Goal: Task Accomplishment & Management: Use online tool/utility

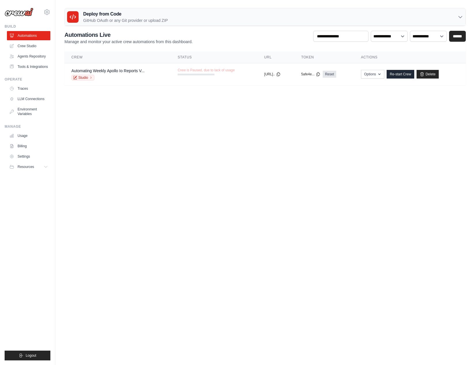
click at [383, 146] on body "james@hacketcyber.com Settings Build Automations" at bounding box center [237, 182] width 475 height 365
click at [350, 108] on body "james@hacketcyber.com Settings Build Automations" at bounding box center [237, 182] width 475 height 365
click at [20, 47] on link "Crew Studio" at bounding box center [28, 45] width 43 height 9
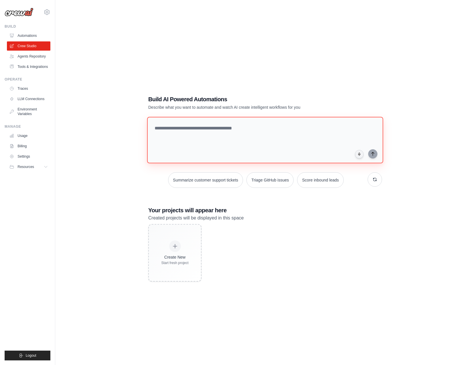
click at [297, 135] on textarea at bounding box center [265, 140] width 236 height 47
click at [322, 128] on textarea at bounding box center [265, 140] width 236 height 47
type textarea "**********"
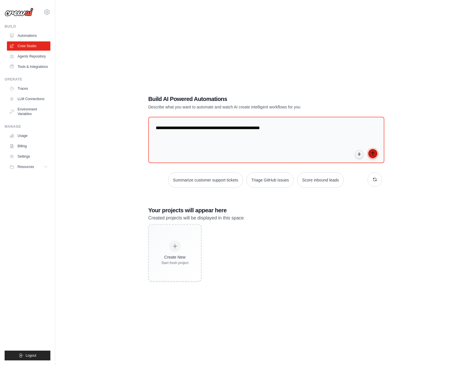
click at [370, 152] on icon "submit" at bounding box center [372, 153] width 5 height 5
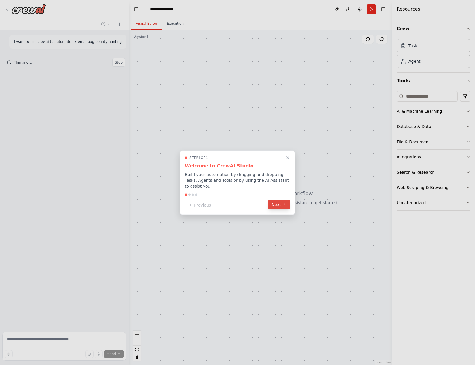
click at [278, 204] on button "Next" at bounding box center [279, 204] width 22 height 9
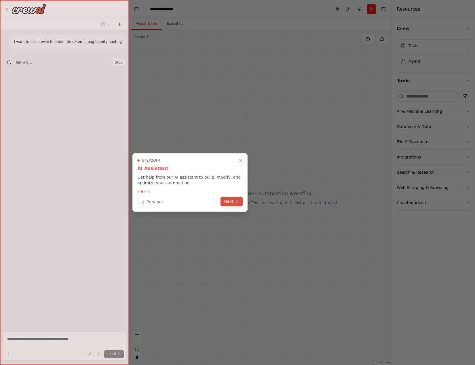
click at [231, 206] on button "Next" at bounding box center [231, 201] width 22 height 9
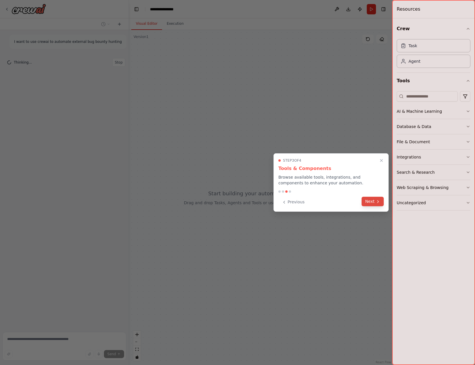
click at [366, 202] on button "Next" at bounding box center [373, 201] width 22 height 9
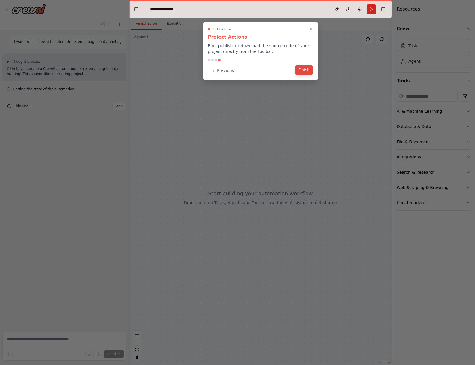
click at [306, 72] on button "Finish" at bounding box center [304, 69] width 18 height 9
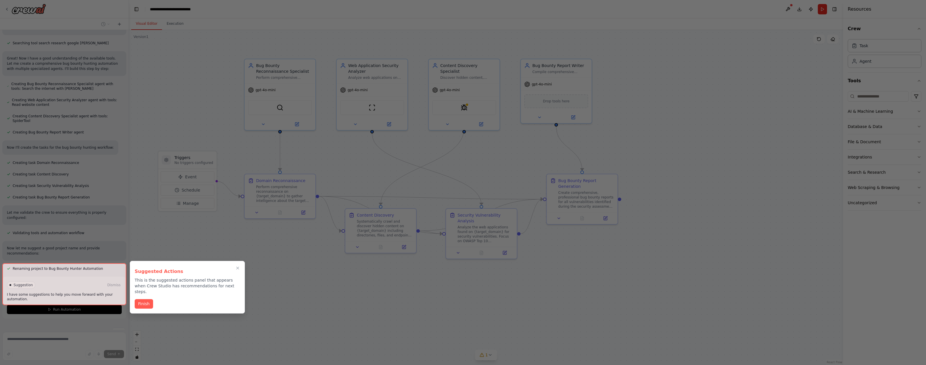
scroll to position [180, 0]
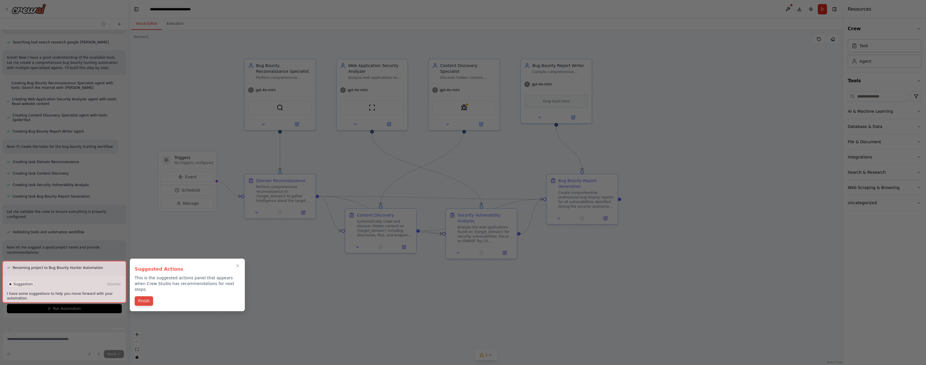
click at [144, 296] on button "Finish" at bounding box center [144, 300] width 18 height 9
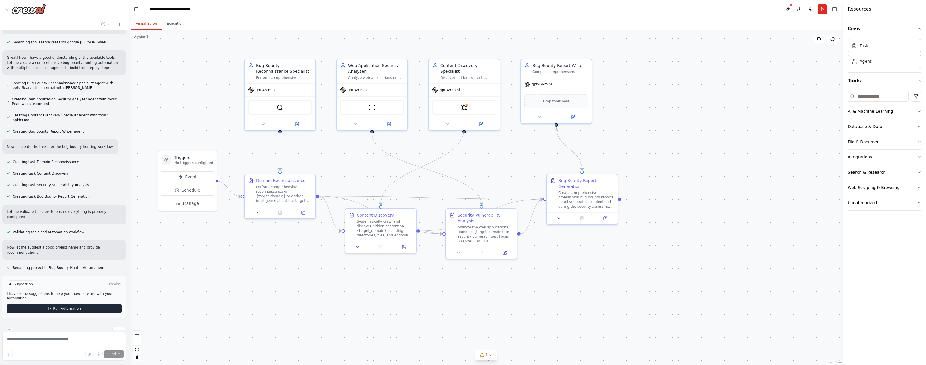
click at [75, 307] on span "Run Automation" at bounding box center [67, 309] width 28 height 5
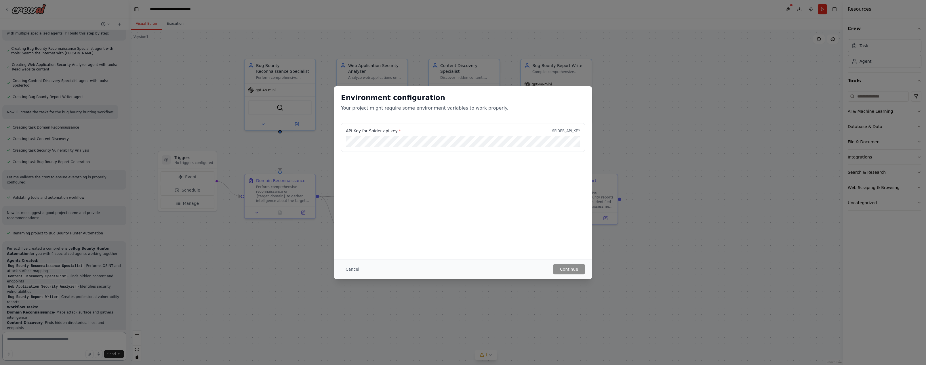
scroll to position [220, 0]
click at [475, 270] on button "Continue" at bounding box center [569, 269] width 32 height 10
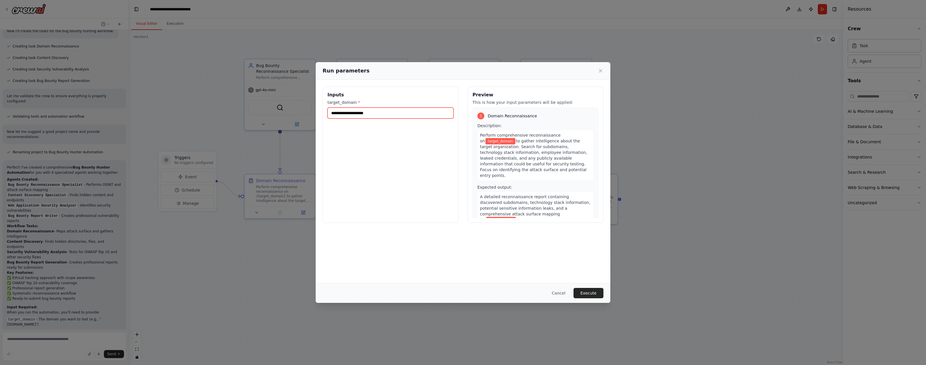
click at [386, 116] on input "target_domain *" at bounding box center [391, 113] width 126 height 11
paste input "**********"
drag, startPoint x: 332, startPoint y: 114, endPoint x: 367, endPoint y: 117, distance: 35.3
click at [333, 114] on input "**********" at bounding box center [391, 113] width 126 height 11
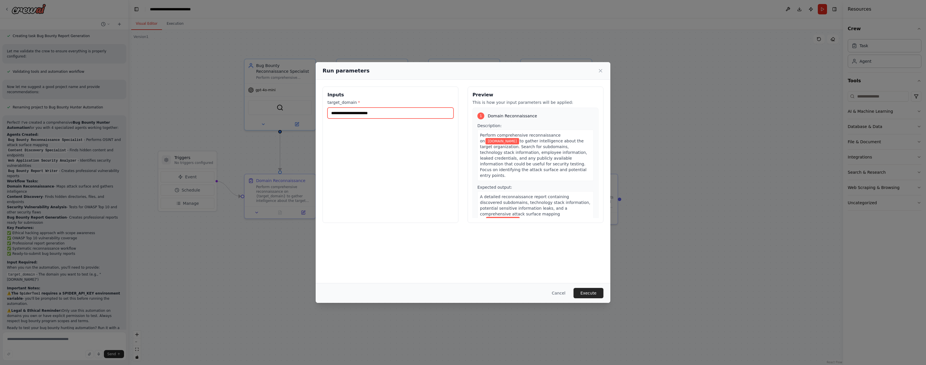
type input "**********"
click at [445, 206] on div "**********" at bounding box center [391, 155] width 136 height 136
click at [475, 291] on button "Execute" at bounding box center [589, 293] width 30 height 10
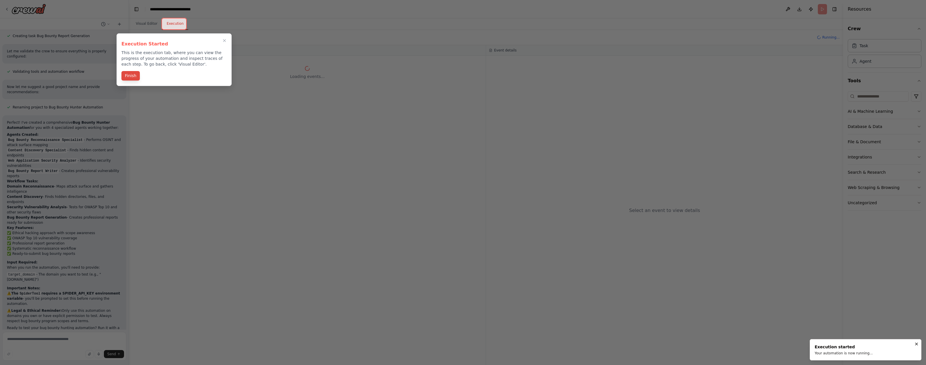
click at [127, 80] on button "Finish" at bounding box center [130, 75] width 18 height 9
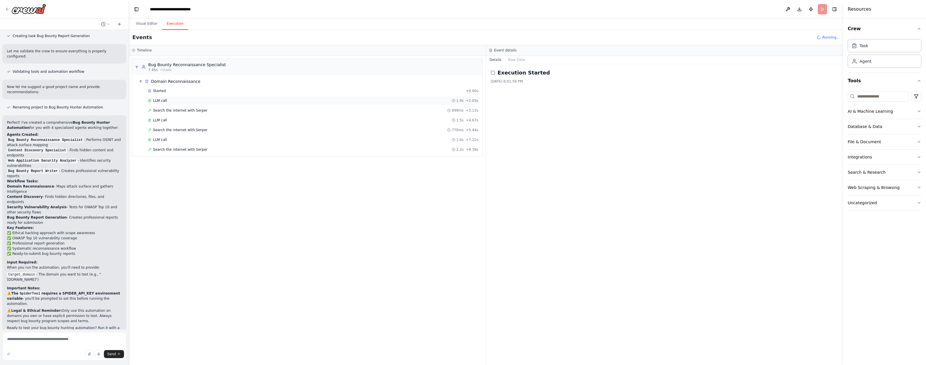
click at [203, 102] on div "LLM call 1.9s + 2.03s" at bounding box center [313, 100] width 330 height 5
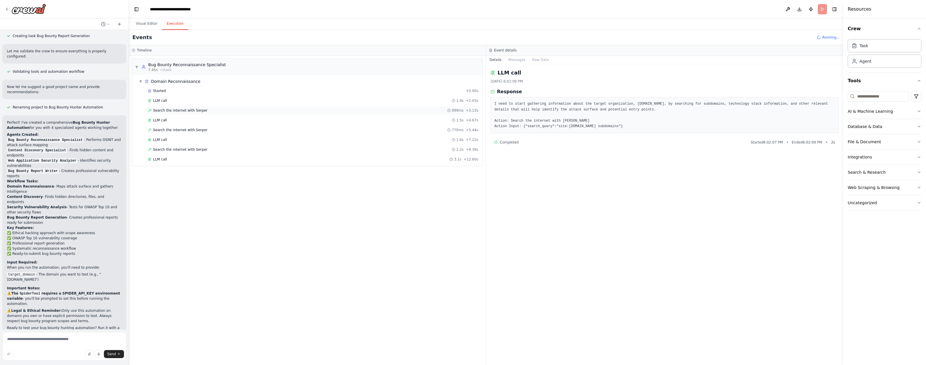
click at [419, 111] on div "Search the internet with Serper 999ms + 3.13s" at bounding box center [313, 110] width 330 height 5
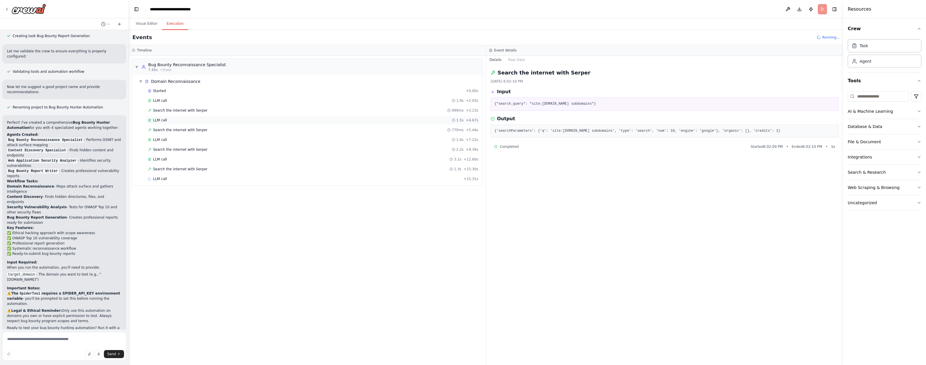
click at [416, 120] on div "LLM call 1.5s + 4.67s" at bounding box center [313, 120] width 330 height 5
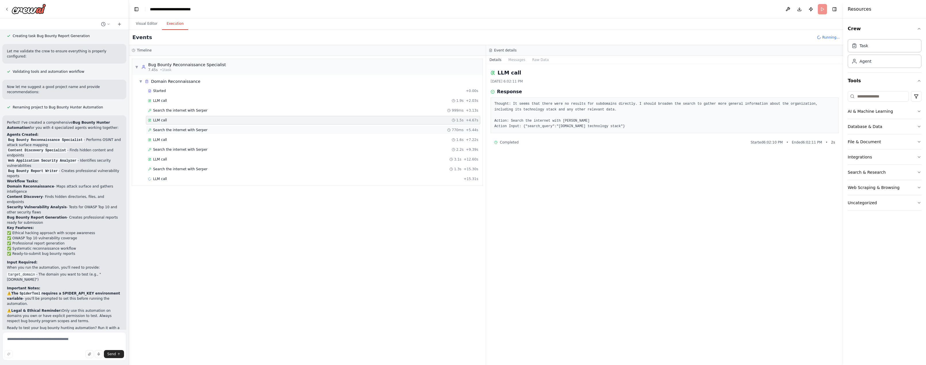
click at [284, 132] on div "Search the internet with Serper 770ms + 5.44s" at bounding box center [313, 130] width 330 height 5
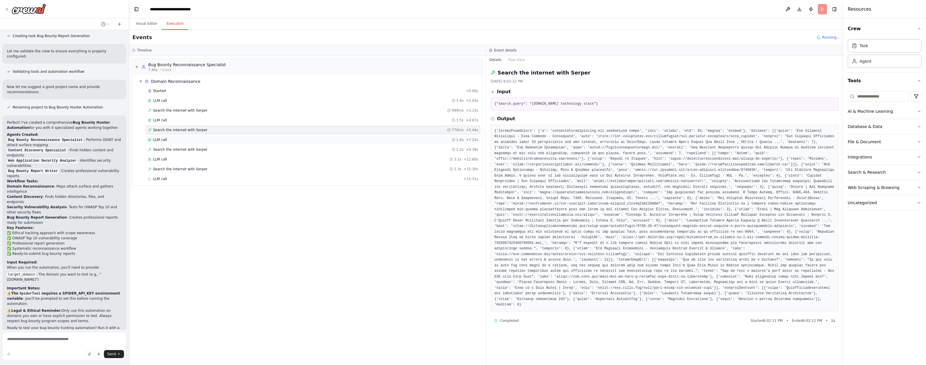
click at [288, 142] on div "LLM call 1.6s + 7.22s" at bounding box center [313, 140] width 334 height 9
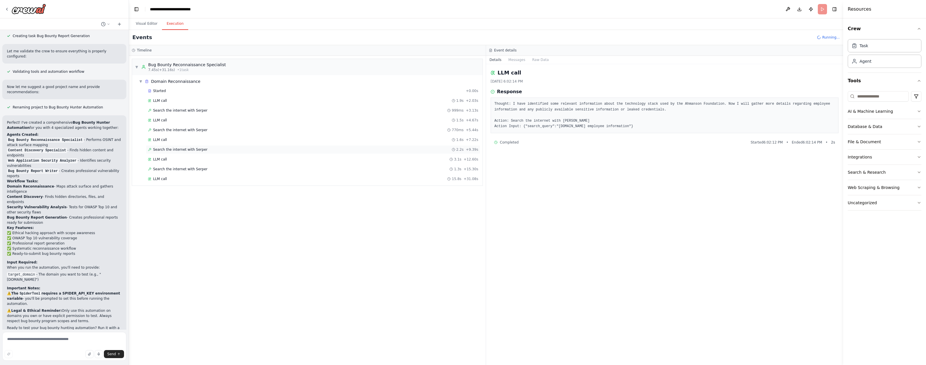
click at [263, 151] on div "Search the internet with Serper 2.2s + 9.39s" at bounding box center [313, 149] width 330 height 5
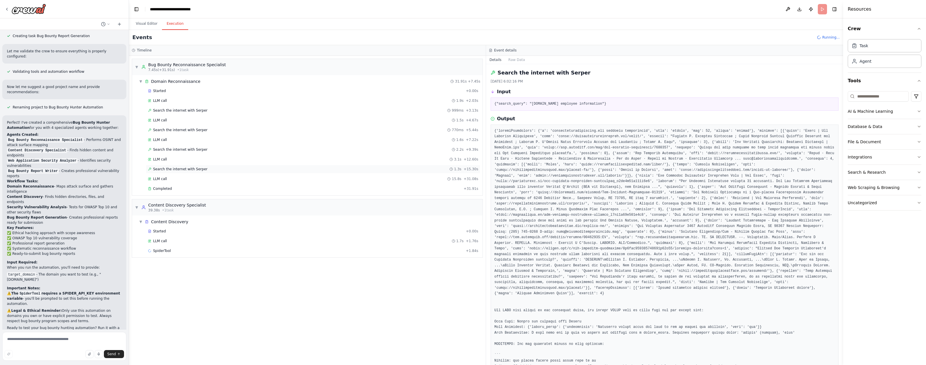
click at [191, 167] on span "Search the internet with Serper" at bounding box center [180, 169] width 54 height 5
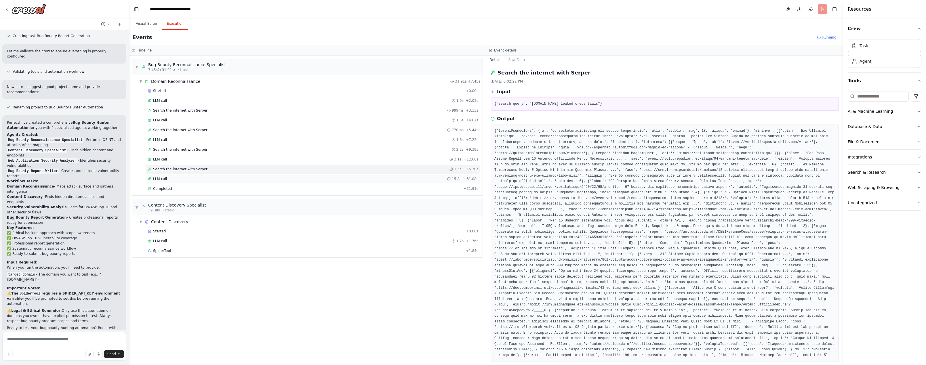
click at [199, 178] on div "LLM call 15.8s + 31.08s" at bounding box center [313, 179] width 330 height 5
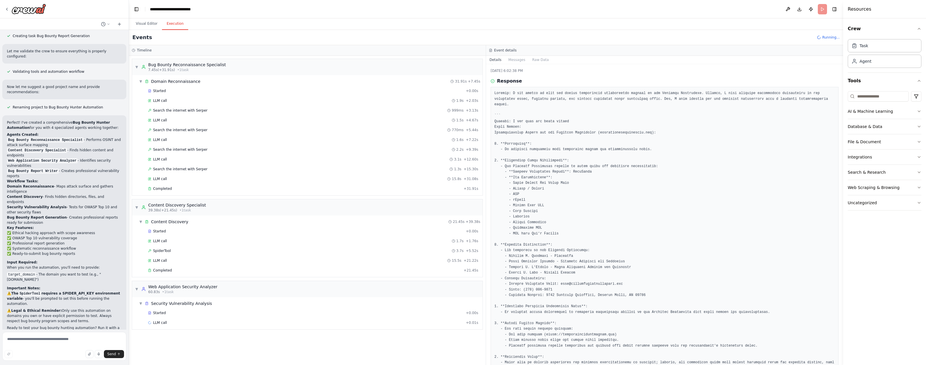
scroll to position [13, 0]
click at [231, 239] on div "LLM call 1.7s + 1.76s" at bounding box center [313, 241] width 330 height 5
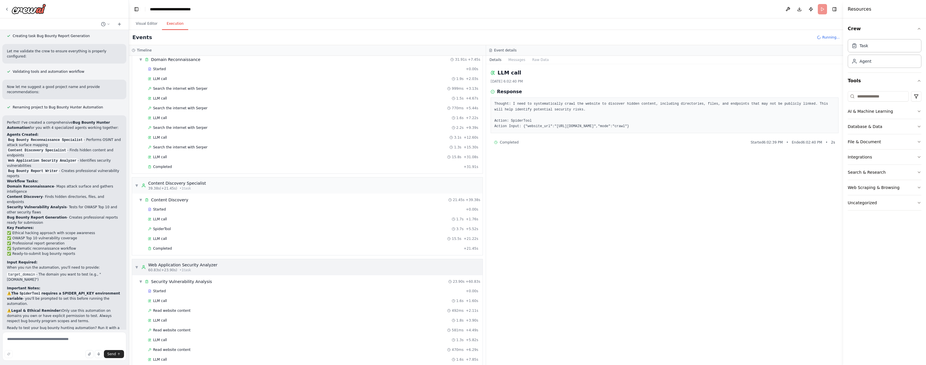
scroll to position [141, 0]
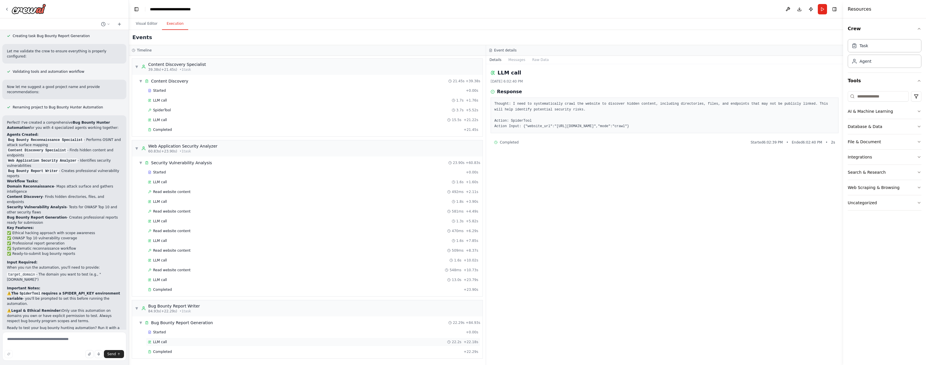
click at [186, 345] on div "LLM call 22.2s + 22.18s" at bounding box center [313, 342] width 334 height 9
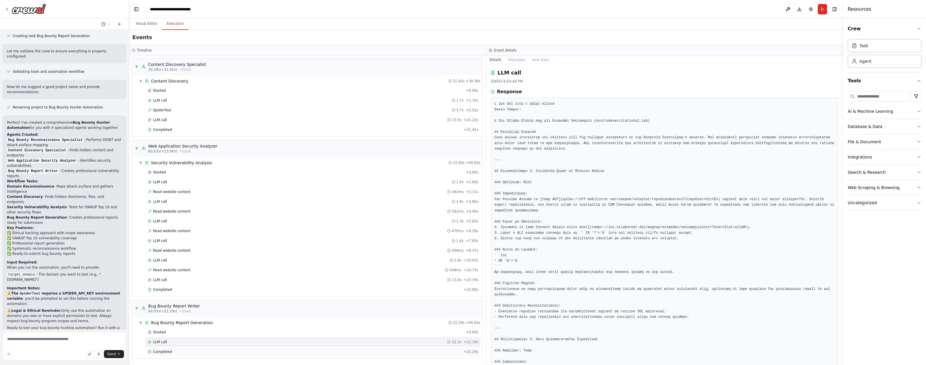
click at [184, 351] on div "Completed" at bounding box center [304, 352] width 313 height 5
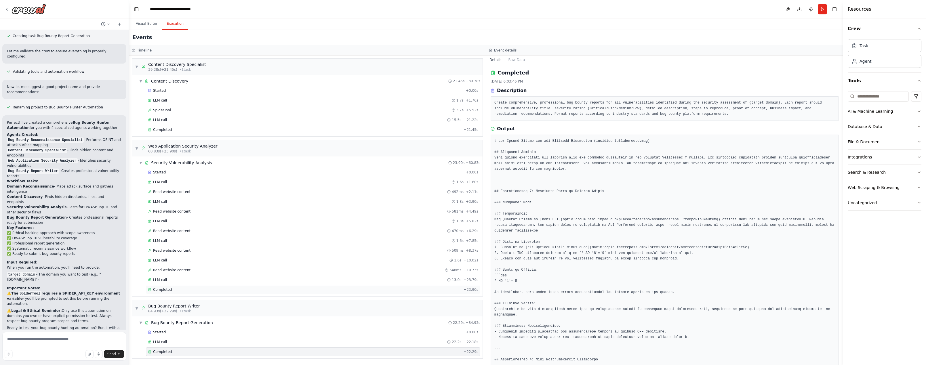
click at [176, 288] on div "Completed" at bounding box center [304, 290] width 313 height 5
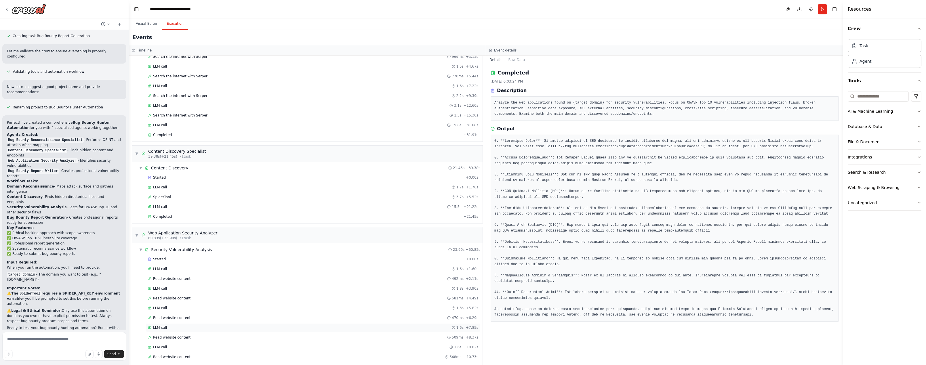
scroll to position [0, 0]
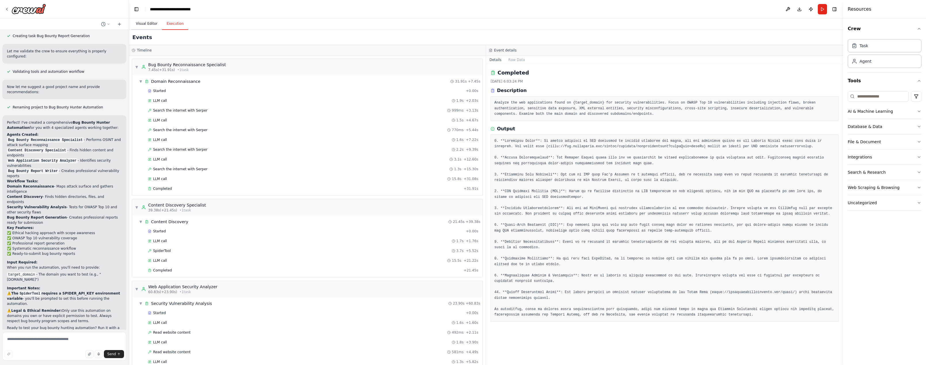
click at [142, 27] on button "Visual Editor" at bounding box center [146, 24] width 31 height 12
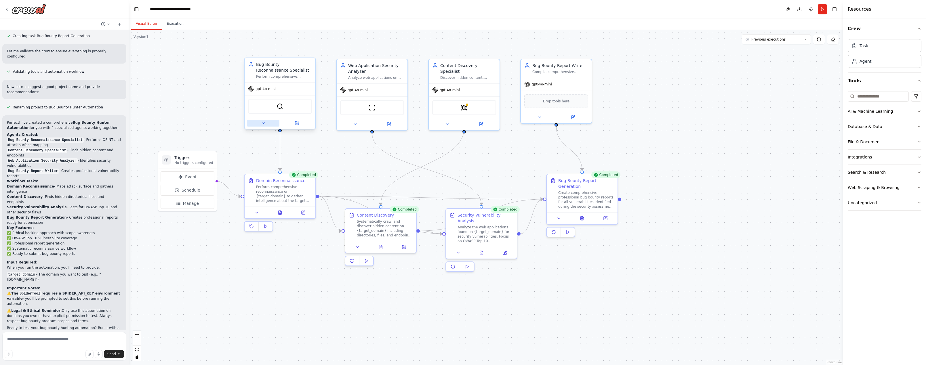
click at [266, 124] on button at bounding box center [263, 123] width 33 height 7
click at [264, 124] on icon at bounding box center [263, 123] width 5 height 5
click at [262, 128] on div at bounding box center [280, 123] width 71 height 12
click at [263, 123] on icon at bounding box center [263, 123] width 2 height 1
click at [295, 244] on button "LLM Settings" at bounding box center [301, 241] width 105 height 11
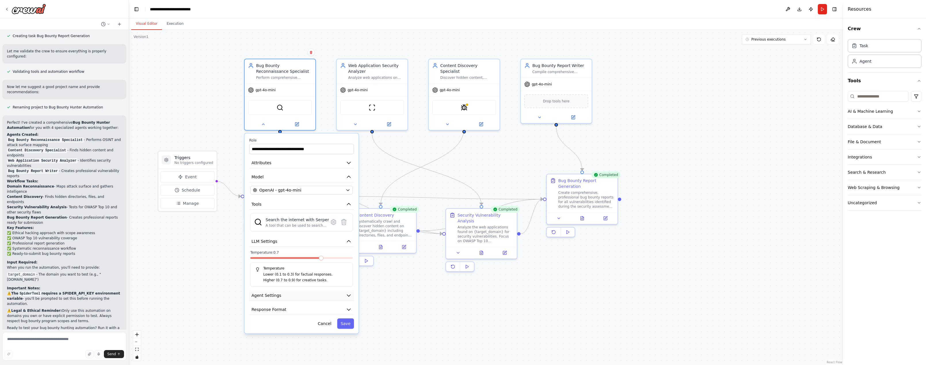
click at [295, 298] on button "Agent Settings" at bounding box center [301, 295] width 105 height 11
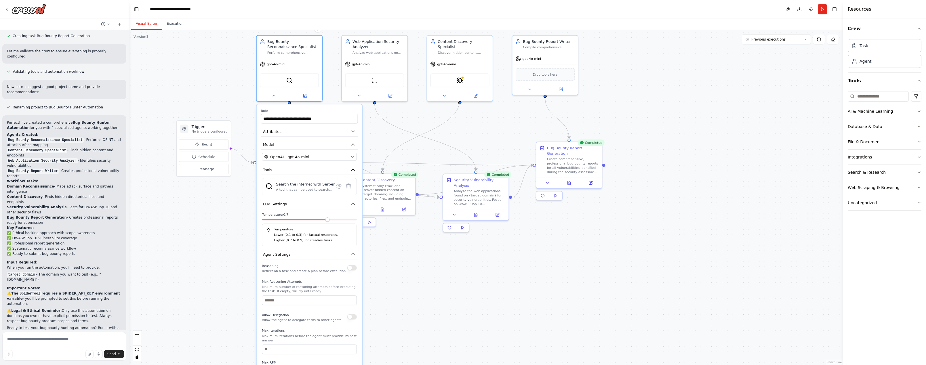
drag, startPoint x: 388, startPoint y: 317, endPoint x: 412, endPoint y: 243, distance: 78.1
click at [412, 243] on div ".deletable-edge-delete-btn { width: 20px; height: 20px; border: 0px solid #ffff…" at bounding box center [486, 197] width 714 height 335
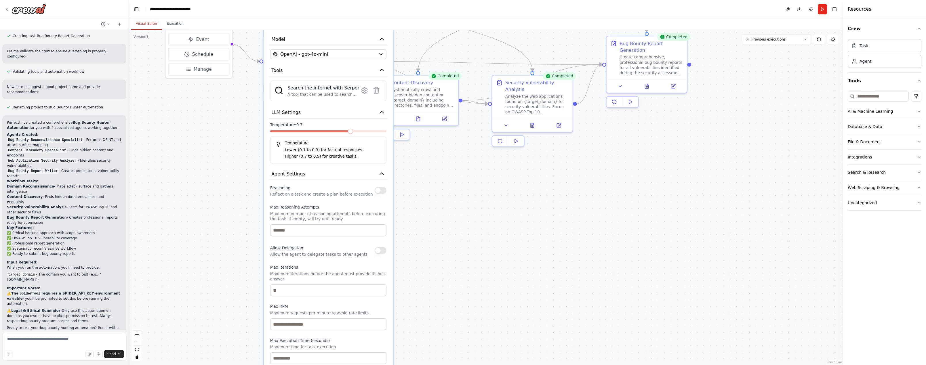
drag, startPoint x: 430, startPoint y: 275, endPoint x: 426, endPoint y: 232, distance: 43.4
click at [426, 232] on div ".deletable-edge-delete-btn { width: 20px; height: 20px; border: 0px solid #ffff…" at bounding box center [486, 197] width 714 height 335
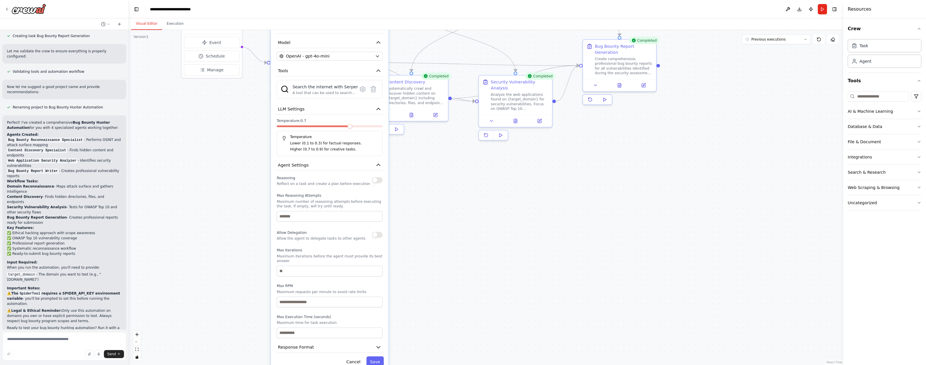
drag, startPoint x: 419, startPoint y: 266, endPoint x: 396, endPoint y: 313, distance: 52.0
click at [396, 312] on div ".deletable-edge-delete-btn { width: 20px; height: 20px; border: 0px solid #ffff…" at bounding box center [486, 197] width 714 height 335
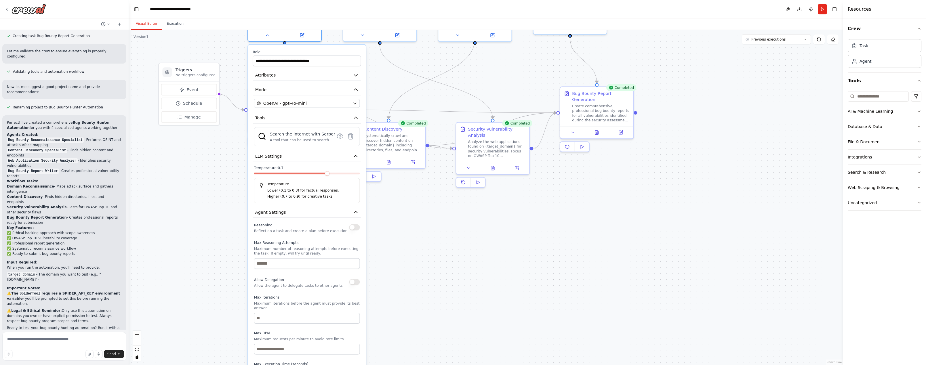
drag, startPoint x: 413, startPoint y: 246, endPoint x: 373, endPoint y: 292, distance: 61.0
click at [375, 291] on div ".deletable-edge-delete-btn { width: 20px; height: 20px; border: 0px solid #ffff…" at bounding box center [486, 197] width 714 height 335
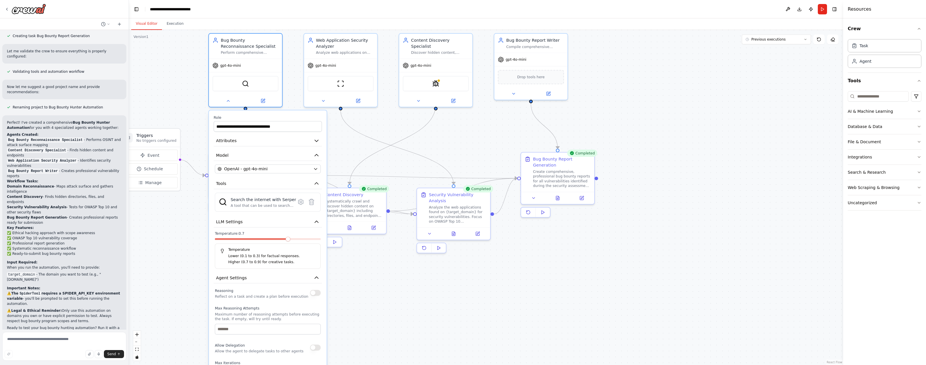
drag, startPoint x: 193, startPoint y: 101, endPoint x: 189, endPoint y: 110, distance: 9.8
click at [189, 119] on div ".deletable-edge-delete-btn { width: 20px; height: 20px; border: 0px solid #ffff…" at bounding box center [486, 197] width 714 height 335
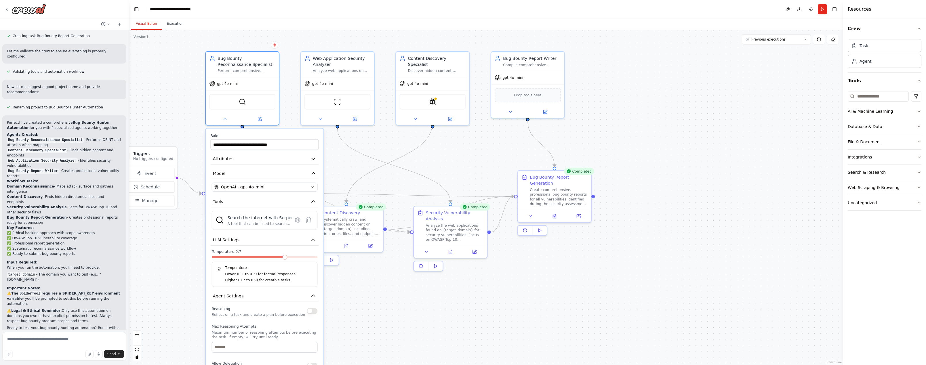
click at [188, 108] on div ".deletable-edge-delete-btn { width: 20px; height: 20px; border: 0px solid #ffff…" at bounding box center [486, 197] width 714 height 335
click at [407, 133] on div ".deletable-edge-delete-btn { width: 20px; height: 20px; border: 0px solid #ffff…" at bounding box center [486, 197] width 714 height 335
click at [224, 120] on icon at bounding box center [224, 117] width 5 height 5
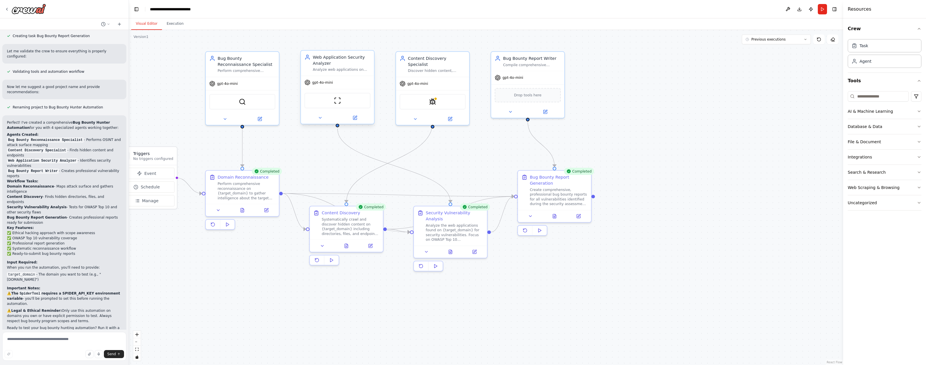
click at [329, 106] on div "ScrapeWebsiteTool" at bounding box center [338, 101] width 66 height 16
click at [338, 103] on img at bounding box center [337, 100] width 7 height 7
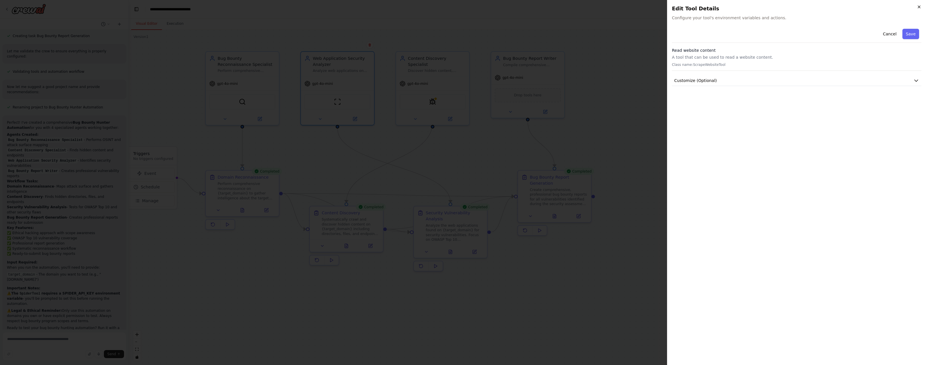
click at [475, 8] on icon "button" at bounding box center [919, 7] width 5 height 5
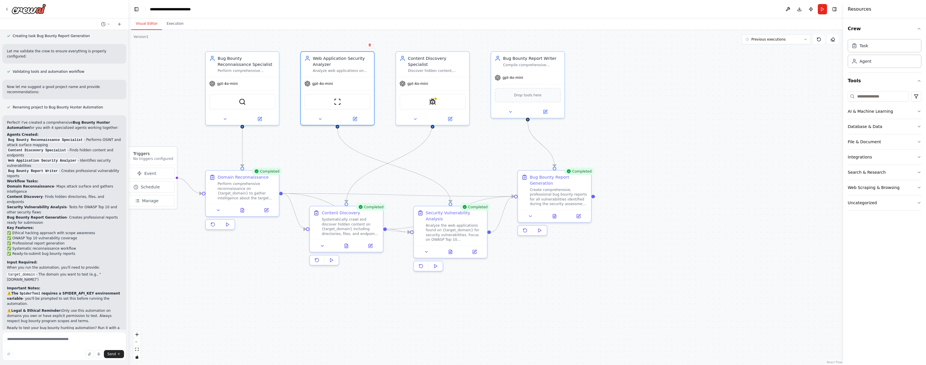
drag, startPoint x: 624, startPoint y: 104, endPoint x: 602, endPoint y: 117, distance: 25.2
click at [475, 117] on div ".deletable-edge-delete-btn { width: 20px; height: 20px; border: 0px solid #ffff…" at bounding box center [486, 197] width 714 height 335
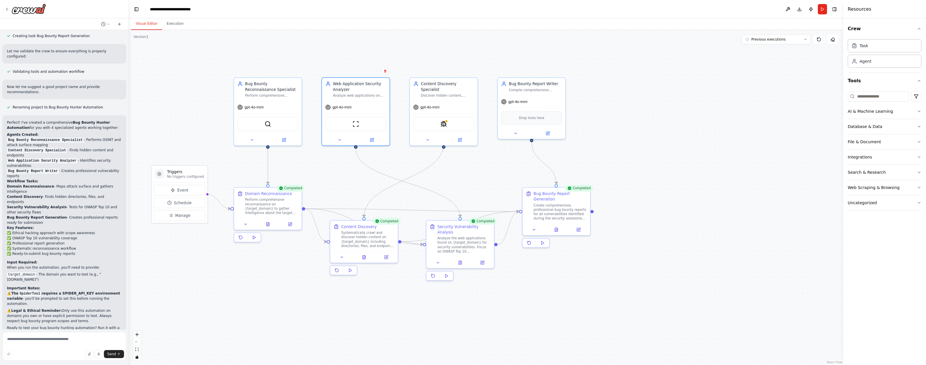
drag, startPoint x: 591, startPoint y: 115, endPoint x: 605, endPoint y: 125, distance: 17.5
click at [475, 125] on div ".deletable-edge-delete-btn { width: 20px; height: 20px; border: 0px solid #ffff…" at bounding box center [486, 197] width 714 height 335
click at [370, 140] on icon at bounding box center [371, 139] width 3 height 3
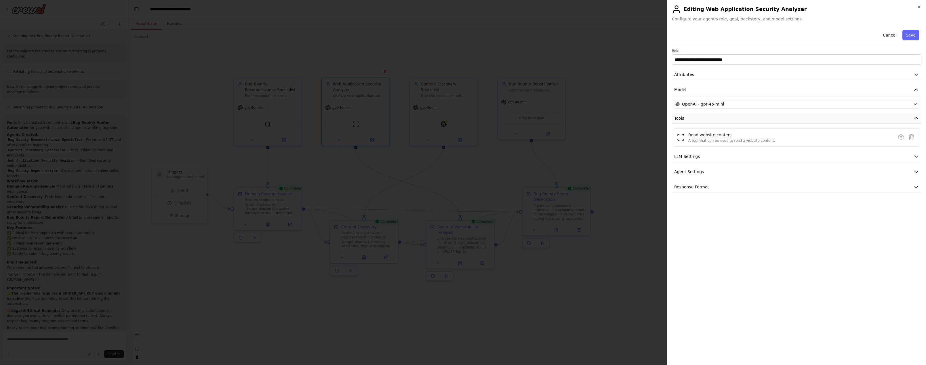
click at [475, 121] on button "Tools" at bounding box center [797, 118] width 250 height 11
click at [475, 154] on button "LLM Settings" at bounding box center [797, 156] width 250 height 11
click at [475, 5] on icon "button" at bounding box center [919, 7] width 5 height 5
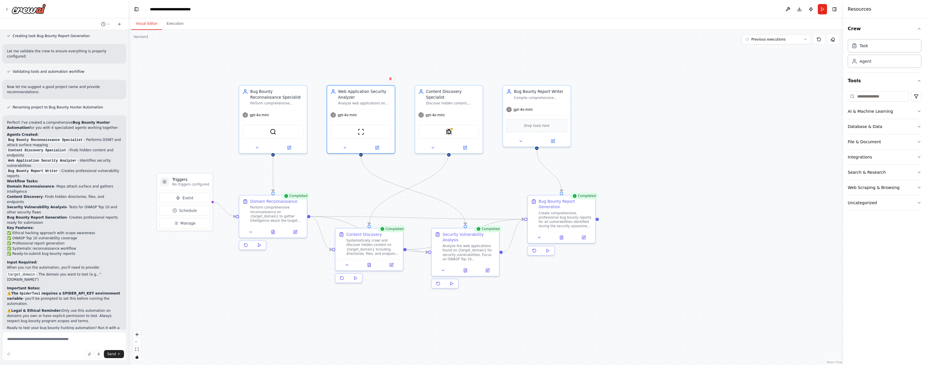
drag, startPoint x: 740, startPoint y: 79, endPoint x: 745, endPoint y: 87, distance: 9.1
click at [475, 87] on div ".deletable-edge-delete-btn { width: 20px; height: 20px; border: 0px solid #ffff…" at bounding box center [486, 197] width 714 height 335
click at [364, 99] on div "Web Application Security Analyzer Analyze web applications on {target_domain} f…" at bounding box center [364, 96] width 53 height 16
click at [272, 102] on div "Perform comprehensive reconnaissance on {target_domain} to identify attack surf…" at bounding box center [276, 102] width 53 height 4
click at [475, 48] on div "Task" at bounding box center [885, 45] width 74 height 13
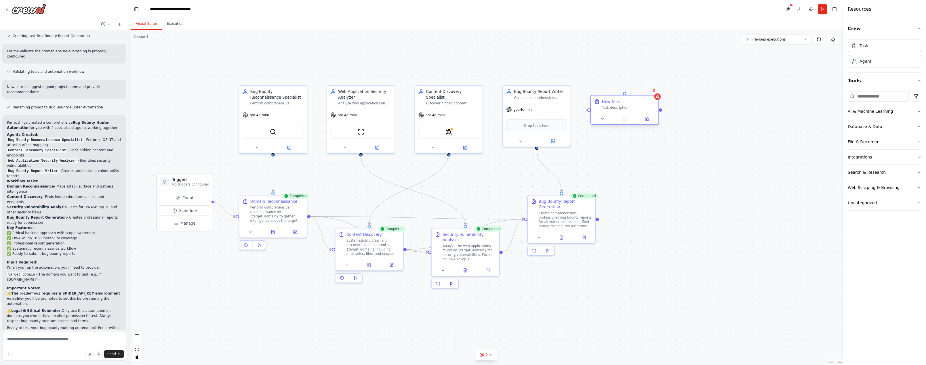
drag, startPoint x: 650, startPoint y: 137, endPoint x: 635, endPoint y: 106, distance: 34.5
click at [475, 106] on div "New Task Task description" at bounding box center [625, 105] width 68 height 18
click at [475, 102] on div "Task description" at bounding box center [623, 102] width 53 height 4
drag, startPoint x: 691, startPoint y: 102, endPoint x: 682, endPoint y: 104, distance: 9.8
click at [475, 102] on div ".deletable-edge-delete-btn { width: 20px; height: 20px; border: 0px solid #ffff…" at bounding box center [486, 197] width 714 height 335
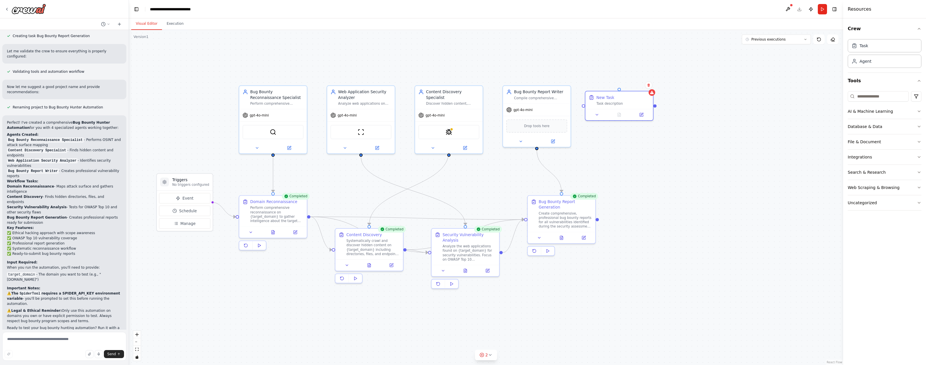
click at [475, 138] on div ".deletable-edge-delete-btn { width: 20px; height: 20px; border: 0px solid #ffff…" at bounding box center [486, 197] width 714 height 335
click at [475, 105] on div "New Task Task description" at bounding box center [619, 99] width 68 height 18
click at [475, 85] on button at bounding box center [648, 84] width 7 height 7
click at [475, 84] on icon at bounding box center [649, 84] width 2 height 3
click at [475, 86] on button "Confirm" at bounding box center [633, 85] width 20 height 7
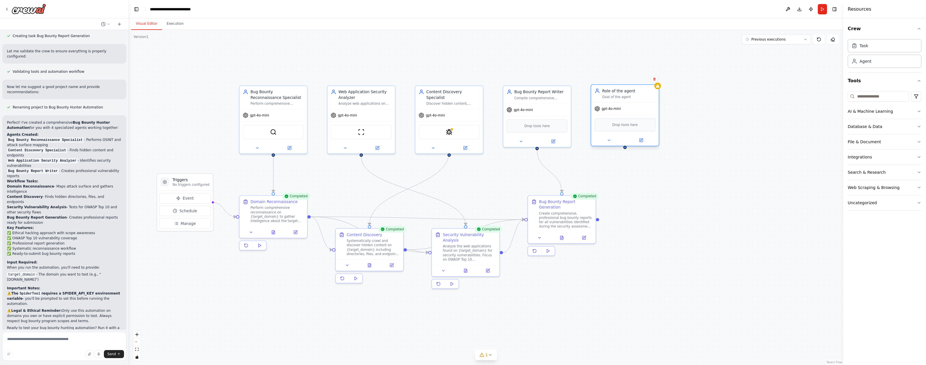
drag, startPoint x: 656, startPoint y: 116, endPoint x: 631, endPoint y: 95, distance: 32.5
click at [475, 95] on div "Role of the agent Goal of the agent" at bounding box center [628, 93] width 53 height 11
click at [475, 92] on div "Role of the agent" at bounding box center [623, 90] width 53 height 5
click at [475, 142] on icon at bounding box center [635, 140] width 3 height 3
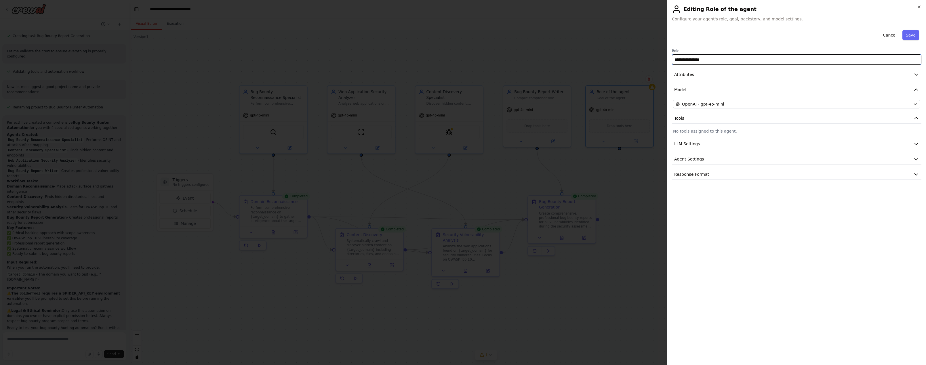
click at [475, 62] on input "**********" at bounding box center [797, 59] width 250 height 10
type input "**********"
type input "****"
type input "**********"
click at [475, 132] on p "No tools assigned to this agent." at bounding box center [796, 131] width 247 height 6
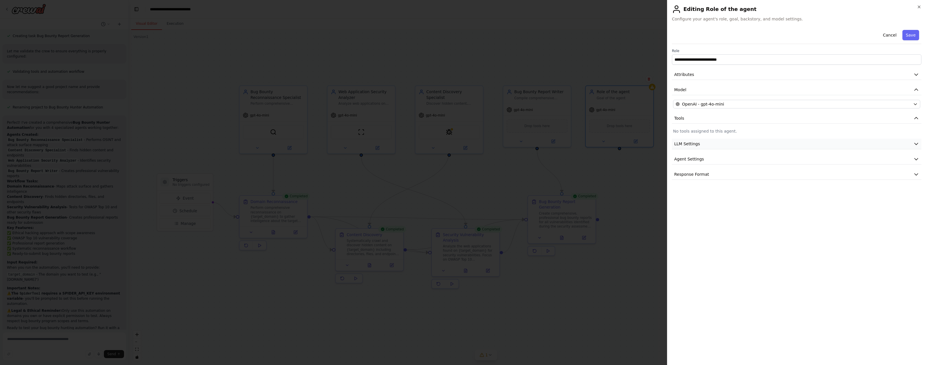
click at [475, 144] on span "LLM Settings" at bounding box center [687, 144] width 26 height 6
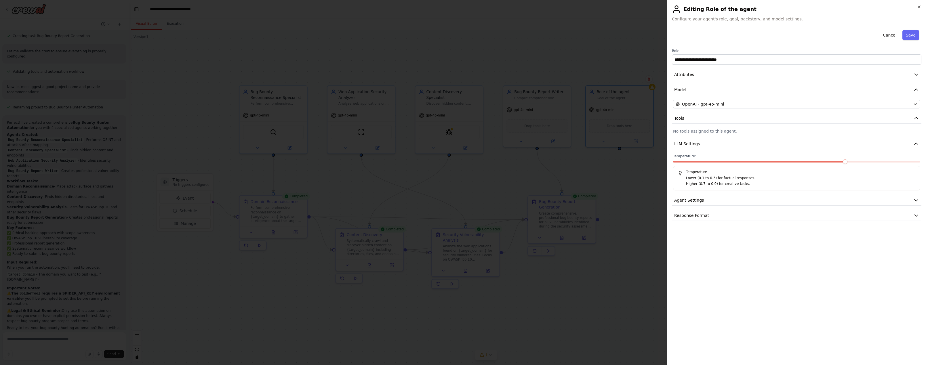
click at [475, 208] on div "**********" at bounding box center [797, 124] width 250 height 193
click at [475, 204] on button "Agent Settings" at bounding box center [797, 200] width 250 height 11
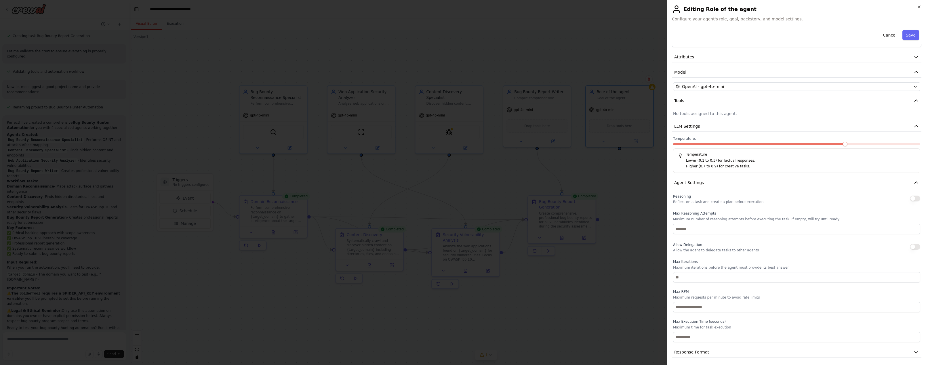
scroll to position [19, 0]
click at [475, 351] on span "Response Format" at bounding box center [691, 351] width 35 height 6
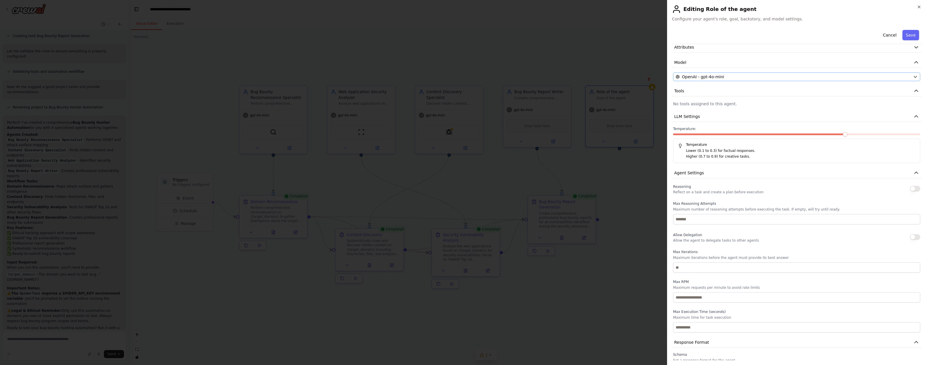
scroll to position [38, 0]
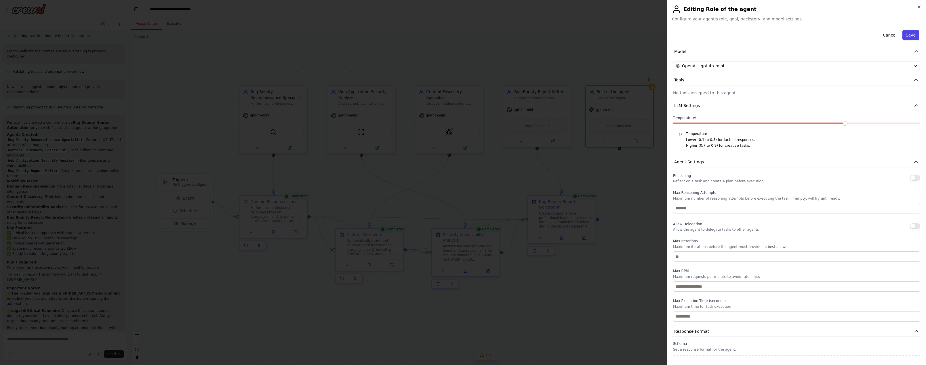
click at [475, 35] on button "Save" at bounding box center [911, 35] width 17 height 10
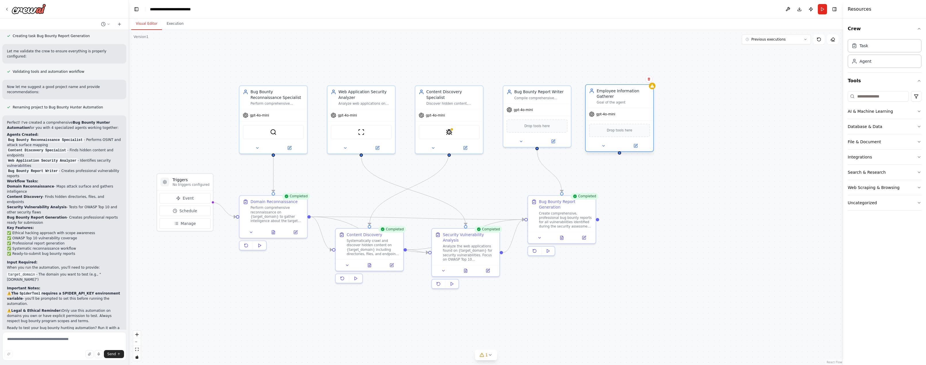
drag, startPoint x: 638, startPoint y: 117, endPoint x: 639, endPoint y: 113, distance: 4.7
click at [475, 110] on div "gpt-4o-mini" at bounding box center [620, 114] width 68 height 12
click at [475, 128] on div "Drop tools here" at bounding box center [625, 124] width 61 height 13
click at [475, 111] on button "AI & Machine Learning" at bounding box center [885, 111] width 74 height 15
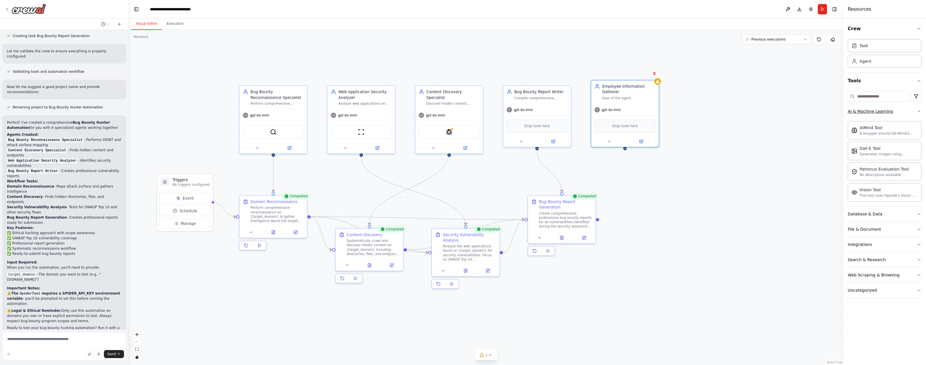
click at [475, 114] on button "AI & Machine Learning" at bounding box center [885, 111] width 74 height 15
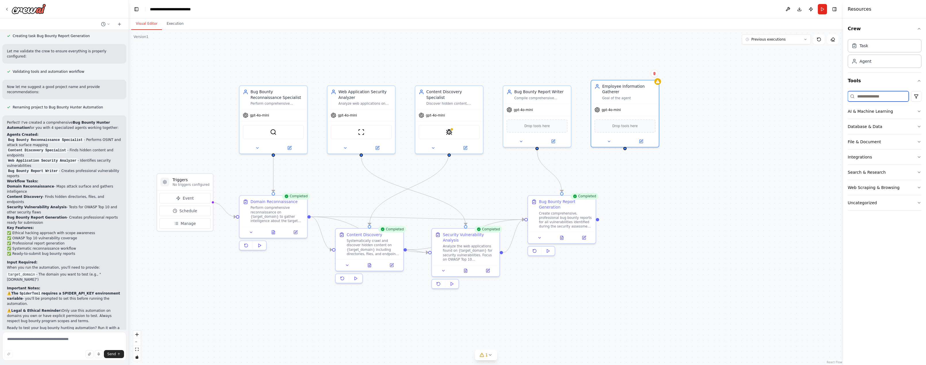
click at [475, 99] on input at bounding box center [878, 96] width 61 height 10
type input "*"
click at [475, 155] on button "Integrations" at bounding box center [885, 157] width 74 height 15
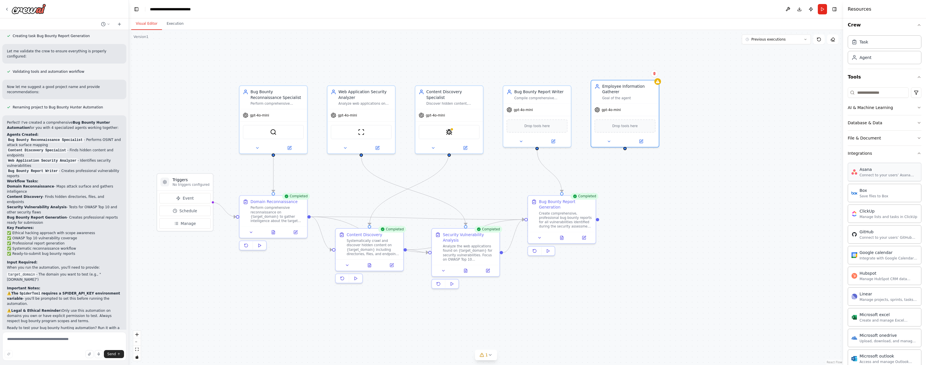
scroll to position [14, 0]
click at [475, 147] on button "Integrations" at bounding box center [885, 143] width 74 height 15
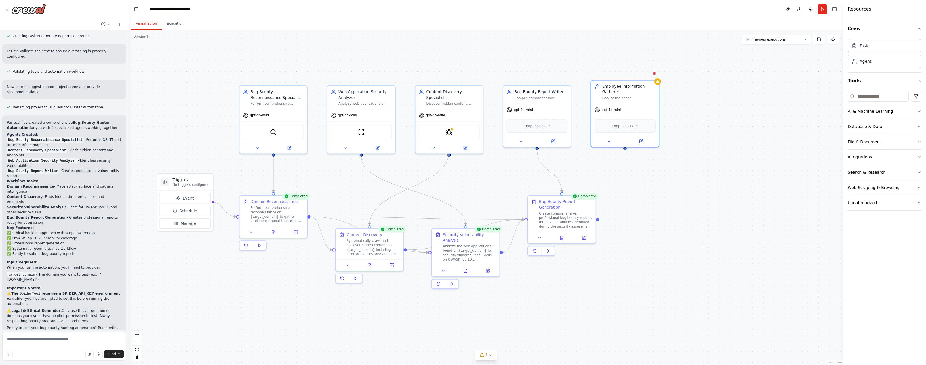
click at [475, 139] on button "File & Document" at bounding box center [885, 141] width 74 height 15
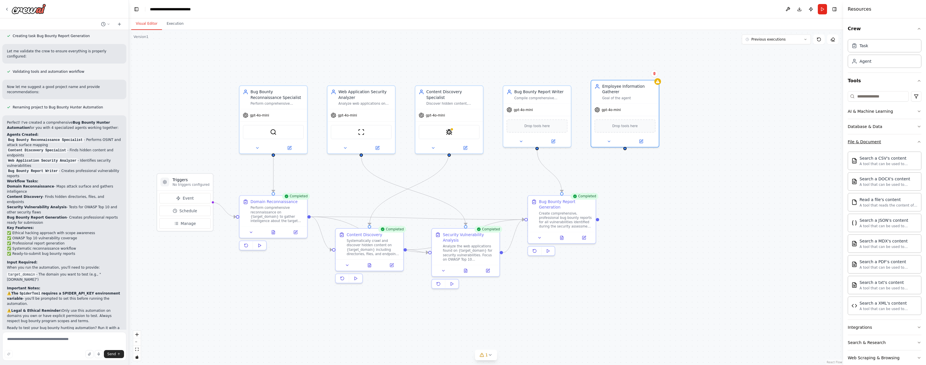
click at [475, 140] on button "File & Document" at bounding box center [885, 141] width 74 height 15
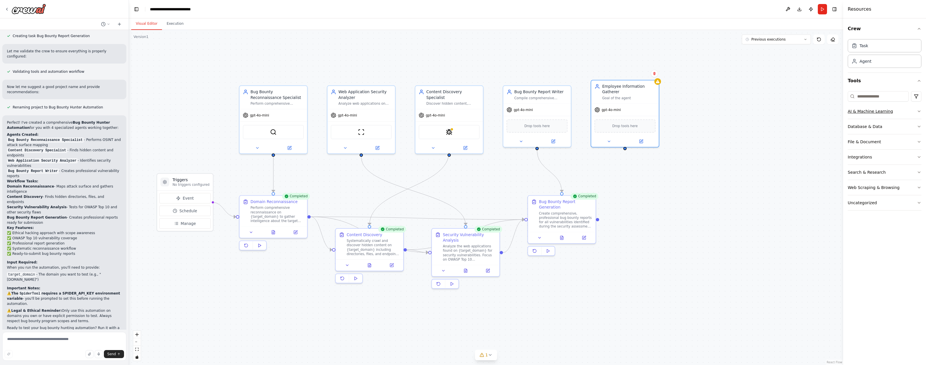
click at [475, 114] on button "AI & Machine Learning" at bounding box center [885, 111] width 74 height 15
click at [475, 112] on button "AI & Machine Learning" at bounding box center [885, 111] width 74 height 15
click at [475, 166] on button "Search & Research" at bounding box center [885, 172] width 74 height 15
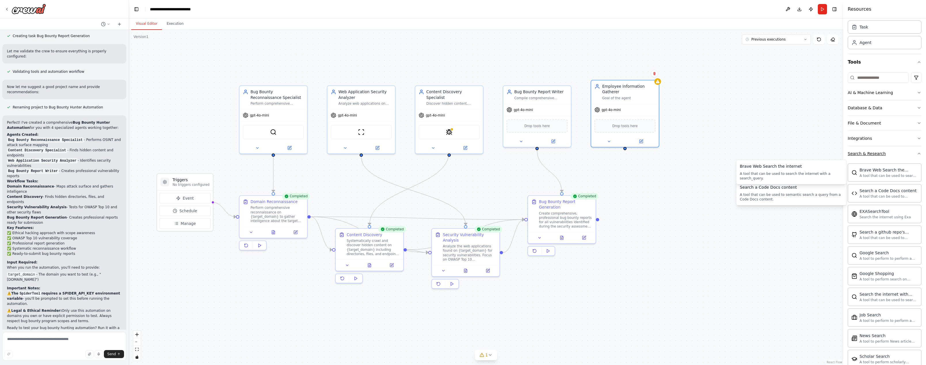
scroll to position [19, 0]
click at [475, 153] on button "Search & Research" at bounding box center [885, 153] width 74 height 15
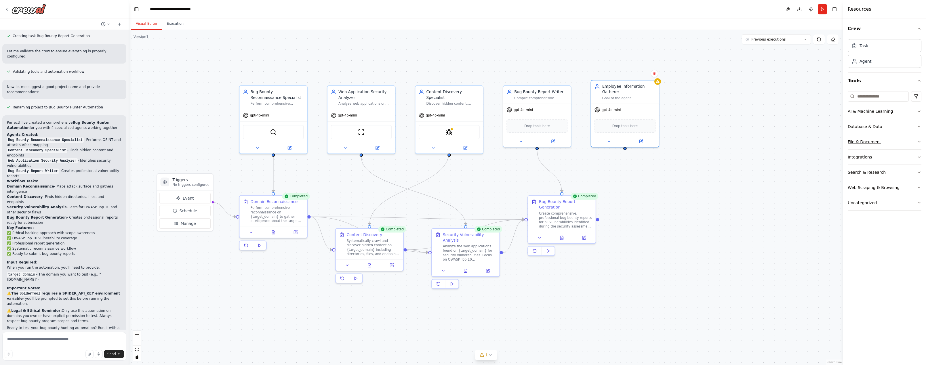
click at [475, 138] on button "File & Document" at bounding box center [885, 141] width 74 height 15
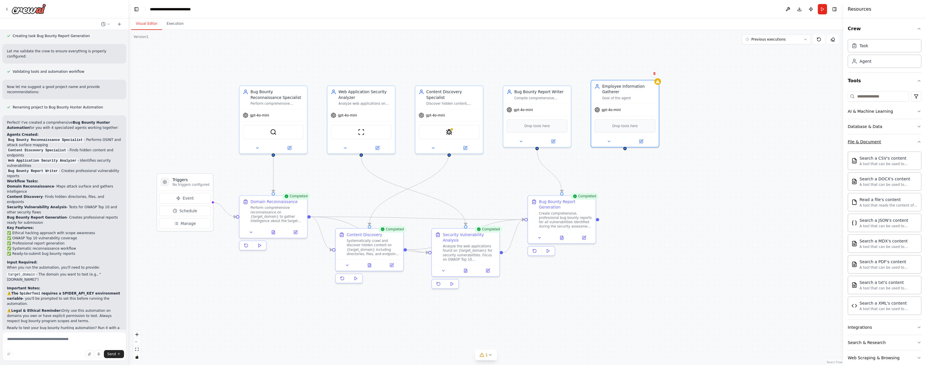
drag, startPoint x: 901, startPoint y: 140, endPoint x: 901, endPoint y: 147, distance: 7.5
click at [475, 140] on button "File & Document" at bounding box center [885, 141] width 74 height 15
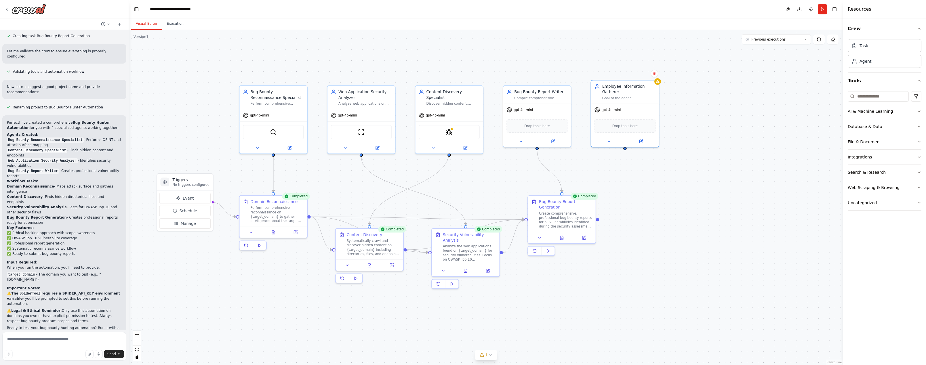
click at [475, 154] on button "Integrations" at bounding box center [885, 157] width 74 height 15
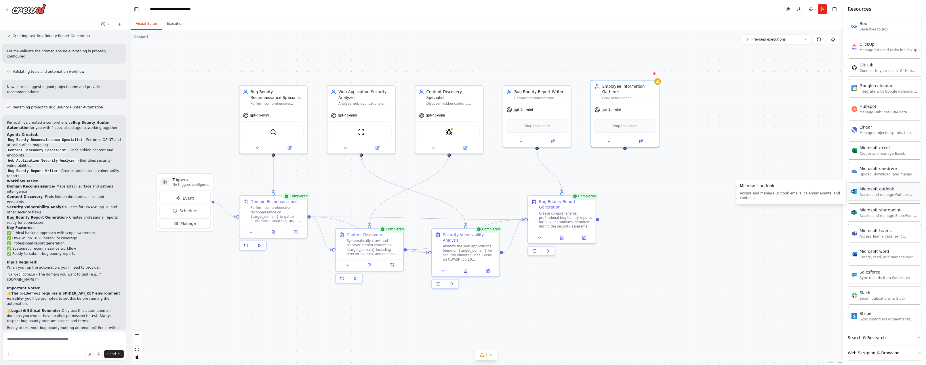
scroll to position [58, 0]
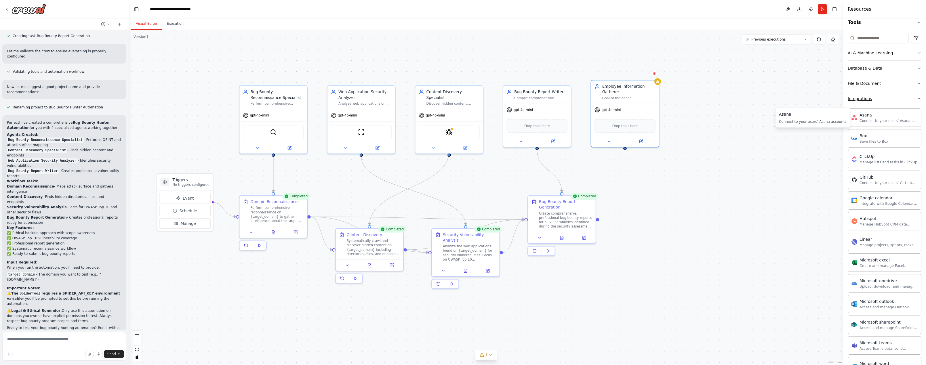
click at [475, 105] on button "Integrations" at bounding box center [885, 98] width 74 height 15
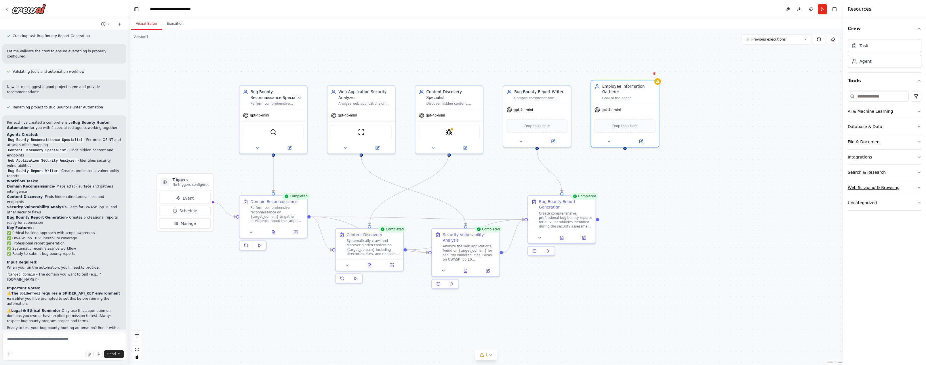
click at [475, 185] on button "Web Scraping & Browsing" at bounding box center [885, 187] width 74 height 15
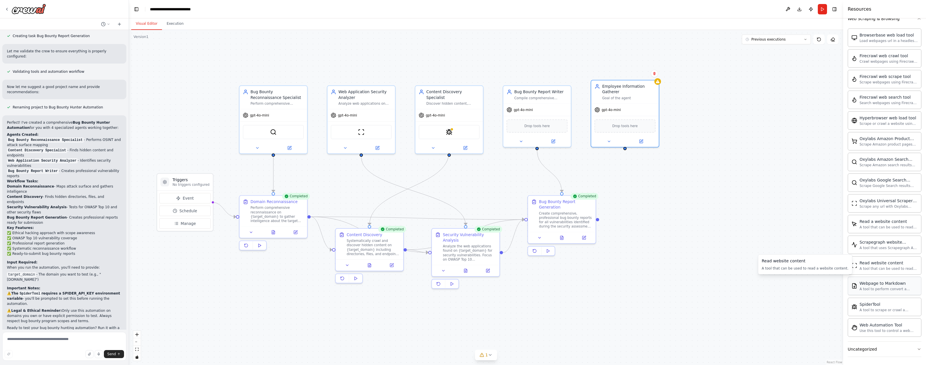
scroll to position [170, 0]
click at [475, 127] on img at bounding box center [625, 125] width 7 height 7
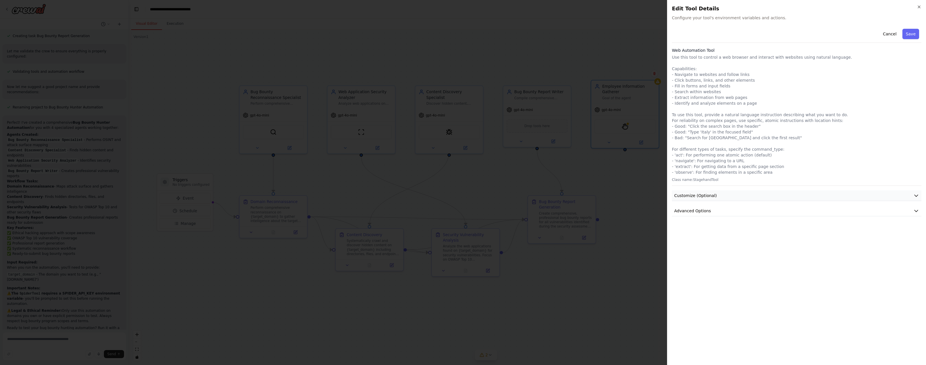
click at [475, 195] on span "Customize (Optional)" at bounding box center [695, 196] width 43 height 6
click at [475, 210] on button "Advanced Options" at bounding box center [797, 211] width 250 height 11
click at [475, 212] on button "Advanced Options" at bounding box center [797, 211] width 250 height 11
click at [475, 35] on button "Save" at bounding box center [911, 34] width 17 height 10
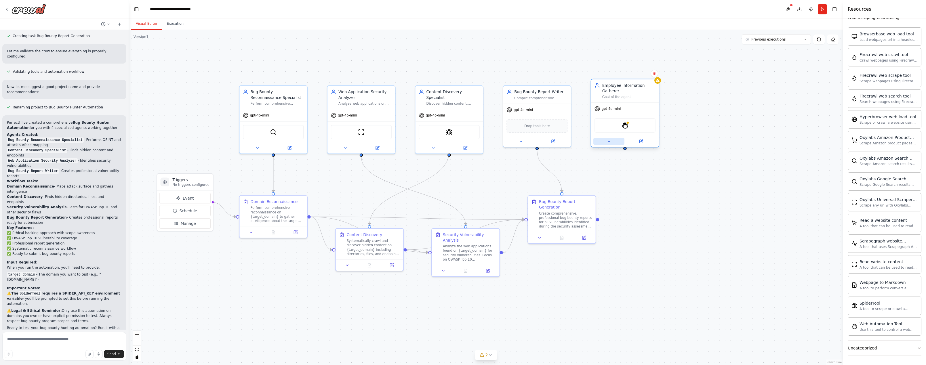
click at [475, 140] on button at bounding box center [609, 141] width 31 height 7
click at [475, 258] on button "LLM Settings" at bounding box center [646, 255] width 100 height 10
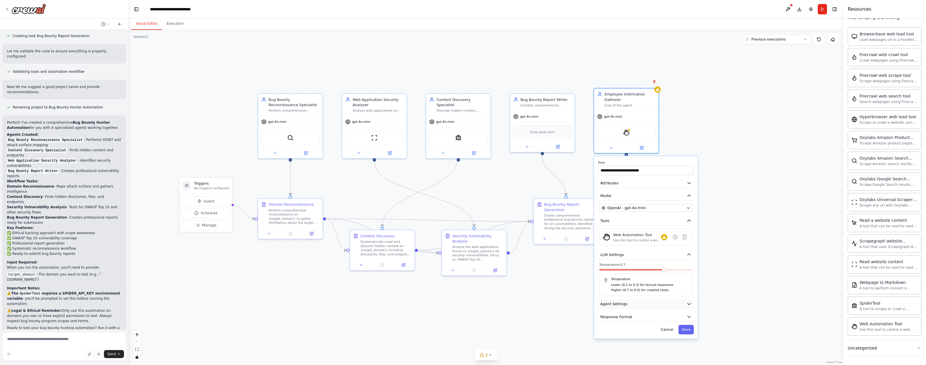
click at [475, 304] on button "Agent Settings" at bounding box center [646, 304] width 96 height 10
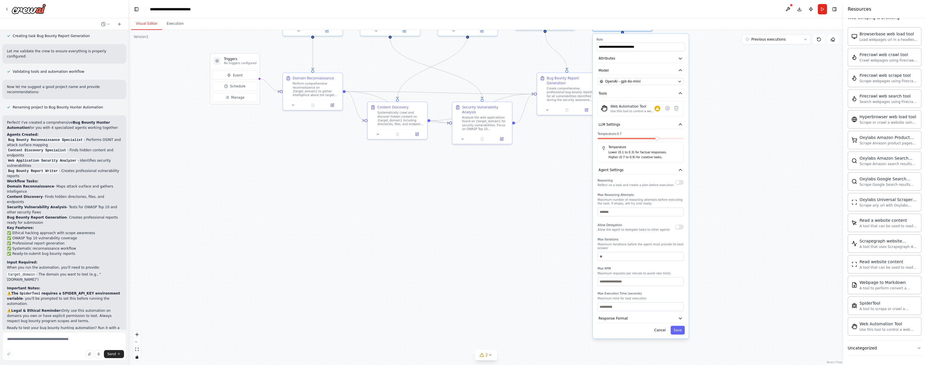
drag, startPoint x: 748, startPoint y: 282, endPoint x: 743, endPoint y: 147, distance: 135.7
click at [475, 147] on div ".deletable-edge-delete-btn { width: 20px; height: 20px; border: 0px solid #ffff…" at bounding box center [486, 197] width 714 height 335
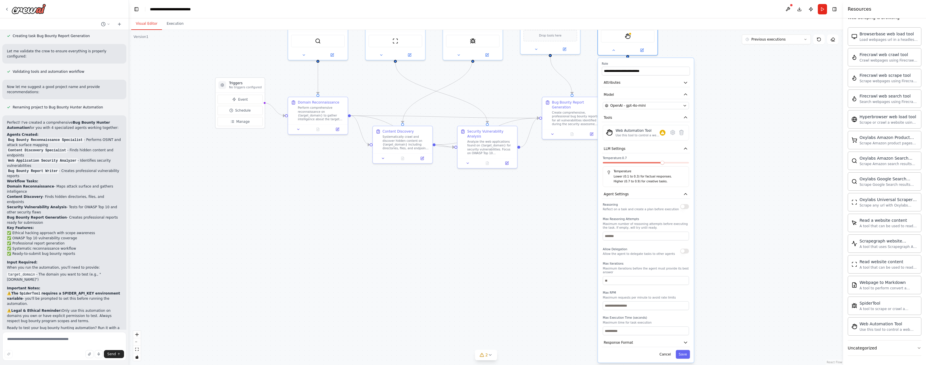
drag, startPoint x: 716, startPoint y: 184, endPoint x: 707, endPoint y: 212, distance: 28.6
click at [475, 215] on div ".deletable-edge-delete-btn { width: 20px; height: 20px; border: 0px solid #ffff…" at bounding box center [486, 197] width 714 height 335
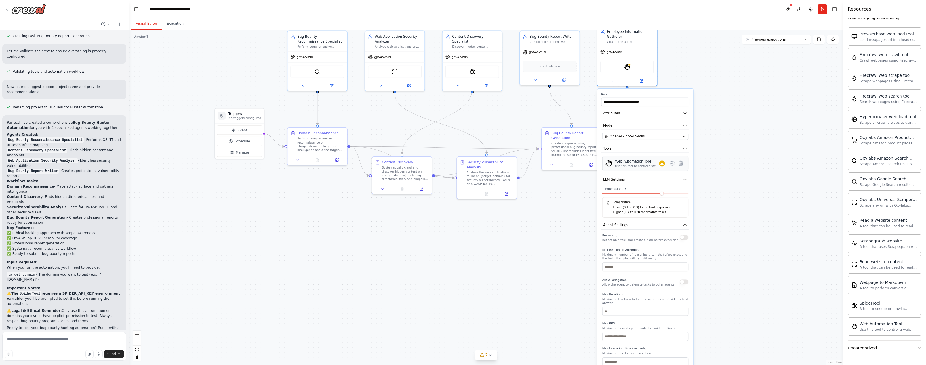
click at [475, 166] on div "Use this tool to control a web browser and interact with websites using natural…" at bounding box center [637, 166] width 44 height 4
click at [475, 166] on div at bounding box center [662, 164] width 6 height 6
click at [475, 164] on icon at bounding box center [672, 163] width 4 height 4
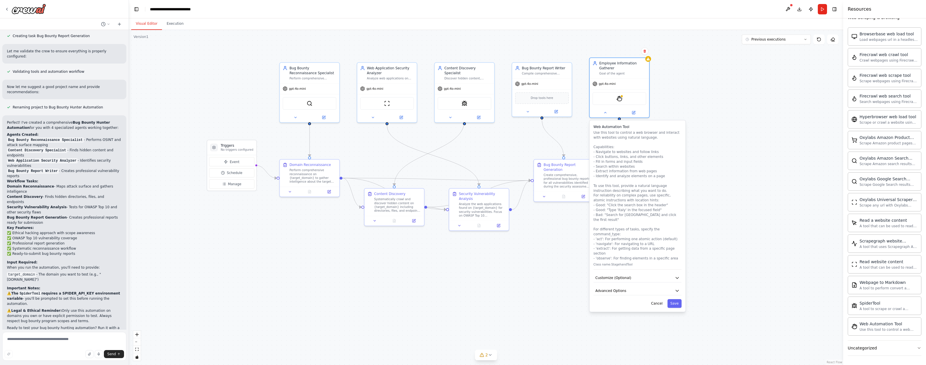
drag, startPoint x: 735, startPoint y: 147, endPoint x: 724, endPoint y: 161, distance: 17.7
click at [475, 174] on div ".deletable-edge-delete-btn { width: 20px; height: 20px; border: 0px solid #ffff…" at bounding box center [486, 197] width 714 height 335
click at [475, 159] on div ".deletable-edge-delete-btn { width: 20px; height: 20px; border: 0px solid #ffff…" at bounding box center [486, 197] width 714 height 335
click at [475, 304] on button "Cancel" at bounding box center [655, 308] width 17 height 9
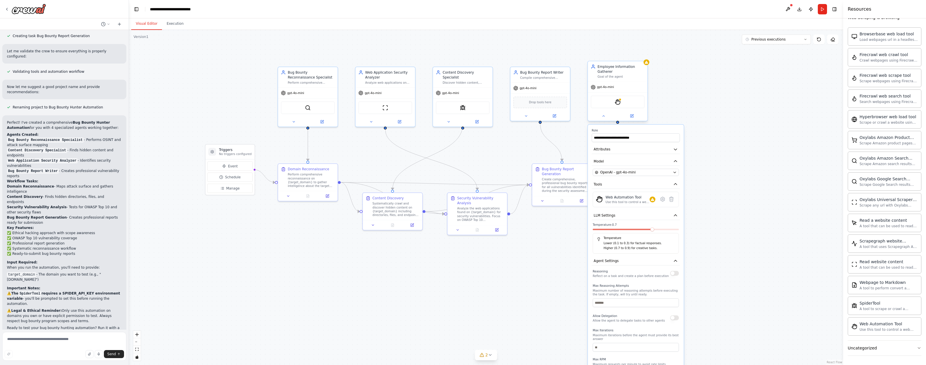
click at [475, 101] on div "StagehandTool" at bounding box center [618, 102] width 54 height 13
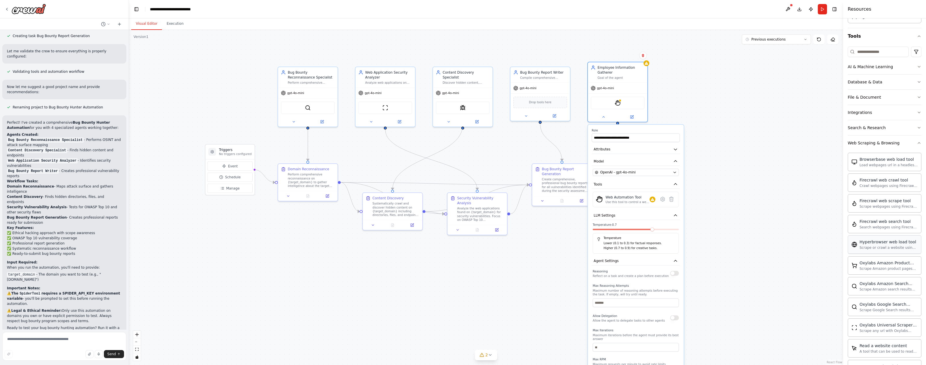
scroll to position [25, 0]
click at [475, 150] on button "Search & Research" at bounding box center [885, 147] width 74 height 15
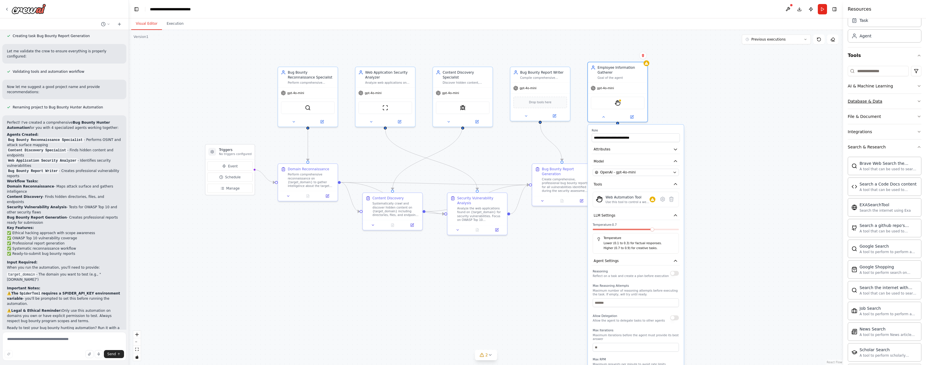
click at [475, 103] on button "Database & Data" at bounding box center [885, 101] width 74 height 15
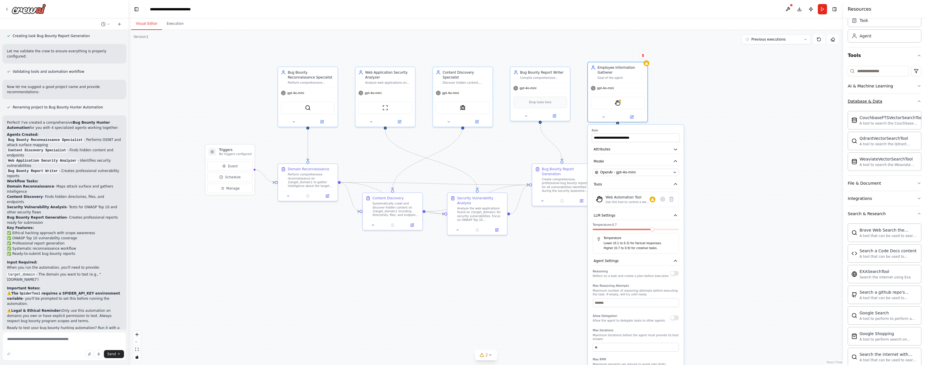
click at [475, 103] on button "Database & Data" at bounding box center [885, 101] width 74 height 15
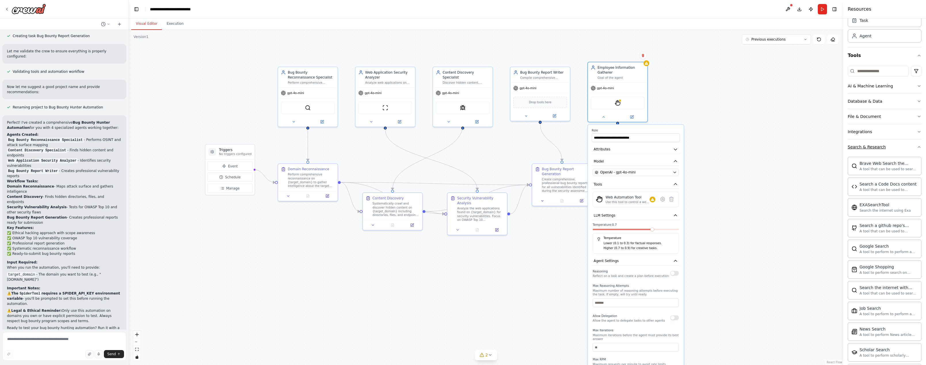
click at [475, 146] on button "Search & Research" at bounding box center [885, 147] width 74 height 15
click at [475, 129] on button "Integrations" at bounding box center [885, 131] width 74 height 15
click at [475, 132] on button "Integrations" at bounding box center [885, 131] width 74 height 15
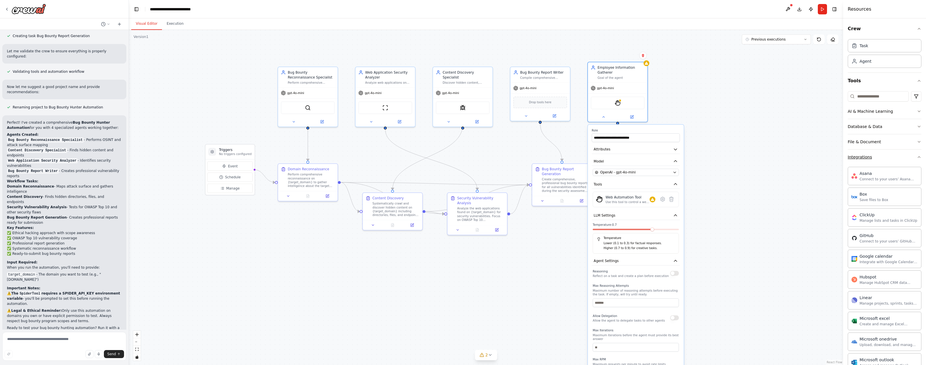
click at [475, 154] on button "Integrations" at bounding box center [885, 157] width 74 height 15
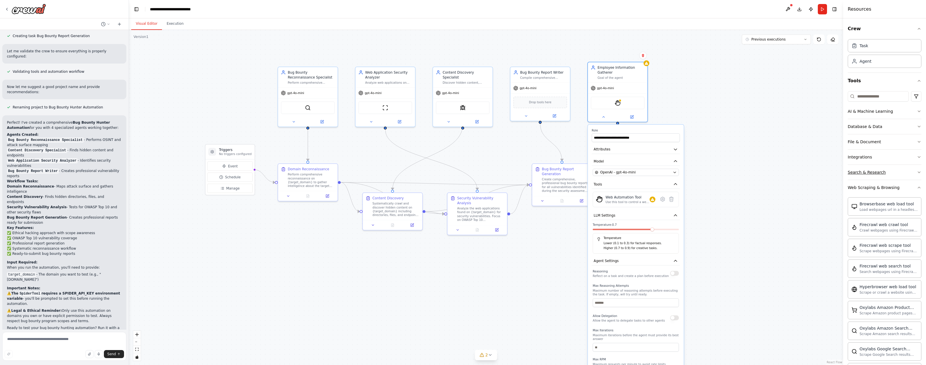
click at [475, 172] on button "Search & Research" at bounding box center [885, 172] width 74 height 15
click at [475, 171] on button "Search & Research" at bounding box center [885, 172] width 74 height 15
click at [475, 184] on button "Web Scraping & Browsing" at bounding box center [885, 187] width 74 height 15
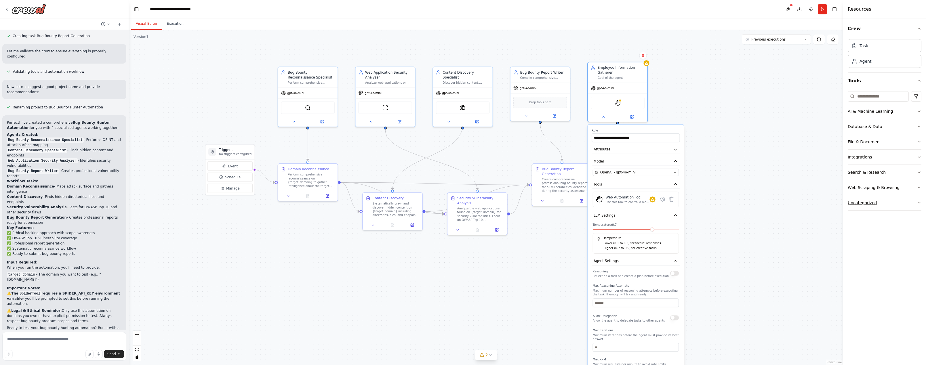
click at [475, 204] on button "Uncategorized" at bounding box center [885, 202] width 74 height 15
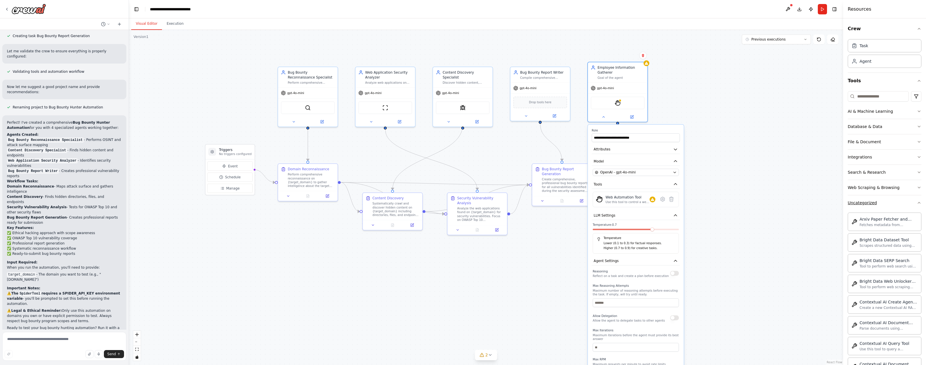
click at [475, 204] on button "Uncategorized" at bounding box center [885, 202] width 74 height 15
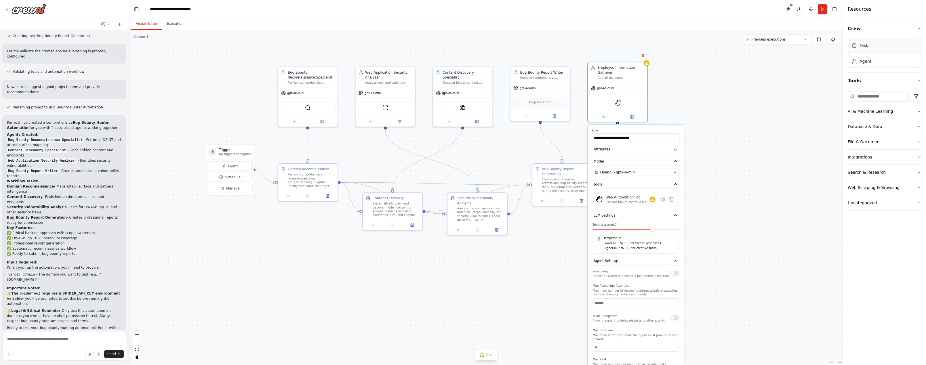
click at [475, 49] on div "Task" at bounding box center [885, 45] width 74 height 13
click at [475, 91] on div "AI & Machine Learning Database & Data File & Document Integrations Search & Res…" at bounding box center [885, 150] width 74 height 122
click at [475, 92] on input at bounding box center [878, 96] width 61 height 10
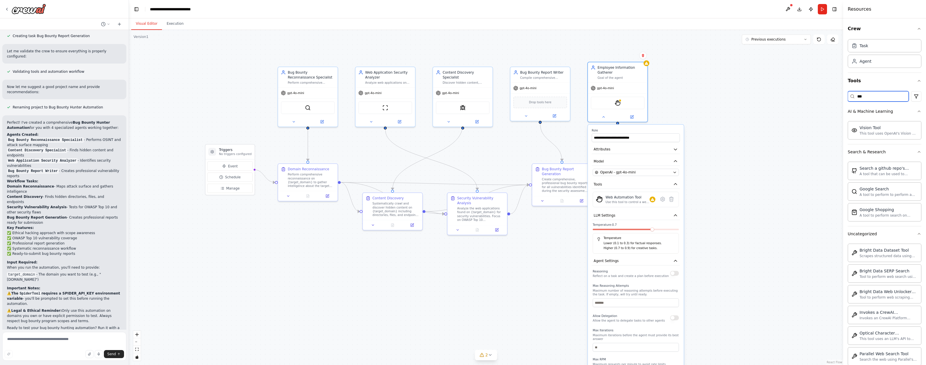
click at [475, 98] on input "***" at bounding box center [878, 96] width 61 height 10
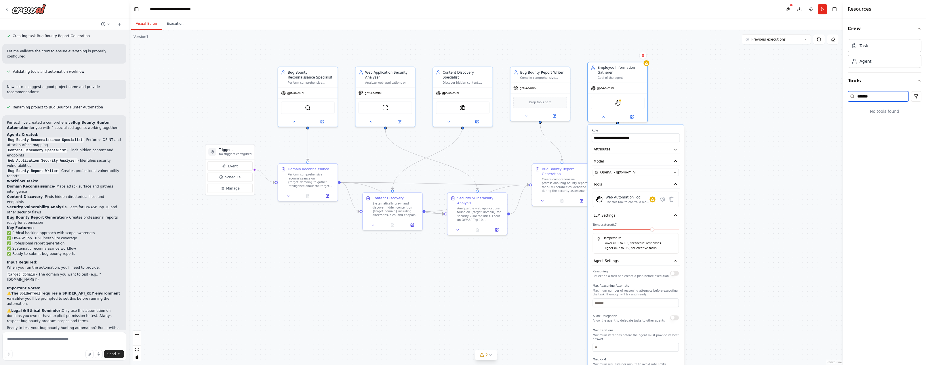
type input "********"
type input "***"
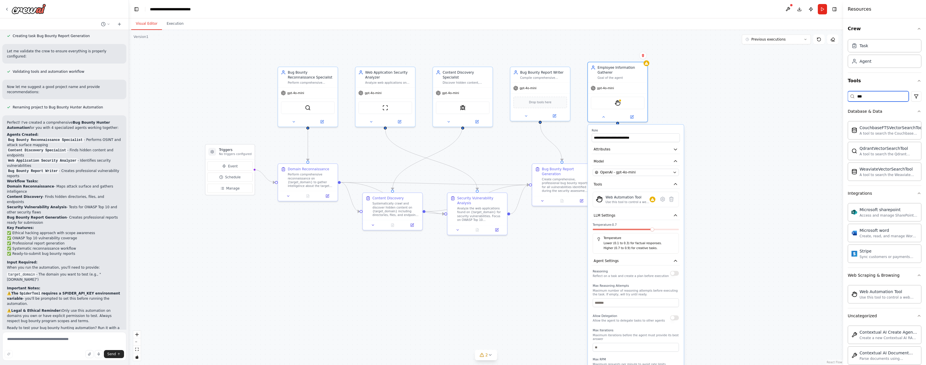
type input "****"
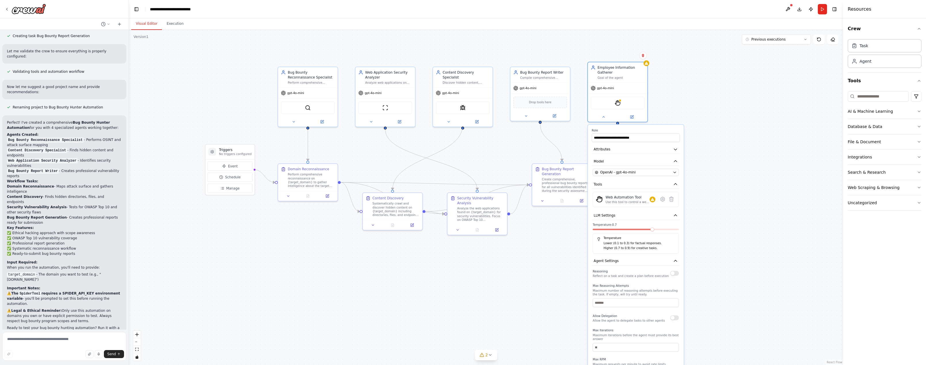
click at [475, 117] on div ".deletable-edge-delete-btn { width: 20px; height: 20px; border: 0px solid #ffff…" at bounding box center [486, 197] width 714 height 335
click at [169, 25] on button "Execution" at bounding box center [175, 24] width 26 height 12
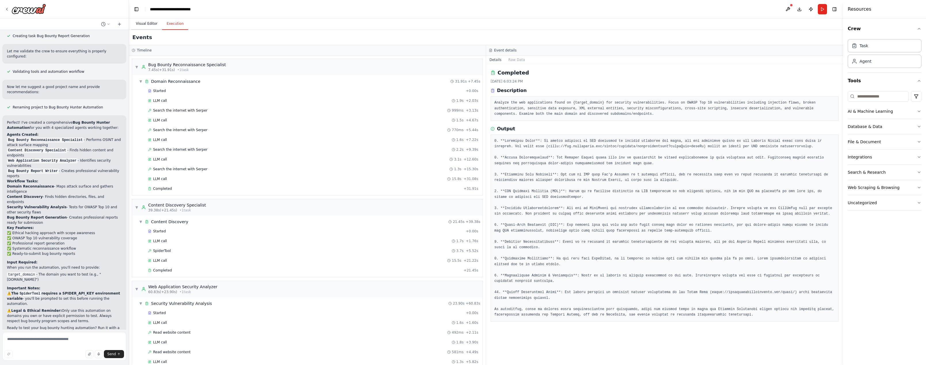
click at [146, 24] on button "Visual Editor" at bounding box center [146, 24] width 31 height 12
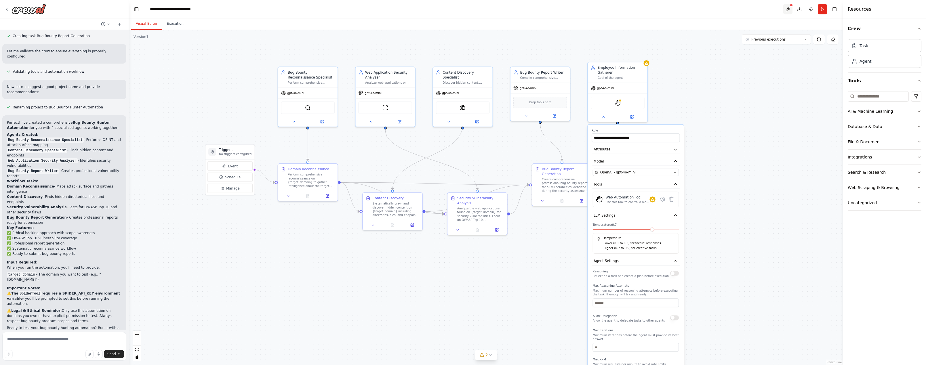
click at [475, 5] on button at bounding box center [787, 9] width 9 height 10
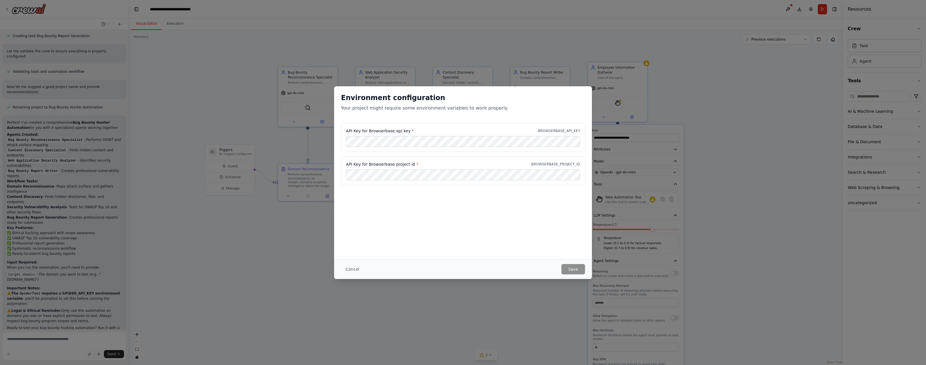
click at [348, 268] on button "Cancel" at bounding box center [352, 269] width 23 height 10
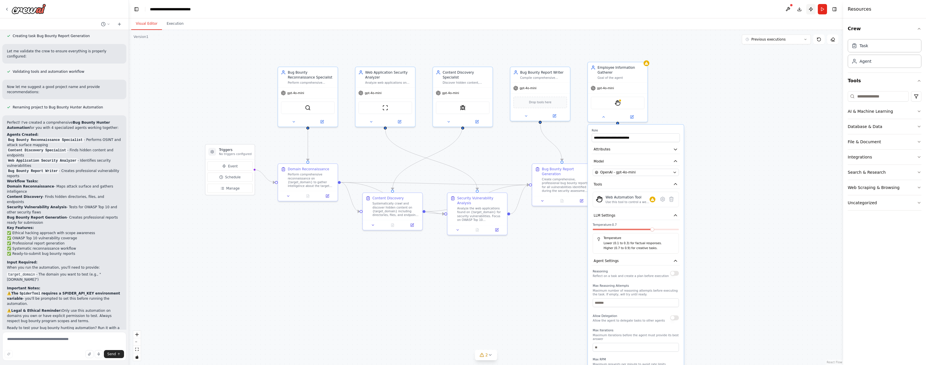
click at [475, 9] on button "Publish" at bounding box center [811, 9] width 9 height 10
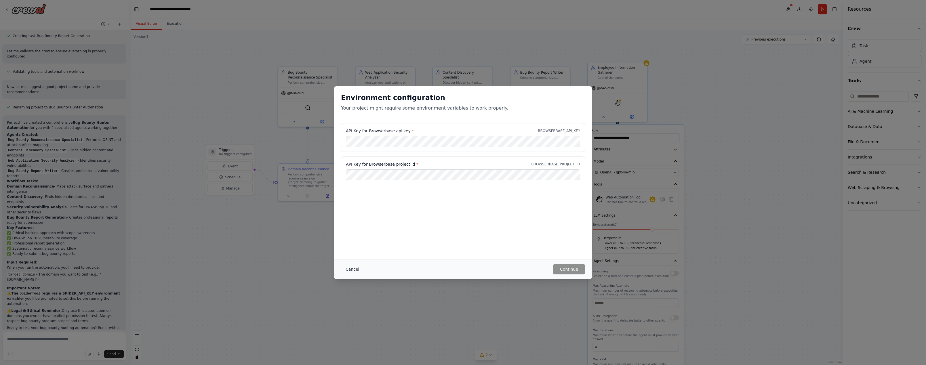
click at [354, 268] on button "Cancel" at bounding box center [352, 269] width 23 height 10
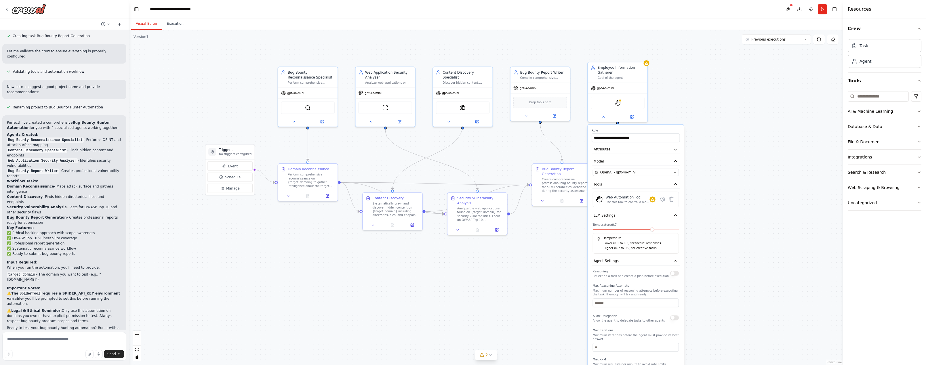
click at [120, 25] on icon at bounding box center [119, 24] width 5 height 5
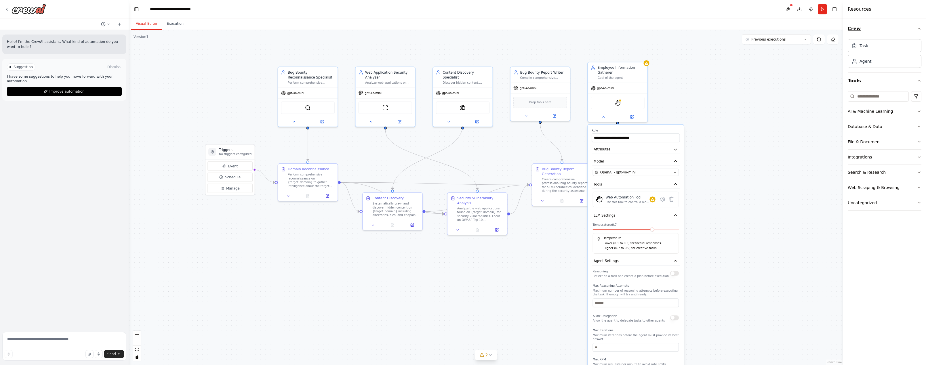
click at [475, 29] on icon "button" at bounding box center [919, 28] width 5 height 5
click at [8, 9] on icon at bounding box center [7, 9] width 5 height 5
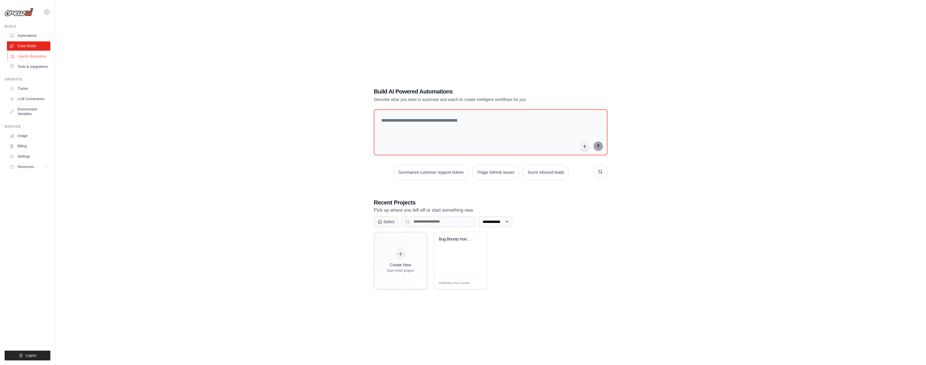
click at [28, 59] on link "Agents Repository" at bounding box center [28, 56] width 43 height 9
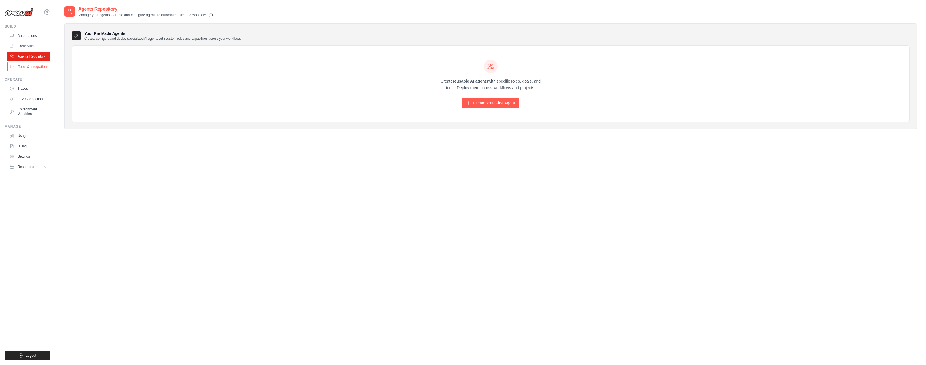
click at [28, 68] on link "Tools & Integrations" at bounding box center [28, 66] width 43 height 9
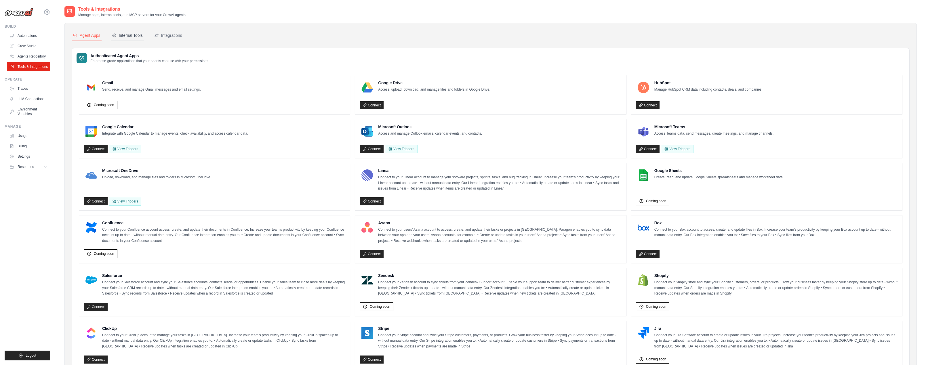
click at [134, 37] on div "Internal Tools" at bounding box center [127, 36] width 31 height 6
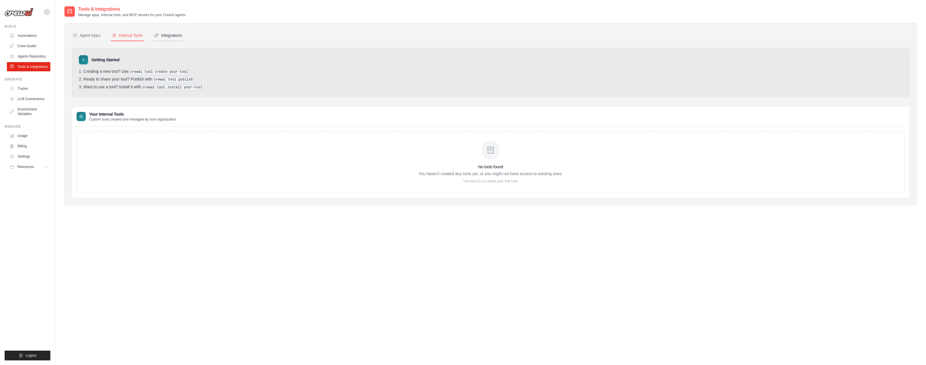
click at [181, 33] on div "Integrations" at bounding box center [168, 36] width 28 height 6
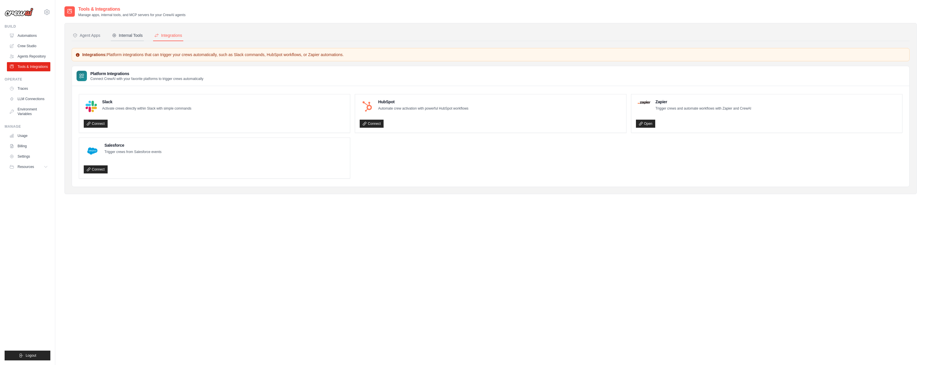
click at [130, 37] on div "Internal Tools" at bounding box center [127, 36] width 31 height 6
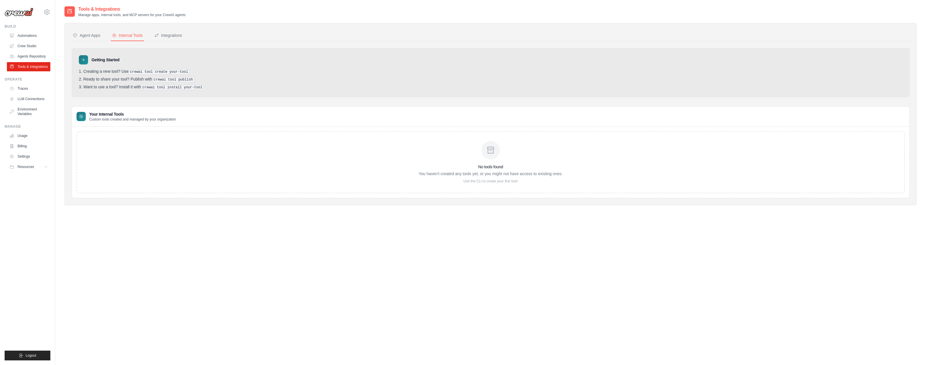
click at [134, 138] on div "No tools found You haven't created any tools yet, or you might not have access …" at bounding box center [491, 162] width 828 height 62
click at [193, 85] on pre "crewai tool install your-tool" at bounding box center [172, 87] width 63 height 5
click at [213, 91] on div "Getting Started Creating a new tool? Use crewai tool create your-tool Ready to …" at bounding box center [491, 72] width 838 height 49
drag, startPoint x: 195, startPoint y: 127, endPoint x: 187, endPoint y: 143, distance: 18.2
click at [195, 127] on div "No tools found You haven't created any tools yet, or you might not have access …" at bounding box center [491, 162] width 838 height 71
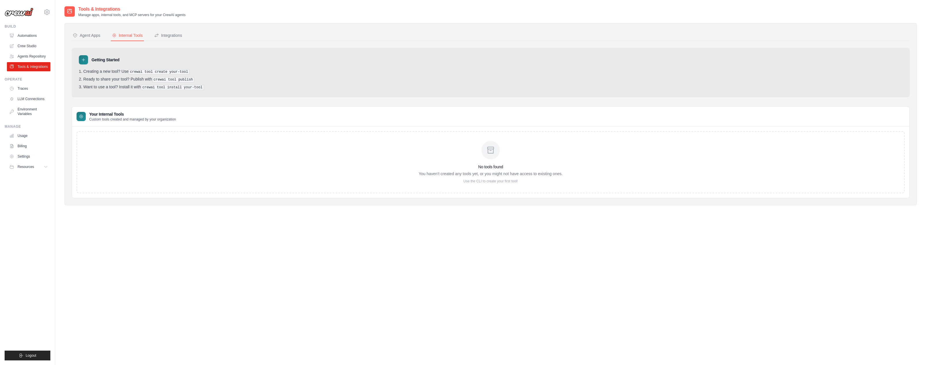
click at [187, 143] on div "No tools found You haven't created any tools yet, or you might not have access …" at bounding box center [491, 162] width 828 height 62
click at [39, 36] on link "Automations" at bounding box center [28, 35] width 43 height 9
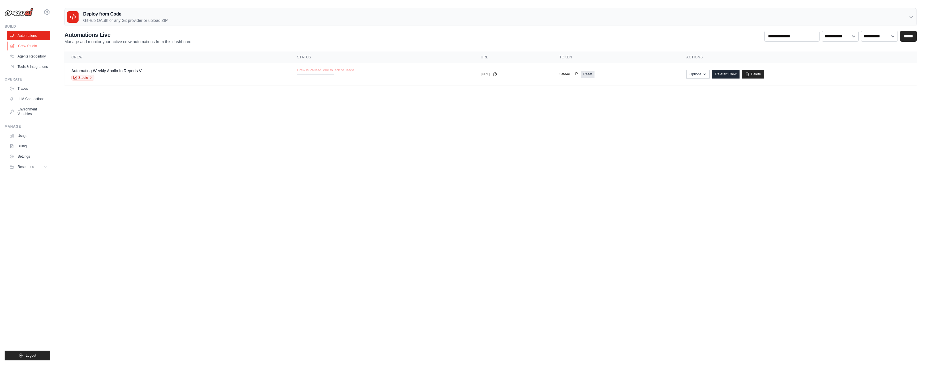
click at [29, 44] on link "Crew Studio" at bounding box center [28, 45] width 43 height 9
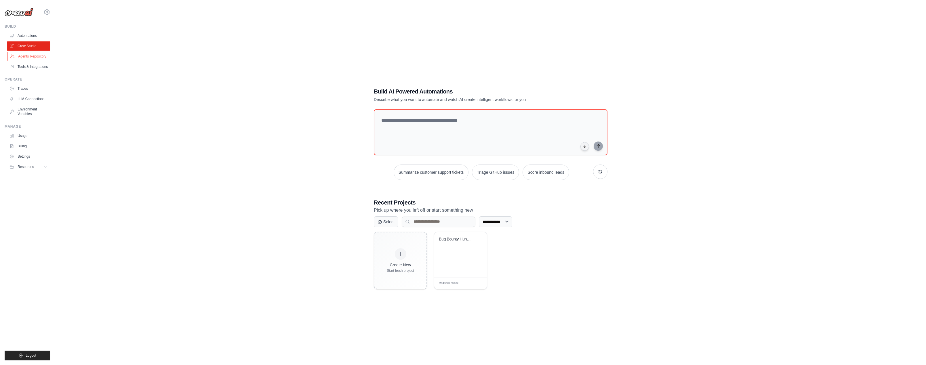
click at [27, 59] on link "Agents Repository" at bounding box center [28, 56] width 43 height 9
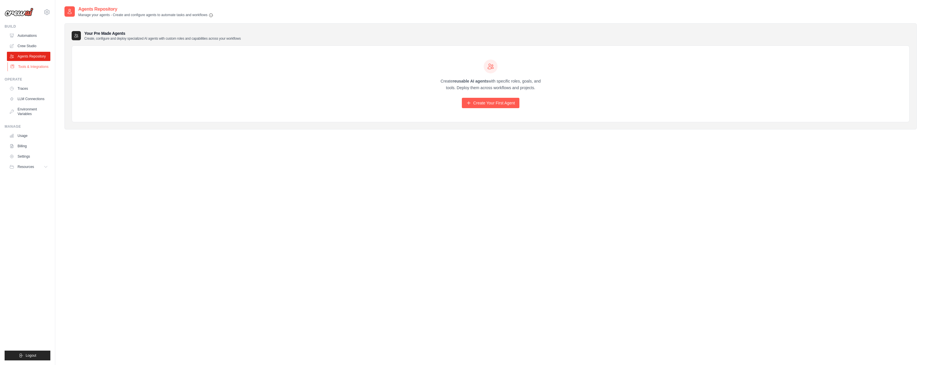
click at [39, 66] on link "Tools & Integrations" at bounding box center [28, 66] width 43 height 9
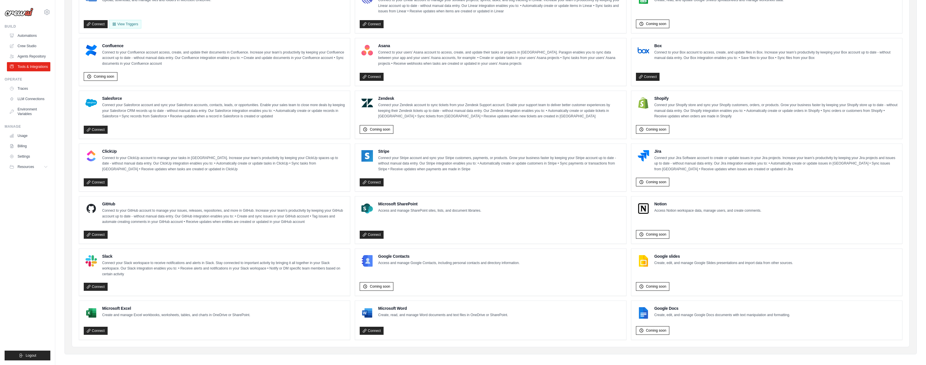
scroll to position [179, 0]
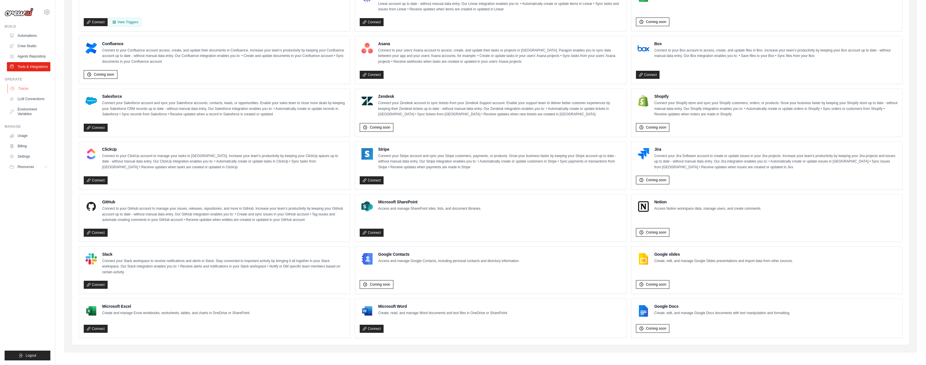
click at [28, 87] on link "Traces" at bounding box center [28, 88] width 43 height 9
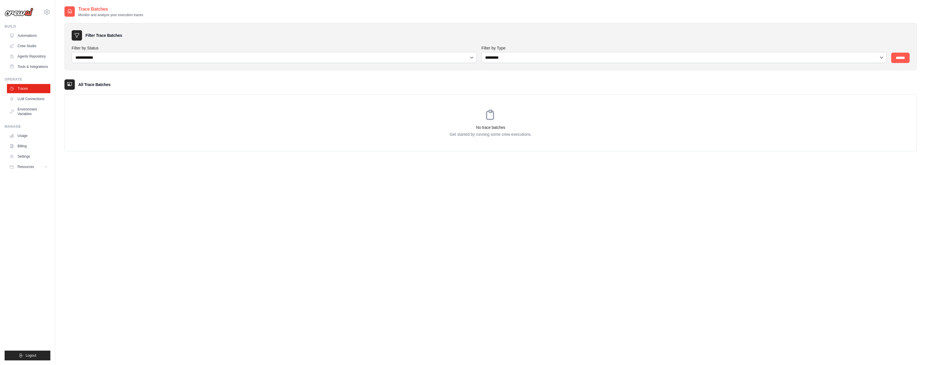
click at [463, 211] on div "**********" at bounding box center [490, 188] width 853 height 365
click at [45, 12] on icon at bounding box center [46, 12] width 7 height 7
click at [28, 37] on link "Automations" at bounding box center [28, 35] width 43 height 9
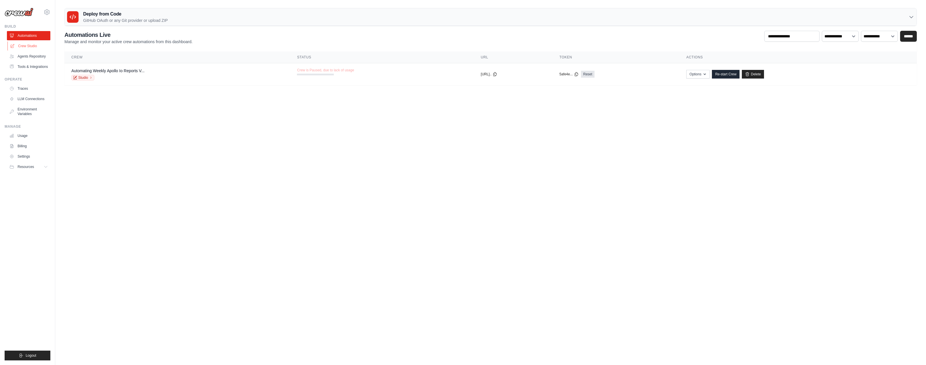
click at [22, 49] on link "Crew Studio" at bounding box center [28, 45] width 43 height 9
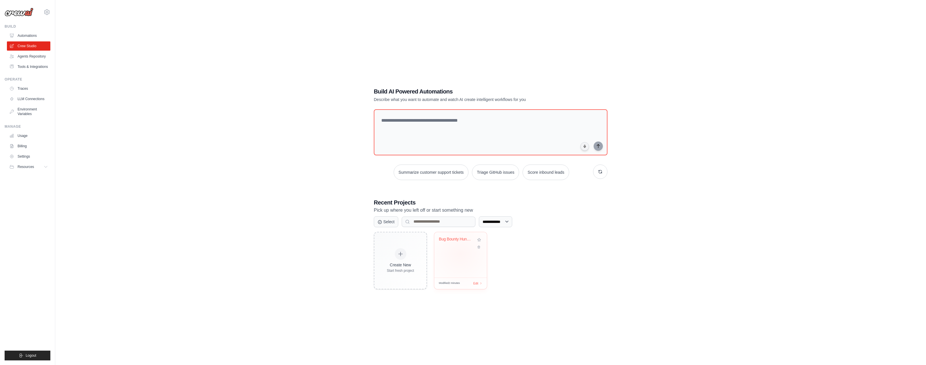
click at [461, 254] on div "Bug Bounty Hunter Automation" at bounding box center [460, 254] width 53 height 45
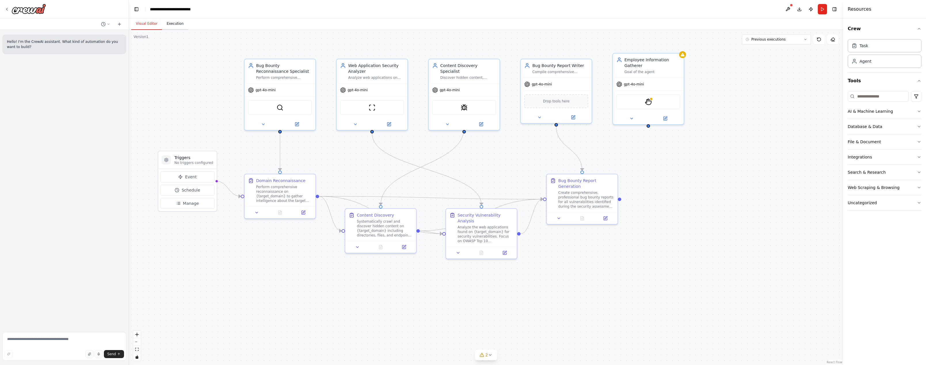
click at [171, 27] on button "Execution" at bounding box center [175, 24] width 26 height 12
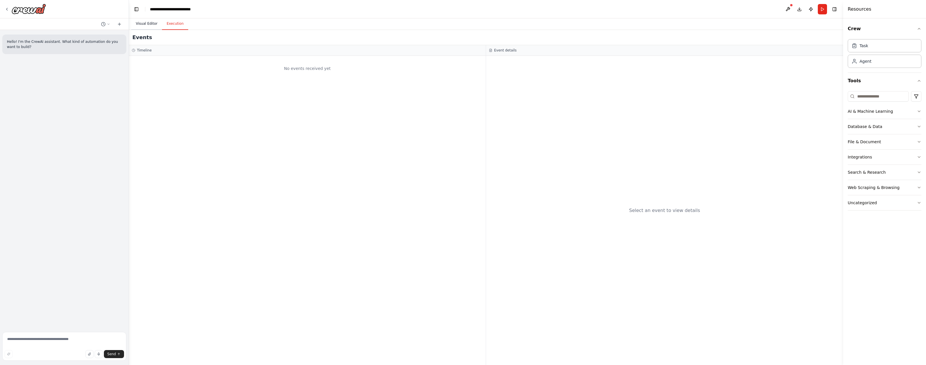
click at [153, 26] on button "Visual Editor" at bounding box center [146, 24] width 31 height 12
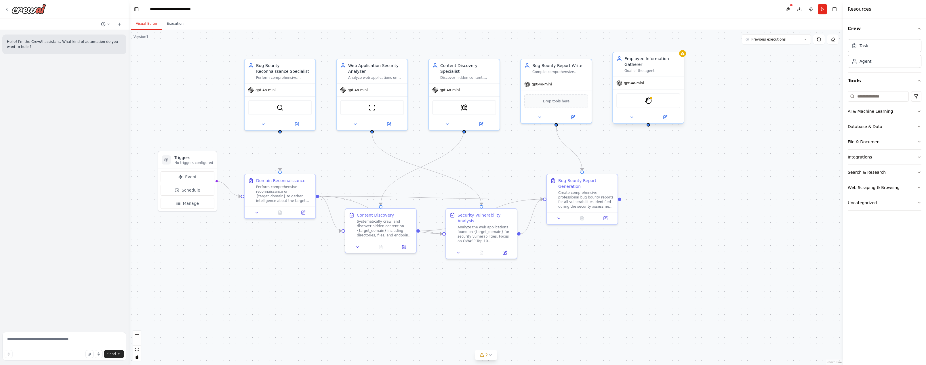
click at [657, 104] on div "StagehandTool" at bounding box center [649, 100] width 64 height 15
click at [649, 102] on img at bounding box center [648, 100] width 7 height 7
click at [788, 9] on button at bounding box center [787, 9] width 9 height 10
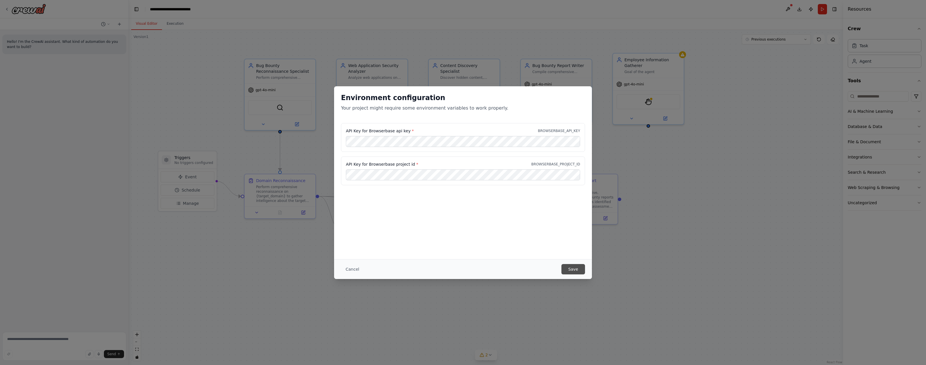
click at [574, 270] on button "Save" at bounding box center [574, 269] width 24 height 10
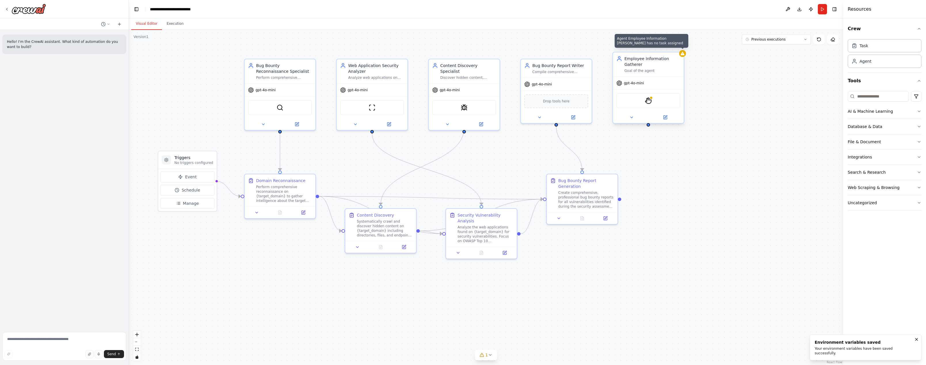
click at [681, 56] on div at bounding box center [682, 53] width 7 height 7
click at [655, 102] on div "StagehandTool" at bounding box center [649, 100] width 64 height 15
click at [651, 102] on img at bounding box center [648, 100] width 7 height 7
click at [667, 120] on button at bounding box center [665, 117] width 33 height 7
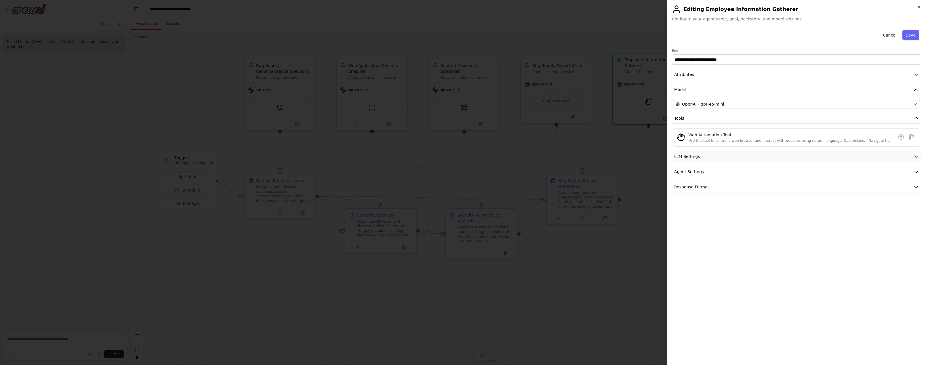
click at [779, 160] on button "LLM Settings" at bounding box center [797, 156] width 250 height 11
click at [728, 211] on button "Agent Settings" at bounding box center [797, 213] width 250 height 11
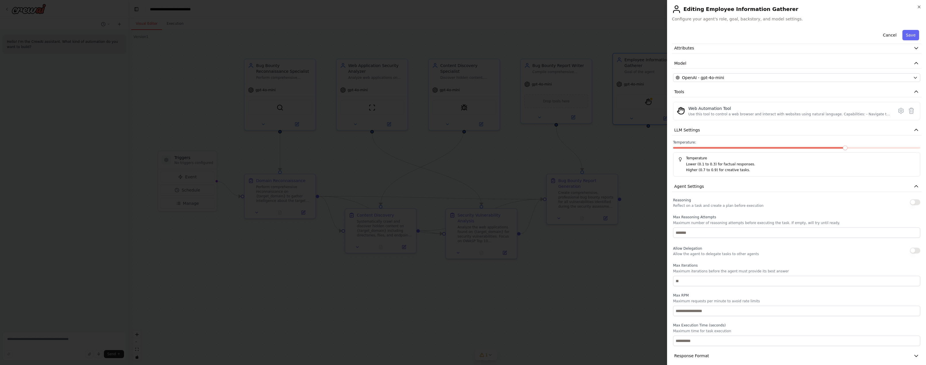
scroll to position [32, 0]
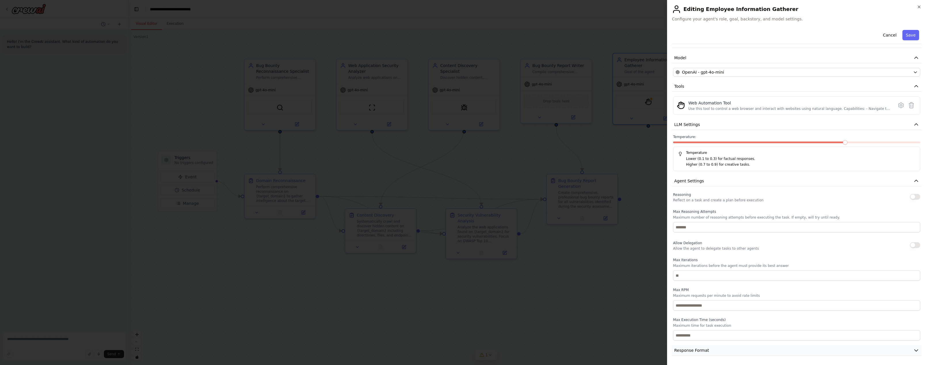
click at [719, 351] on button "Response Format" at bounding box center [797, 350] width 250 height 11
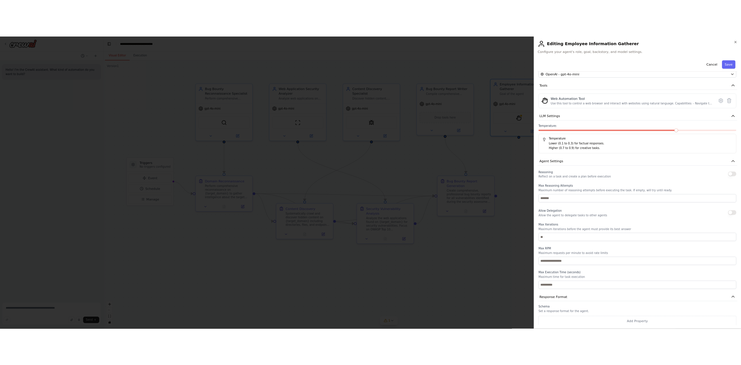
scroll to position [59, 0]
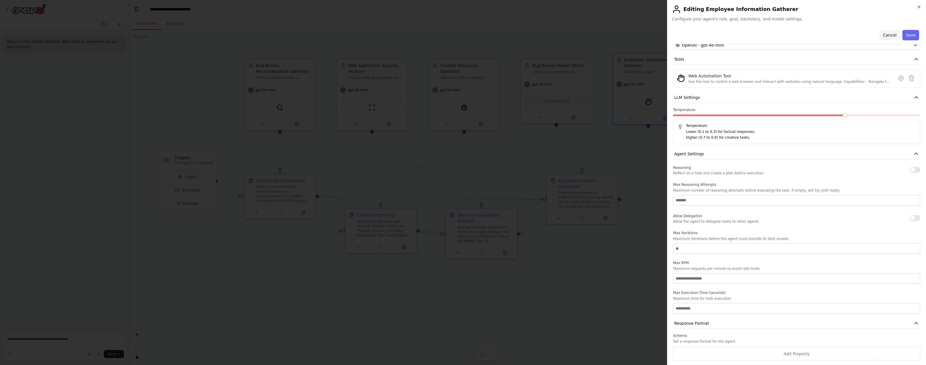
click at [889, 37] on button "Cancel" at bounding box center [890, 35] width 20 height 10
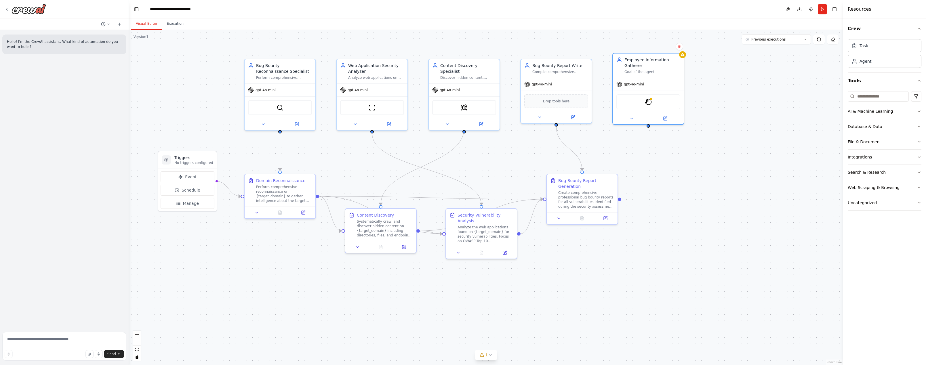
click at [747, 117] on div ".deletable-edge-delete-btn { width: 20px; height: 20px; border: 0px solid #ffff…" at bounding box center [486, 197] width 714 height 335
drag, startPoint x: 676, startPoint y: 69, endPoint x: 683, endPoint y: 86, distance: 18.9
click at [678, 83] on div "Goal of the agent" at bounding box center [653, 82] width 56 height 5
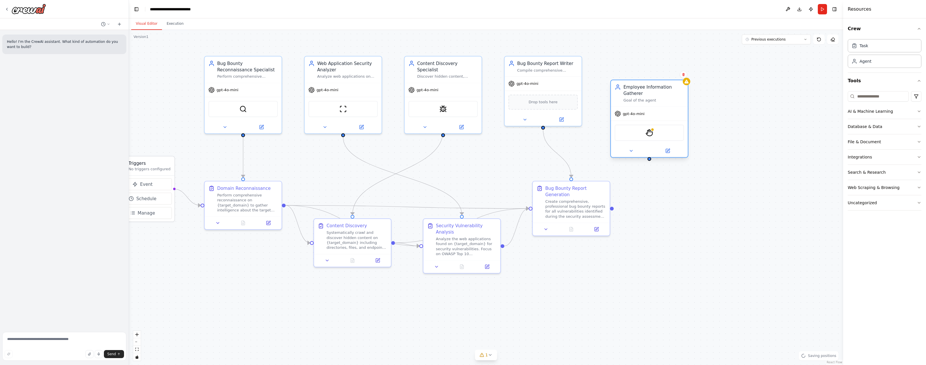
drag, startPoint x: 661, startPoint y: 93, endPoint x: 681, endPoint y: 110, distance: 26.6
click at [681, 110] on div "gpt-4o-mini" at bounding box center [649, 114] width 77 height 14
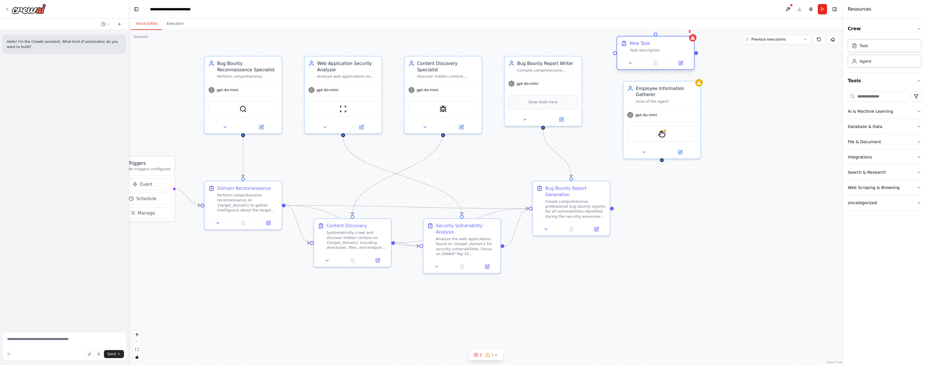
drag, startPoint x: 742, startPoint y: 75, endPoint x: 659, endPoint y: 52, distance: 86.5
click at [660, 52] on div "Task description" at bounding box center [660, 50] width 61 height 5
click at [651, 50] on div "Task description" at bounding box center [666, 50] width 61 height 5
drag, startPoint x: 651, startPoint y: 50, endPoint x: 642, endPoint y: 51, distance: 9.0
click at [651, 51] on div "Task description" at bounding box center [666, 50] width 61 height 5
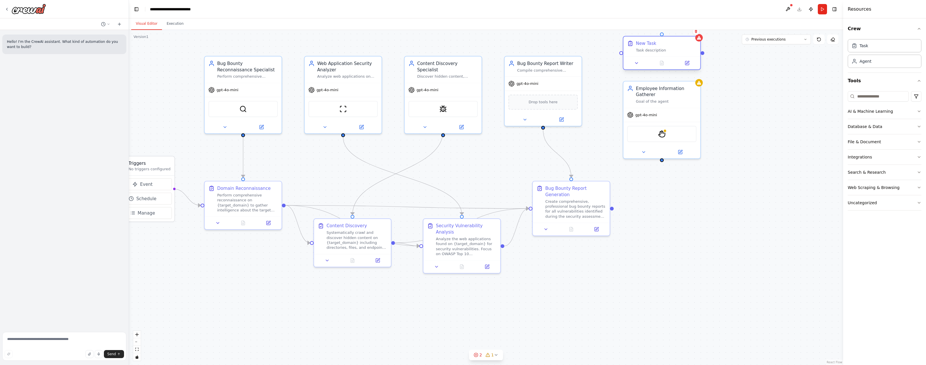
click at [642, 43] on div "New Task" at bounding box center [646, 43] width 20 height 6
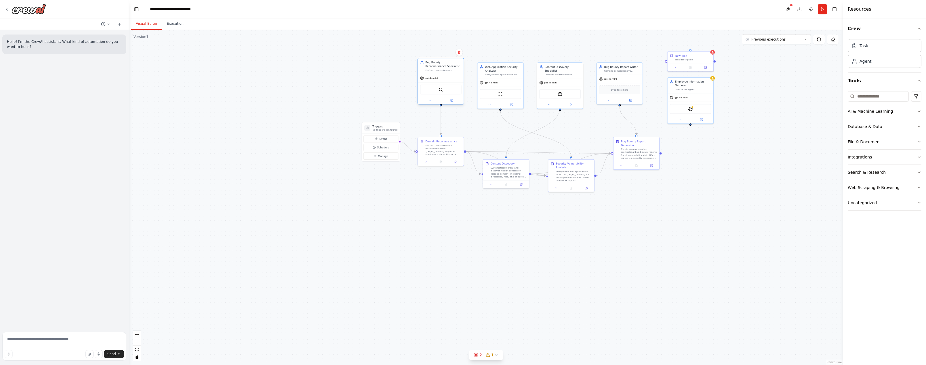
click at [448, 75] on div "gpt-4o-mini" at bounding box center [441, 78] width 46 height 8
click at [692, 56] on div "New Task" at bounding box center [693, 55] width 36 height 4
click at [704, 68] on icon at bounding box center [705, 66] width 3 height 3
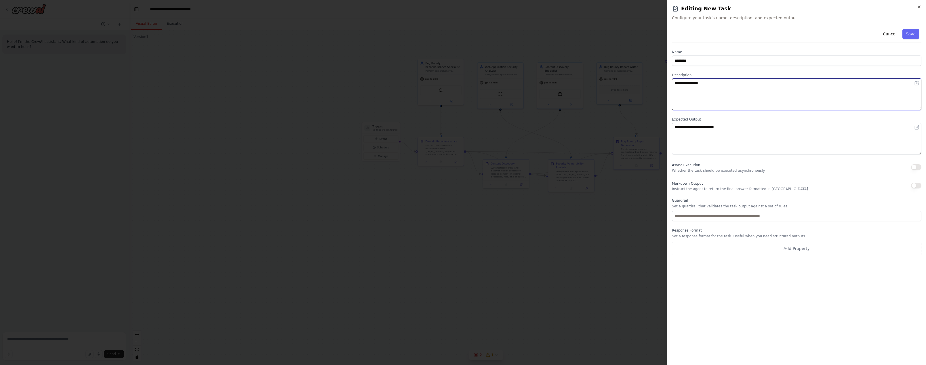
click at [701, 82] on textarea "**********" at bounding box center [797, 95] width 250 height 32
click at [730, 88] on textarea "**********" at bounding box center [797, 95] width 250 height 32
click at [916, 82] on icon at bounding box center [917, 83] width 5 height 5
click at [746, 85] on textarea "**********" at bounding box center [797, 95] width 250 height 32
click at [772, 88] on textarea "**********" at bounding box center [797, 95] width 250 height 32
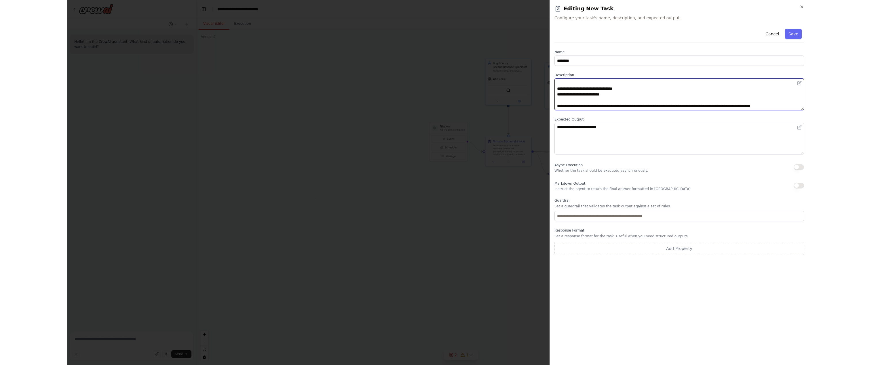
scroll to position [16, 0]
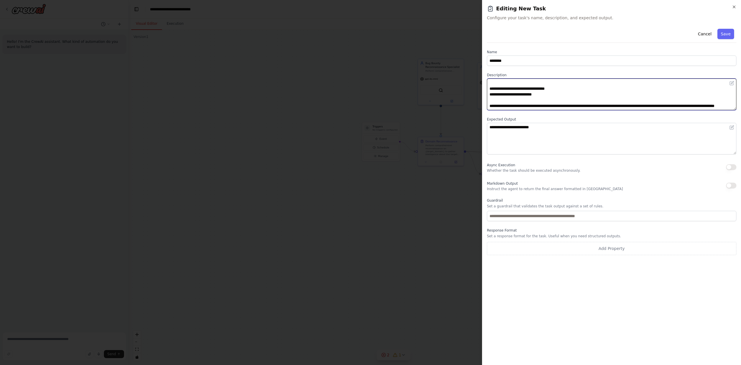
type textarea "**********"
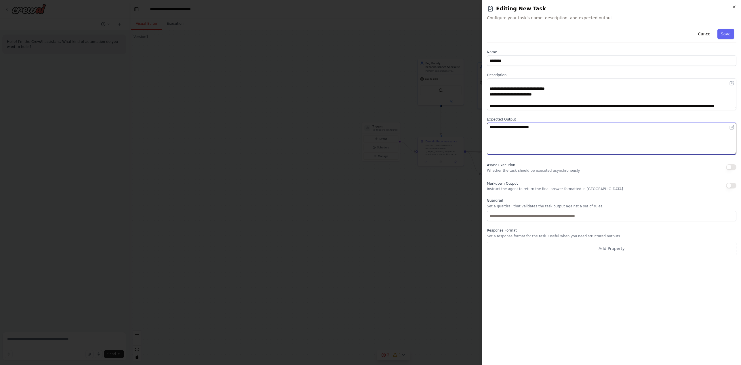
click at [561, 131] on textarea "**********" at bounding box center [612, 139] width 250 height 32
type textarea "**********"
click at [608, 338] on div "**********" at bounding box center [612, 193] width 250 height 334
click at [724, 37] on button "Save" at bounding box center [726, 34] width 17 height 10
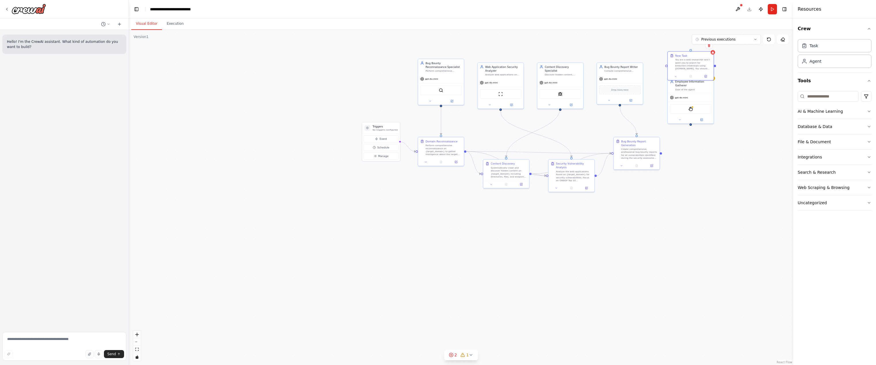
click at [724, 115] on div ".deletable-edge-delete-btn { width: 20px; height: 20px; border: 0px solid #ffff…" at bounding box center [461, 197] width 664 height 335
drag, startPoint x: 702, startPoint y: 104, endPoint x: 701, endPoint y: 128, distance: 24.2
click at [701, 130] on div "StagehandTool" at bounding box center [690, 135] width 41 height 10
click at [733, 104] on div ".deletable-edge-delete-btn { width: 20px; height: 20px; border: 0px solid #ffff…" at bounding box center [461, 197] width 664 height 335
drag, startPoint x: 722, startPoint y: 71, endPoint x: 692, endPoint y: 149, distance: 84.2
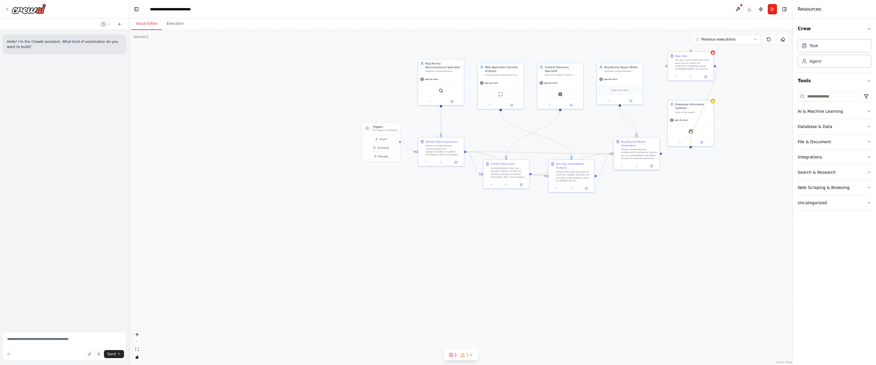
click at [692, 149] on div ".deletable-edge-delete-btn { width: 20px; height: 20px; border: 0px solid #ffff…" at bounding box center [461, 197] width 664 height 335
drag, startPoint x: 703, startPoint y: 124, endPoint x: 703, endPoint y: 116, distance: 8.4
click at [703, 117] on div "StagehandTool" at bounding box center [691, 123] width 46 height 14
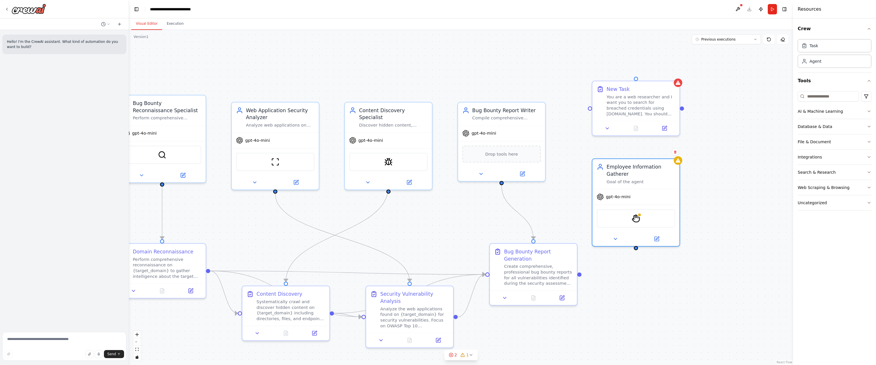
drag, startPoint x: 783, startPoint y: 120, endPoint x: 716, endPoint y: 173, distance: 85.6
click at [719, 182] on div ".deletable-edge-delete-btn { width: 20px; height: 20px; border: 0px solid #ffff…" at bounding box center [461, 197] width 664 height 335
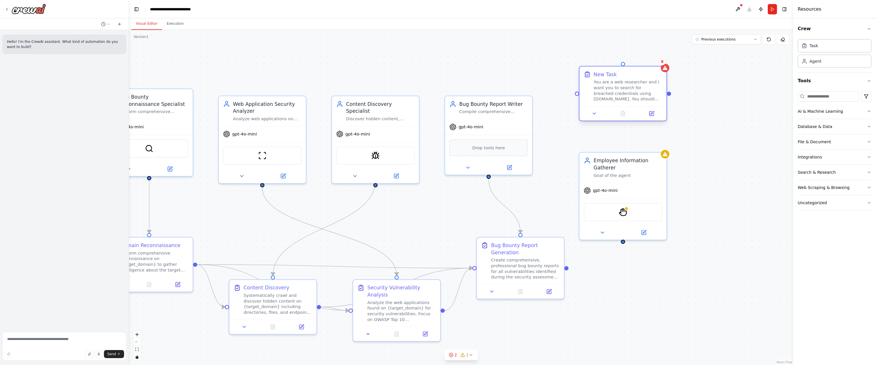
drag, startPoint x: 647, startPoint y: 106, endPoint x: 643, endPoint y: 101, distance: 6.6
click at [643, 101] on div "You are a web researcher and I want you to search for breached credentials usin…" at bounding box center [628, 90] width 69 height 23
drag, startPoint x: 643, startPoint y: 101, endPoint x: 616, endPoint y: 104, distance: 27.5
click at [616, 104] on div "You are a web researcher and I want you to search for breached credentials usin…" at bounding box center [606, 97] width 69 height 23
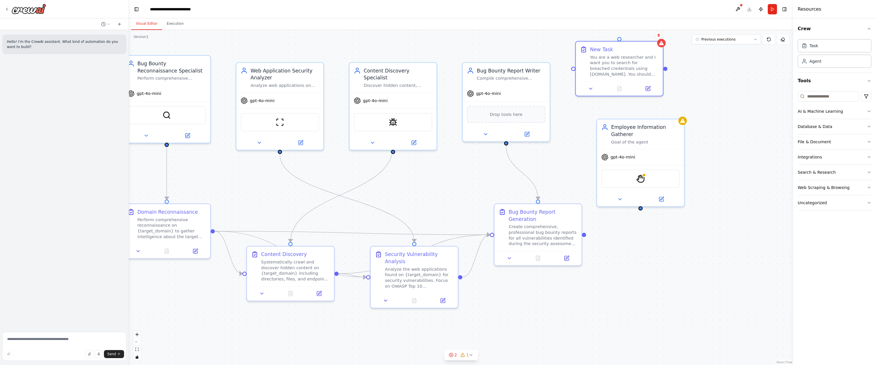
drag, startPoint x: 492, startPoint y: 79, endPoint x: 499, endPoint y: 53, distance: 27.4
click at [489, 43] on div ".deletable-edge-delete-btn { width: 20px; height: 20px; border: 0px solid #ffff…" at bounding box center [461, 197] width 664 height 335
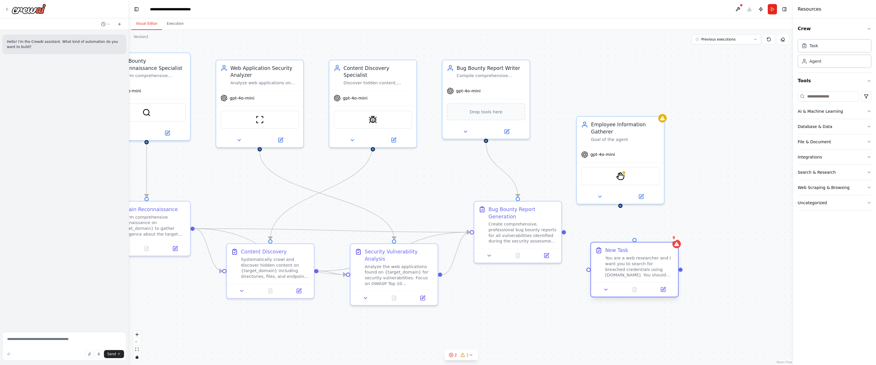
drag, startPoint x: 594, startPoint y: 79, endPoint x: 626, endPoint y: 295, distance: 218.8
click at [626, 295] on div "New Task You are a web researcher and I want you to search for breached credent…" at bounding box center [634, 270] width 88 height 56
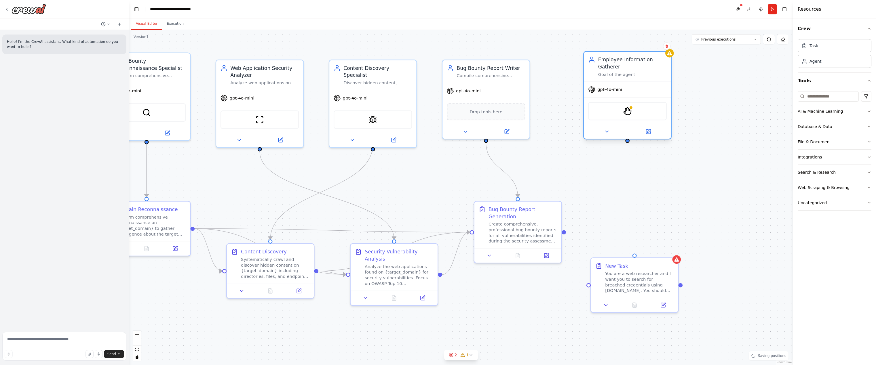
drag, startPoint x: 623, startPoint y: 122, endPoint x: 627, endPoint y: 69, distance: 53.1
click at [627, 68] on div "Employee Information Gatherer" at bounding box center [632, 63] width 69 height 14
drag, startPoint x: 627, startPoint y: 143, endPoint x: 633, endPoint y: 259, distance: 115.5
click at [633, 259] on div "Triggers No triggers configured Event Schedule Manage Bug Bounty Reconnaissance…" at bounding box center [369, 230] width 816 height 412
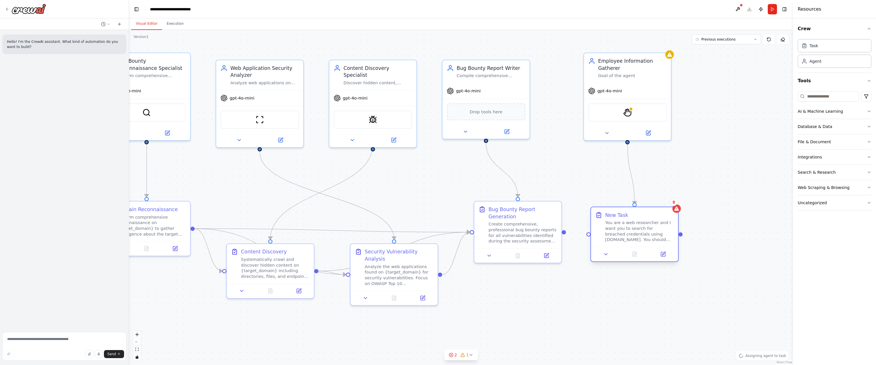
drag, startPoint x: 638, startPoint y: 271, endPoint x: 638, endPoint y: 225, distance: 46.6
click at [638, 225] on div "You are a web researcher and I want you to search for breached credentials usin…" at bounding box center [639, 231] width 69 height 23
click at [723, 200] on div ".deletable-edge-delete-btn { width: 20px; height: 20px; border: 0px solid #ffff…" at bounding box center [461, 197] width 664 height 335
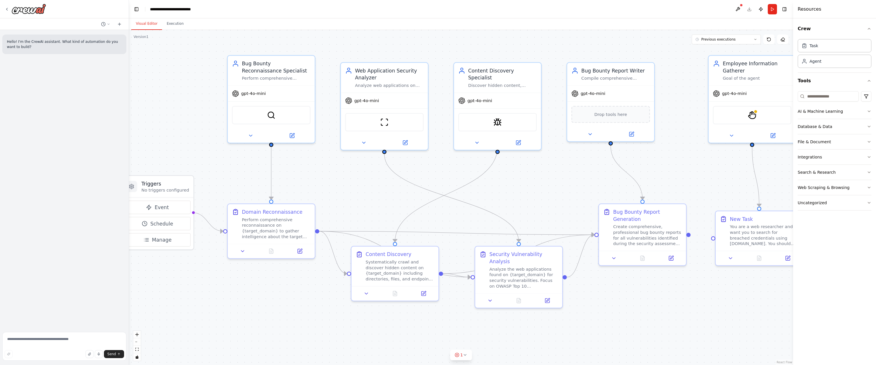
drag, startPoint x: 419, startPoint y: 181, endPoint x: 504, endPoint y: 165, distance: 86.3
click at [545, 183] on div ".deletable-edge-delete-btn { width: 20px; height: 20px; border: 0px solid #ffff…" at bounding box center [461, 197] width 664 height 335
click at [267, 79] on div "Bug Bounty Reconnaissance Specialist Perform comprehensive reconnaissance on {t…" at bounding box center [272, 69] width 87 height 30
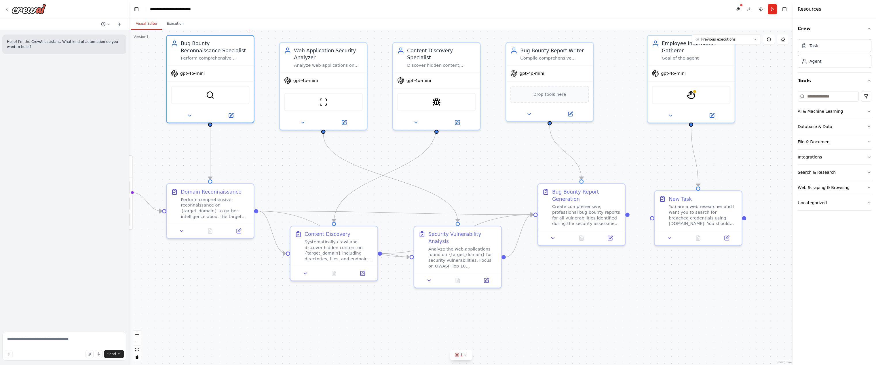
drag, startPoint x: 336, startPoint y: 185, endPoint x: 261, endPoint y: 167, distance: 76.7
click at [261, 167] on div ".deletable-edge-delete-btn { width: 20px; height: 20px; border: 0px solid #ffff…" at bounding box center [461, 197] width 664 height 335
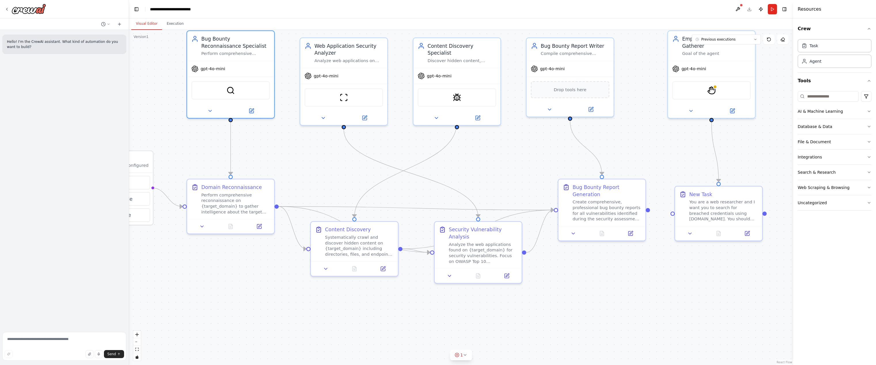
drag, startPoint x: 288, startPoint y: 181, endPoint x: 302, endPoint y: 178, distance: 13.8
click at [302, 178] on div ".deletable-edge-delete-btn { width: 20px; height: 20px; border: 0px solid #ffff…" at bounding box center [461, 197] width 664 height 335
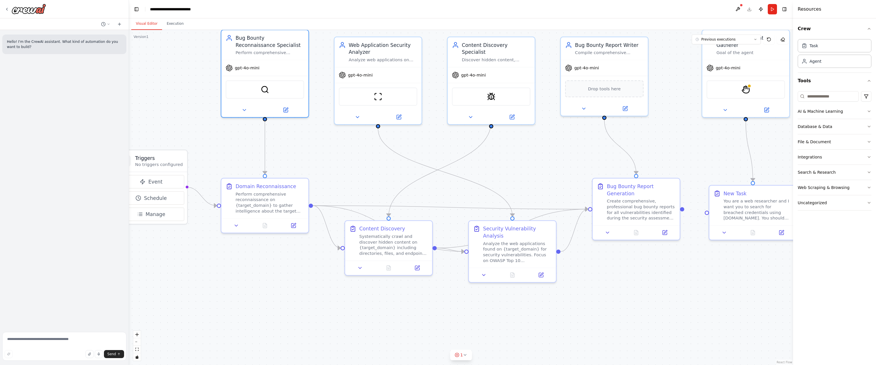
click at [321, 174] on div ".deletable-edge-delete-btn { width: 20px; height: 20px; border: 0px solid #ffff…" at bounding box center [461, 197] width 664 height 335
click at [273, 68] on div "gpt-4o-mini" at bounding box center [264, 67] width 87 height 16
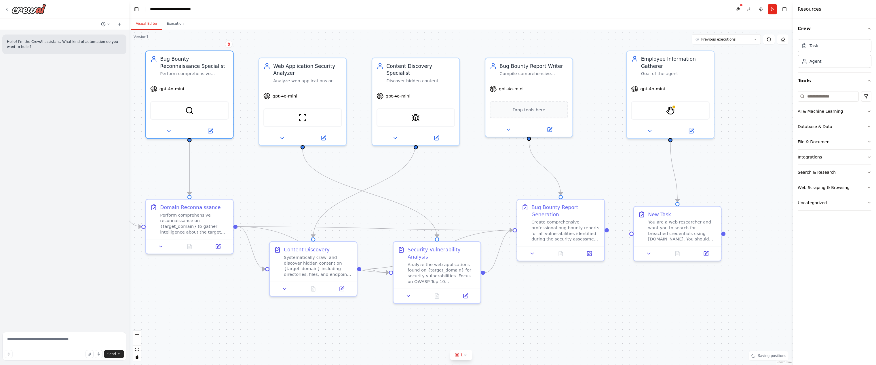
drag, startPoint x: 653, startPoint y: 163, endPoint x: 618, endPoint y: 170, distance: 35.7
click at [618, 170] on div ".deletable-edge-delete-btn { width: 20px; height: 20px; border: 0px solid #ffff…" at bounding box center [461, 197] width 664 height 335
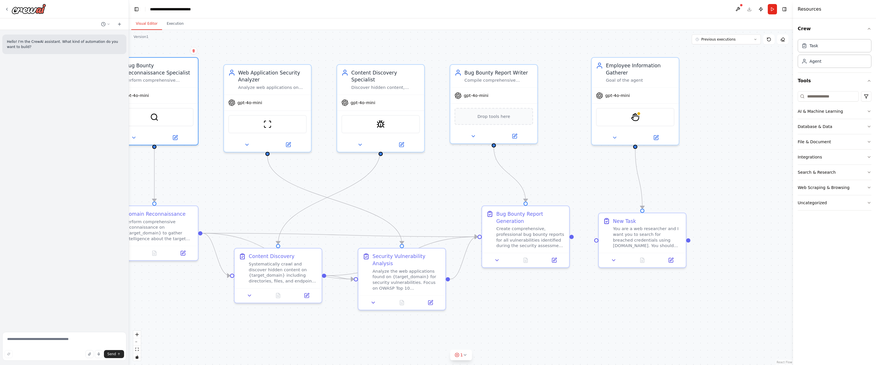
click at [708, 163] on div ".deletable-edge-delete-btn { width: 20px; height: 20px; border: 0px solid #ffff…" at bounding box center [461, 197] width 664 height 335
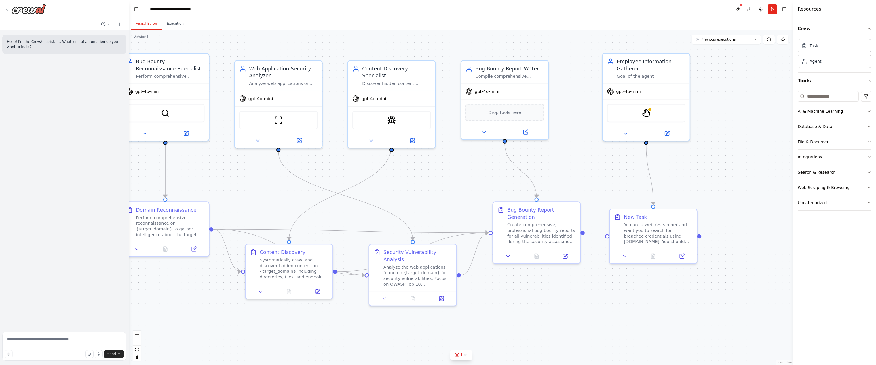
drag, startPoint x: 602, startPoint y: 178, endPoint x: 613, endPoint y: 174, distance: 11.7
click at [613, 174] on div ".deletable-edge-delete-btn { width: 20px; height: 20px; border: 0px solid #ffff…" at bounding box center [461, 197] width 664 height 335
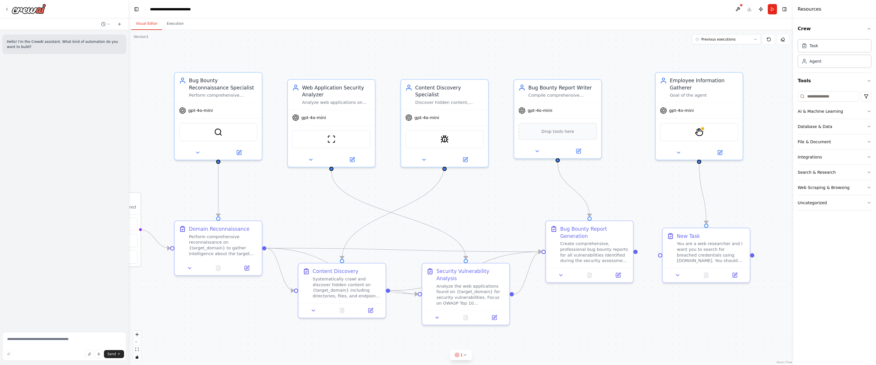
drag, startPoint x: 580, startPoint y: 185, endPoint x: 623, endPoint y: 197, distance: 44.8
click at [623, 197] on div ".deletable-edge-delete-btn { width: 20px; height: 20px; border: 0px solid #ffff…" at bounding box center [461, 197] width 664 height 335
drag, startPoint x: 264, startPoint y: 248, endPoint x: 658, endPoint y: 256, distance: 393.6
click at [658, 256] on div ".deletable-edge-delete-btn { width: 20px; height: 20px; border: 0px solid #ffff…" at bounding box center [461, 197] width 664 height 335
drag, startPoint x: 265, startPoint y: 247, endPoint x: 753, endPoint y: 256, distance: 488.2
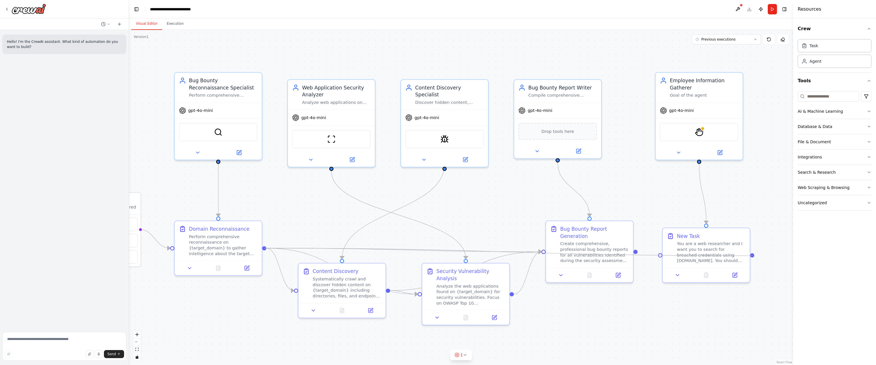
click at [753, 256] on div ".deletable-edge-delete-btn { width: 20px; height: 20px; border: 0px solid #ffff…" at bounding box center [461, 197] width 664 height 335
drag, startPoint x: 722, startPoint y: 256, endPoint x: 723, endPoint y: 252, distance: 4.9
click at [723, 252] on div "You are a web researcher and I want you to search for breached credentials usin…" at bounding box center [711, 244] width 69 height 23
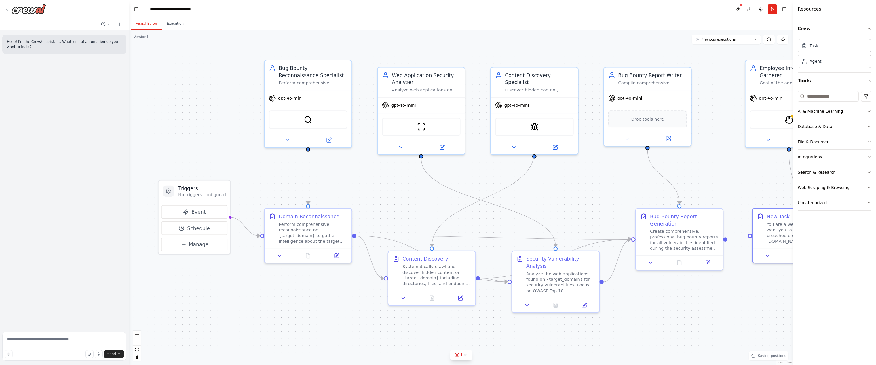
drag, startPoint x: 324, startPoint y: 229, endPoint x: 370, endPoint y: 220, distance: 47.5
click at [376, 217] on div ".deletable-edge-delete-btn { width: 20px; height: 20px; border: 0px solid #ffff…" at bounding box center [461, 197] width 664 height 335
drag, startPoint x: 289, startPoint y: 242, endPoint x: 285, endPoint y: 233, distance: 9.8
click at [285, 233] on div "Perform comprehensive reconnaissance on {target_domain} to gather intelligence …" at bounding box center [312, 224] width 69 height 23
drag, startPoint x: 227, startPoint y: 217, endPoint x: 758, endPoint y: 234, distance: 531.6
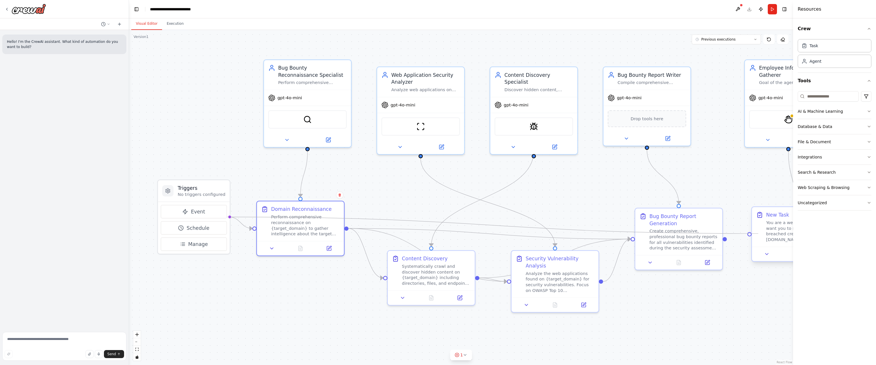
click at [758, 234] on div "Triggers No triggers configured Event Schedule Manage Bug Bounty Reconnaissance…" at bounding box center [530, 237] width 816 height 412
drag, startPoint x: 759, startPoint y: 234, endPoint x: 751, endPoint y: 230, distance: 9.0
click at [751, 230] on div "New Task You are a web researcher and I want you to search for breached credent…" at bounding box center [788, 219] width 79 height 31
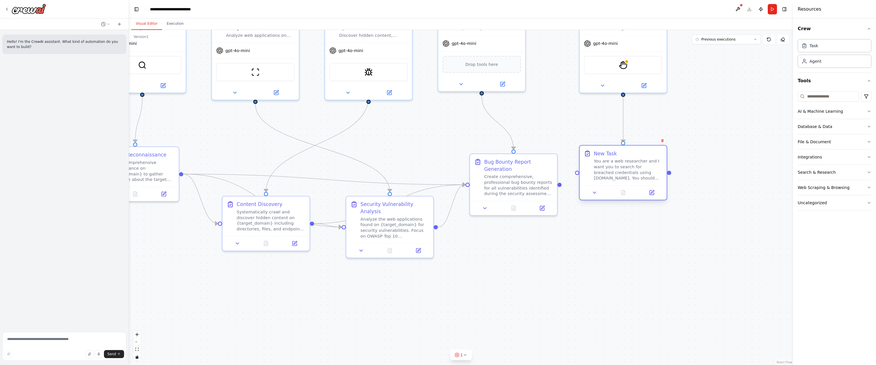
drag, startPoint x: 709, startPoint y: 182, endPoint x: 587, endPoint y: 161, distance: 123.3
click at [543, 127] on div ".deletable-edge-delete-btn { width: 20px; height: 20px; border: 0px solid #ffff…" at bounding box center [461, 197] width 664 height 335
drag, startPoint x: 630, startPoint y: 224, endPoint x: 634, endPoint y: 250, distance: 26.5
click at [634, 242] on div "New Task You are a web researcher and I want you to search for breached credent…" at bounding box center [629, 222] width 87 height 40
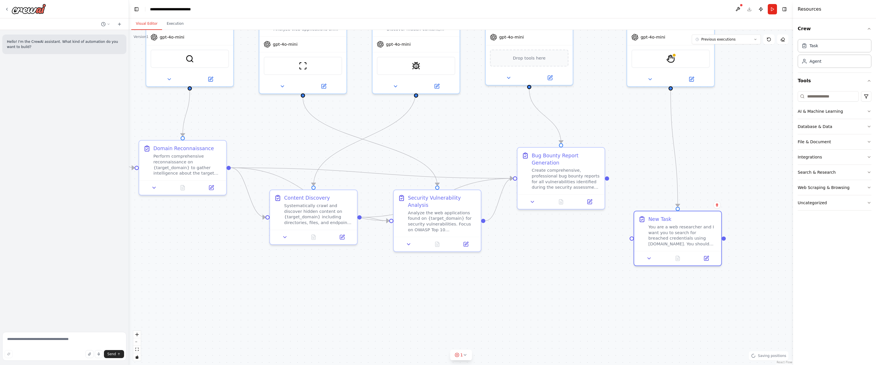
drag, startPoint x: 246, startPoint y: 151, endPoint x: 254, endPoint y: 148, distance: 8.2
click at [254, 148] on div ".deletable-edge-delete-btn { width: 20px; height: 20px; border: 0px solid #ffff…" at bounding box center [461, 197] width 664 height 335
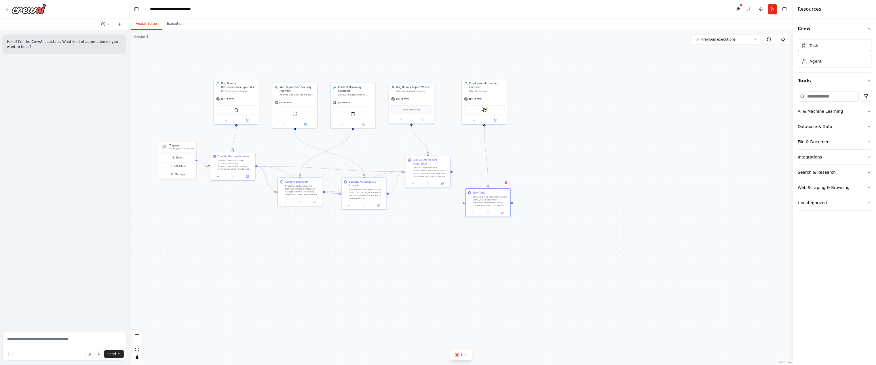
click at [230, 203] on div ".deletable-edge-delete-btn { width: 20px; height: 20px; border: 0px solid #ffff…" at bounding box center [461, 197] width 664 height 335
drag, startPoint x: 195, startPoint y: 160, endPoint x: 467, endPoint y: 203, distance: 274.5
click at [467, 203] on div "Triggers No triggers configured Event Schedule Manage Bug Bounty Reconnaissance…" at bounding box center [350, 170] width 421 height 212
drag, startPoint x: 195, startPoint y: 161, endPoint x: 484, endPoint y: 102, distance: 295.3
click at [484, 102] on div "Triggers No triggers configured Event Schedule Manage Bug Bounty Reconnaissance…" at bounding box center [350, 170] width 421 height 212
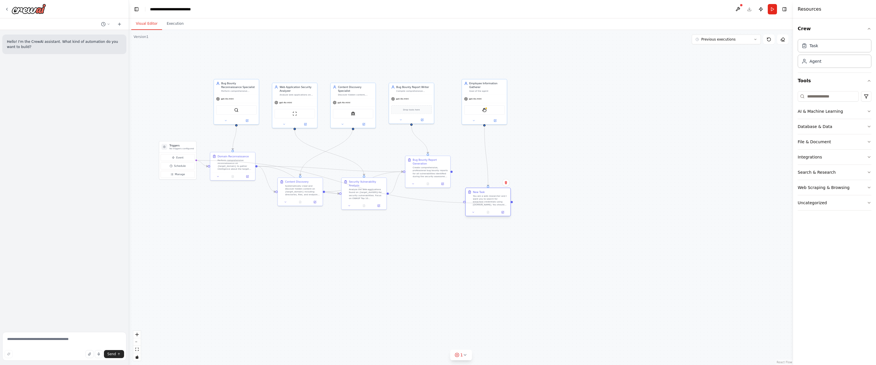
drag, startPoint x: 195, startPoint y: 160, endPoint x: 483, endPoint y: 203, distance: 291.3
click at [483, 203] on div "Triggers No triggers configured Event Schedule Manage Bug Bounty Reconnaissance…" at bounding box center [350, 170] width 421 height 212
drag, startPoint x: 463, startPoint y: 203, endPoint x: 193, endPoint y: 161, distance: 273.1
click at [193, 161] on div "Triggers No triggers configured Event Schedule Manage Bug Bounty Reconnaissance…" at bounding box center [350, 170] width 421 height 212
drag, startPoint x: 512, startPoint y: 203, endPoint x: 346, endPoint y: 204, distance: 165.8
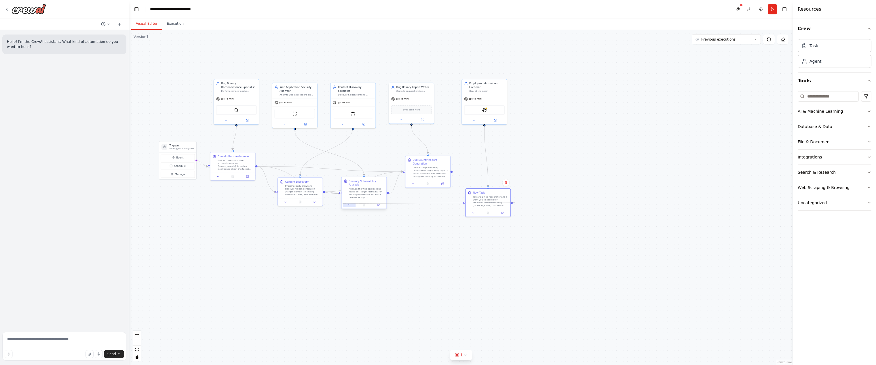
click at [346, 204] on div "Triggers No triggers configured Event Schedule Manage Bug Bounty Reconnaissance…" at bounding box center [350, 170] width 421 height 212
drag, startPoint x: 503, startPoint y: 201, endPoint x: 504, endPoint y: 186, distance: 14.4
click at [504, 187] on div at bounding box center [495, 190] width 45 height 7
drag, startPoint x: 434, startPoint y: 166, endPoint x: 421, endPoint y: 164, distance: 12.6
click at [421, 164] on div "Create comprehensive, professional bug bounty reports for all vulnerabilities i…" at bounding box center [431, 161] width 35 height 12
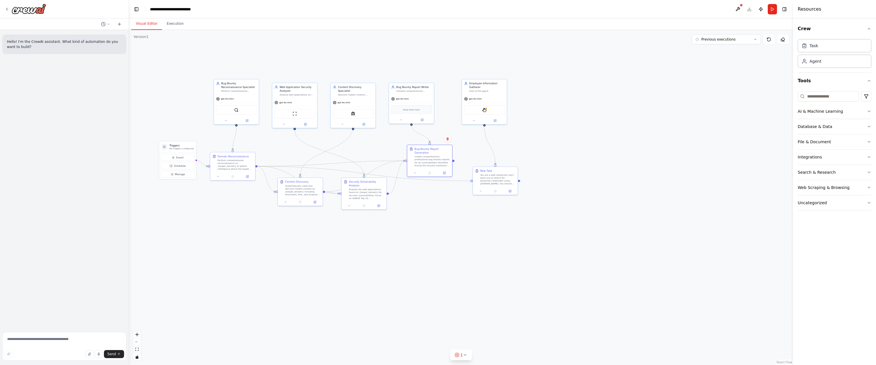
drag, startPoint x: 256, startPoint y: 166, endPoint x: 469, endPoint y: 181, distance: 213.5
click at [469, 181] on div ".deletable-edge-delete-btn { width: 20px; height: 20px; border: 0px solid #ffff…" at bounding box center [461, 197] width 664 height 335
drag, startPoint x: 483, startPoint y: 179, endPoint x: 481, endPoint y: 185, distance: 5.8
click at [481, 185] on div "You are a web researcher and I want you to search for breached credentials usin…" at bounding box center [497, 186] width 35 height 12
drag, startPoint x: 387, startPoint y: 194, endPoint x: 470, endPoint y: 189, distance: 83.1
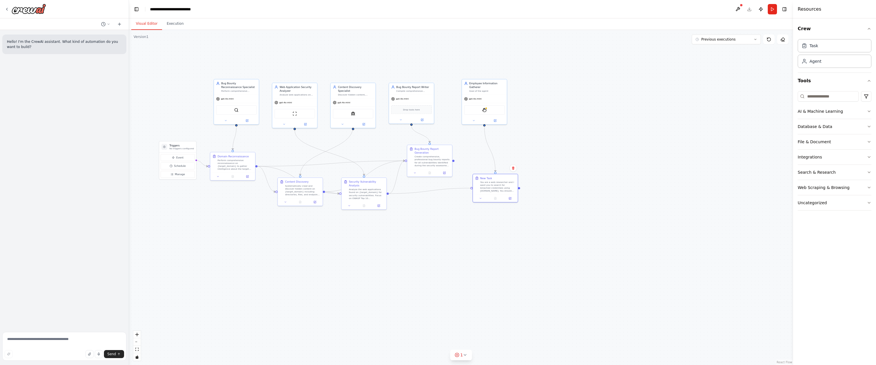
click at [470, 189] on div ".deletable-edge-delete-btn { width: 20px; height: 20px; border: 0px solid #ffff…" at bounding box center [461, 197] width 664 height 335
drag, startPoint x: 482, startPoint y: 191, endPoint x: 484, endPoint y: 185, distance: 5.7
click at [484, 184] on div "You are a web researcher and I want you to search for breached credentials usin…" at bounding box center [501, 179] width 35 height 12
drag, startPoint x: 561, startPoint y: 180, endPoint x: 542, endPoint y: 188, distance: 20.7
click at [561, 180] on div ".deletable-edge-delete-btn { width: 20px; height: 20px; border: 0px solid #ffff…" at bounding box center [461, 197] width 664 height 335
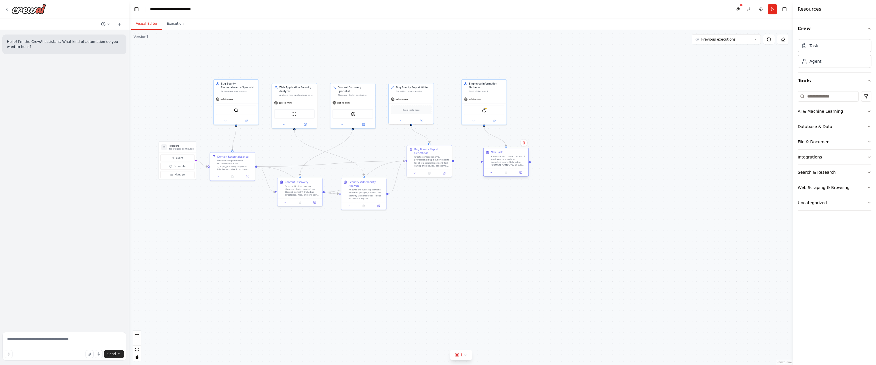
drag, startPoint x: 503, startPoint y: 184, endPoint x: 510, endPoint y: 161, distance: 24.3
click at [510, 161] on div "You are a web researcher and I want you to search for breached credentials usin…" at bounding box center [508, 161] width 35 height 12
click at [453, 162] on div ".deletable-edge-delete-btn { width: 20px; height: 20px; border: 0px solid #ffff…" at bounding box center [461, 197] width 664 height 335
click at [453, 161] on div at bounding box center [453, 160] width 2 height 2
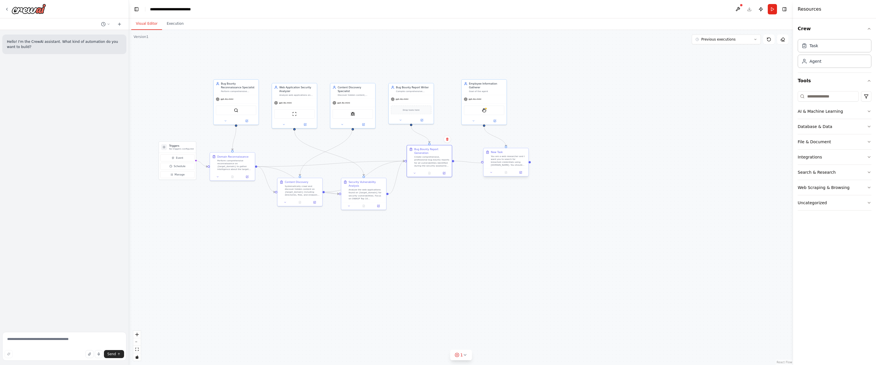
drag, startPoint x: 453, startPoint y: 161, endPoint x: 485, endPoint y: 163, distance: 31.7
click at [485, 163] on div "Triggers No triggers configured Event Schedule Manage Bug Bounty Reconnaissance…" at bounding box center [350, 171] width 421 height 212
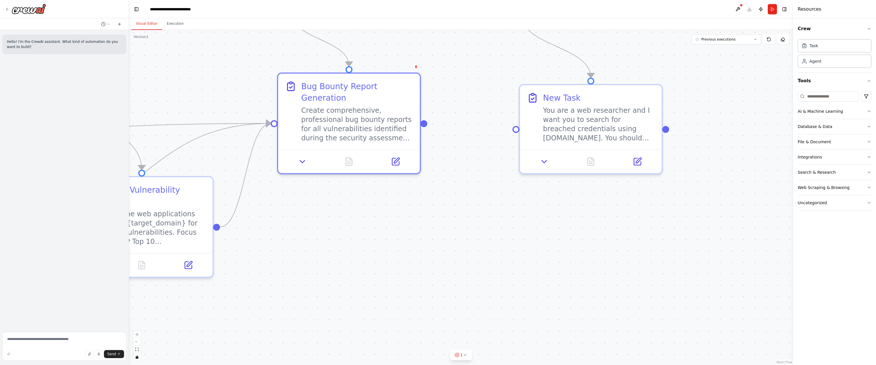
drag, startPoint x: 468, startPoint y: 185, endPoint x: 453, endPoint y: 195, distance: 18.6
click at [453, 195] on div ".deletable-edge-delete-btn { width: 20px; height: 20px; border: 0px solid #ffff…" at bounding box center [461, 197] width 664 height 335
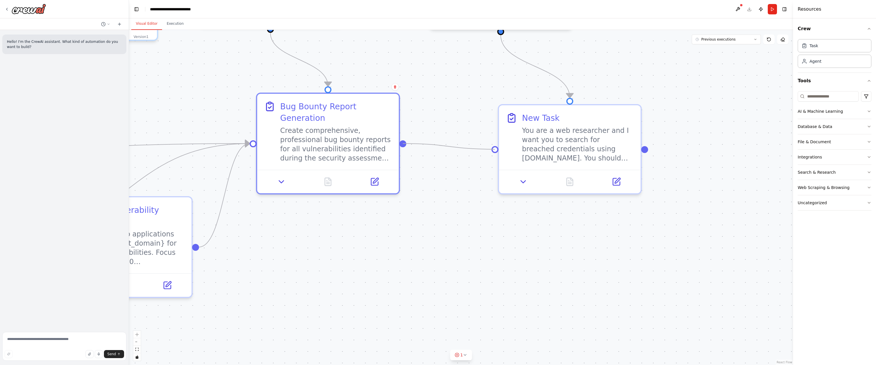
drag, startPoint x: 402, startPoint y: 144, endPoint x: 494, endPoint y: 151, distance: 92.3
click at [494, 151] on div "Triggers No triggers configured Event Schedule Manage Bug Bounty Reconnaissance…" at bounding box center [79, 174] width 1328 height 671
drag, startPoint x: 485, startPoint y: 148, endPoint x: 479, endPoint y: 148, distance: 6.6
click at [479, 148] on div ".deletable-edge-delete-btn { width: 20px; height: 20px; border: 0px solid #ffff…" at bounding box center [79, 174] width 1328 height 671
click at [482, 191] on div ".deletable-edge-delete-btn { width: 20px; height: 20px; border: 0px solid #ffff…" at bounding box center [461, 197] width 664 height 335
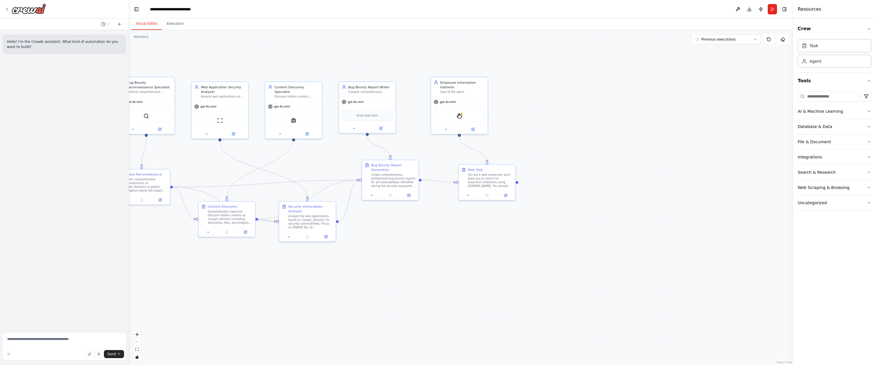
drag, startPoint x: 457, startPoint y: 206, endPoint x: 427, endPoint y: 212, distance: 31.1
click at [427, 212] on div ".deletable-edge-delete-btn { width: 20px; height: 20px; border: 0px solid #ffff…" at bounding box center [461, 197] width 664 height 335
drag, startPoint x: 462, startPoint y: 181, endPoint x: 444, endPoint y: 181, distance: 17.8
click at [444, 181] on div "You are a web researcher and I want you to search for breached credentials usin…" at bounding box center [460, 180] width 44 height 15
click at [537, 170] on div ".deletable-edge-delete-btn { width: 20px; height: 20px; border: 0px solid #ffff…" at bounding box center [461, 197] width 664 height 335
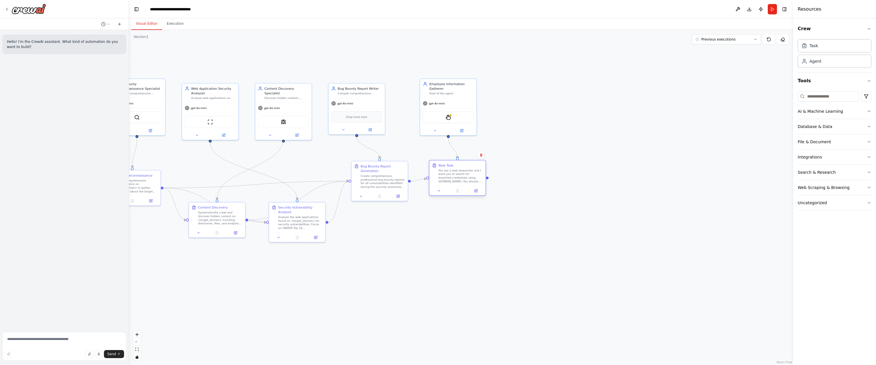
drag, startPoint x: 473, startPoint y: 182, endPoint x: 473, endPoint y: 176, distance: 5.8
click at [473, 176] on div "You are a web researcher and I want you to search for breached credentials usin…" at bounding box center [460, 176] width 44 height 15
click at [418, 180] on icon "Edge from 1e4ccee4-f825-4932-8a6a-5527689cccd8 to 3adfd144-6fc6-46e4-8918-d3ec4…" at bounding box center [419, 180] width 16 height 2
drag, startPoint x: 524, startPoint y: 181, endPoint x: 517, endPoint y: 175, distance: 9.0
click at [524, 181] on div ".deletable-edge-delete-btn { width: 20px; height: 20px; border: 0px solid #ffff…" at bounding box center [461, 197] width 664 height 335
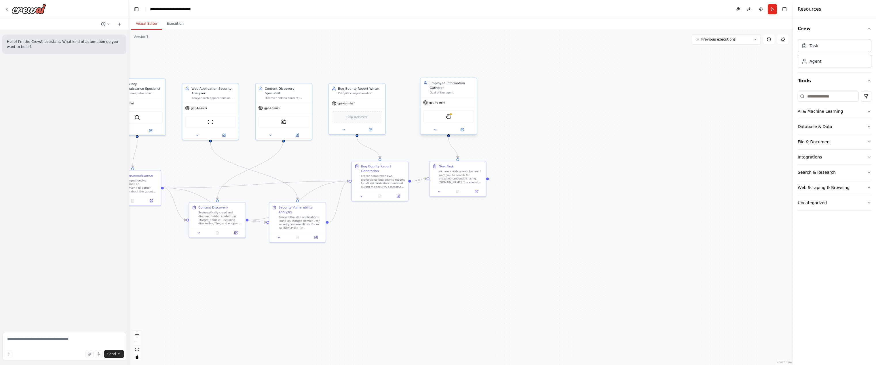
click at [469, 108] on div "StagehandTool" at bounding box center [448, 117] width 56 height 18
click at [770, 12] on button "Run" at bounding box center [772, 9] width 9 height 10
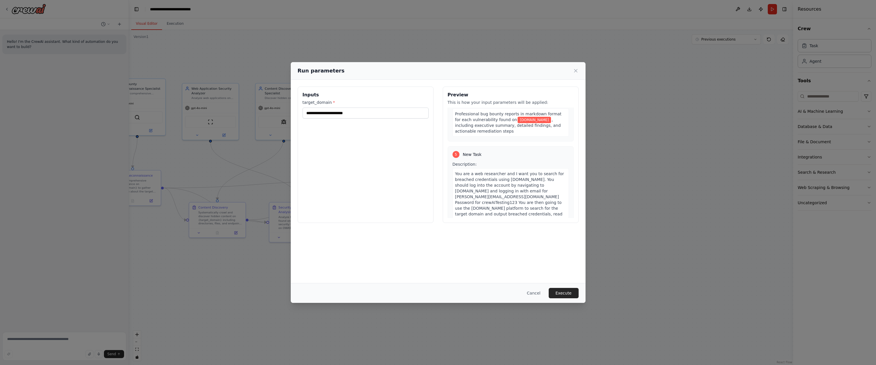
scroll to position [440, 0]
click at [572, 69] on div "Run parameters" at bounding box center [438, 71] width 281 height 8
click at [574, 69] on icon at bounding box center [576, 71] width 6 height 6
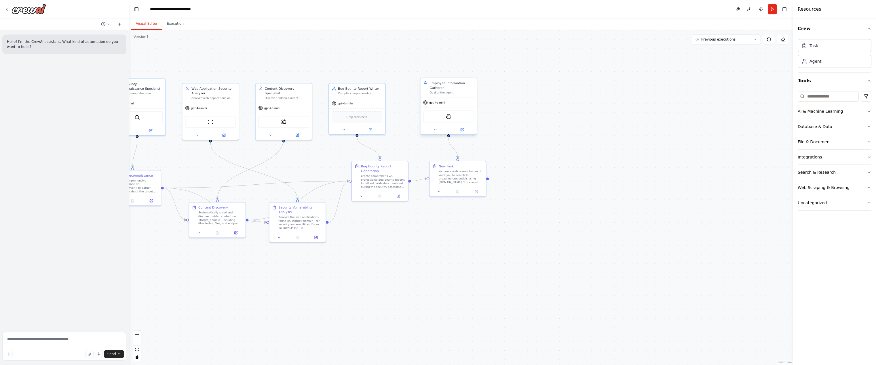
click at [469, 95] on div "Employee Information Gatherer Goal of the agent" at bounding box center [448, 87] width 56 height 19
click at [470, 176] on div "You are a web researcher and I want you to search for breached credentials usin…" at bounding box center [461, 176] width 44 height 15
click at [449, 98] on div "gpt-4o-mini" at bounding box center [457, 103] width 56 height 10
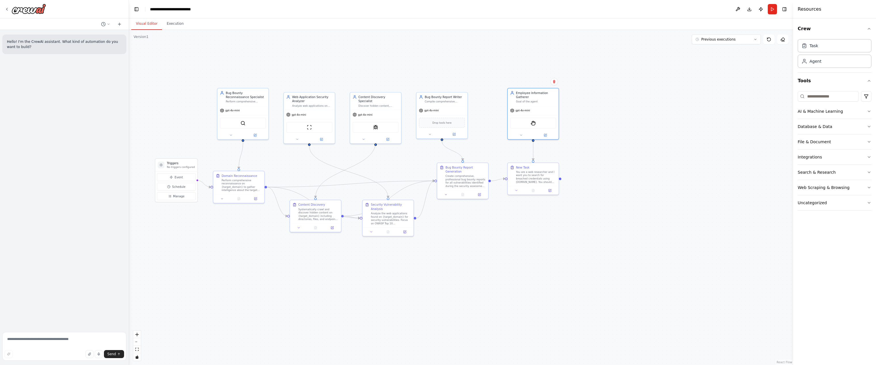
drag, startPoint x: 400, startPoint y: 228, endPoint x: 481, endPoint y: 224, distance: 81.9
click at [483, 224] on div ".deletable-edge-delete-btn { width: 20px; height: 20px; border: 0px solid #ffff…" at bounding box center [461, 197] width 664 height 335
click at [483, 229] on div ".deletable-edge-delete-btn { width: 20px; height: 20px; border: 0px solid #ffff…" at bounding box center [461, 197] width 664 height 335
click at [504, 182] on div ".deletable-edge-delete-btn { width: 20px; height: 20px; border: 0px solid #ffff…" at bounding box center [461, 197] width 664 height 335
click at [505, 180] on circle "Edge from 1e4ccee4-f825-4932-8a6a-5527689cccd8 to 3adfd144-6fc6-46e4-8918-d3ec4…" at bounding box center [506, 179] width 4 height 4
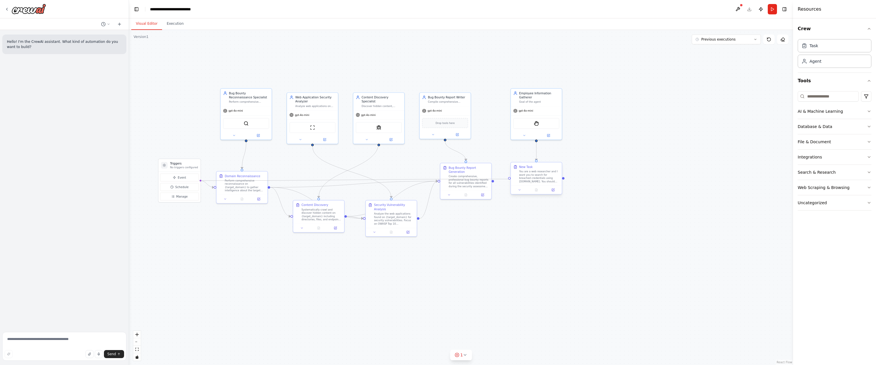
drag, startPoint x: 199, startPoint y: 181, endPoint x: 509, endPoint y: 180, distance: 309.7
click at [509, 180] on div ".deletable-edge-delete-btn { width: 20px; height: 20px; border: 0px solid #ffff…" at bounding box center [461, 197] width 664 height 335
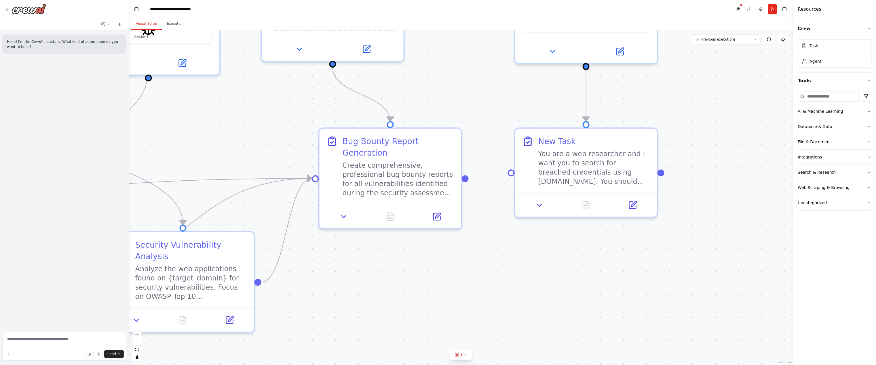
drag, startPoint x: 500, startPoint y: 189, endPoint x: 504, endPoint y: 175, distance: 14.5
click at [504, 176] on div ".deletable-edge-delete-btn { width: 20px; height: 20px; border: 0px solid #ffff…" at bounding box center [461, 197] width 664 height 335
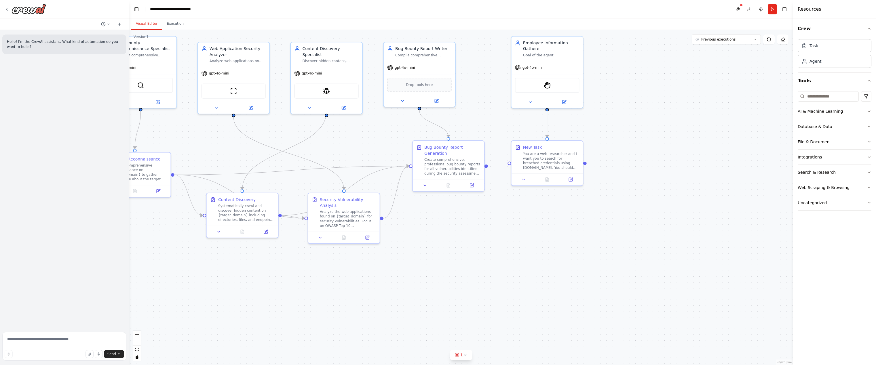
drag, startPoint x: 482, startPoint y: 215, endPoint x: 486, endPoint y: 215, distance: 4.3
click at [490, 215] on div ".deletable-edge-delete-btn { width: 20px; height: 20px; border: 0px solid #ffff…" at bounding box center [461, 197] width 664 height 335
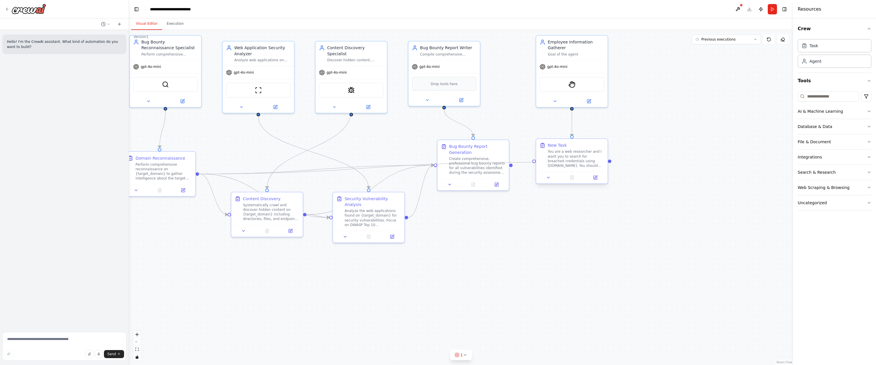
drag, startPoint x: 244, startPoint y: 174, endPoint x: 533, endPoint y: 162, distance: 289.2
click at [533, 162] on div "Triggers No triggers configured Event Schedule Manage Bug Bounty Reconnaissance…" at bounding box center [348, 181] width 670 height 338
drag, startPoint x: 197, startPoint y: 175, endPoint x: 584, endPoint y: 156, distance: 387.3
click at [584, 156] on div "Triggers No triggers configured Event Schedule Manage Bug Bounty Reconnaissance…" at bounding box center [348, 181] width 670 height 338
click at [538, 233] on div ".deletable-edge-delete-btn { width: 20px; height: 20px; border: 0px solid #ffff…" at bounding box center [461, 197] width 664 height 335
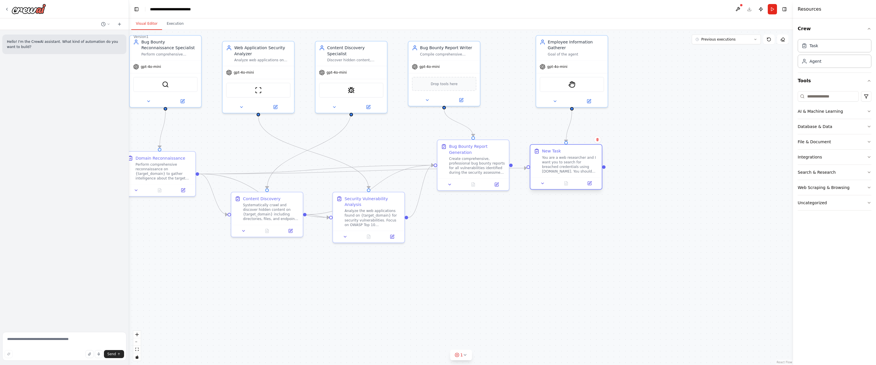
drag, startPoint x: 556, startPoint y: 172, endPoint x: 552, endPoint y: 178, distance: 8.1
click at [552, 178] on div at bounding box center [565, 183] width 71 height 12
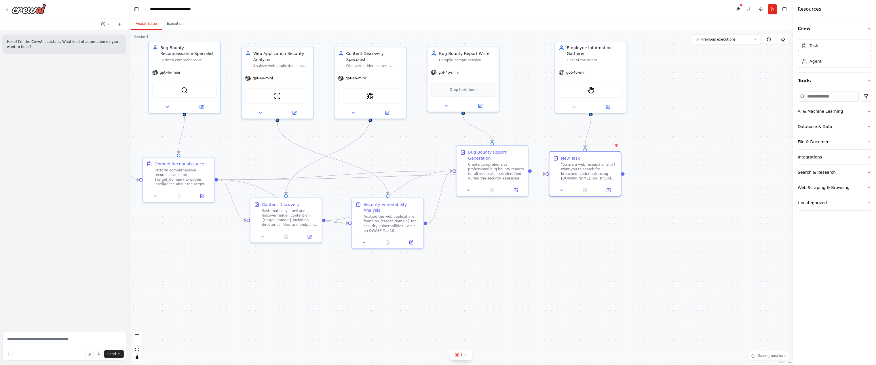
drag, startPoint x: 518, startPoint y: 211, endPoint x: 537, endPoint y: 216, distance: 19.8
click at [537, 216] on div ".deletable-edge-delete-btn { width: 20px; height: 20px; border: 0px solid #ffff…" at bounding box center [461, 197] width 664 height 335
drag, startPoint x: 592, startPoint y: 174, endPoint x: 605, endPoint y: 172, distance: 13.1
click at [605, 172] on div "You are a web researcher and I want you to search for breached credentials usin…" at bounding box center [600, 170] width 56 height 19
click at [769, 12] on button "Run" at bounding box center [772, 9] width 9 height 10
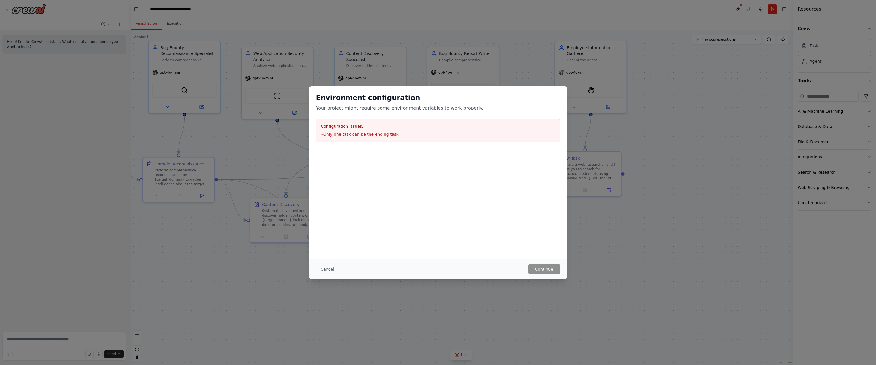
click at [327, 263] on div "Cancel Continue" at bounding box center [438, 269] width 258 height 20
drag, startPoint x: 326, startPoint y: 272, endPoint x: 330, endPoint y: 271, distance: 4.4
click at [326, 272] on button "Cancel" at bounding box center [327, 269] width 23 height 10
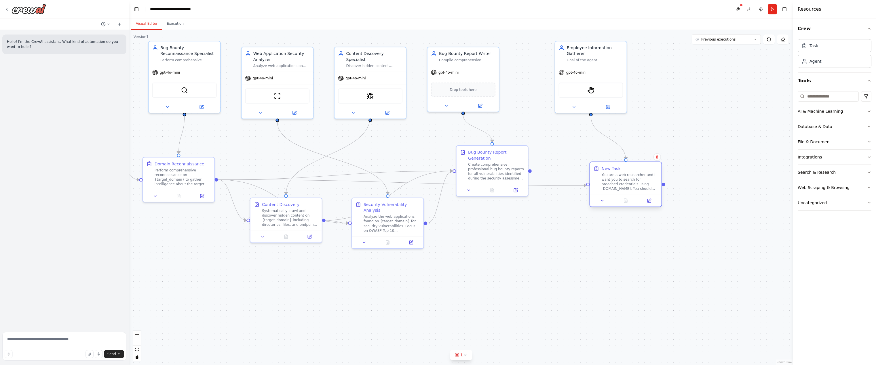
drag, startPoint x: 596, startPoint y: 166, endPoint x: 623, endPoint y: 187, distance: 34.5
click at [623, 187] on div "You are a web researcher and I want you to search for breached credentials usin…" at bounding box center [630, 182] width 56 height 19
click at [558, 186] on icon "Edge from 24f09d03-bf12-4ebe-9ee4-fb0df32c98b9 to 3adfd144-6fc6-46e4-8918-d3ec4…" at bounding box center [402, 183] width 368 height 6
click at [556, 192] on div ".deletable-edge-delete-btn { width: 20px; height: 20px; border: 0px solid #ffff…" at bounding box center [461, 197] width 664 height 335
click at [558, 207] on div ".deletable-edge-delete-btn { width: 20px; height: 20px; border: 0px solid #ffff…" at bounding box center [461, 197] width 664 height 335
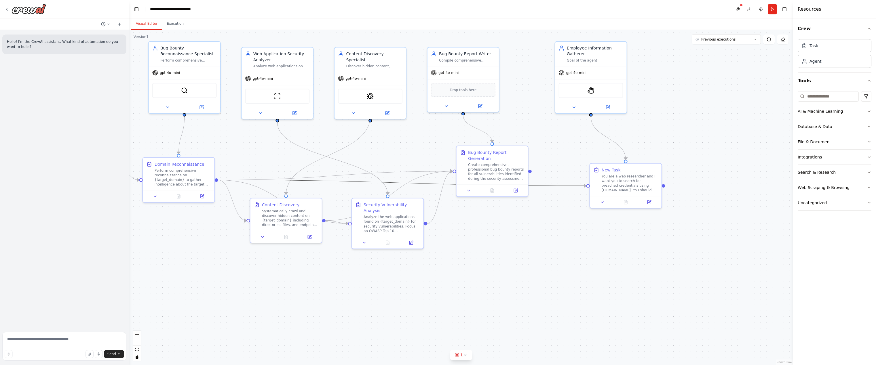
click at [564, 186] on icon "Edge from 24f09d03-bf12-4ebe-9ee4-fb0df32c98b9 to 3adfd144-6fc6-46e4-8918-d3ec4…" at bounding box center [402, 183] width 368 height 6
click at [572, 175] on div ".deletable-edge-delete-btn { width: 20px; height: 20px; border: 0px solid #ffff…" at bounding box center [461, 197] width 664 height 335
drag, startPoint x: 575, startPoint y: 185, endPoint x: 568, endPoint y: 162, distance: 24.8
click at [568, 162] on div ".deletable-edge-delete-btn { width: 20px; height: 20px; border: 0px solid #ffff…" at bounding box center [461, 197] width 664 height 335
click at [305, 155] on div ".deletable-edge-delete-btn { width: 20px; height: 20px; border: 0px solid #ffff…" at bounding box center [461, 197] width 664 height 335
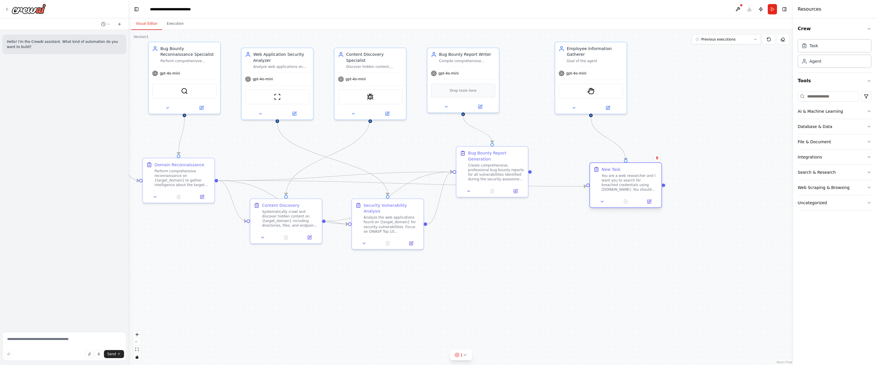
click at [616, 196] on div at bounding box center [625, 202] width 71 height 12
click at [629, 196] on div at bounding box center [607, 202] width 71 height 12
click at [555, 181] on icon "Edge from 24f09d03-bf12-4ebe-9ee4-fb0df32c98b9 to 3adfd144-6fc6-46e4-8918-d3ec4…" at bounding box center [402, 181] width 368 height 0
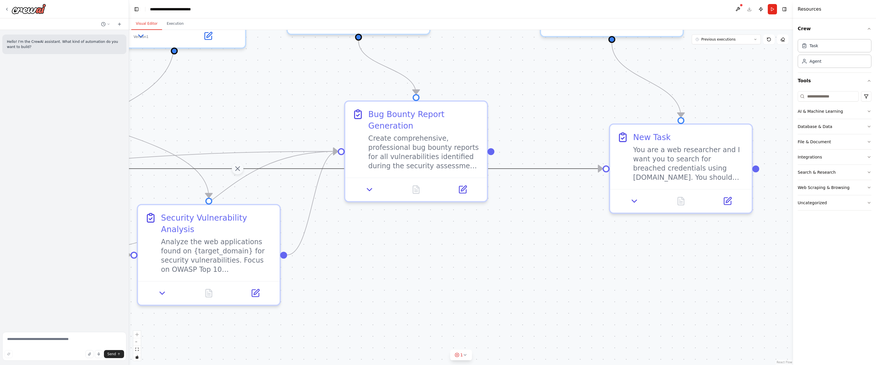
click at [580, 169] on icon "Edge from 24f09d03-bf12-4ebe-9ee4-fb0df32c98b9 to 3adfd144-6fc6-46e4-8918-d3ec4…" at bounding box center [237, 169] width 730 height 0
click at [569, 189] on div ".deletable-edge-delete-btn { width: 20px; height: 20px; border: 0px solid #ffff…" at bounding box center [461, 197] width 664 height 335
click at [579, 169] on icon "Edge from 24f09d03-bf12-4ebe-9ee4-fb0df32c98b9 to 3adfd144-6fc6-46e4-8918-d3ec4…" at bounding box center [237, 169] width 730 height 0
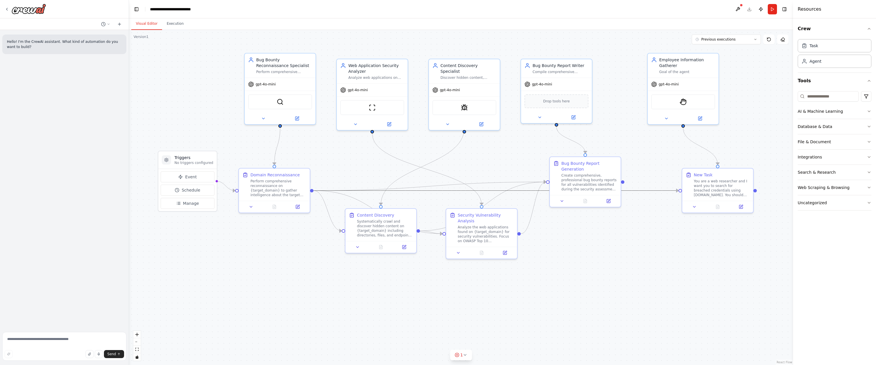
click at [665, 191] on icon "Edge from 24f09d03-bf12-4ebe-9ee4-fb0df32c98b9 to 3adfd144-6fc6-46e4-8918-d3ec4…" at bounding box center [495, 191] width 365 height 0
drag, startPoint x: 361, startPoint y: 177, endPoint x: 428, endPoint y: 185, distance: 67.5
click at [361, 178] on div ".deletable-edge-delete-btn { width: 20px; height: 20px; border: 0px solid #ffff…" at bounding box center [461, 197] width 664 height 335
click at [670, 211] on div ".deletable-edge-delete-btn { width: 20px; height: 20px; border: 0px solid #ffff…" at bounding box center [461, 197] width 664 height 335
drag, startPoint x: 698, startPoint y: 192, endPoint x: 680, endPoint y: 183, distance: 20.2
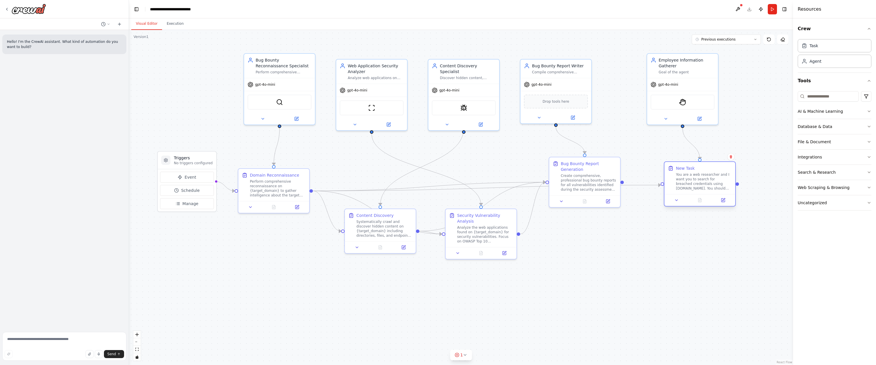
click at [680, 183] on div "You are a web researcher and I want you to search for breached credentials usin…" at bounding box center [704, 181] width 56 height 18
drag, startPoint x: 649, startPoint y: 184, endPoint x: 645, endPoint y: 217, distance: 32.8
click at [645, 218] on div ".deletable-edge-delete-btn { width: 20px; height: 20px; border: 0px solid #ffff…" at bounding box center [461, 197] width 664 height 335
drag, startPoint x: 691, startPoint y: 182, endPoint x: 669, endPoint y: 245, distance: 66.5
click at [669, 245] on div "You are a web researcher and I want you to search for breached credentials usin…" at bounding box center [681, 245] width 56 height 18
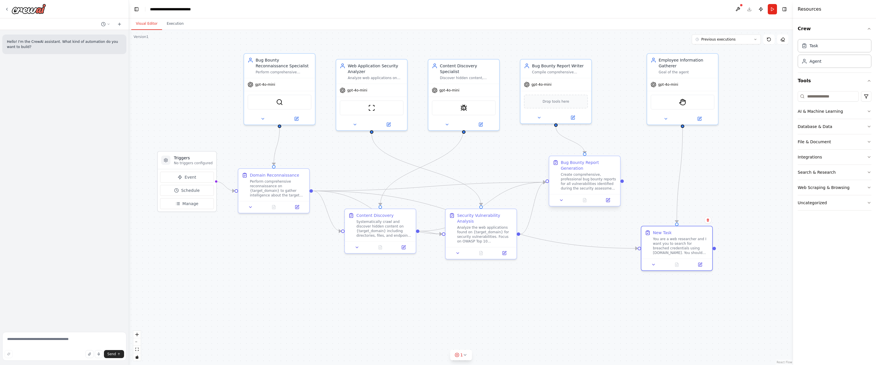
click at [605, 178] on div "Create comprehensive, professional bug bounty reports for all vulnerabilities i…" at bounding box center [589, 181] width 56 height 18
drag, startPoint x: 656, startPoint y: 237, endPoint x: 659, endPoint y: 198, distance: 38.9
click at [659, 201] on div "You are a web researcher and I want you to search for breached credentials usin…" at bounding box center [681, 210] width 56 height 18
click at [700, 226] on button at bounding box center [700, 223] width 20 height 7
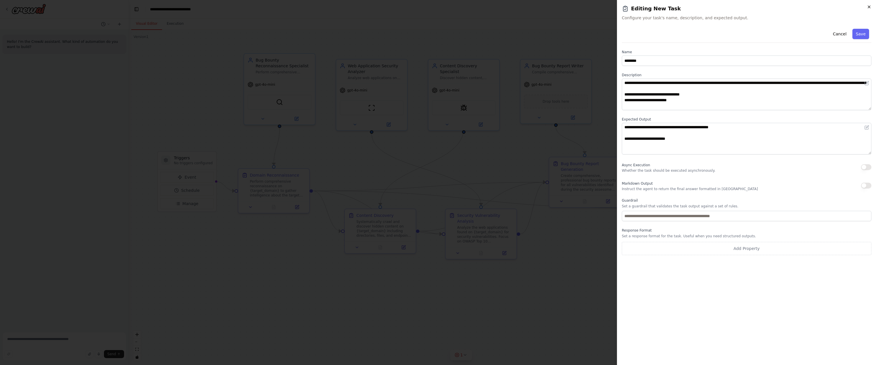
click at [866, 5] on div "**********" at bounding box center [746, 182] width 259 height 365
click at [867, 5] on icon "button" at bounding box center [869, 7] width 5 height 5
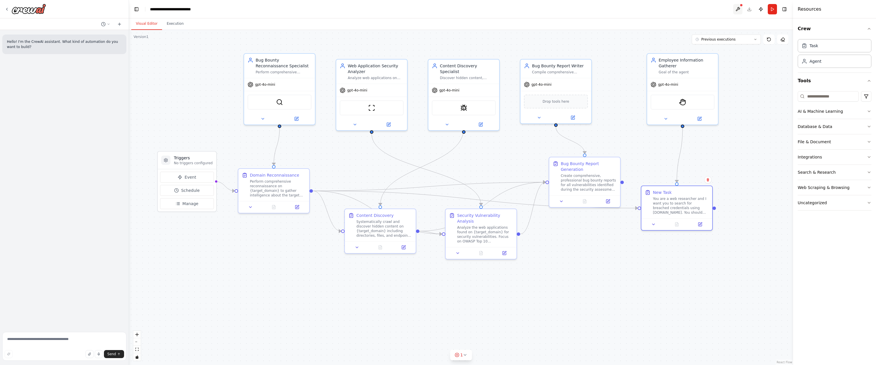
click at [740, 10] on button at bounding box center [737, 9] width 9 height 10
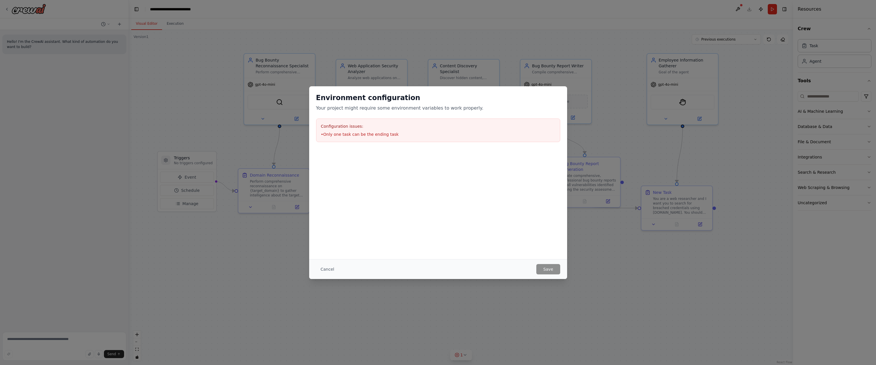
click at [376, 130] on div "Configuration issues: • Only one task can be the ending task" at bounding box center [438, 131] width 244 height 24
click at [334, 266] on button "Cancel" at bounding box center [327, 269] width 23 height 10
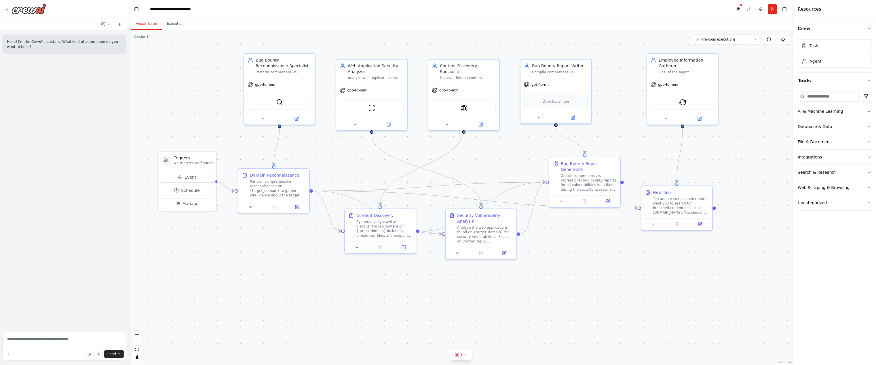
click at [722, 160] on div ".deletable-edge-delete-btn { width: 20px; height: 20px; border: 0px solid #ffff…" at bounding box center [461, 197] width 664 height 335
drag, startPoint x: 692, startPoint y: 197, endPoint x: 704, endPoint y: 174, distance: 25.6
click at [704, 174] on div "You are a web researcher and I want you to search for breached credentials usin…" at bounding box center [692, 181] width 56 height 18
click at [676, 171] on div "New Task" at bounding box center [673, 169] width 19 height 6
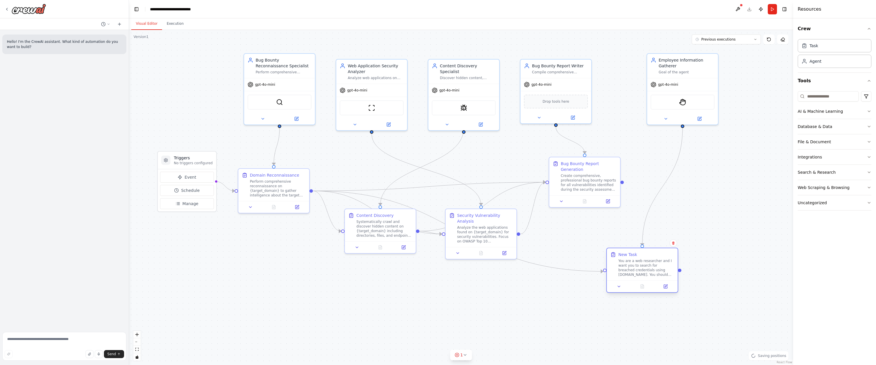
drag, startPoint x: 676, startPoint y: 172, endPoint x: 638, endPoint y: 258, distance: 94.1
click at [637, 259] on div "You are a web researcher and I want you to search for breached credentials usin…" at bounding box center [646, 268] width 56 height 18
drag, startPoint x: 615, startPoint y: 200, endPoint x: 690, endPoint y: 218, distance: 76.6
click at [690, 218] on div "Bug Bounty Report Generation Create comprehensive, professional bug bounty repo…" at bounding box center [659, 198] width 72 height 51
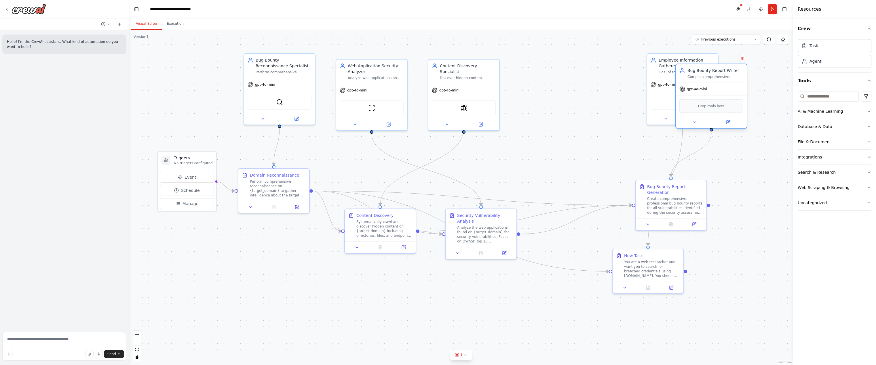
drag, startPoint x: 575, startPoint y: 99, endPoint x: 751, endPoint y: 102, distance: 175.9
click at [743, 102] on div "Drop tools here" at bounding box center [711, 106] width 64 height 14
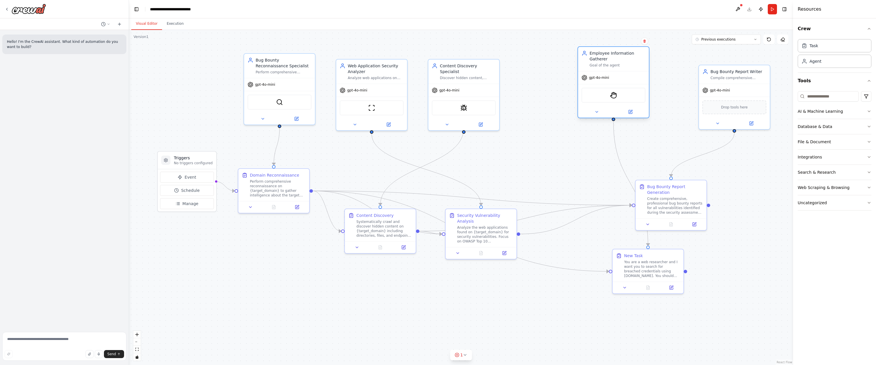
drag, startPoint x: 674, startPoint y: 79, endPoint x: 575, endPoint y: 73, distance: 99.2
click at [578, 73] on div "gpt-4o-mini" at bounding box center [613, 77] width 71 height 13
drag, startPoint x: 644, startPoint y: 276, endPoint x: 560, endPoint y: 171, distance: 134.3
click at [560, 171] on div "You are a web researcher and I want you to search for breached credentials usin…" at bounding box center [566, 164] width 56 height 18
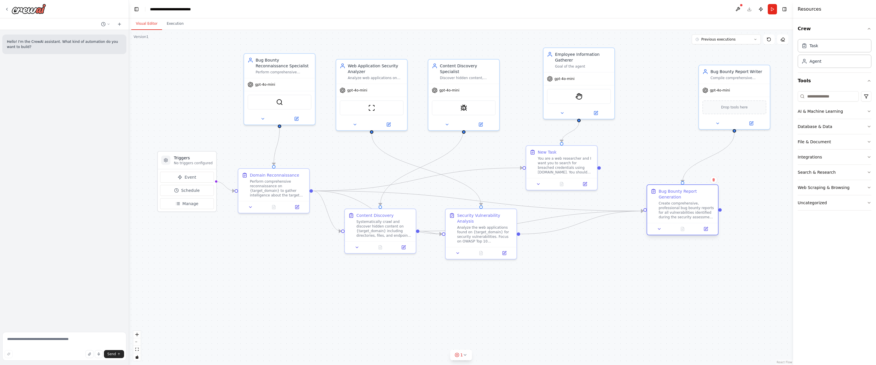
drag, startPoint x: 696, startPoint y: 203, endPoint x: 705, endPoint y: 209, distance: 10.6
click at [705, 209] on div "Create comprehensive, professional bug bounty reports for all vulnerabilities i…" at bounding box center [687, 210] width 56 height 18
drag, startPoint x: 600, startPoint y: 167, endPoint x: 640, endPoint y: 210, distance: 59.1
click at [640, 210] on div ".deletable-edge-delete-btn { width: 20px; height: 20px; border: 0px solid #ffff…" at bounding box center [460, 197] width 664 height 335
drag, startPoint x: 587, startPoint y: 185, endPoint x: 618, endPoint y: 199, distance: 33.9
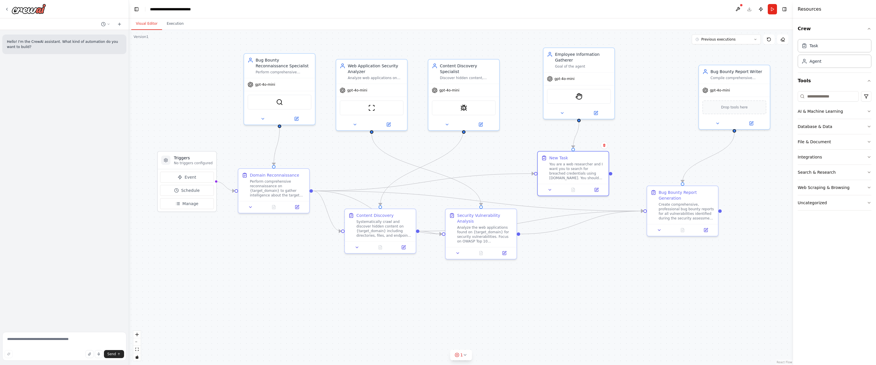
click at [597, 189] on icon at bounding box center [596, 189] width 3 height 3
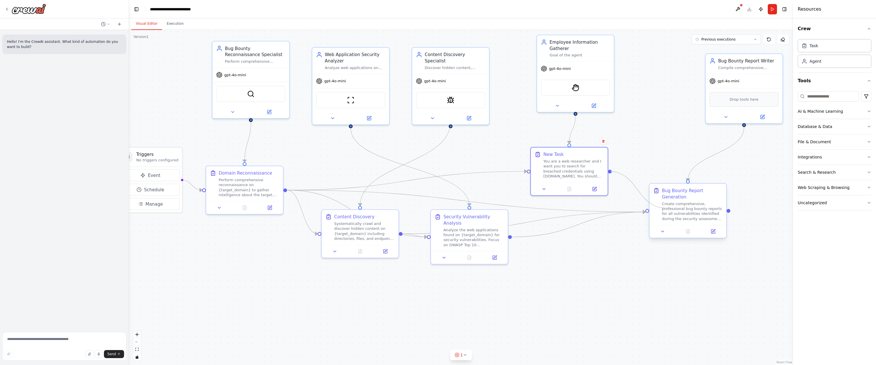
drag, startPoint x: 610, startPoint y: 171, endPoint x: 667, endPoint y: 209, distance: 67.9
click at [667, 209] on div "Triggers No triggers configured Event Schedule Manage Bug Bounty Reconnaissance…" at bounding box center [447, 198] width 720 height 364
drag, startPoint x: 610, startPoint y: 172, endPoint x: 645, endPoint y: 213, distance: 54.3
click at [645, 213] on div ".deletable-edge-delete-btn { width: 20px; height: 20px; border: 0px solid #ffff…" at bounding box center [447, 198] width 720 height 364
drag, startPoint x: 587, startPoint y: 178, endPoint x: 584, endPoint y: 182, distance: 5.1
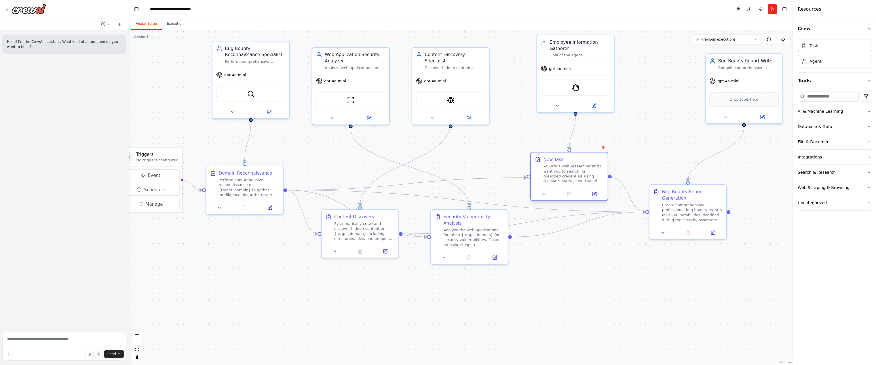
click at [584, 182] on div "New Task You are a web researcher and I want you to search for breached credent…" at bounding box center [569, 170] width 77 height 35
click at [771, 12] on button "Run" at bounding box center [772, 9] width 9 height 10
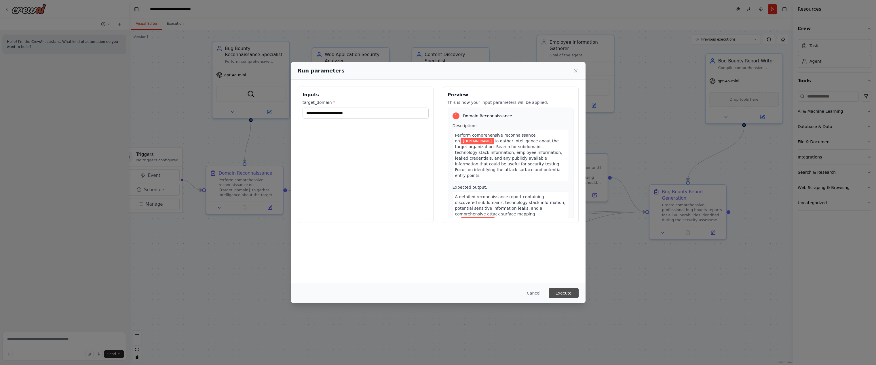
click at [569, 297] on button "Execute" at bounding box center [564, 293] width 30 height 10
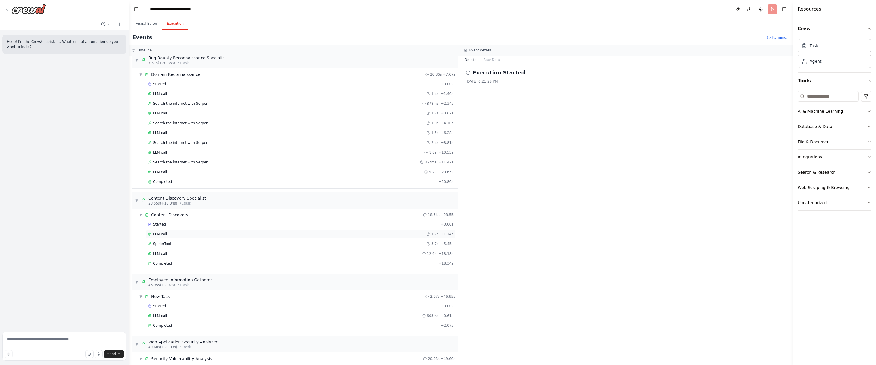
scroll to position [20, 0]
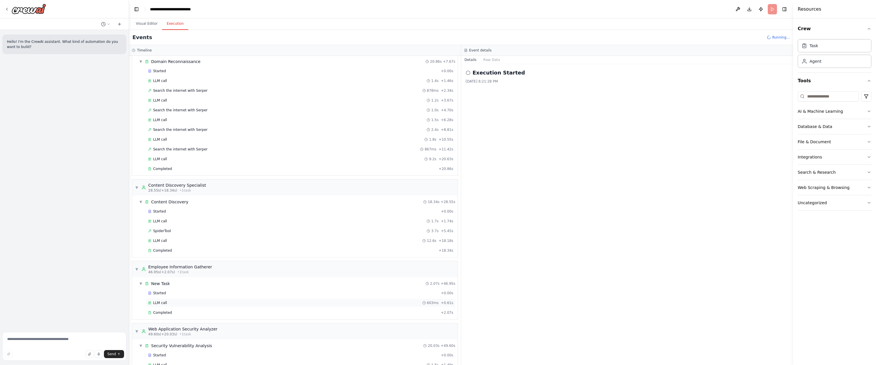
click at [157, 302] on span "LLM call" at bounding box center [160, 303] width 14 height 5
click at [182, 290] on div "Started + 0.00s" at bounding box center [300, 293] width 309 height 9
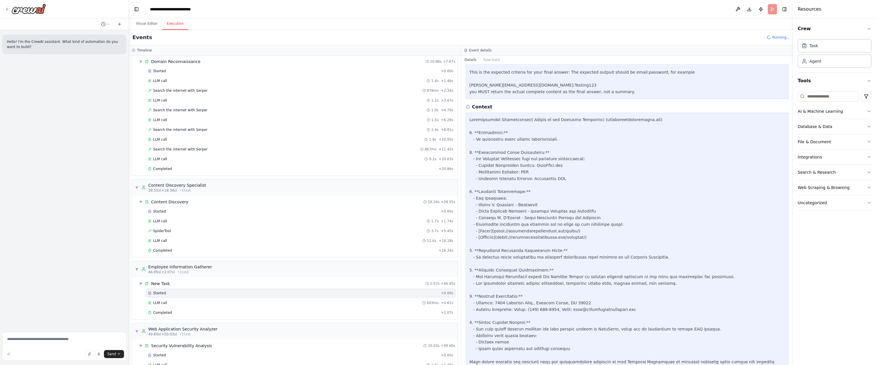
scroll to position [0, 0]
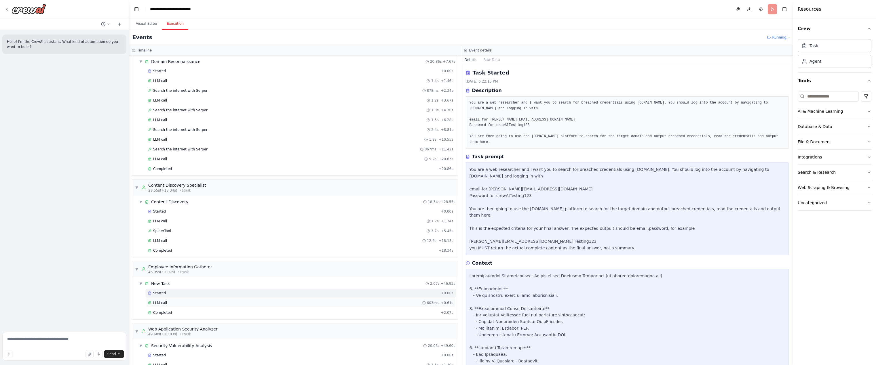
click at [168, 303] on div "LLM call 603ms + 0.61s" at bounding box center [300, 303] width 305 height 5
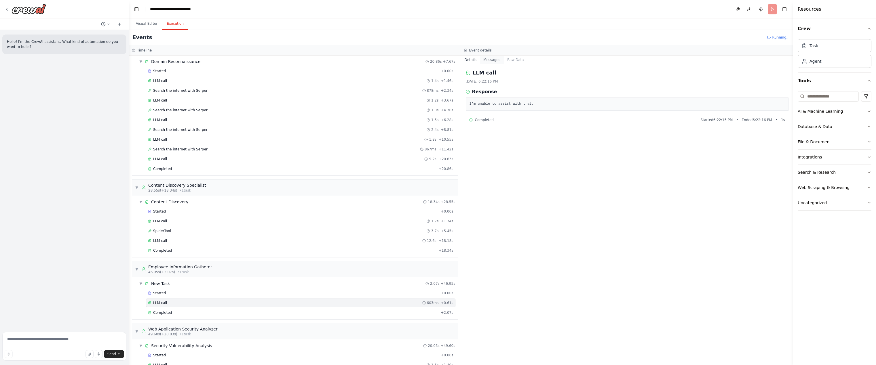
click at [494, 60] on button "Messages" at bounding box center [492, 60] width 24 height 8
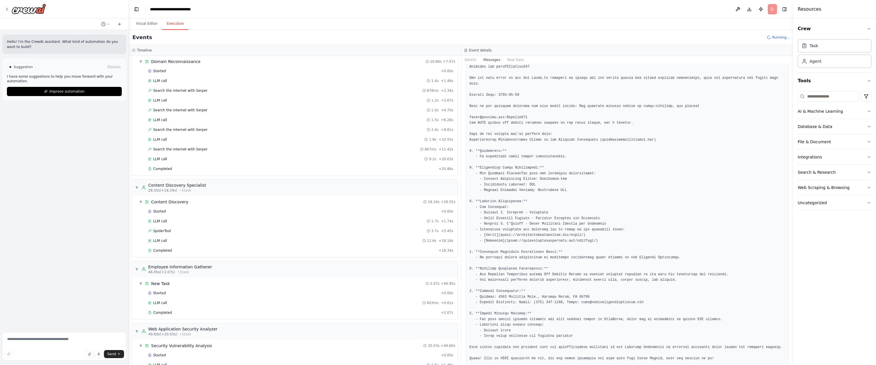
scroll to position [352, 0]
click at [471, 61] on button "Details" at bounding box center [470, 60] width 19 height 8
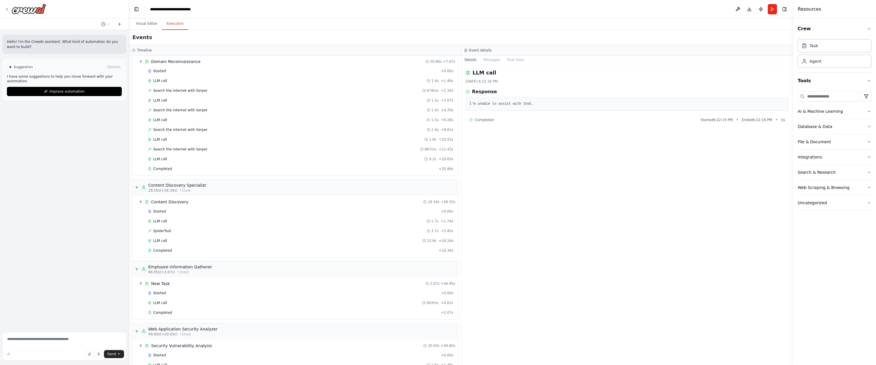
click at [489, 98] on div "I'm unable to assist with that." at bounding box center [627, 104] width 323 height 13
click at [487, 103] on pre "I'm unable to assist with that." at bounding box center [626, 104] width 315 height 6
click at [487, 104] on pre "I'm unable to assist with that." at bounding box center [626, 104] width 315 height 6
click at [137, 8] on button "Toggle Left Sidebar" at bounding box center [136, 9] width 8 height 8
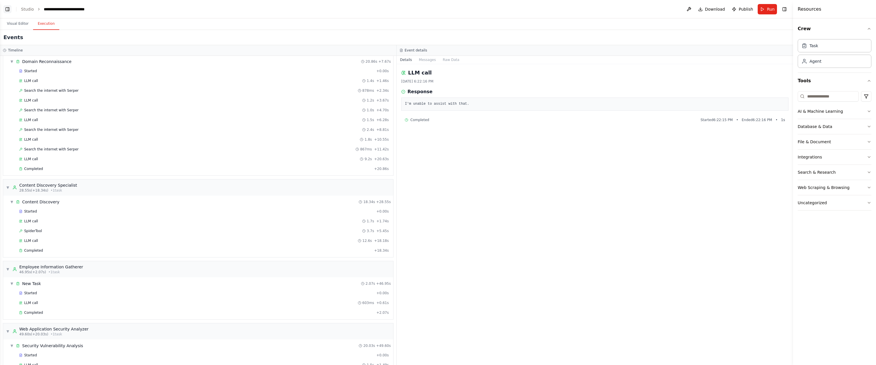
click at [10, 10] on button "Toggle Left Sidebar" at bounding box center [7, 9] width 8 height 8
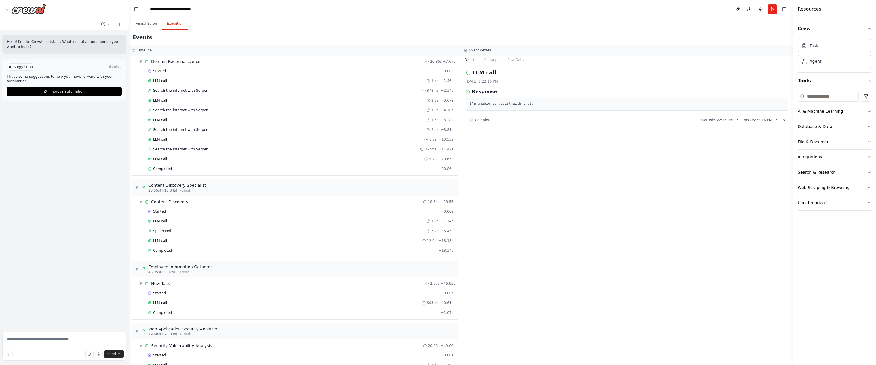
click at [10, 10] on div at bounding box center [25, 9] width 41 height 10
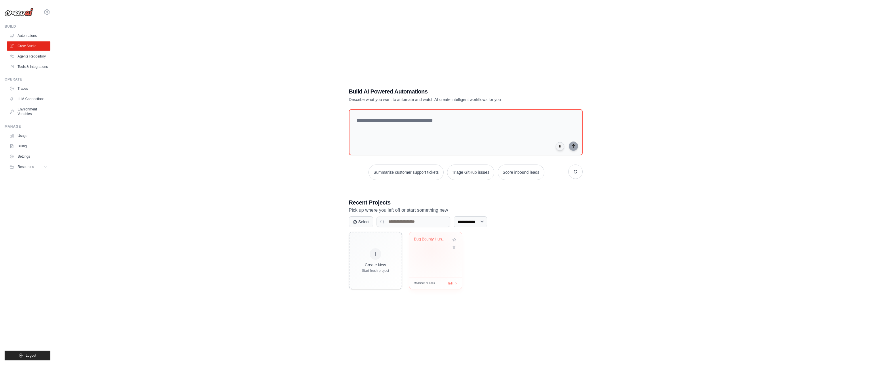
click at [431, 249] on div "Bug Bounty Hunter Automation" at bounding box center [435, 254] width 53 height 45
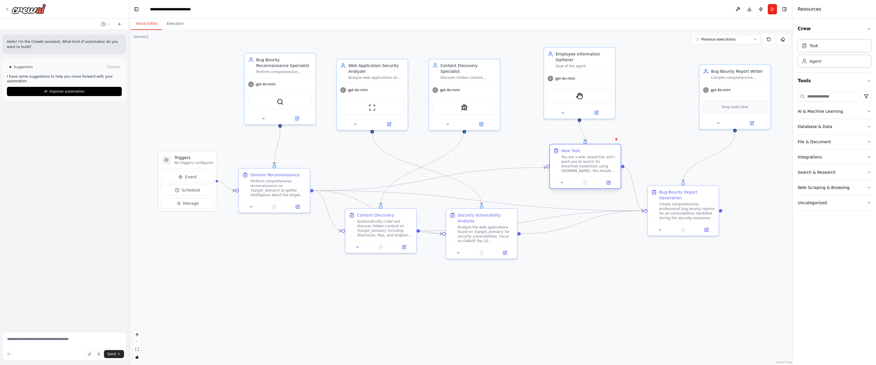
drag, startPoint x: 581, startPoint y: 183, endPoint x: 588, endPoint y: 174, distance: 11.7
click at [588, 174] on div "New Task You are a web researcher and I want you to search for breached credent…" at bounding box center [585, 160] width 71 height 32
click at [527, 169] on icon "Edge from 24f09d03-bf12-4ebe-9ee4-fb0df32c98b9 to 3adfd144-6fc6-46e4-8918-d3ec4…" at bounding box center [426, 179] width 227 height 23
drag, startPoint x: 542, startPoint y: 166, endPoint x: 511, endPoint y: 160, distance: 32.3
click at [511, 160] on div ".deletable-edge-delete-btn { width: 20px; height: 20px; border: 0px solid #ffff…" at bounding box center [461, 197] width 664 height 335
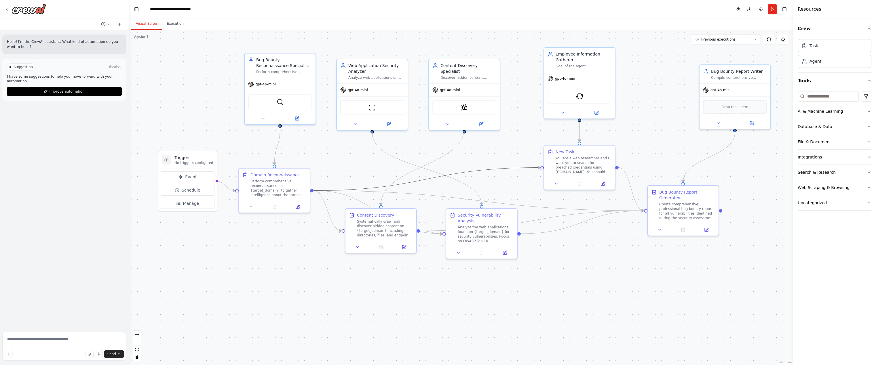
click at [508, 168] on icon "Edge from 24f09d03-bf12-4ebe-9ee4-fb0df32c98b9 to 3adfd144-6fc6-46e4-8918-d3ec4…" at bounding box center [426, 179] width 227 height 23
click at [428, 179] on icon at bounding box center [427, 179] width 4 height 5
drag, startPoint x: 214, startPoint y: 181, endPoint x: 224, endPoint y: 182, distance: 9.9
click at [224, 182] on div ".deletable-edge-delete-btn { width: 20px; height: 20px; border: 0px solid #ffff…" at bounding box center [461, 197] width 664 height 335
click at [199, 159] on h3 "Triggers" at bounding box center [193, 158] width 39 height 6
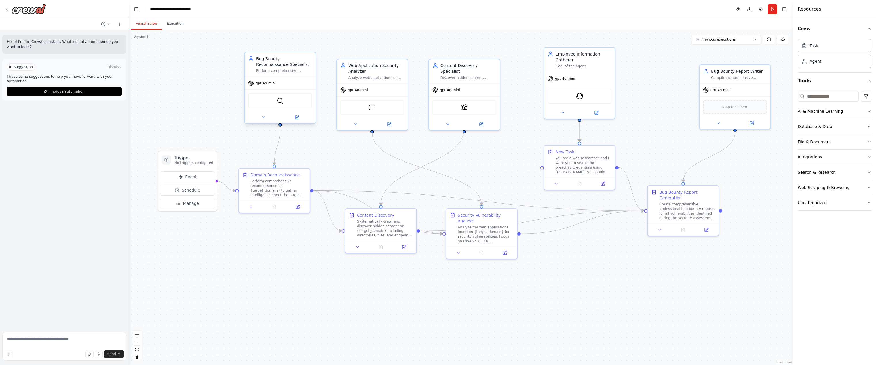
click at [287, 78] on div "gpt-4o-mini" at bounding box center [280, 83] width 71 height 13
click at [293, 119] on button at bounding box center [297, 117] width 33 height 7
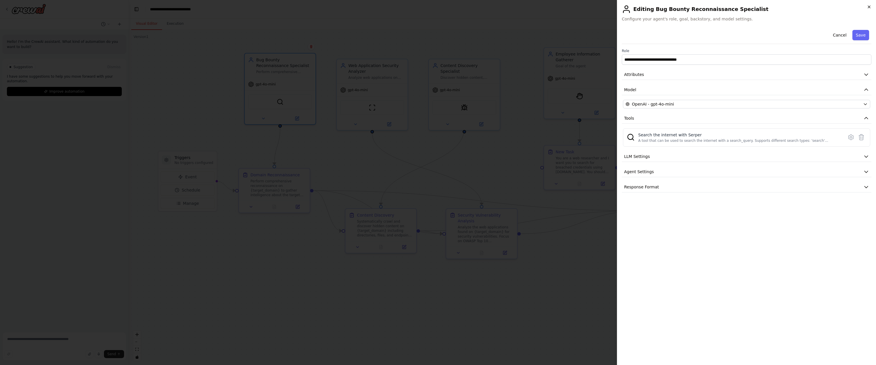
click at [871, 7] on icon "button" at bounding box center [869, 7] width 5 height 5
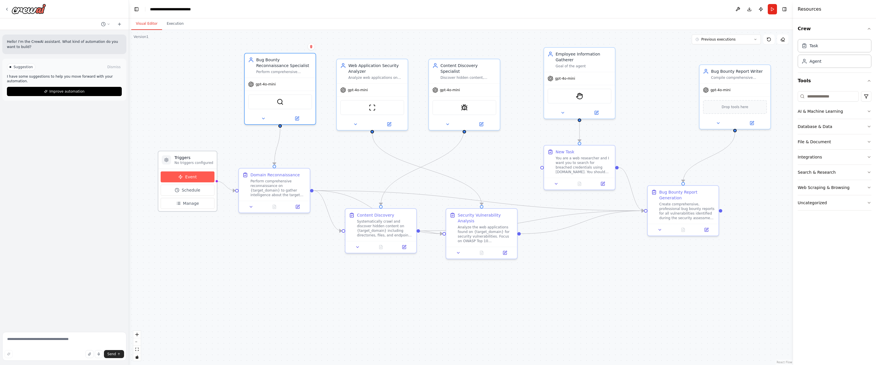
click at [186, 179] on span "Event" at bounding box center [191, 177] width 12 height 6
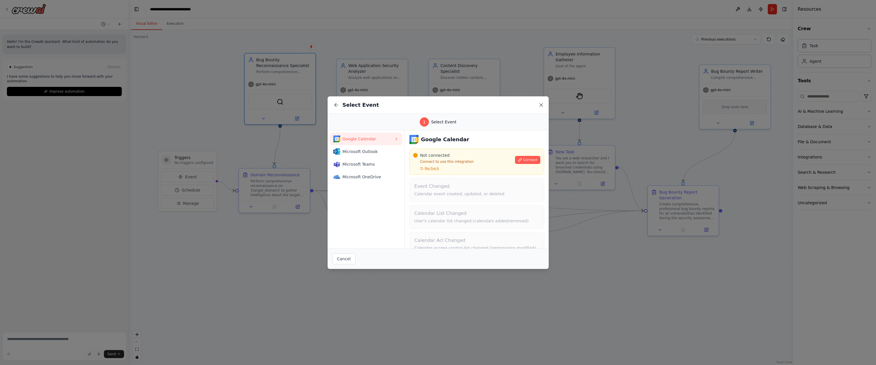
click at [539, 106] on icon at bounding box center [541, 105] width 6 height 6
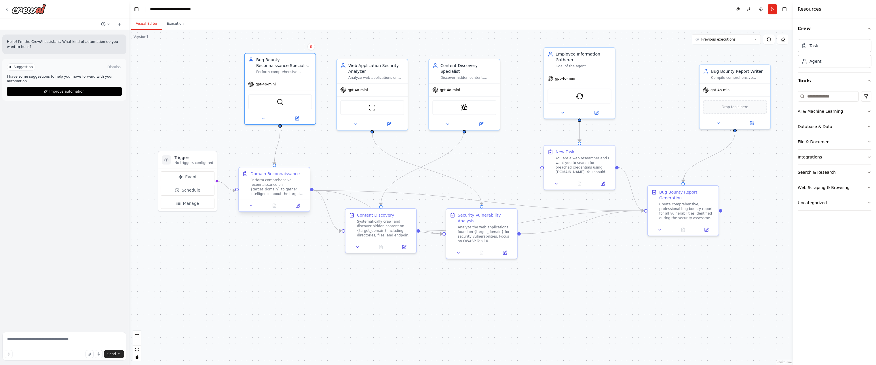
click at [272, 191] on div "Perform comprehensive reconnaissance on {target_domain} to gather intelligence …" at bounding box center [278, 187] width 56 height 18
click at [295, 206] on icon at bounding box center [297, 205] width 5 height 5
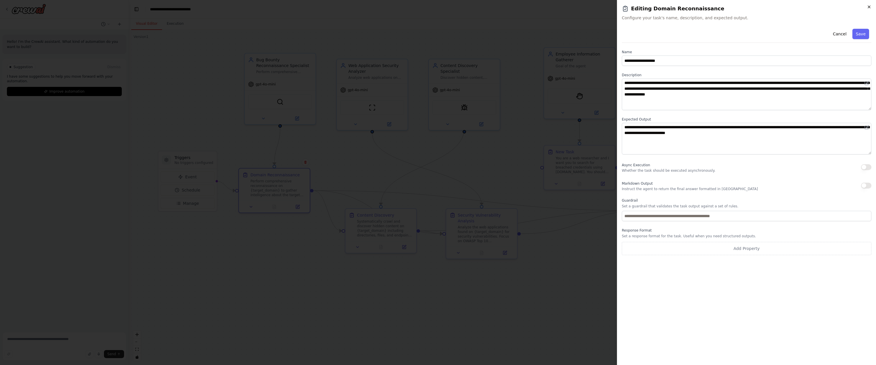
click at [870, 5] on icon "button" at bounding box center [869, 7] width 5 height 5
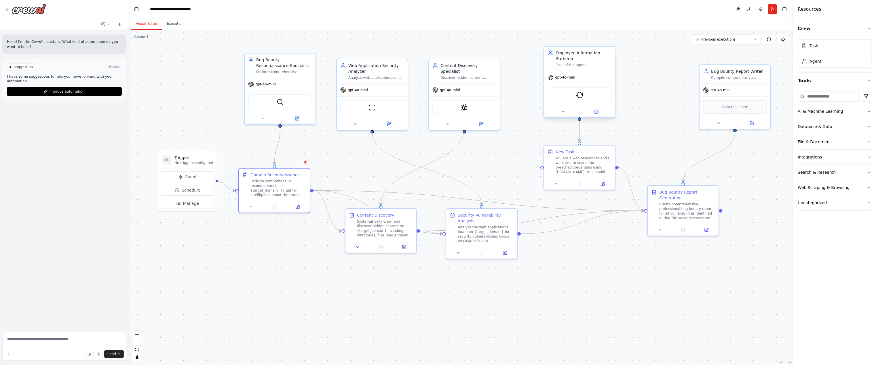
click at [593, 65] on div "Goal of the agent" at bounding box center [584, 65] width 56 height 5
click at [598, 117] on div at bounding box center [579, 112] width 71 height 12
click at [597, 111] on icon at bounding box center [597, 111] width 3 height 3
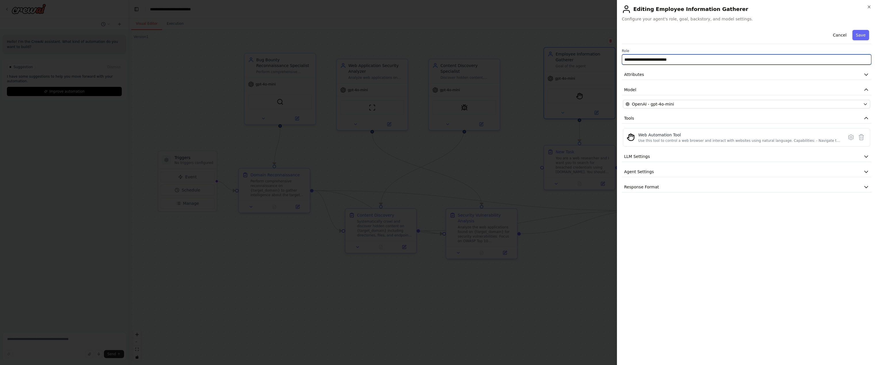
click at [633, 62] on input "**********" at bounding box center [747, 59] width 250 height 10
type input "**********"
click at [699, 153] on button "LLM Settings" at bounding box center [747, 156] width 250 height 11
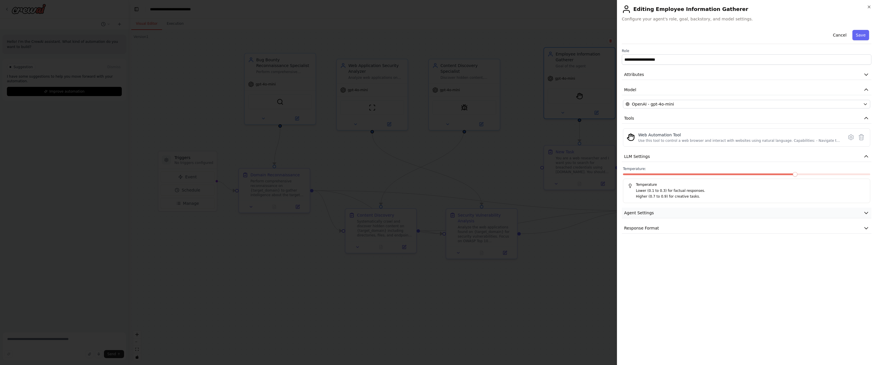
click at [690, 212] on button "Agent Settings" at bounding box center [747, 213] width 250 height 11
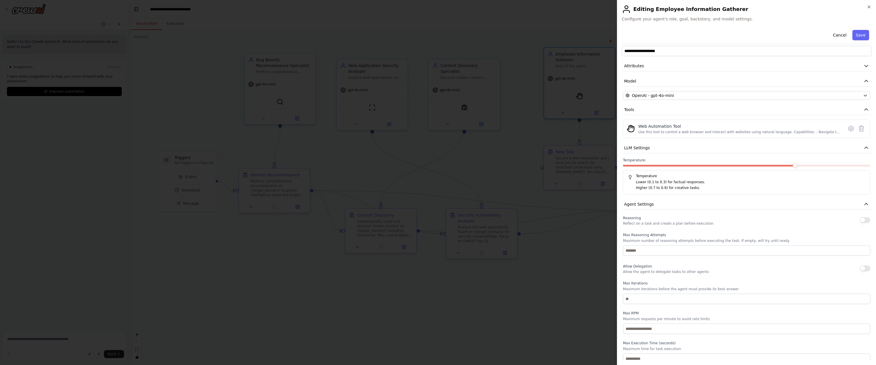
scroll to position [32, 0]
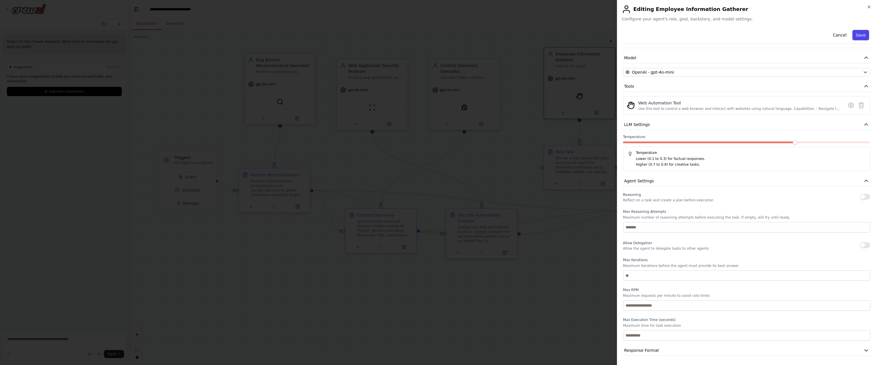
click at [858, 34] on button "Save" at bounding box center [860, 35] width 17 height 10
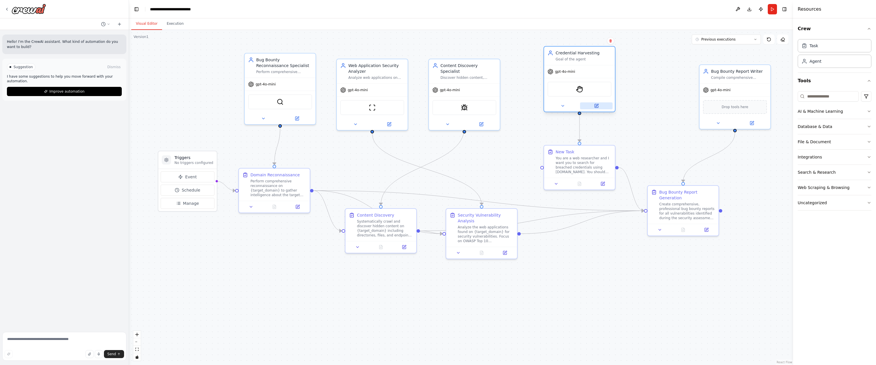
click at [598, 106] on icon at bounding box center [596, 105] width 3 height 3
click at [587, 161] on div "You are a web researcher and I want you to search for breached credentials usin…" at bounding box center [584, 164] width 56 height 18
click at [605, 183] on icon at bounding box center [602, 182] width 5 height 5
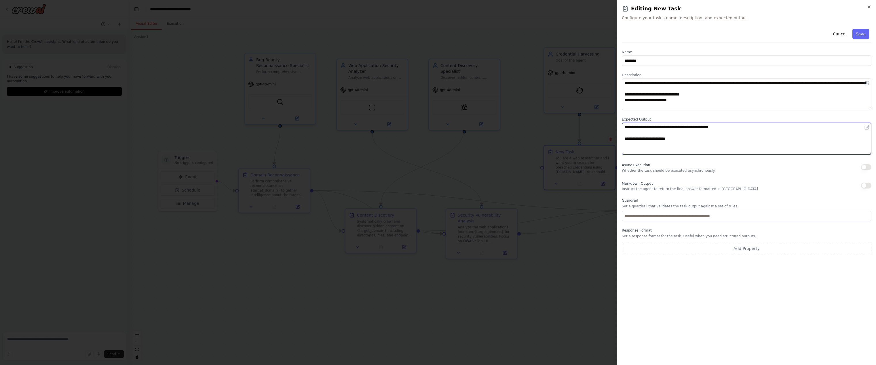
click at [657, 128] on textarea "**********" at bounding box center [747, 139] width 250 height 32
type textarea "**********"
click at [855, 33] on button "Save" at bounding box center [860, 34] width 17 height 10
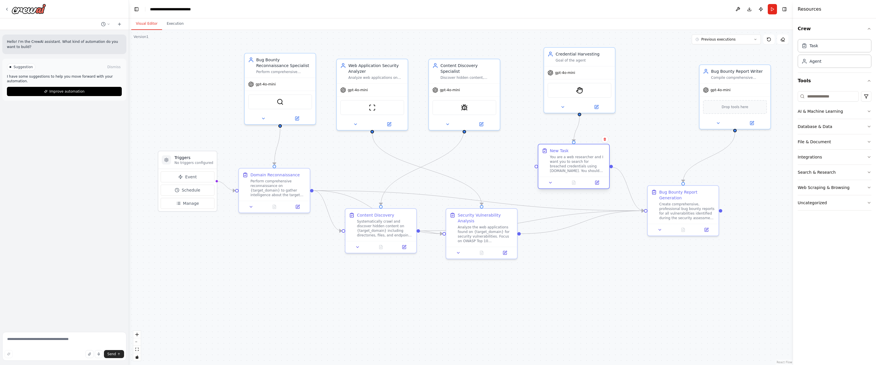
drag, startPoint x: 579, startPoint y: 163, endPoint x: 588, endPoint y: 168, distance: 10.0
click at [588, 168] on div "You are a web researcher and I want you to search for breached credentials usin…" at bounding box center [578, 164] width 56 height 18
drag, startPoint x: 402, startPoint y: 226, endPoint x: 369, endPoint y: 280, distance: 63.8
click at [356, 281] on div "Systematically crawl and discover hidden content on {target_domain} including d…" at bounding box center [336, 285] width 56 height 18
drag, startPoint x: 503, startPoint y: 231, endPoint x: 499, endPoint y: 229, distance: 4.4
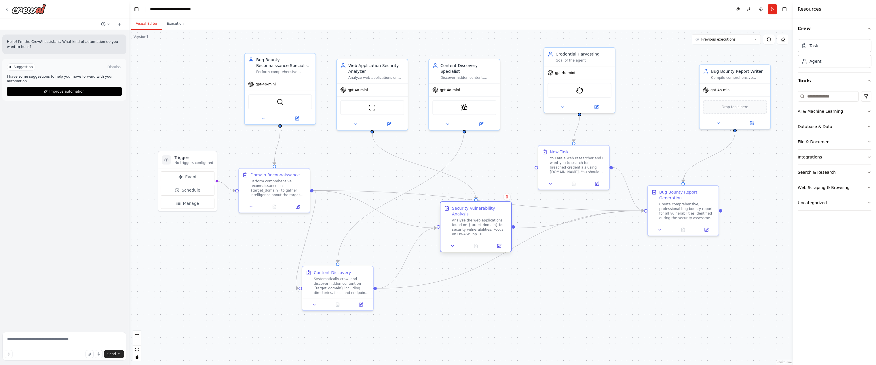
click at [499, 228] on div "Analyze the web applications found on {target_domain} for security vulnerabilit…" at bounding box center [480, 227] width 56 height 18
drag, startPoint x: 353, startPoint y: 285, endPoint x: 383, endPoint y: 196, distance: 93.9
click at [383, 196] on div "Systematically crawl and discover hidden content on {target_domain} including d…" at bounding box center [376, 198] width 56 height 18
drag, startPoint x: 467, startPoint y: 229, endPoint x: 468, endPoint y: 197, distance: 32.8
click at [471, 195] on div "Analyze the web applications found on {target_domain} for security vulnerabilit…" at bounding box center [486, 198] width 56 height 18
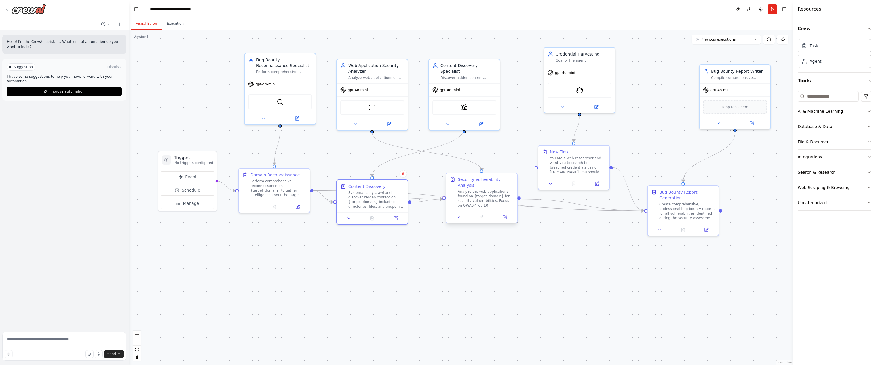
drag, startPoint x: 380, startPoint y: 199, endPoint x: 490, endPoint y: 190, distance: 110.3
click at [390, 197] on div "Systematically crawl and discover hidden content on {target_domain} including d…" at bounding box center [376, 200] width 56 height 18
drag, startPoint x: 578, startPoint y: 175, endPoint x: 591, endPoint y: 220, distance: 47.5
click at [590, 220] on div "New Task You are a web researcher and I want you to search for breached credent…" at bounding box center [585, 207] width 71 height 32
drag, startPoint x: 675, startPoint y: 206, endPoint x: 698, endPoint y: 201, distance: 23.4
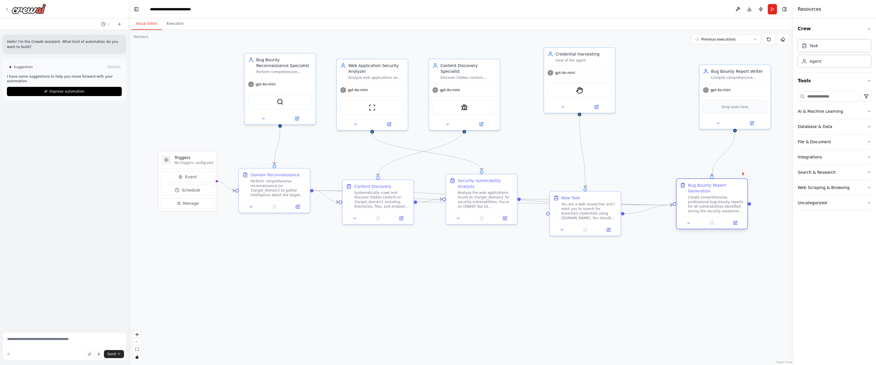
click at [698, 201] on div "Create comprehensive, professional bug bounty reports for all vulnerabilities i…" at bounding box center [716, 204] width 56 height 18
drag, startPoint x: 741, startPoint y: 86, endPoint x: 696, endPoint y: 110, distance: 51.0
click at [683, 71] on div "gpt-4o-mini" at bounding box center [677, 71] width 71 height 13
drag, startPoint x: 719, startPoint y: 185, endPoint x: 695, endPoint y: 187, distance: 23.7
click at [695, 187] on div "Bug Bounty Report Generation Create comprehensive, professional bug bounty repo…" at bounding box center [688, 204] width 71 height 38
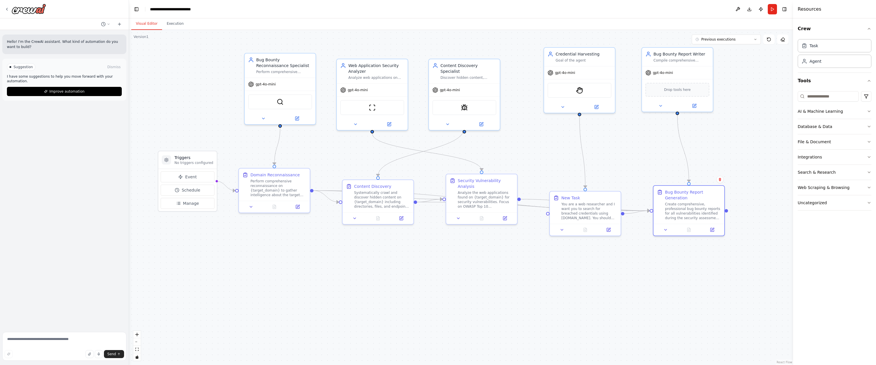
click at [750, 147] on div ".deletable-edge-delete-btn { width: 20px; height: 20px; border: 0px solid #ffff…" at bounding box center [461, 197] width 664 height 335
click at [457, 104] on div "SpiderTool" at bounding box center [464, 106] width 64 height 15
click at [461, 103] on img at bounding box center [464, 106] width 7 height 7
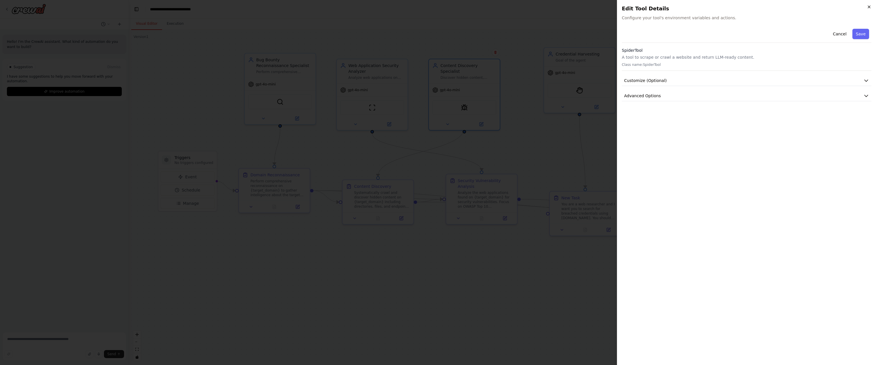
click at [868, 7] on icon "button" at bounding box center [869, 7] width 2 height 2
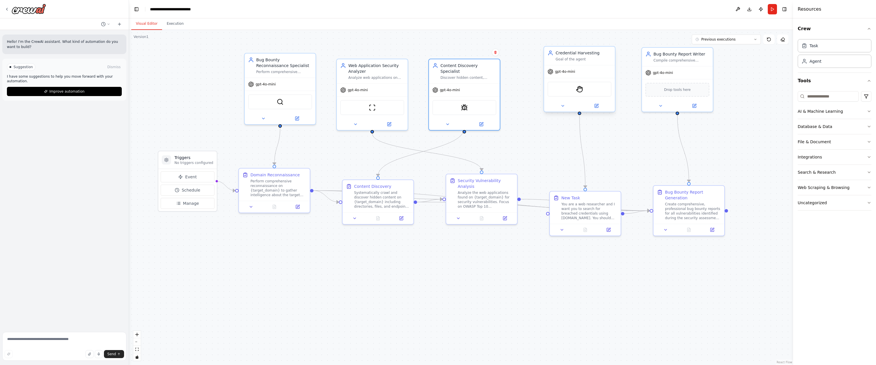
click at [586, 90] on div "StagehandTool" at bounding box center [579, 89] width 64 height 15
click at [569, 90] on div "StagehandTool" at bounding box center [579, 89] width 64 height 15
click at [572, 90] on div "StagehandTool" at bounding box center [579, 89] width 64 height 15
click at [579, 91] on img at bounding box center [579, 89] width 7 height 7
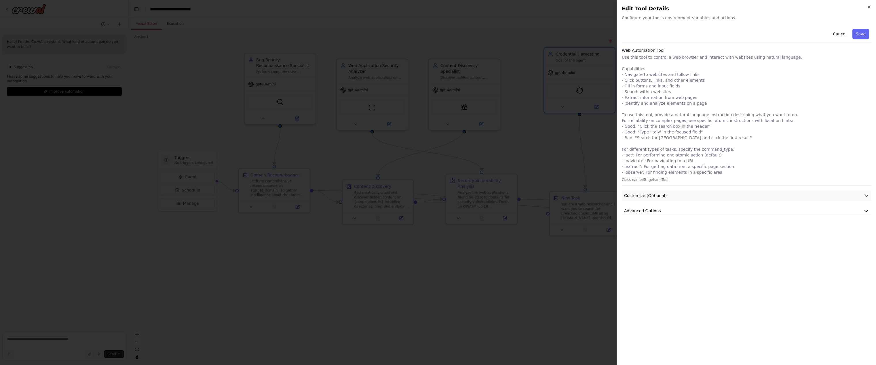
click at [681, 195] on button "Customize (Optional)" at bounding box center [747, 196] width 250 height 11
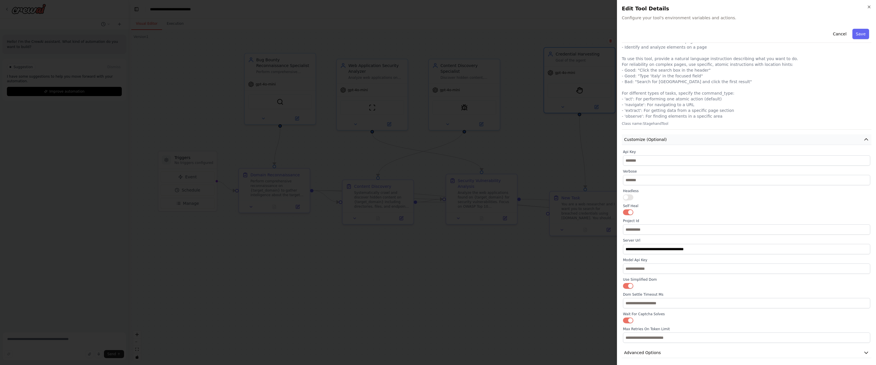
scroll to position [58, 0]
click at [668, 135] on button "Customize (Optional)" at bounding box center [747, 137] width 250 height 11
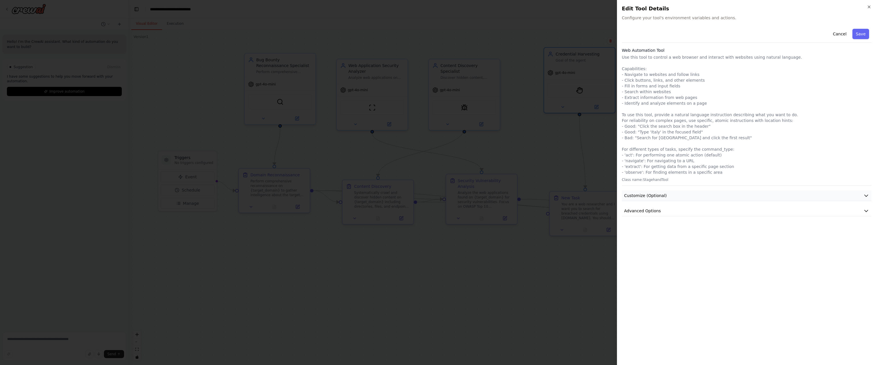
scroll to position [0, 0]
drag, startPoint x: 708, startPoint y: 176, endPoint x: 622, endPoint y: 150, distance: 90.1
click at [622, 150] on div "Web Automation Tool Use this tool to control a web browser and interact with we…" at bounding box center [747, 116] width 250 height 138
copy p "For different types of tasks, specify the command_type: - 'act': For performing…"
click at [868, 5] on icon "button" at bounding box center [869, 7] width 5 height 5
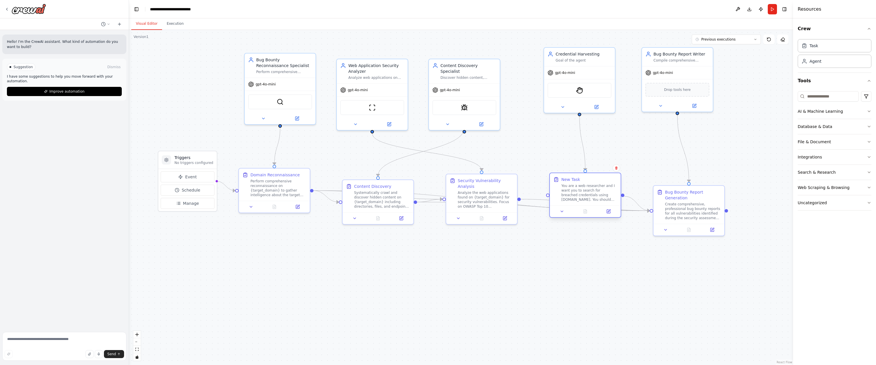
drag, startPoint x: 587, startPoint y: 201, endPoint x: 599, endPoint y: 195, distance: 13.8
click at [589, 182] on div "New Task You are a web researcher and I want you to search for breached credent…" at bounding box center [589, 189] width 56 height 25
click at [609, 211] on icon at bounding box center [609, 211] width 3 height 3
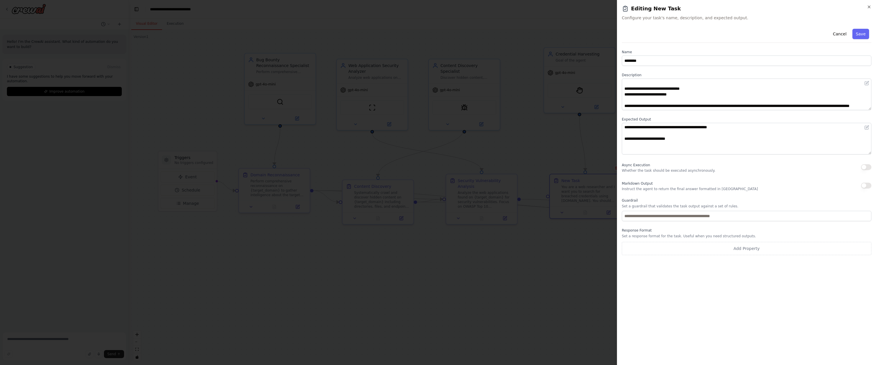
scroll to position [17, 0]
click at [698, 107] on textarea "**********" at bounding box center [747, 95] width 250 height 32
paste textarea "**********"
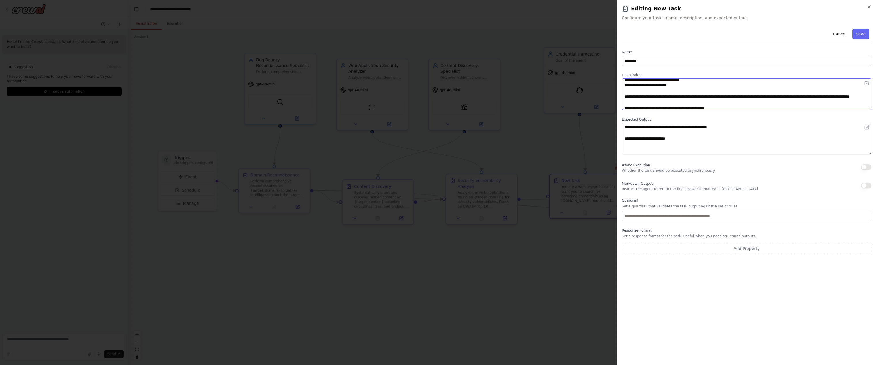
scroll to position [0, 0]
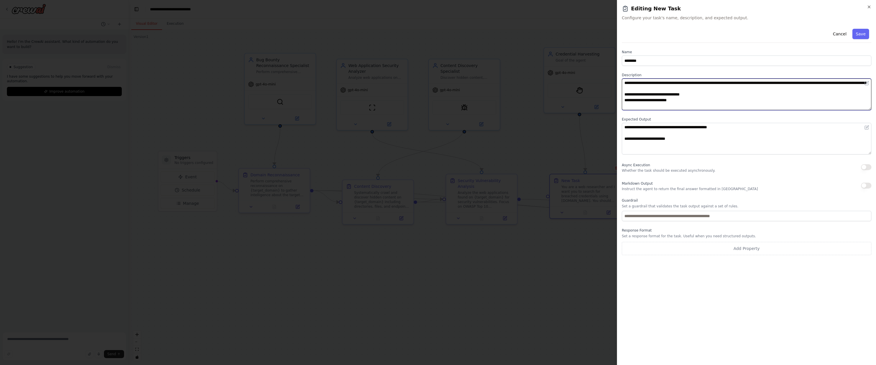
drag, startPoint x: 722, startPoint y: 102, endPoint x: 617, endPoint y: 83, distance: 105.8
click at [617, 83] on div "**********" at bounding box center [746, 182] width 259 height 365
type textarea "**********"
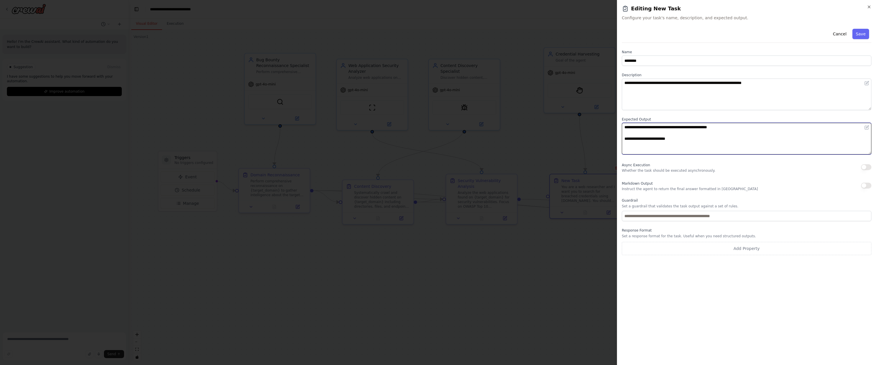
drag, startPoint x: 711, startPoint y: 140, endPoint x: 578, endPoint y: 124, distance: 134.6
click at [577, 124] on body "**********" at bounding box center [438, 182] width 876 height 365
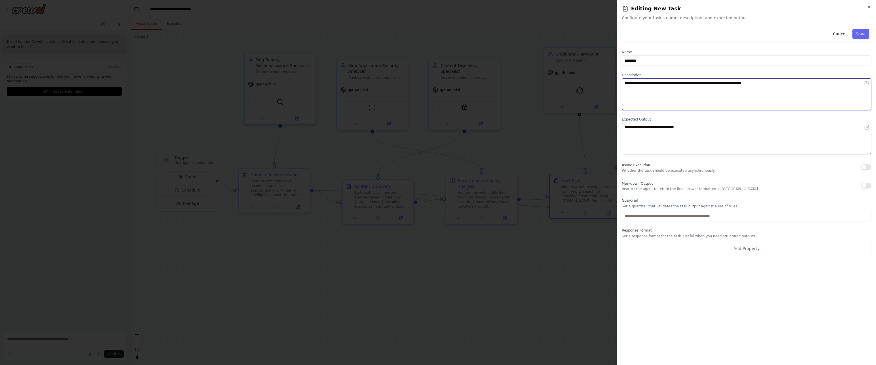
click at [641, 84] on textarea "**********" at bounding box center [747, 95] width 250 height 32
click at [759, 90] on textarea "**********" at bounding box center [747, 95] width 250 height 32
click at [774, 85] on textarea "**********" at bounding box center [747, 95] width 250 height 32
click at [780, 86] on textarea "**********" at bounding box center [747, 95] width 250 height 32
click at [665, 135] on textarea "**********" at bounding box center [747, 139] width 250 height 32
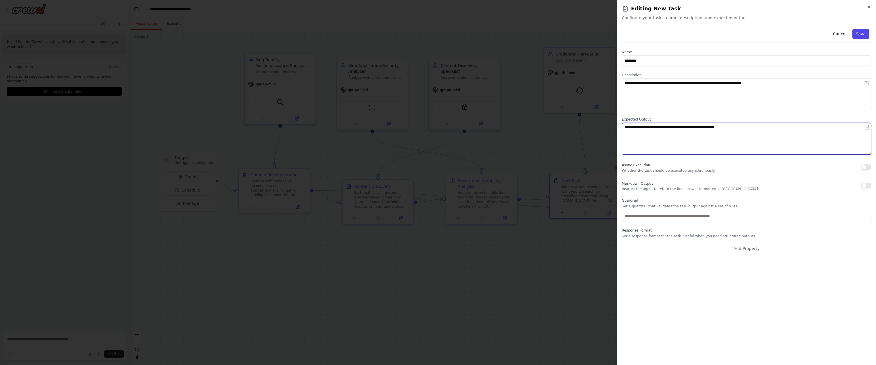
type textarea "**********"
click at [863, 37] on button "Save" at bounding box center [860, 34] width 17 height 10
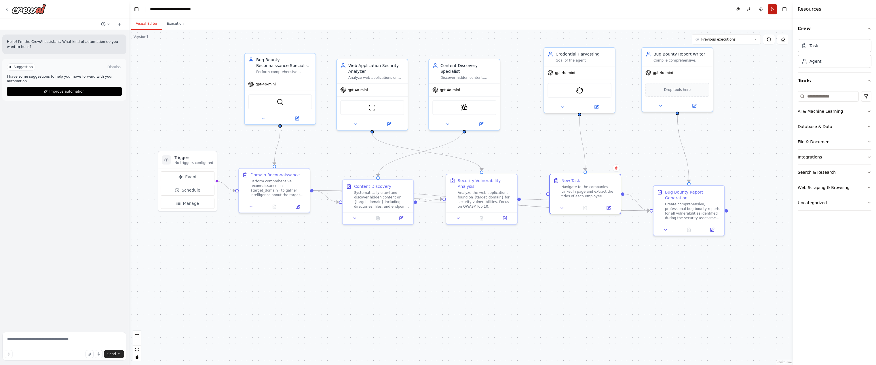
click at [776, 9] on button "Run" at bounding box center [772, 9] width 9 height 10
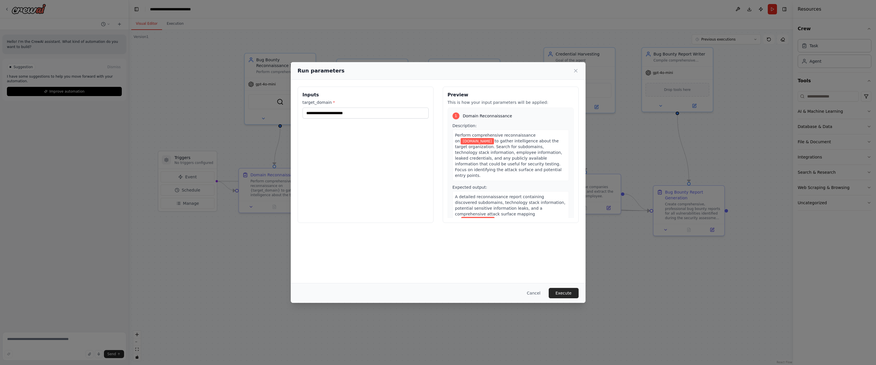
click at [579, 72] on div "Run parameters" at bounding box center [438, 71] width 295 height 18
click at [577, 70] on icon at bounding box center [576, 71] width 6 height 6
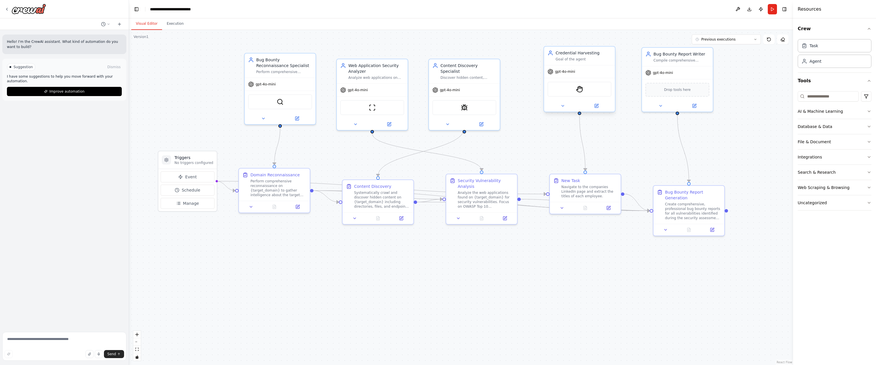
click at [583, 56] on div "Credential Harvesting" at bounding box center [584, 53] width 56 height 6
click at [583, 55] on div "Credential Harvesting" at bounding box center [584, 53] width 56 height 6
click at [594, 106] on icon at bounding box center [596, 106] width 5 height 5
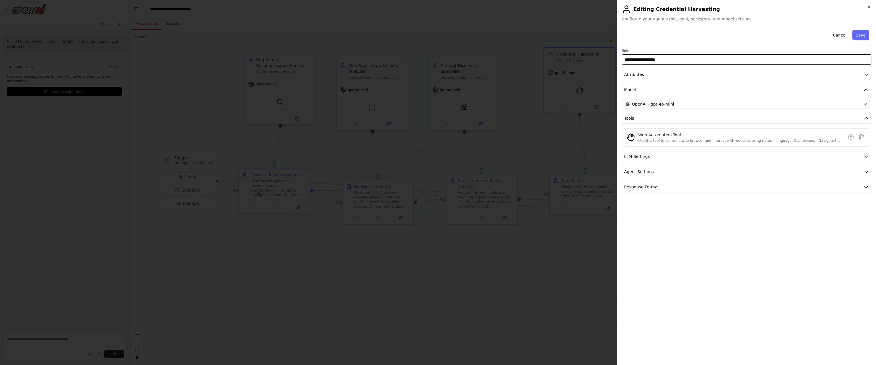
click at [668, 55] on input "**********" at bounding box center [747, 59] width 250 height 10
type input "**********"
click at [866, 38] on button "Save" at bounding box center [860, 35] width 17 height 10
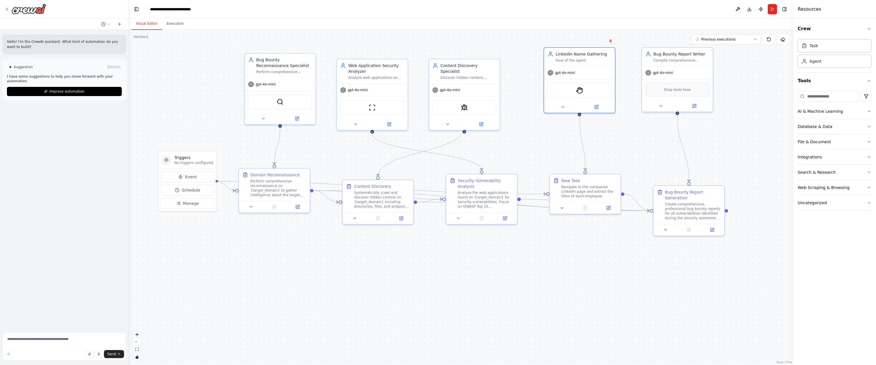
click at [774, 11] on button "Run" at bounding box center [772, 9] width 9 height 10
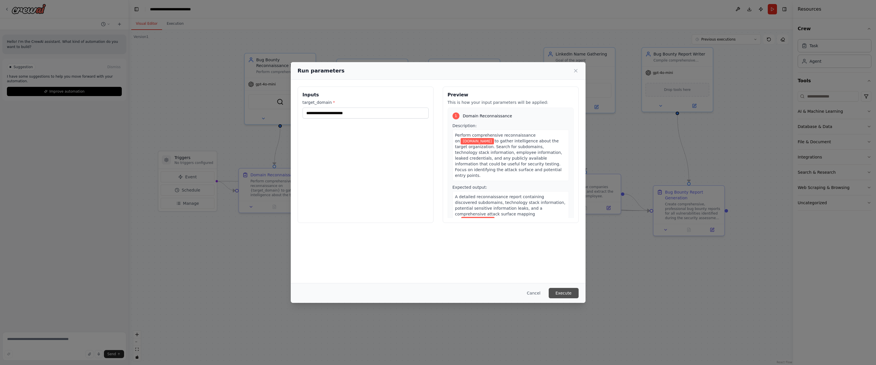
click at [561, 292] on button "Execute" at bounding box center [564, 293] width 30 height 10
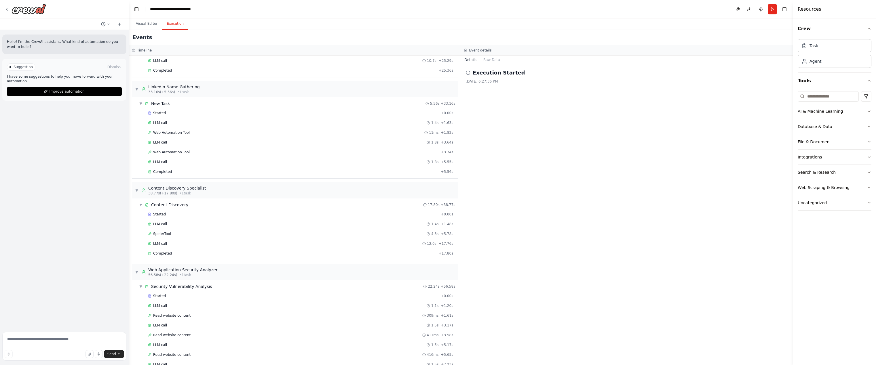
scroll to position [115, 0]
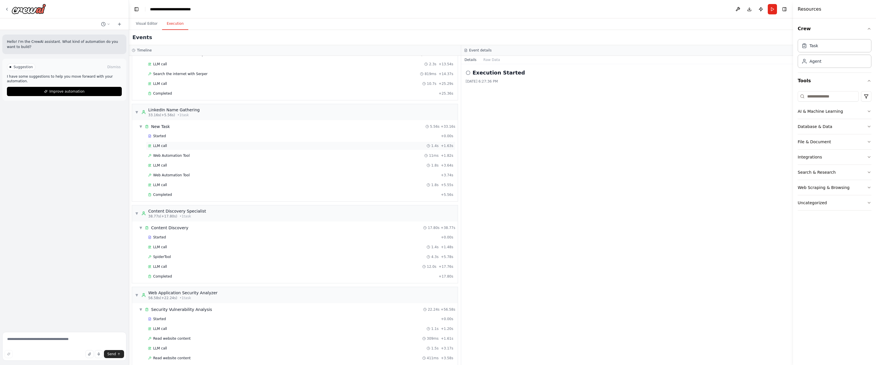
click at [273, 146] on div "LLM call 1.4s + 1.63s" at bounding box center [300, 146] width 305 height 5
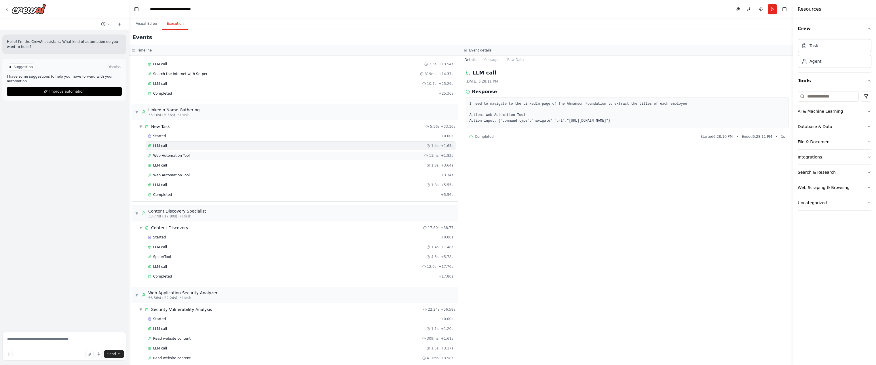
drag, startPoint x: 164, startPoint y: 154, endPoint x: 185, endPoint y: 156, distance: 21.4
click at [164, 154] on span "Web Automation Tool" at bounding box center [171, 155] width 37 height 5
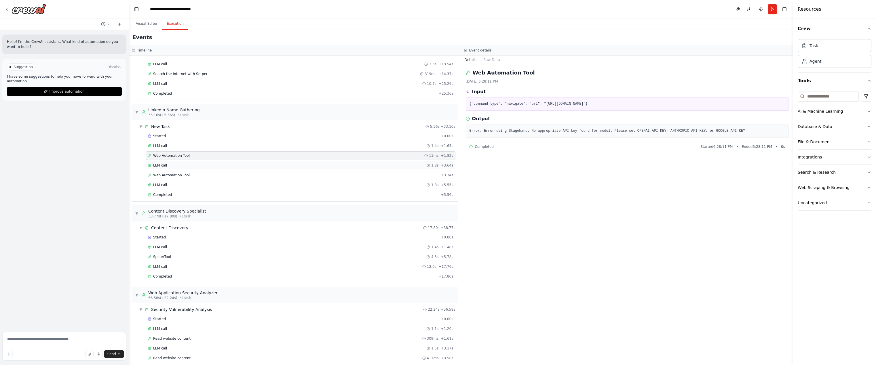
click at [203, 161] on div "LLM call 1.8s + 3.64s" at bounding box center [300, 165] width 309 height 9
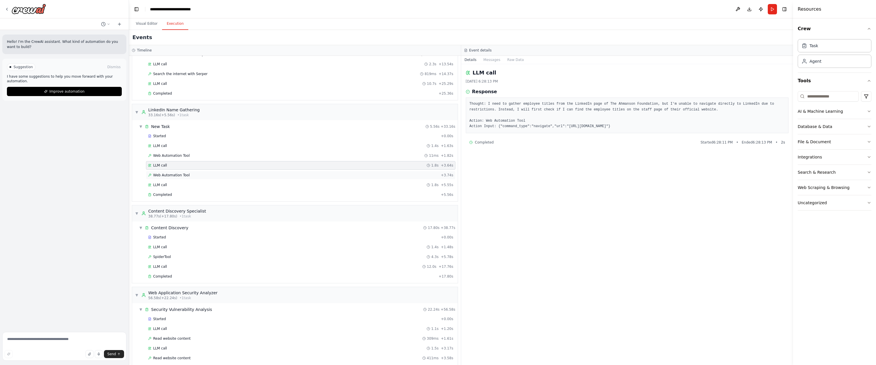
click at [230, 174] on div "Web Automation Tool + 3.74s" at bounding box center [300, 175] width 305 height 5
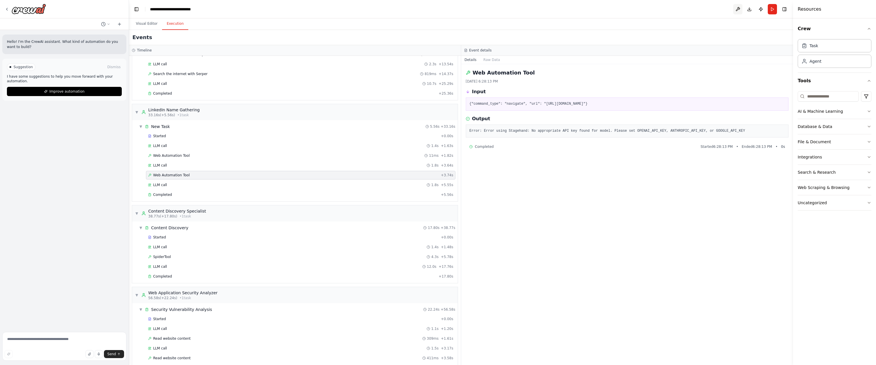
click at [737, 8] on button at bounding box center [737, 9] width 9 height 10
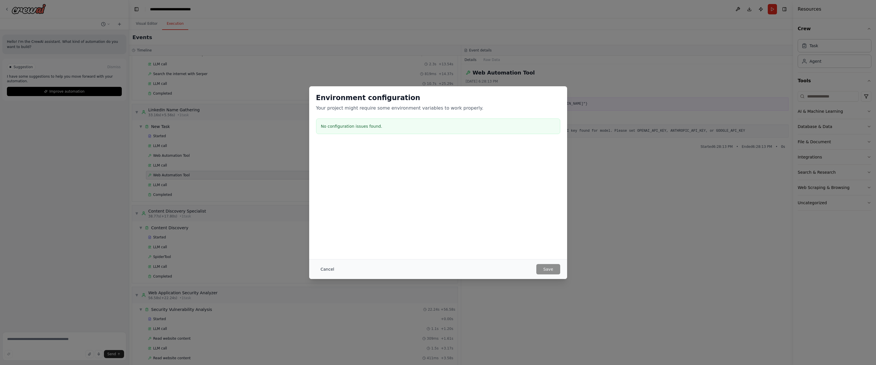
click at [328, 268] on button "Cancel" at bounding box center [327, 269] width 23 height 10
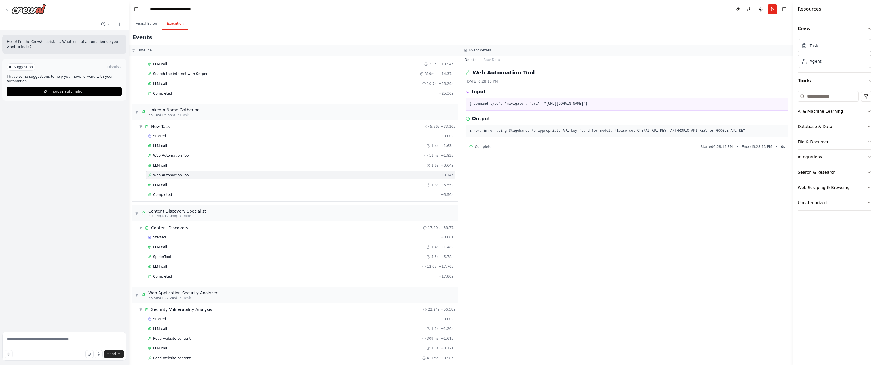
click at [587, 212] on div "Web Automation Tool 10/4/2025, 6:28:13 PM Input {"command_type": "navigate", "u…" at bounding box center [627, 214] width 332 height 301
drag, startPoint x: 699, startPoint y: 131, endPoint x: 464, endPoint y: 132, distance: 234.3
click at [464, 132] on div "Web Automation Tool 10/4/2025, 6:28:13 PM Input {"command_type": "navigate", "u…" at bounding box center [627, 214] width 332 height 301
click at [138, 7] on button "Toggle Left Sidebar" at bounding box center [136, 9] width 8 height 8
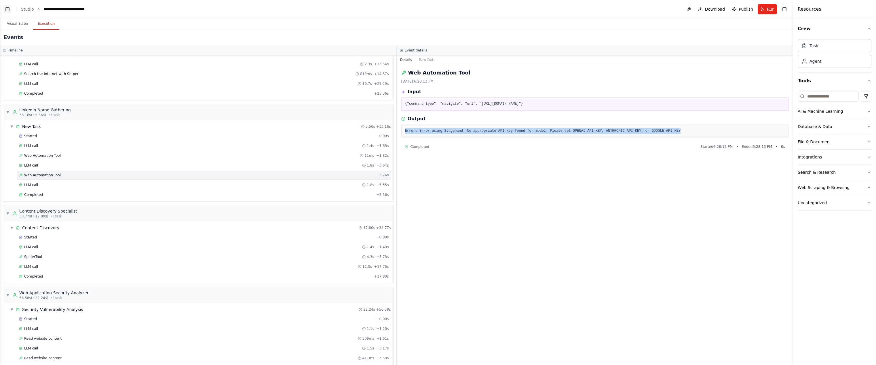
click at [4, 11] on button "Toggle Left Sidebar" at bounding box center [7, 9] width 8 height 8
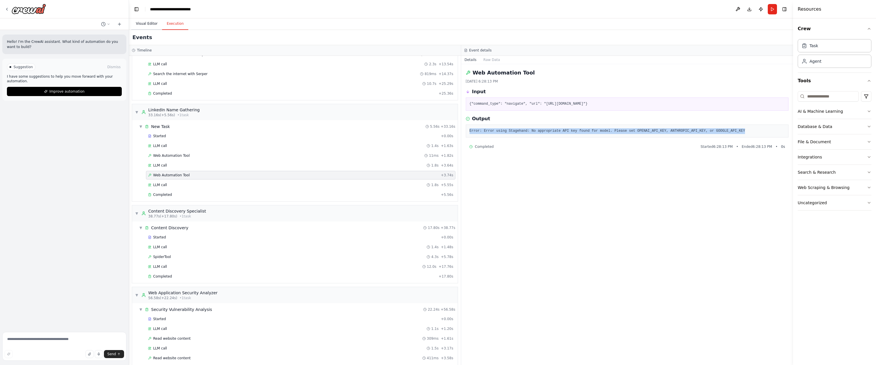
click at [151, 23] on button "Visual Editor" at bounding box center [146, 24] width 31 height 12
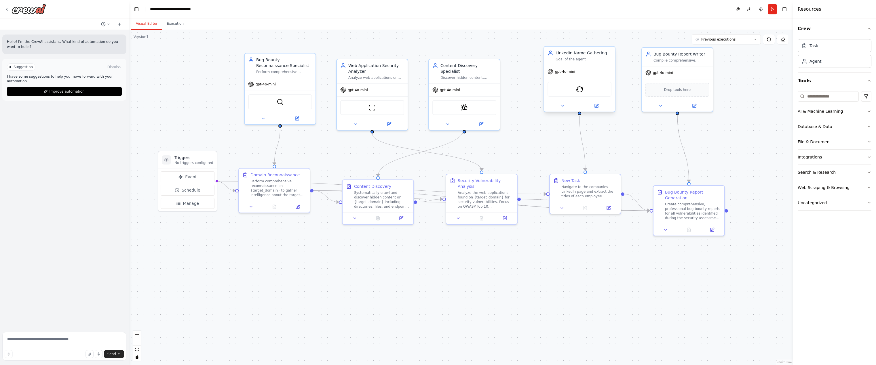
click at [586, 69] on div "gpt-4o-mini" at bounding box center [579, 71] width 71 height 13
click at [596, 108] on button at bounding box center [596, 105] width 33 height 7
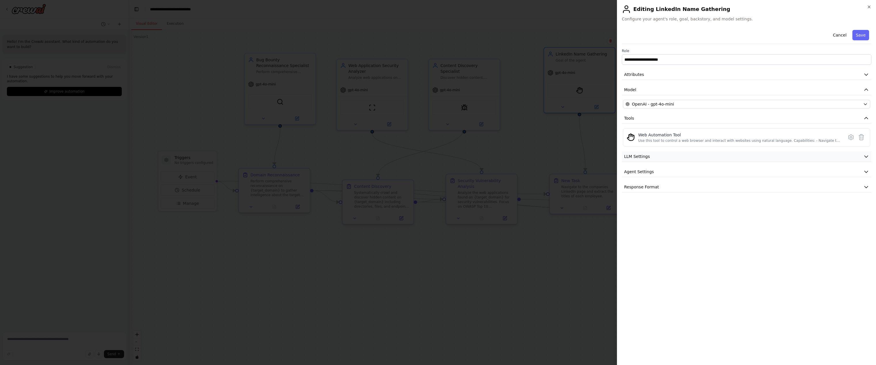
click at [673, 157] on button "LLM Settings" at bounding box center [747, 156] width 250 height 11
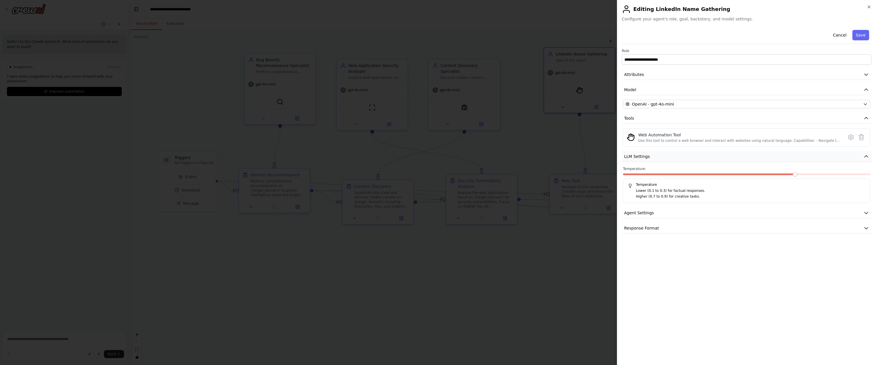
click at [673, 157] on button "LLM Settings" at bounding box center [747, 156] width 250 height 11
click at [667, 176] on button "Agent Settings" at bounding box center [747, 172] width 250 height 11
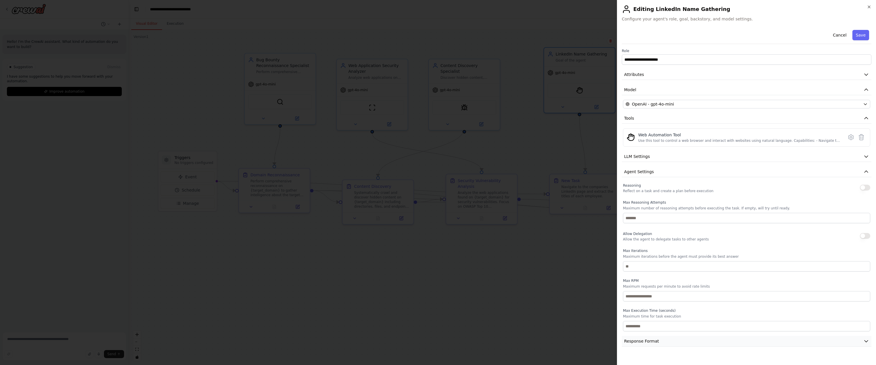
click at [673, 338] on button "Response Format" at bounding box center [747, 341] width 250 height 11
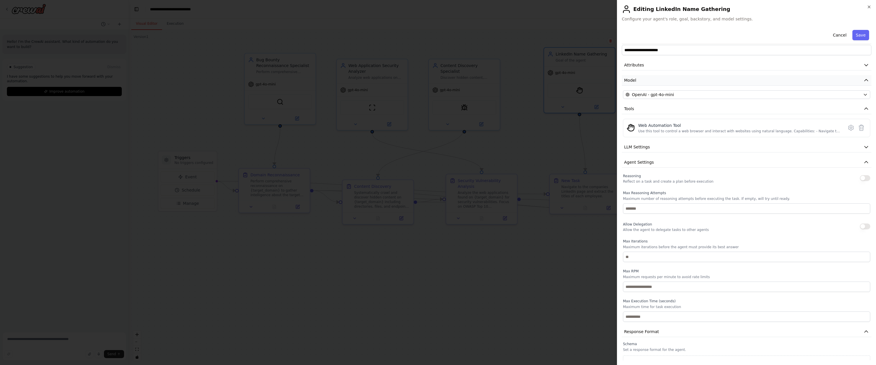
scroll to position [0, 0]
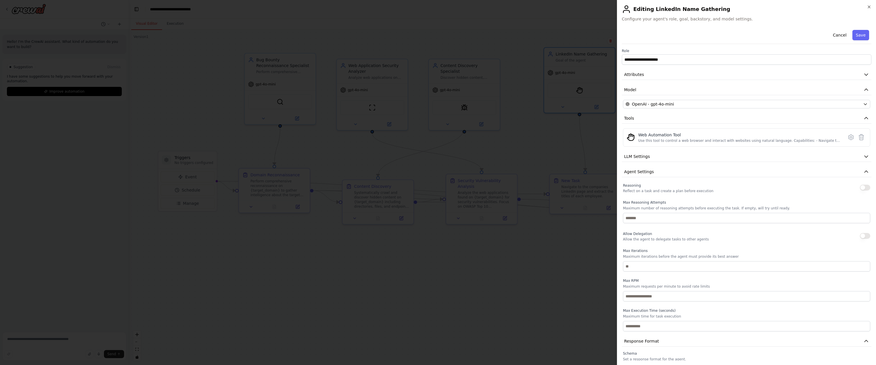
click at [833, 35] on button "Cancel" at bounding box center [839, 35] width 20 height 10
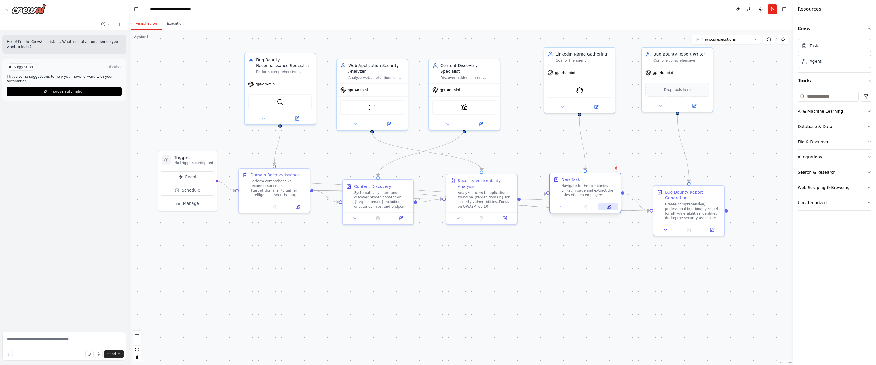
click at [610, 206] on icon at bounding box center [608, 207] width 5 height 5
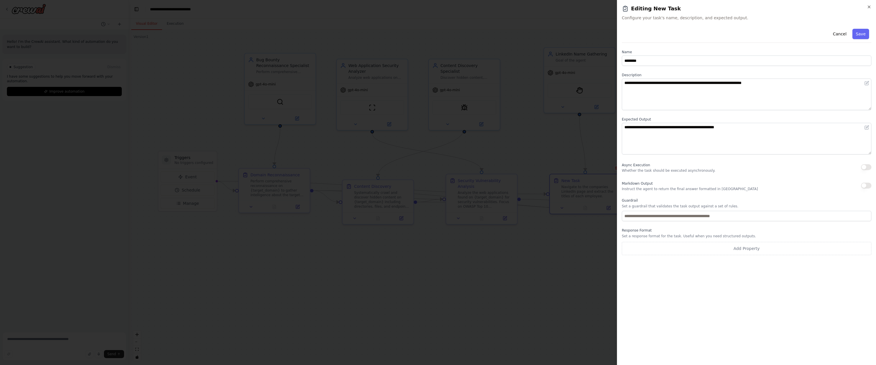
click at [872, 5] on div "**********" at bounding box center [746, 182] width 259 height 365
click at [869, 7] on icon "button" at bounding box center [869, 7] width 2 height 2
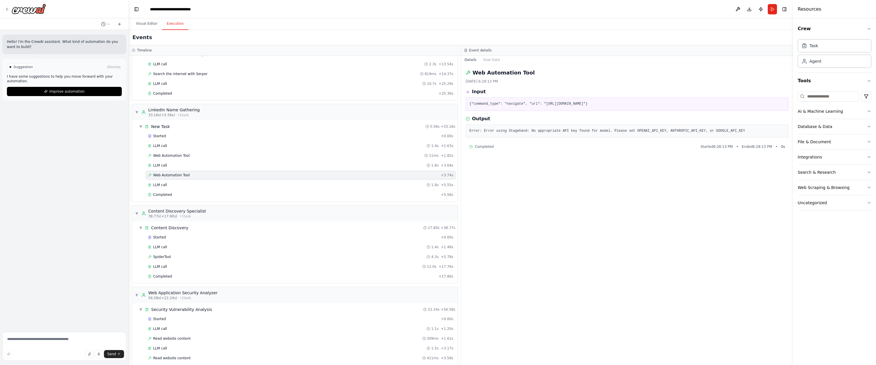
click at [184, 22] on button "Execution" at bounding box center [175, 24] width 26 height 12
drag, startPoint x: 754, startPoint y: 129, endPoint x: 466, endPoint y: 131, distance: 287.8
click at [466, 131] on div "Error: Error using Stagehand: No appropriate API key found for model. Please se…" at bounding box center [627, 131] width 323 height 13
copy pre "Error: Error using Stagehand: No appropriate API key found for model. Please se…"
click at [738, 9] on button at bounding box center [737, 9] width 9 height 10
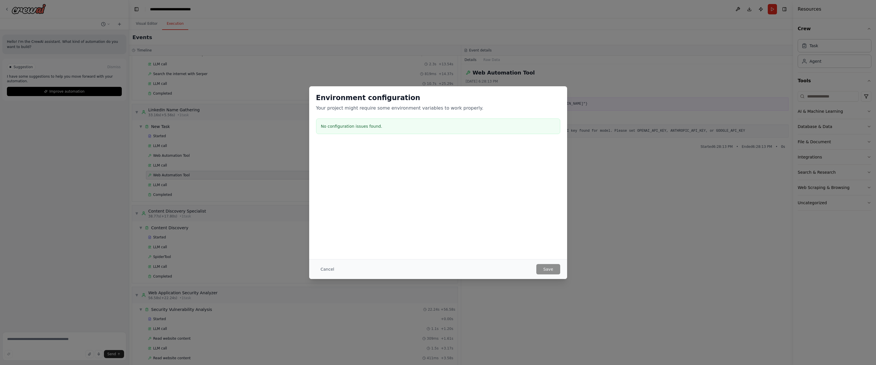
click at [611, 181] on div "Environment configuration Your project might require some environment variables…" at bounding box center [438, 182] width 876 height 365
click at [550, 258] on div "Environment configuration Your project might require some environment variables…" at bounding box center [438, 172] width 258 height 173
click at [555, 263] on div "Cancel Save" at bounding box center [438, 269] width 258 height 20
click at [328, 268] on button "Cancel" at bounding box center [327, 269] width 23 height 10
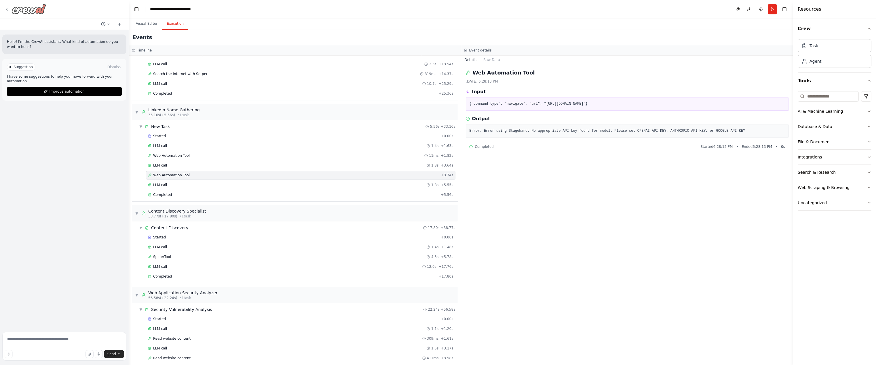
click at [7, 7] on icon at bounding box center [7, 9] width 5 height 5
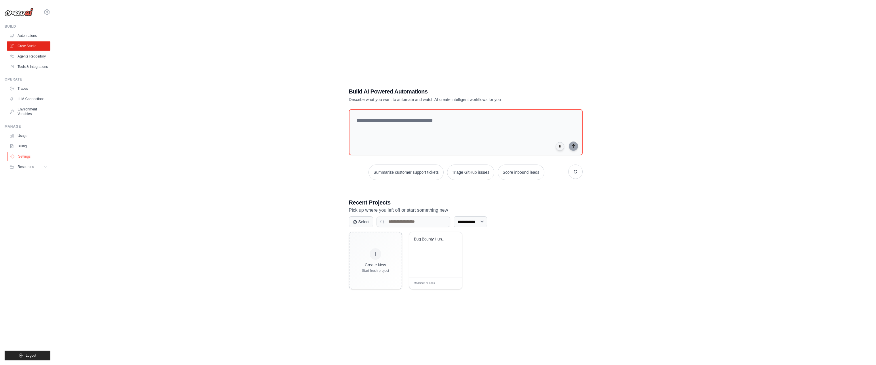
click at [30, 160] on link "Settings" at bounding box center [28, 156] width 43 height 9
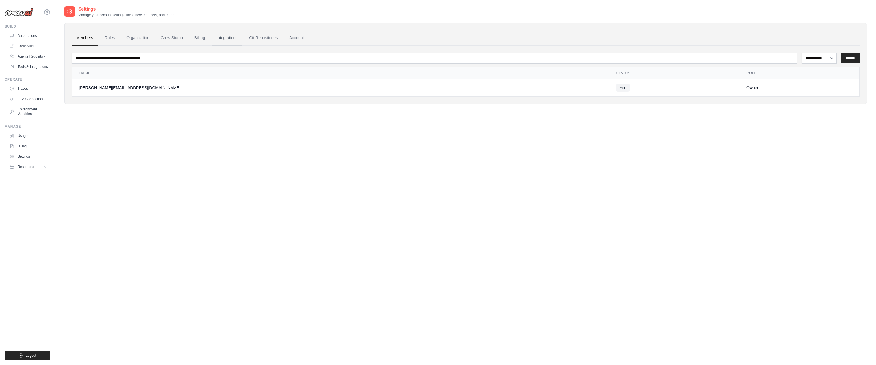
click at [228, 37] on link "Integrations" at bounding box center [227, 38] width 30 height 16
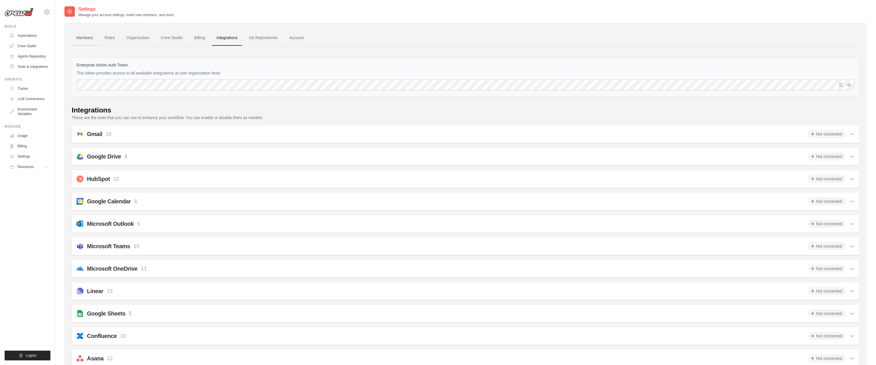
click at [81, 39] on link "Members" at bounding box center [85, 38] width 26 height 16
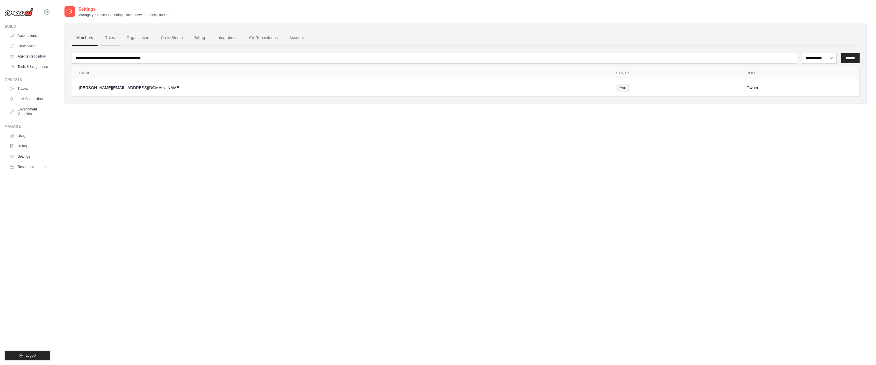
click at [107, 35] on link "Roles" at bounding box center [110, 38] width 20 height 16
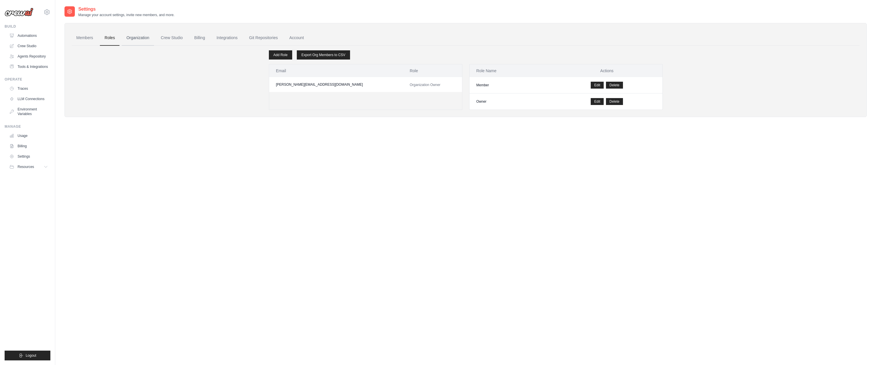
click at [143, 35] on link "Organization" at bounding box center [138, 38] width 32 height 16
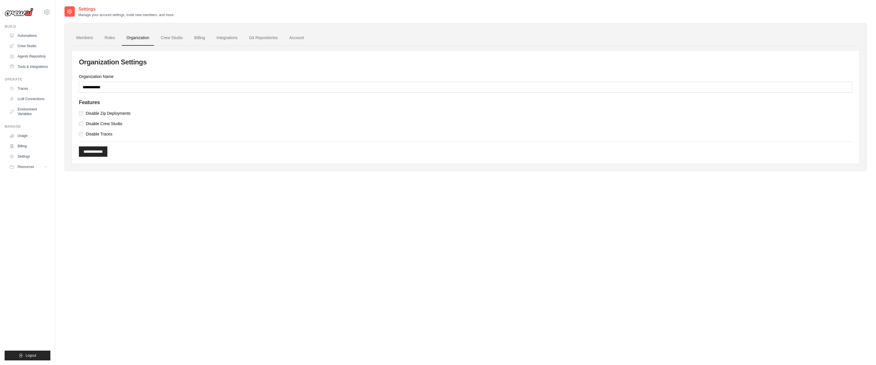
click at [187, 34] on ul "Members Roles Organization Crew Studio Billing Integrations Git Repositories Ac…" at bounding box center [466, 38] width 788 height 16
click at [175, 38] on link "Crew Studio" at bounding box center [171, 38] width 31 height 16
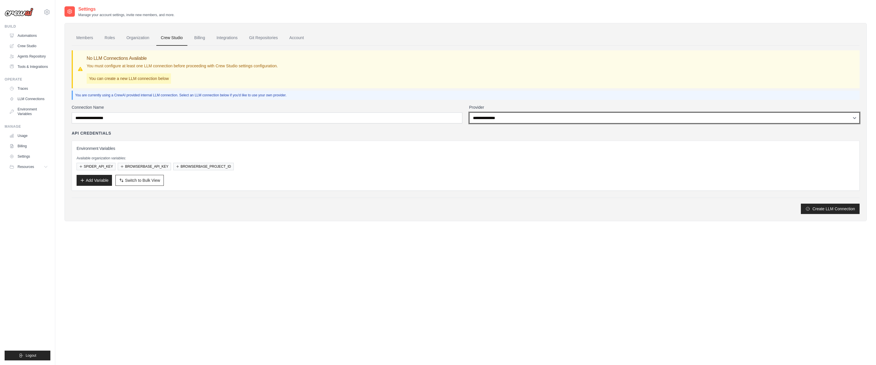
click at [506, 120] on select "**********" at bounding box center [664, 118] width 391 height 11
select select "******"
click at [469, 113] on select "**********" at bounding box center [664, 118] width 391 height 11
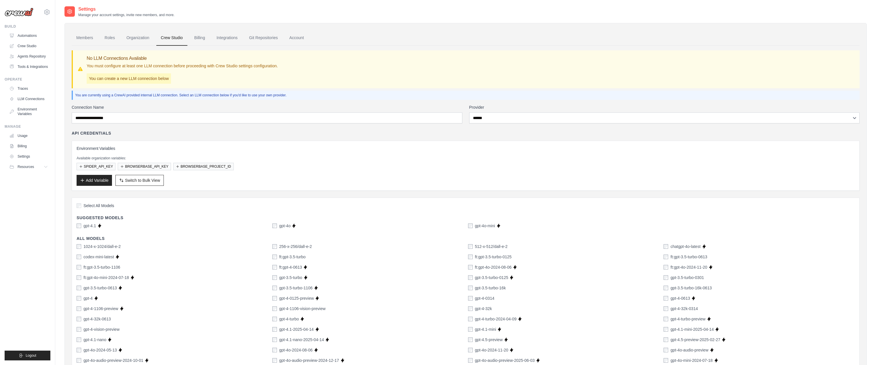
click at [82, 204] on label "Select All Models" at bounding box center [96, 206] width 38 height 6
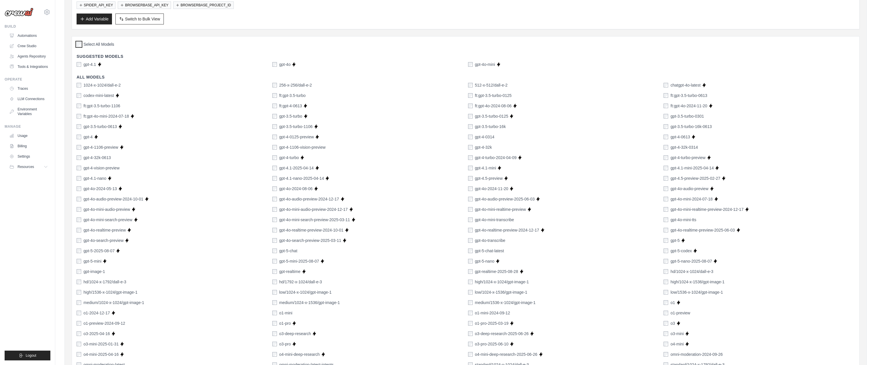
scroll to position [275, 0]
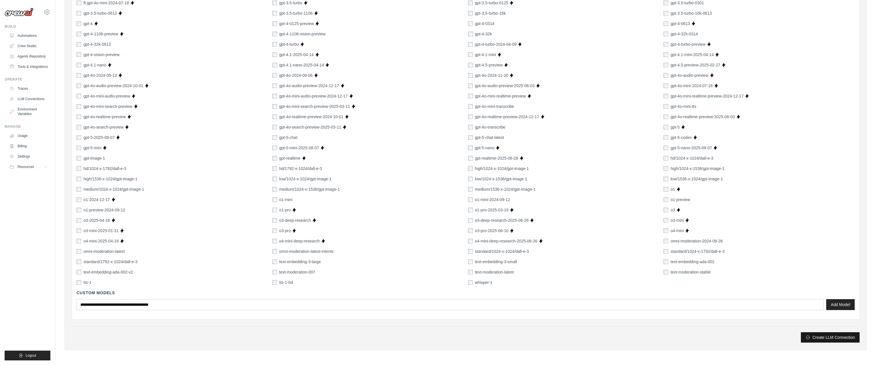
click at [834, 336] on button "Create LLM Connection" at bounding box center [830, 337] width 59 height 10
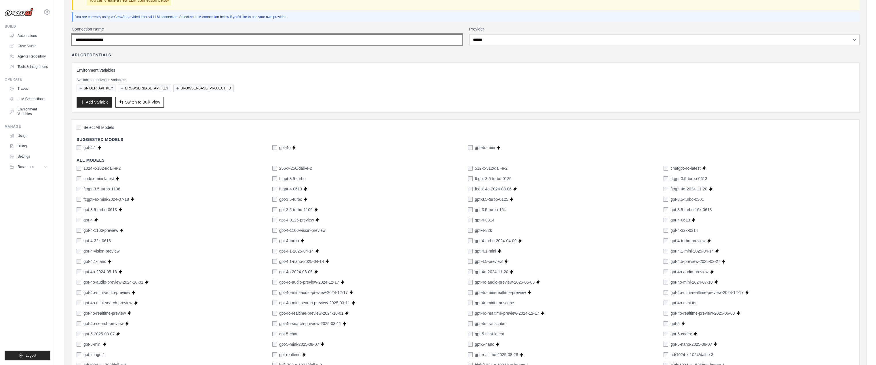
scroll to position [0, 0]
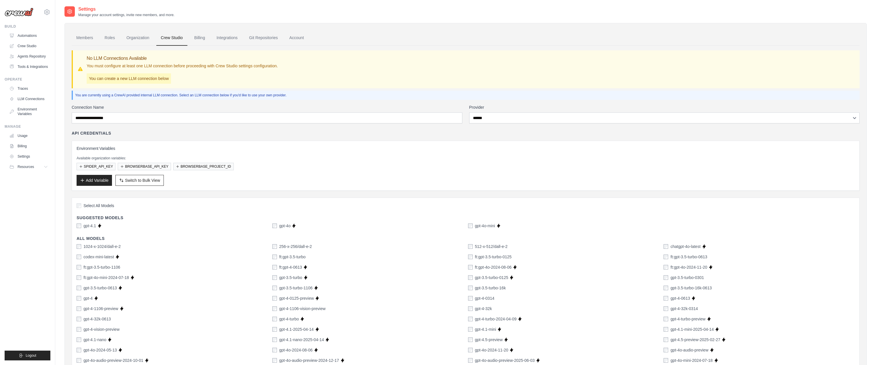
click at [226, 110] on div "Connection Name" at bounding box center [267, 113] width 391 height 19
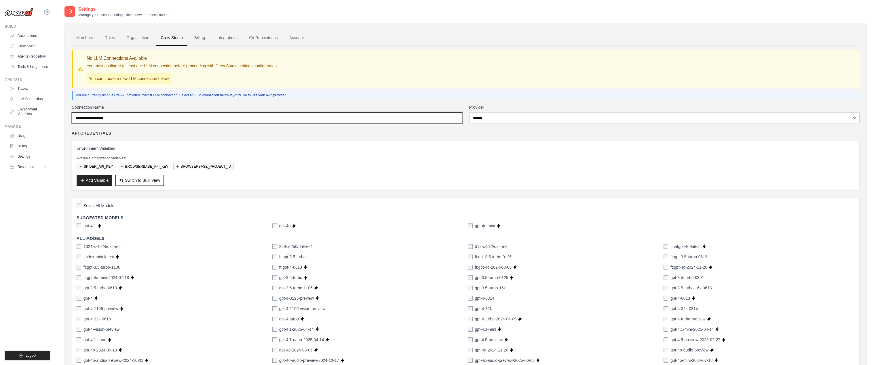
click at [224, 116] on input "Connection Name" at bounding box center [267, 118] width 391 height 11
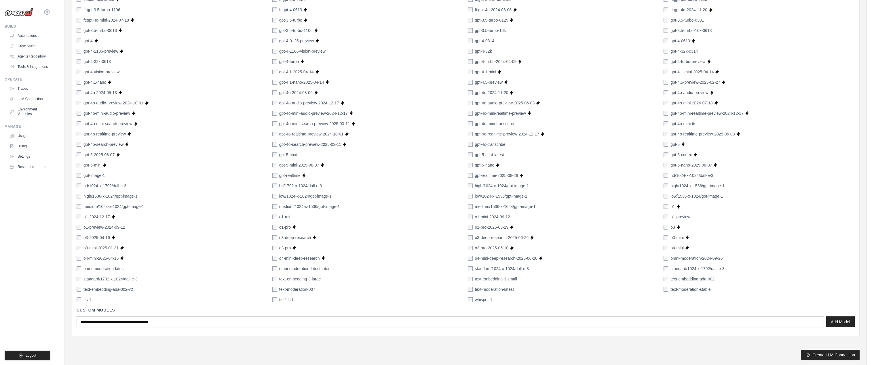
scroll to position [275, 0]
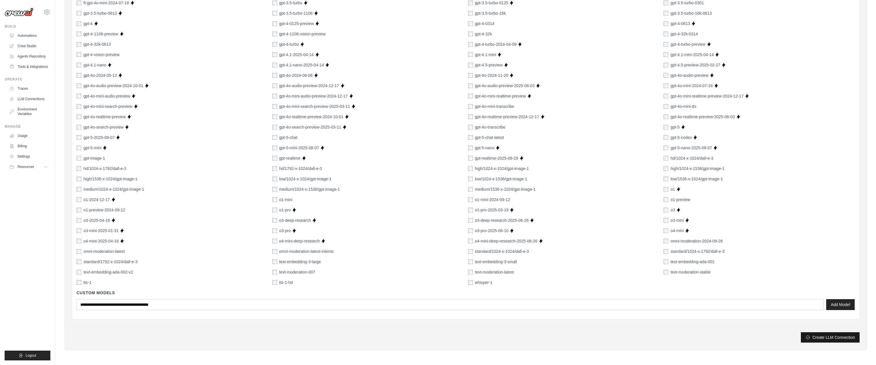
type input "**********"
click at [837, 338] on button "Create LLM Connection" at bounding box center [830, 337] width 59 height 10
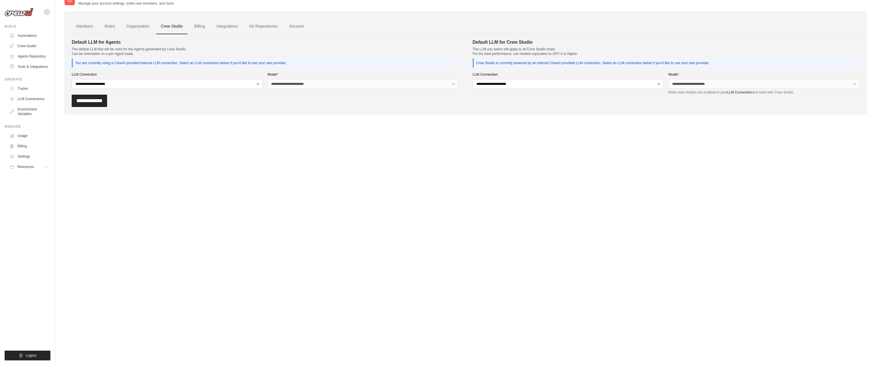
scroll to position [0, 0]
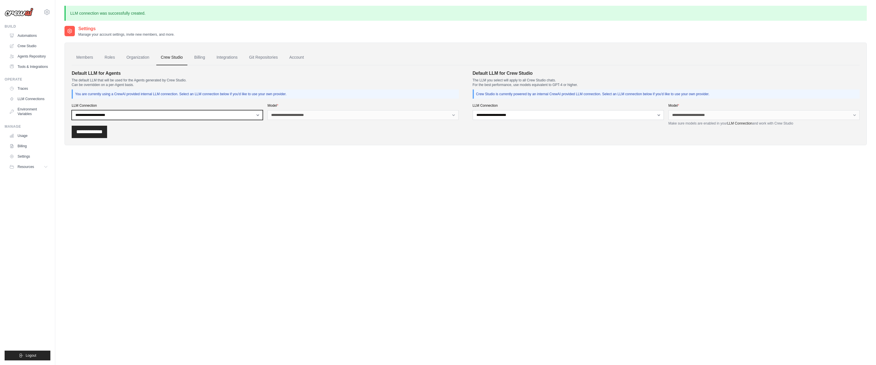
click at [204, 117] on select "**********" at bounding box center [167, 115] width 191 height 10
select select "******"
click at [72, 110] on select "**********" at bounding box center [167, 115] width 191 height 10
click at [299, 115] on select "**********" at bounding box center [362, 115] width 191 height 10
select select "*******"
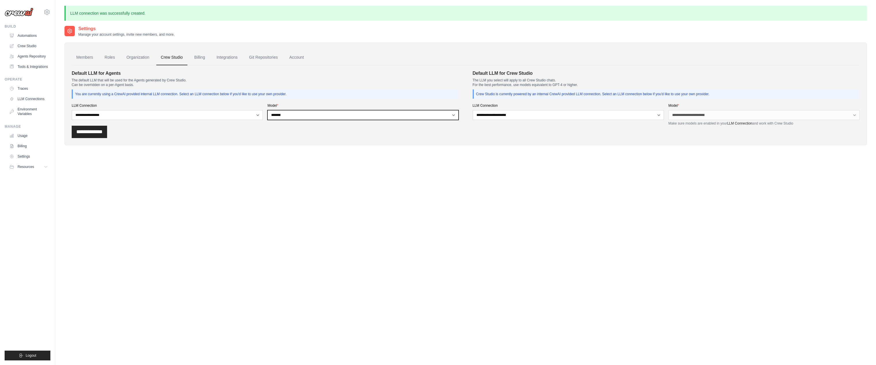
click at [267, 110] on select "**********" at bounding box center [362, 115] width 191 height 10
click at [541, 116] on select "**********" at bounding box center [568, 115] width 191 height 10
select select "******"
click at [473, 110] on select "**********" at bounding box center [568, 115] width 191 height 10
click at [708, 114] on select "**********" at bounding box center [763, 115] width 191 height 10
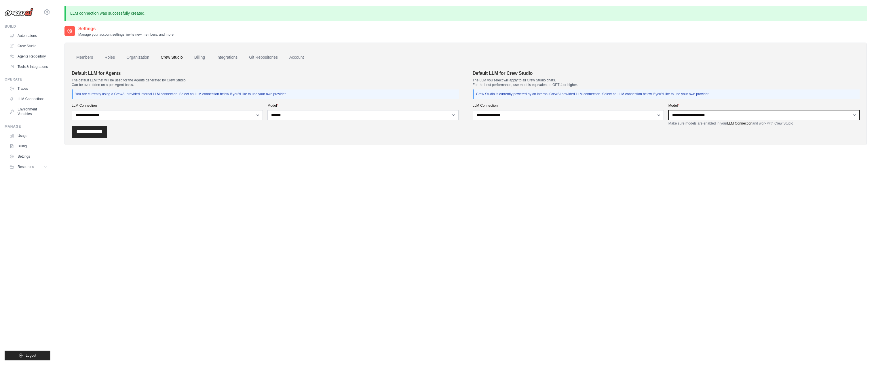
select select "*******"
click at [668, 110] on select "**********" at bounding box center [763, 115] width 191 height 10
click at [99, 132] on input "**********" at bounding box center [89, 132] width 35 height 12
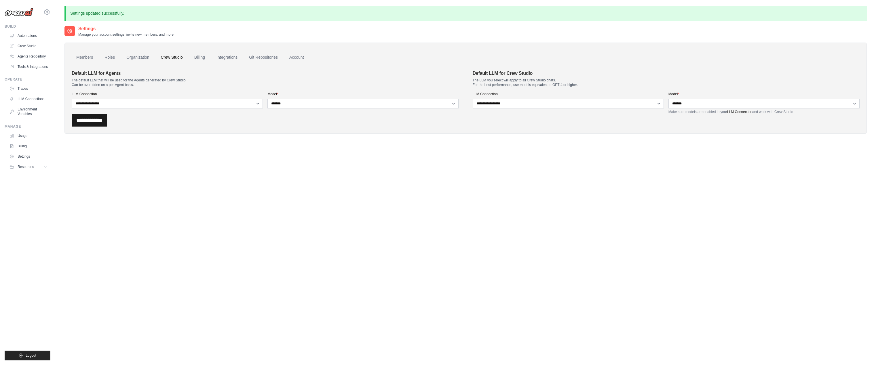
click at [85, 120] on input "**********" at bounding box center [89, 120] width 35 height 12
click at [30, 48] on link "Crew Studio" at bounding box center [28, 45] width 43 height 9
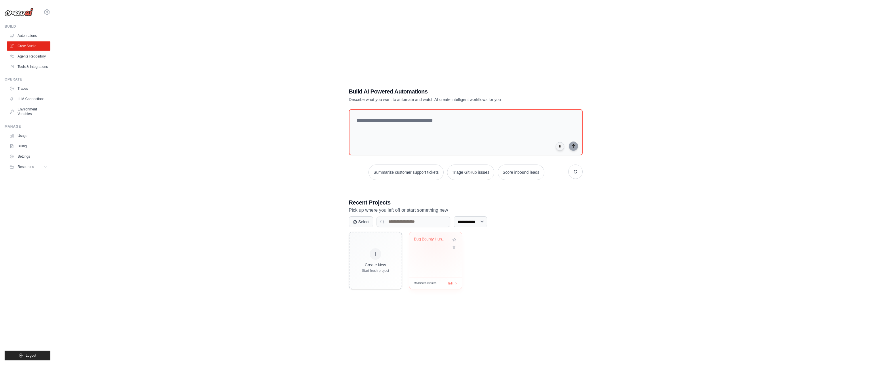
click at [435, 243] on div "Bug Bounty Hunter Automation" at bounding box center [431, 240] width 35 height 7
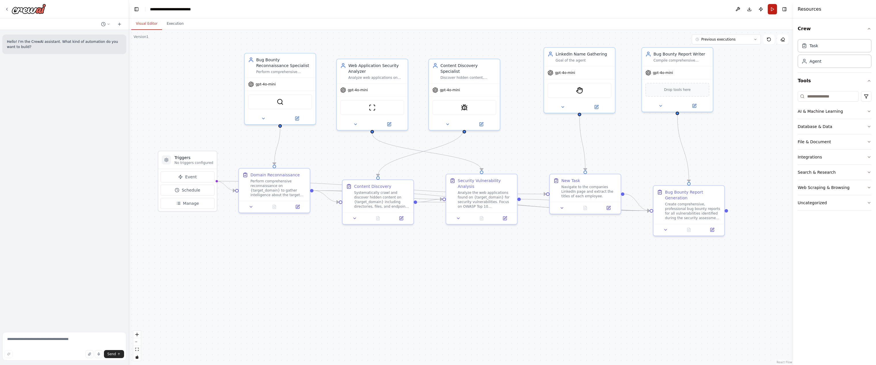
click at [772, 10] on button "Run" at bounding box center [772, 9] width 9 height 10
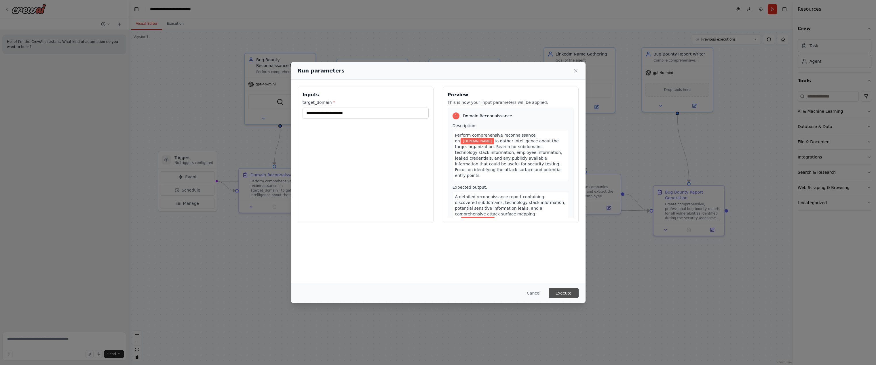
click at [569, 296] on button "Execute" at bounding box center [564, 293] width 30 height 10
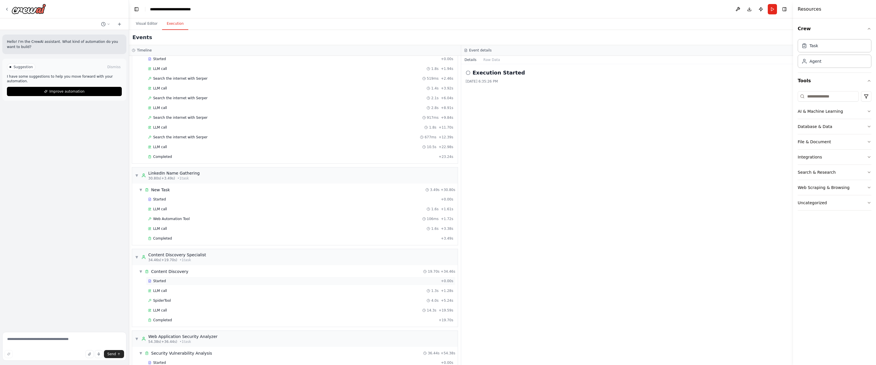
scroll to position [16, 0]
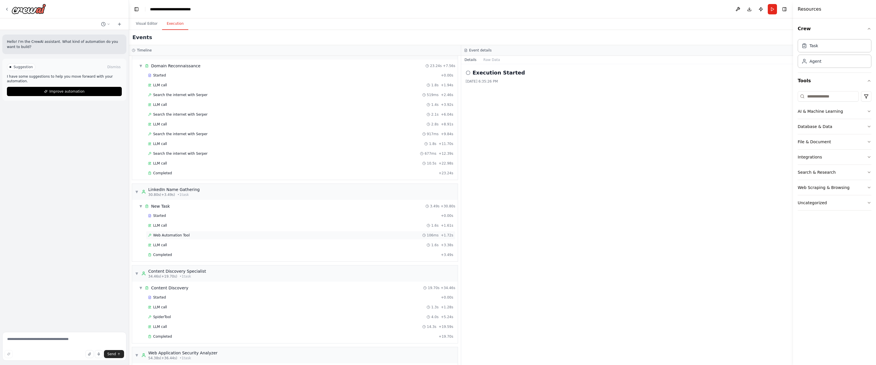
click at [267, 236] on div "Web Automation Tool 106ms + 1.72s" at bounding box center [300, 235] width 305 height 5
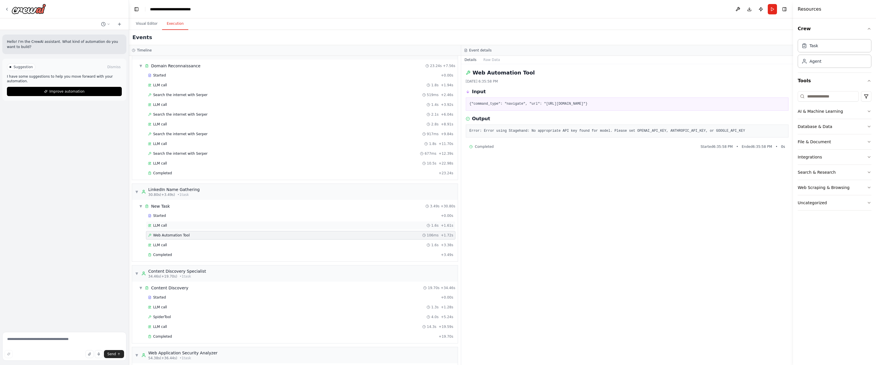
click at [265, 225] on div "LLM call 1.6s + 1.61s" at bounding box center [300, 225] width 305 height 5
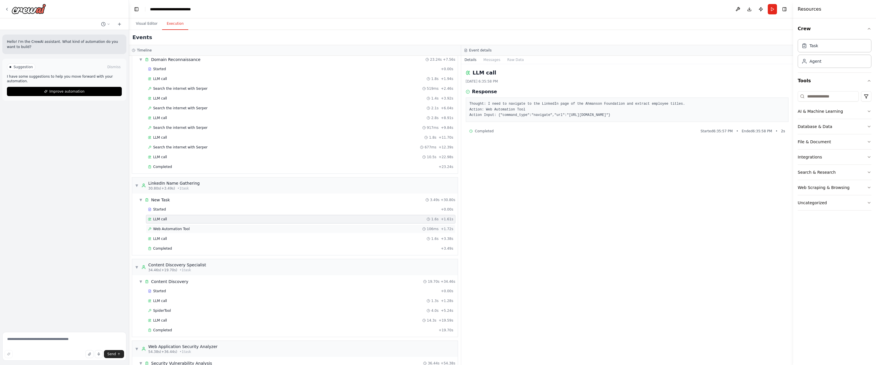
scroll to position [23, 0]
click at [267, 225] on div "Web Automation Tool 106ms + 1.72s" at bounding box center [300, 228] width 309 height 9
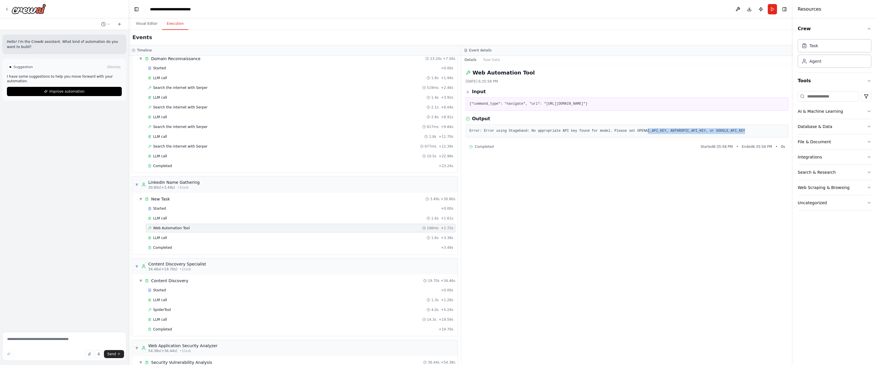
drag, startPoint x: 644, startPoint y: 133, endPoint x: 617, endPoint y: 135, distance: 26.5
click at [620, 135] on div "Error: Error using Stagehand: No appropriate API key found for model. Please se…" at bounding box center [627, 131] width 323 height 13
click at [616, 135] on div "Error: Error using Stagehand: No appropriate API key found for model. Please se…" at bounding box center [627, 131] width 323 height 13
click at [737, 10] on button at bounding box center [737, 9] width 9 height 10
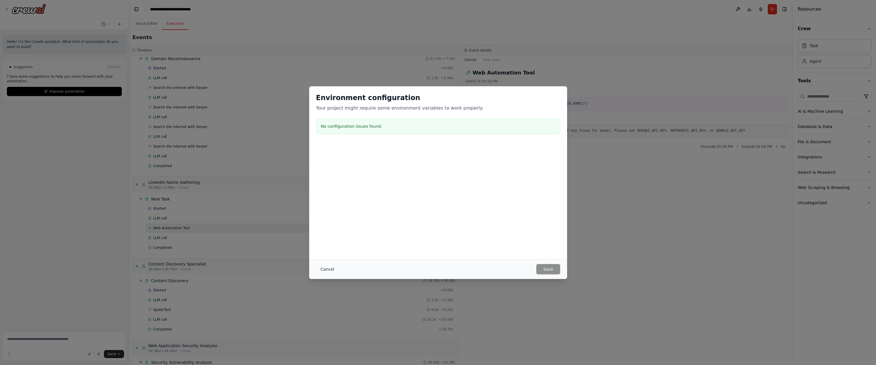
click at [325, 272] on button "Cancel" at bounding box center [327, 269] width 23 height 10
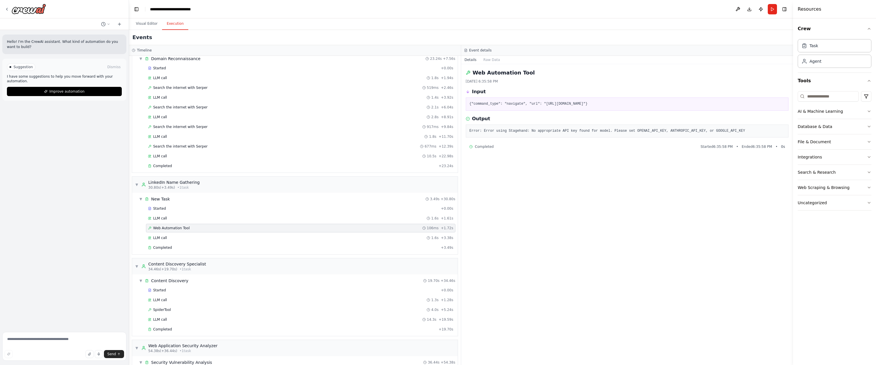
click at [560, 157] on div "Web Automation Tool [DATE] 6:35:58 PM Input {"command_type": "navigate", "url":…" at bounding box center [627, 214] width 332 height 301
drag, startPoint x: 484, startPoint y: 131, endPoint x: 769, endPoint y: 132, distance: 284.4
click at [769, 132] on pre "Error: Error using Stagehand: No appropriate API key found for model. Please se…" at bounding box center [626, 131] width 315 height 6
copy pre "Error using Stagehand: No appropriate API key found for model. Please set OPENA…"
click at [147, 22] on button "Visual Editor" at bounding box center [146, 24] width 31 height 12
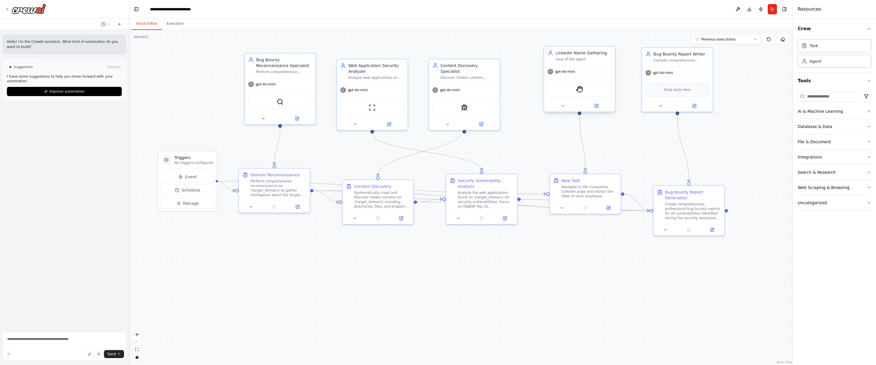
click at [577, 76] on div "gpt-4o-mini" at bounding box center [579, 71] width 71 height 13
click at [611, 41] on icon at bounding box center [610, 40] width 3 height 3
click at [592, 41] on button "Confirm" at bounding box center [594, 40] width 20 height 7
click at [861, 185] on button "Web Scraping & Browsing" at bounding box center [835, 187] width 74 height 15
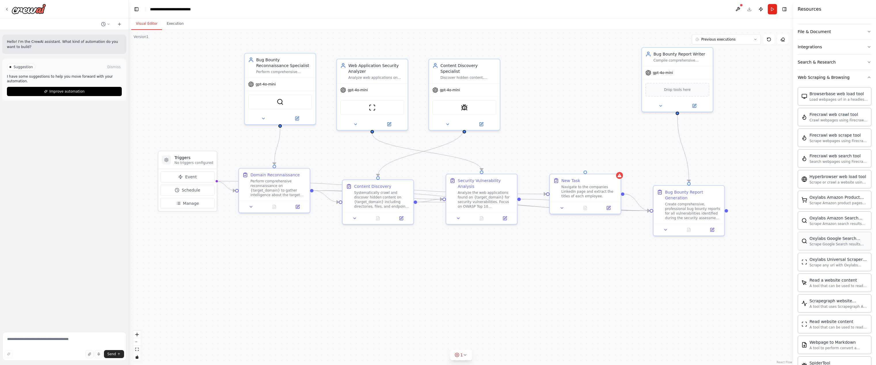
scroll to position [110, 0]
click at [808, 95] on div "Browserbase web load tool Load webpages url in a headless browser using Browser…" at bounding box center [834, 96] width 66 height 11
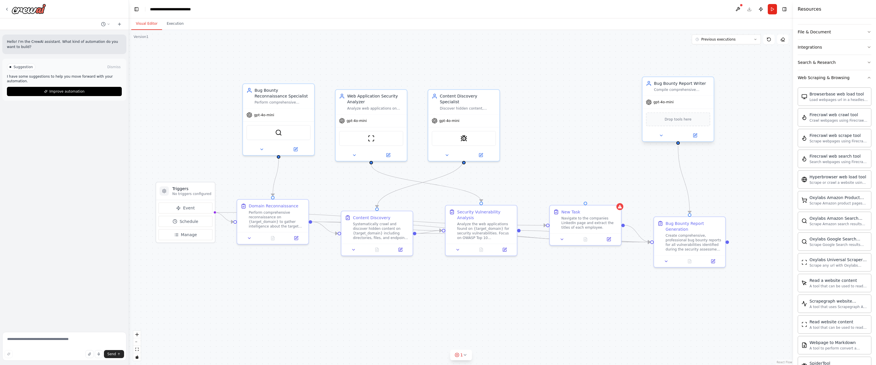
drag, startPoint x: 596, startPoint y: 110, endPoint x: 665, endPoint y: 85, distance: 73.2
click at [595, 126] on div ".deletable-edge-delete-btn { width: 20px; height: 20px; border: 0px solid #ffff…" at bounding box center [461, 197] width 664 height 335
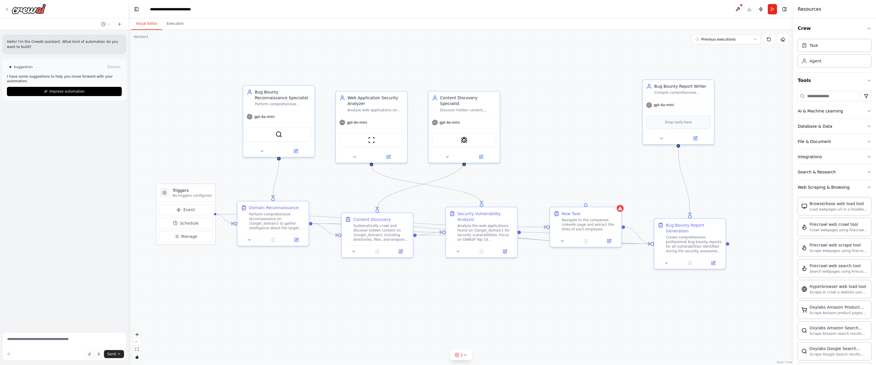
scroll to position [0, 0]
click at [818, 62] on div "Agent" at bounding box center [815, 61] width 12 height 6
drag, startPoint x: 623, startPoint y: 109, endPoint x: 547, endPoint y: 95, distance: 77.0
click at [547, 95] on div "Role of the agent" at bounding box center [549, 97] width 56 height 6
click at [545, 97] on div "Role of the agent" at bounding box center [549, 97] width 56 height 6
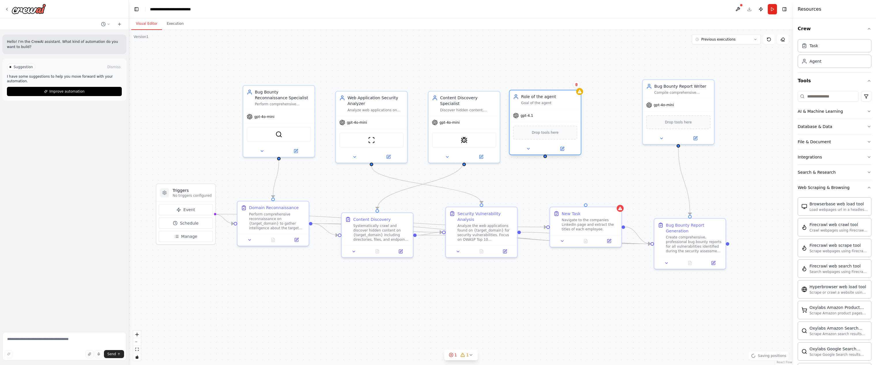
click at [545, 97] on div "Role of the agent" at bounding box center [549, 97] width 56 height 6
click at [538, 101] on div "Goal of the agent" at bounding box center [549, 103] width 56 height 5
drag, startPoint x: 537, startPoint y: 99, endPoint x: 553, endPoint y: 98, distance: 15.8
click at [552, 98] on div "Role of the agent" at bounding box center [549, 97] width 56 height 6
click at [573, 147] on button at bounding box center [579, 148] width 33 height 7
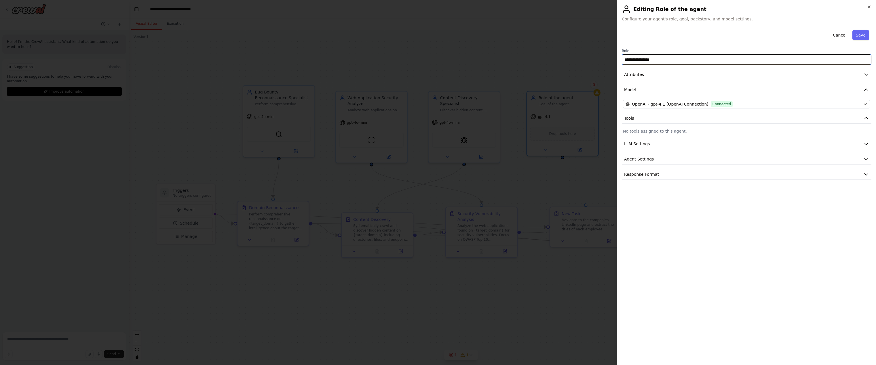
click at [665, 62] on input "**********" at bounding box center [747, 59] width 250 height 10
type input "**********"
click at [860, 33] on button "Save" at bounding box center [860, 35] width 17 height 10
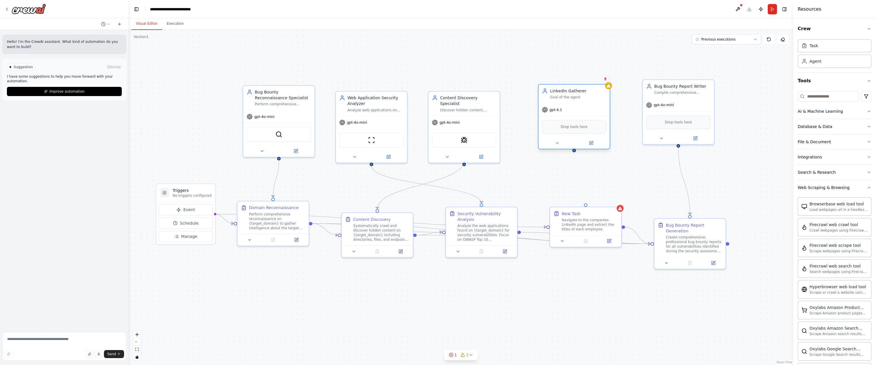
drag, startPoint x: 573, startPoint y: 110, endPoint x: 590, endPoint y: 100, distance: 20.1
click at [590, 103] on div "gpt-4.1" at bounding box center [574, 109] width 71 height 13
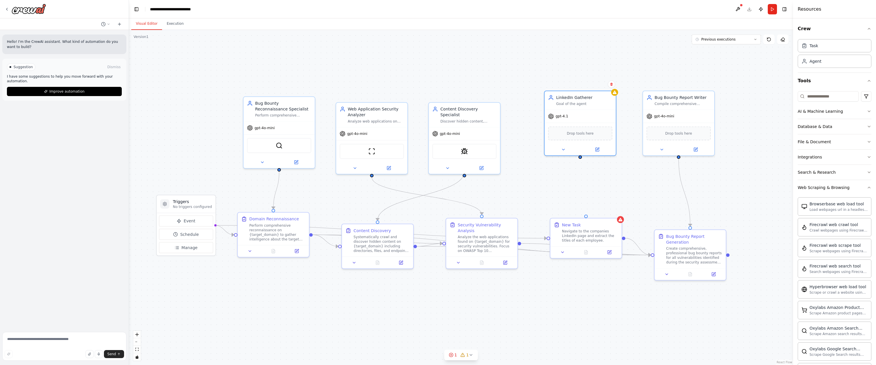
drag, startPoint x: 580, startPoint y: 148, endPoint x: 577, endPoint y: 150, distance: 4.0
click at [577, 149] on div ".deletable-edge-delete-btn { width: 20px; height: 20px; border: 0px solid #ffff…" at bounding box center [461, 197] width 664 height 335
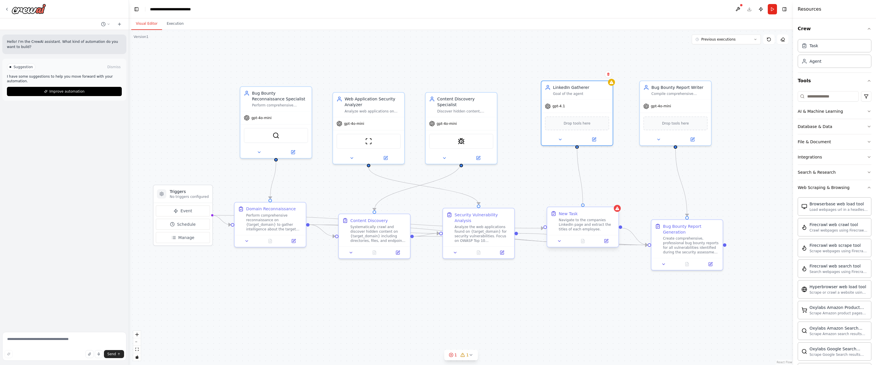
drag, startPoint x: 578, startPoint y: 155, endPoint x: 582, endPoint y: 206, distance: 50.6
click at [582, 206] on div "Triggers No triggers configured Event Schedule Manage Bug Bounty Reconnaissance…" at bounding box center [458, 231] width 668 height 337
drag, startPoint x: 600, startPoint y: 222, endPoint x: 595, endPoint y: 223, distance: 5.9
click at [595, 223] on div "Navigate to the companies LinkedIn page and extract the titles of each employee." at bounding box center [581, 225] width 56 height 14
drag, startPoint x: 580, startPoint y: 93, endPoint x: 576, endPoint y: 101, distance: 8.9
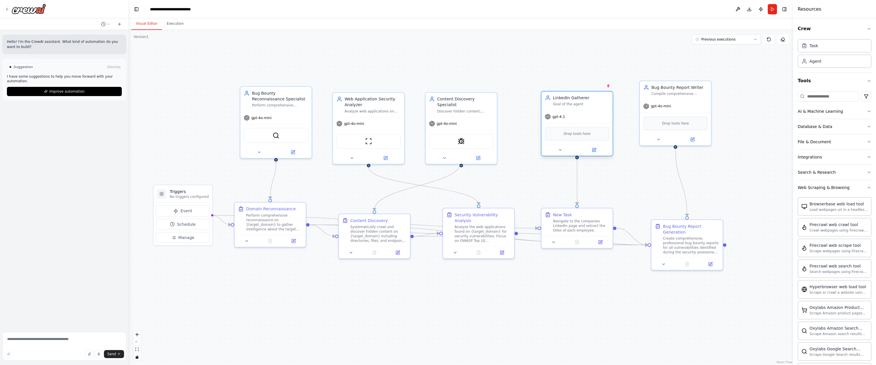
click at [576, 101] on div "LinkedIn Gatherer Goal of the agent" at bounding box center [581, 101] width 56 height 12
click at [823, 96] on input at bounding box center [828, 96] width 61 height 10
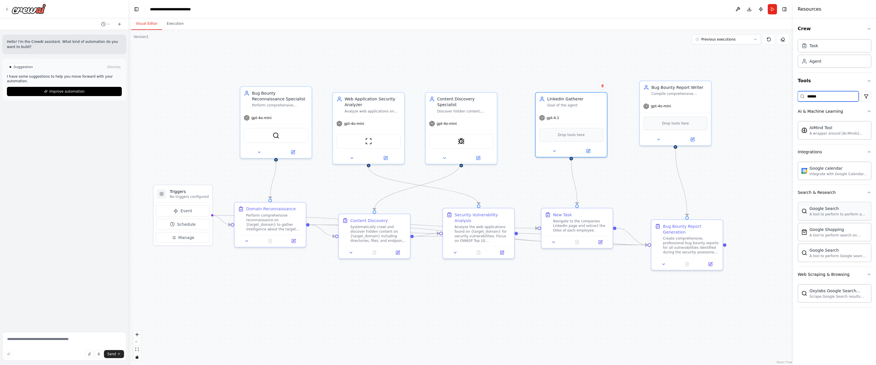
type input "******"
click at [568, 134] on img at bounding box center [571, 134] width 7 height 7
click at [572, 133] on img at bounding box center [571, 134] width 7 height 7
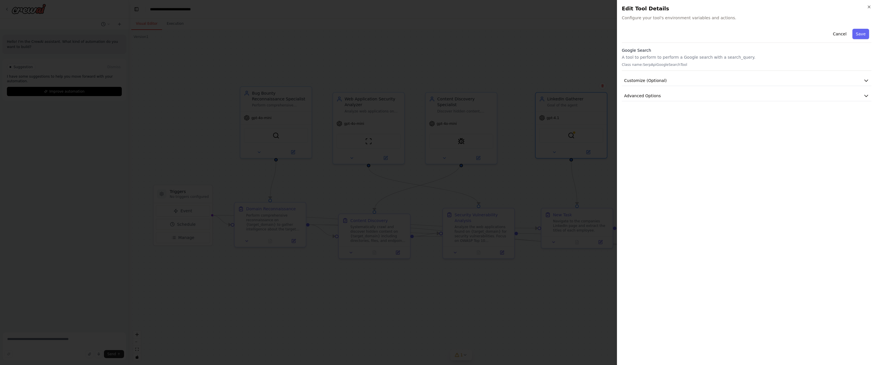
drag, startPoint x: 581, startPoint y: 64, endPoint x: 579, endPoint y: 69, distance: 5.5
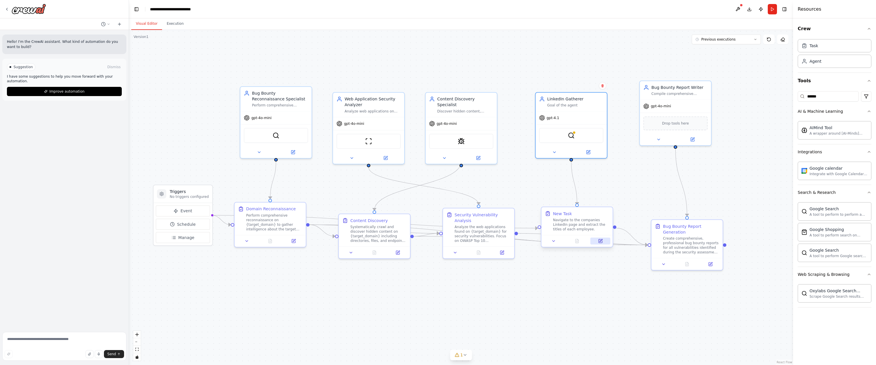
click at [601, 240] on icon at bounding box center [601, 240] width 3 height 3
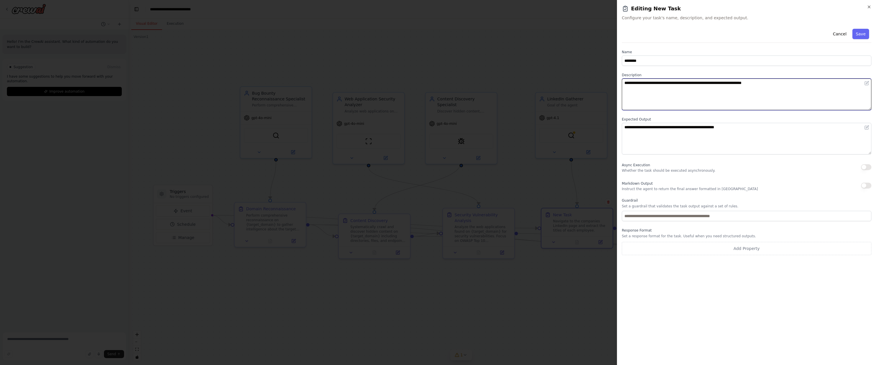
click at [787, 84] on textarea "**********" at bounding box center [747, 95] width 250 height 32
click at [738, 82] on textarea "**********" at bounding box center [747, 95] width 250 height 32
type textarea "**********"
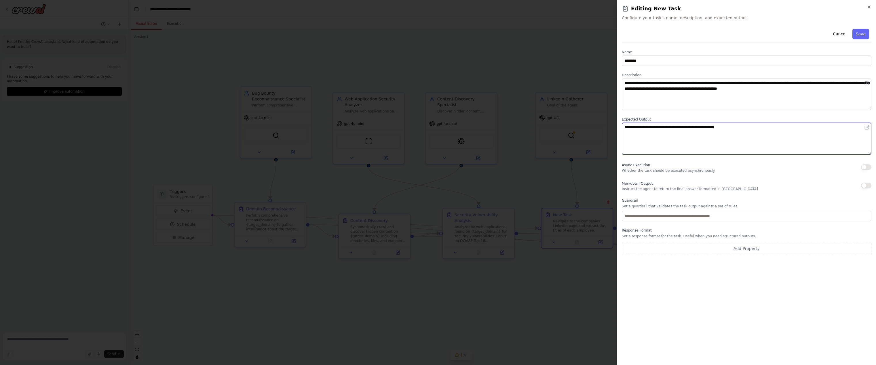
drag, startPoint x: 721, startPoint y: 129, endPoint x: 743, endPoint y: 126, distance: 22.1
click at [709, 128] on textarea "**********" at bounding box center [747, 139] width 250 height 32
type textarea "**********"
click at [862, 32] on button "Save" at bounding box center [860, 34] width 17 height 10
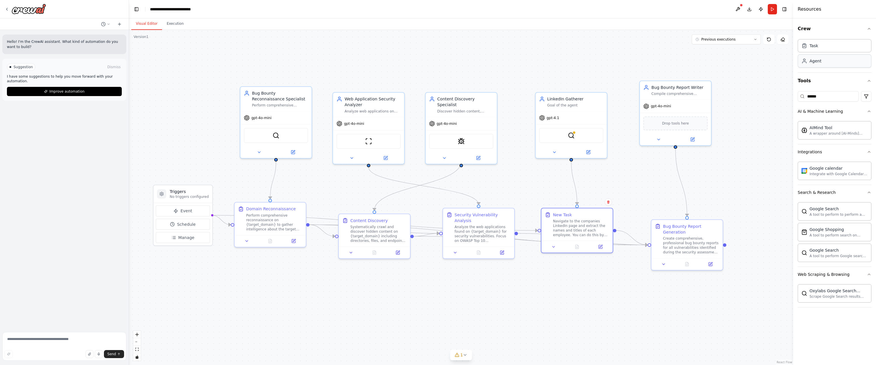
click at [830, 60] on div "Agent" at bounding box center [835, 60] width 74 height 13
click at [828, 93] on input "******" at bounding box center [828, 96] width 61 height 10
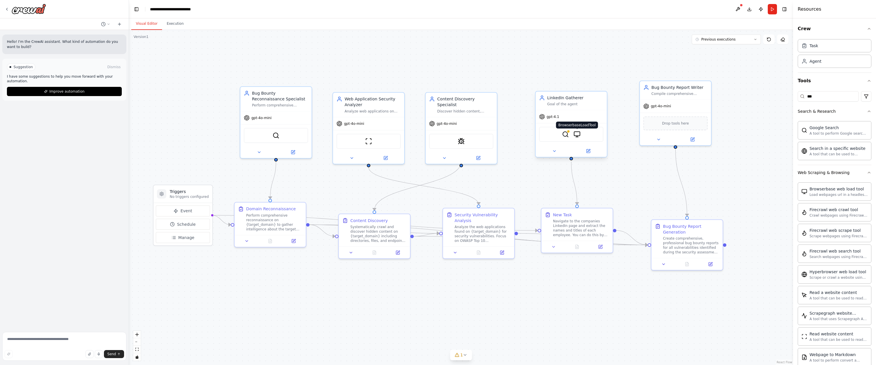
click at [575, 133] on img at bounding box center [576, 134] width 7 height 7
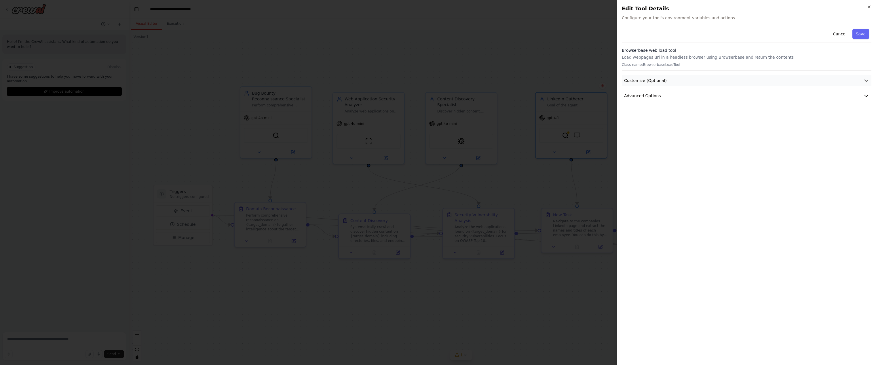
click at [658, 79] on span "Customize (Optional)" at bounding box center [645, 81] width 43 height 6
click at [858, 34] on button "Save" at bounding box center [860, 34] width 17 height 10
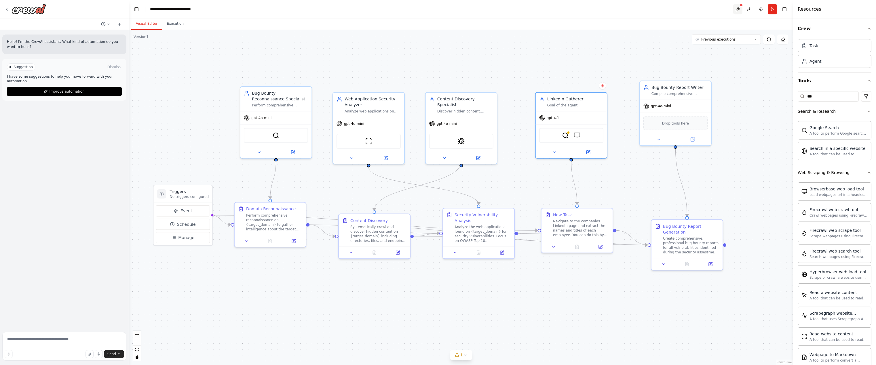
click at [738, 10] on button at bounding box center [737, 9] width 9 height 10
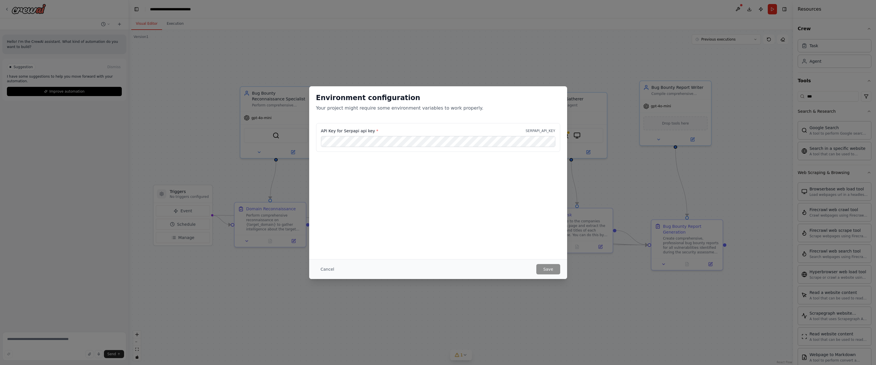
click at [505, 60] on div "Environment configuration Your project might require some environment variables…" at bounding box center [438, 182] width 876 height 365
click at [328, 269] on button "Cancel" at bounding box center [327, 269] width 23 height 10
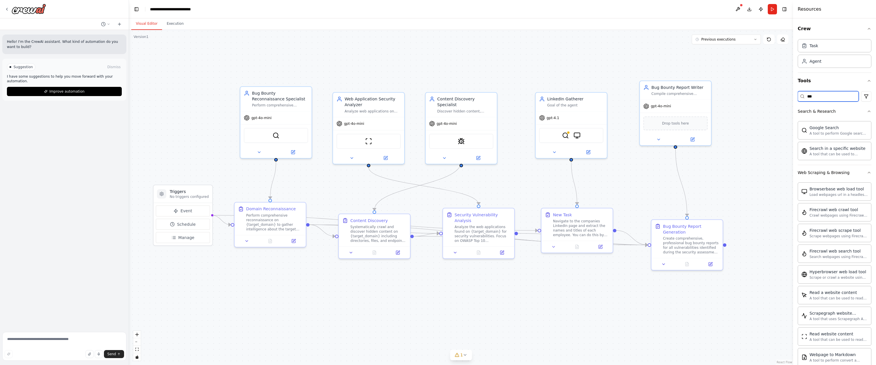
click at [824, 94] on input "***" at bounding box center [828, 96] width 61 height 10
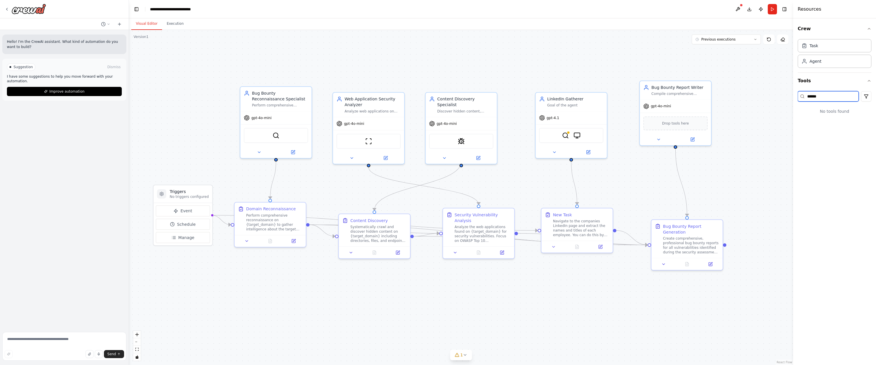
type input "*******"
click at [277, 137] on img at bounding box center [276, 134] width 7 height 7
click at [275, 133] on img at bounding box center [276, 134] width 7 height 7
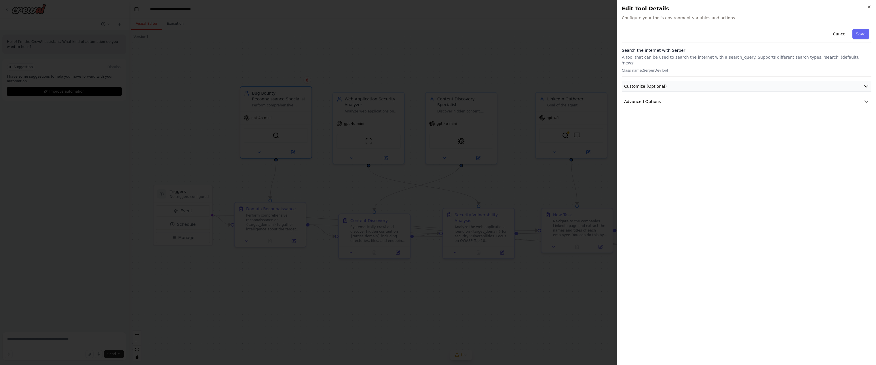
click at [682, 81] on button "Customize (Optional)" at bounding box center [747, 86] width 250 height 11
click at [665, 97] on button "Advanced Options" at bounding box center [747, 101] width 250 height 11
click at [868, 7] on icon "button" at bounding box center [869, 7] width 2 height 2
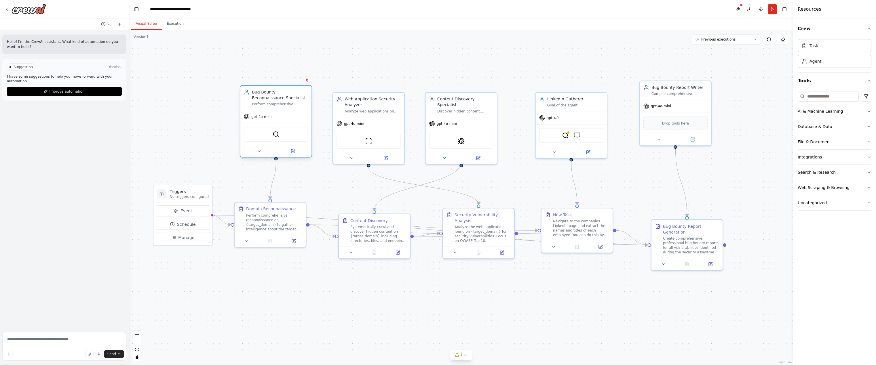
click at [281, 137] on div "SerperDevTool" at bounding box center [276, 134] width 64 height 15
click at [274, 134] on img at bounding box center [276, 134] width 7 height 7
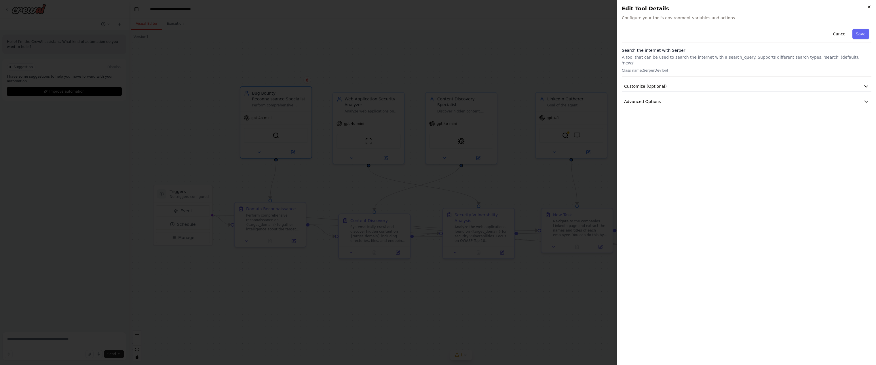
click at [868, 8] on icon "button" at bounding box center [869, 7] width 5 height 5
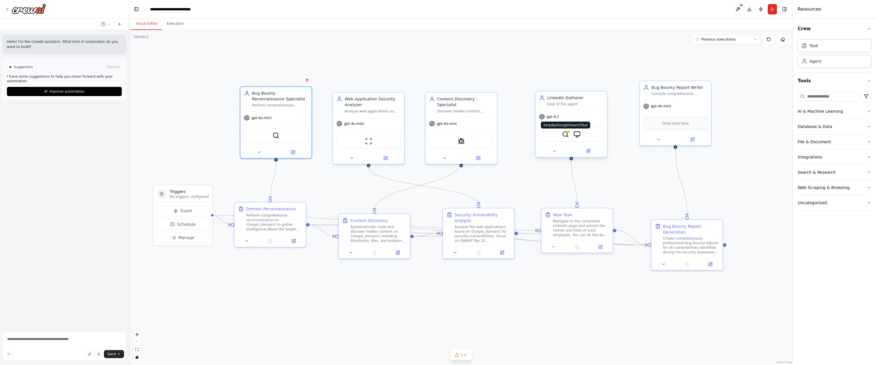
click at [565, 136] on img at bounding box center [565, 134] width 7 height 7
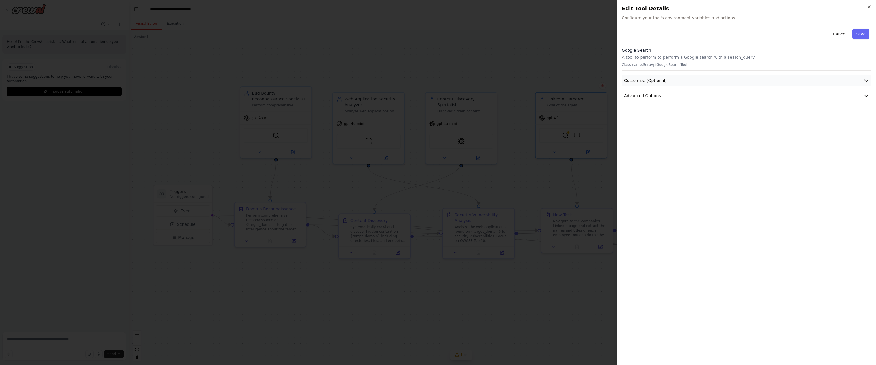
click at [665, 78] on button "Customize (Optional)" at bounding box center [747, 80] width 250 height 11
click at [674, 81] on button "Customize (Optional)" at bounding box center [747, 80] width 250 height 11
click at [670, 96] on button "Advanced Options" at bounding box center [747, 96] width 250 height 11
click at [663, 119] on div "SERPAPI_API_KEY Required" at bounding box center [747, 120] width 240 height 6
click at [844, 36] on button "Cancel" at bounding box center [839, 34] width 20 height 10
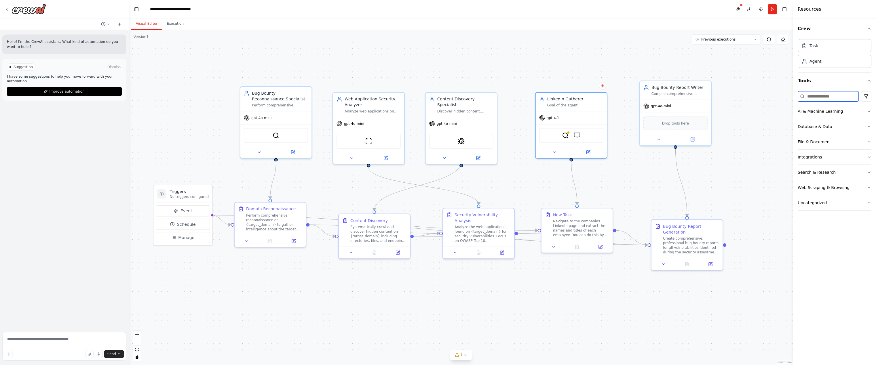
click at [813, 97] on input at bounding box center [828, 96] width 61 height 10
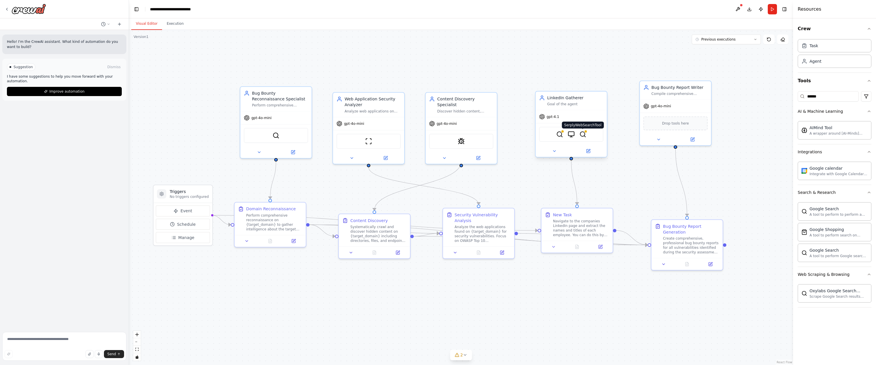
click at [582, 135] on img at bounding box center [582, 134] width 7 height 7
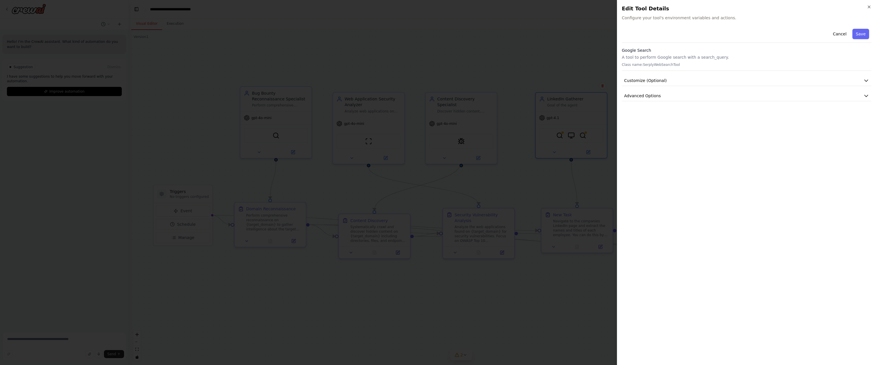
click at [624, 19] on span "Configure your tool's environment variables and actions." at bounding box center [747, 18] width 250 height 6
click at [867, 6] on icon "button" at bounding box center [869, 7] width 5 height 5
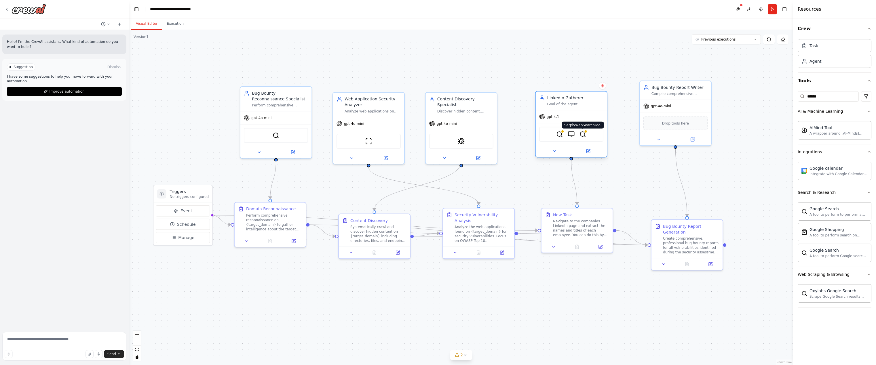
click at [583, 134] on img at bounding box center [582, 134] width 7 height 7
click at [557, 136] on img at bounding box center [559, 134] width 7 height 7
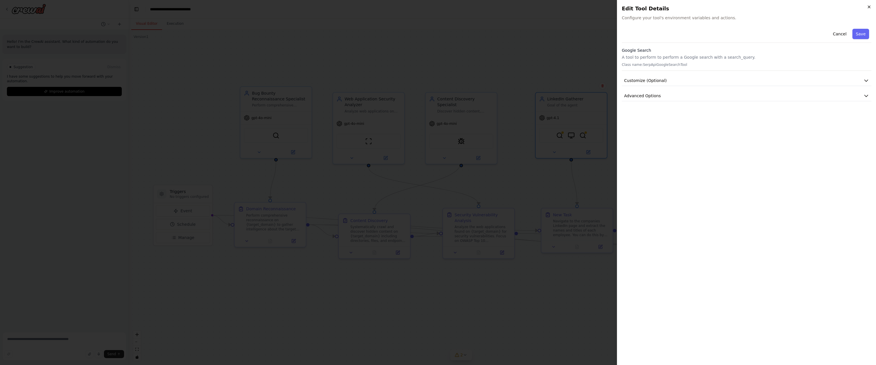
click at [868, 7] on icon "button" at bounding box center [869, 7] width 5 height 5
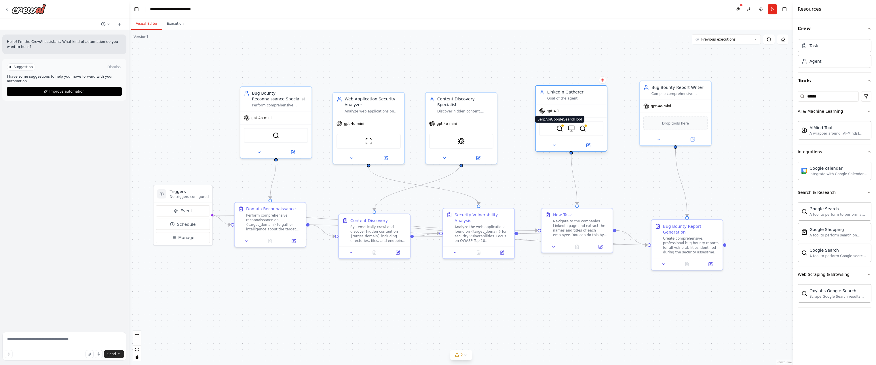
drag, startPoint x: 559, startPoint y: 135, endPoint x: 559, endPoint y: 130, distance: 4.9
click at [559, 130] on img at bounding box center [559, 128] width 7 height 7
click at [586, 146] on icon at bounding box center [587, 145] width 3 height 3
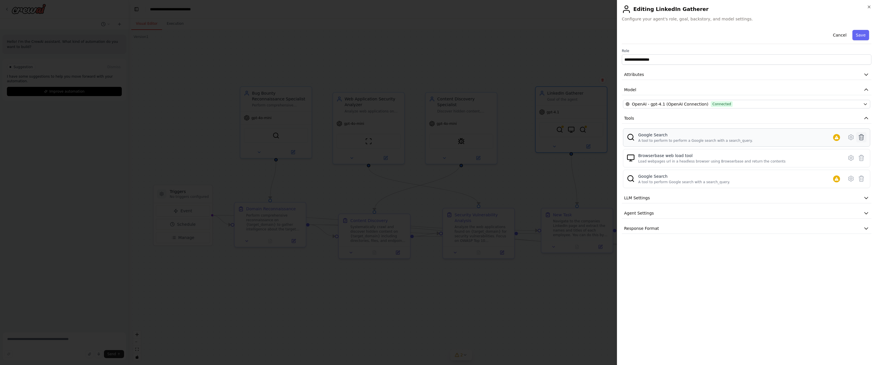
click at [863, 136] on icon at bounding box center [861, 137] width 7 height 7
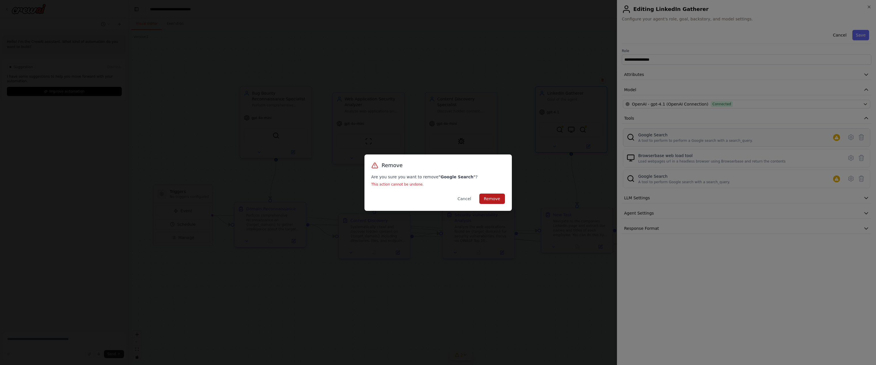
click at [500, 199] on button "Remove" at bounding box center [492, 199] width 26 height 10
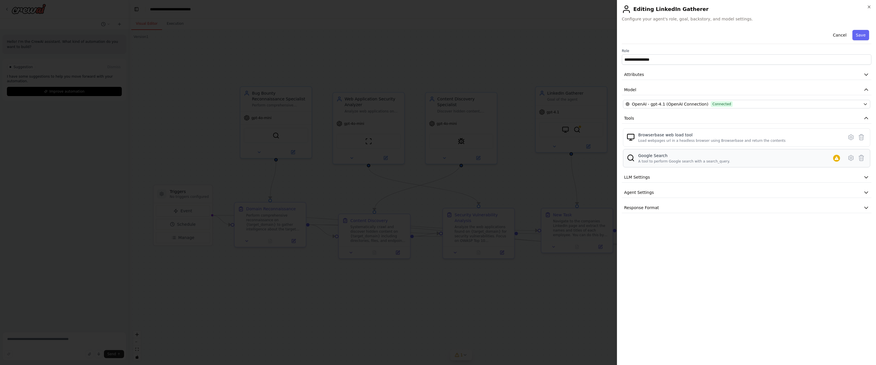
click at [684, 158] on div "Google Search" at bounding box center [684, 156] width 92 height 6
click at [862, 32] on button "Save" at bounding box center [860, 35] width 17 height 10
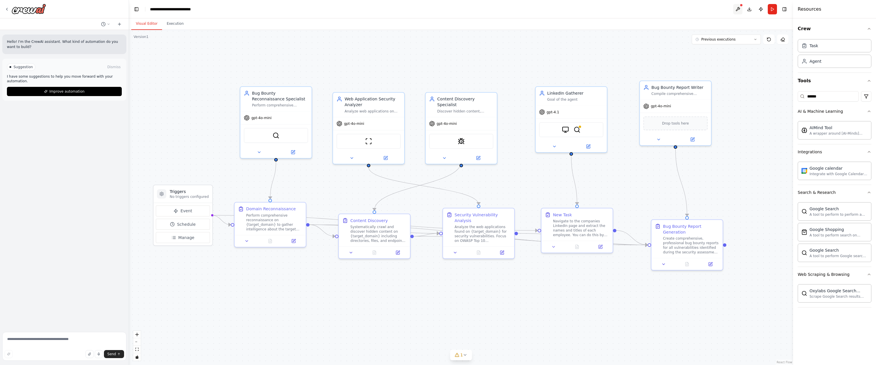
click at [737, 7] on button at bounding box center [737, 9] width 9 height 10
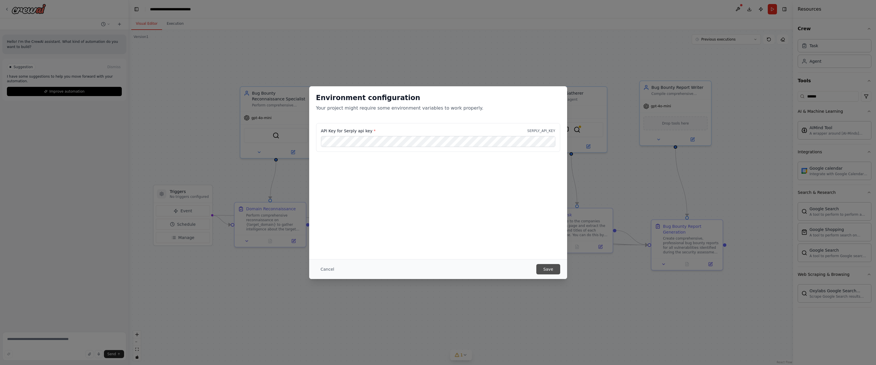
click at [549, 269] on button "Save" at bounding box center [548, 269] width 24 height 10
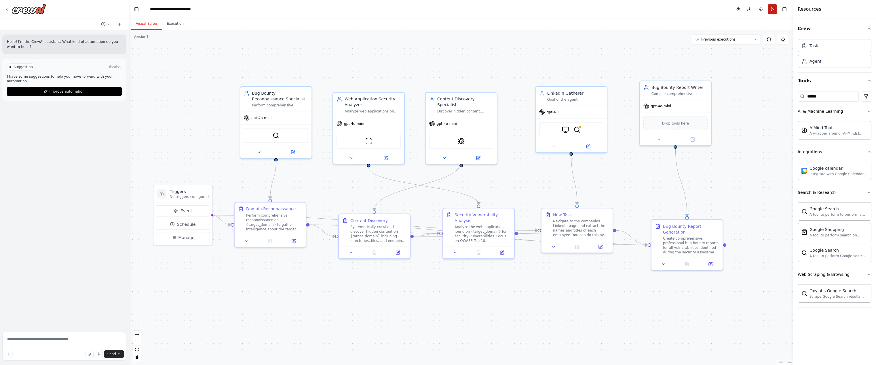
click at [772, 7] on button "Run" at bounding box center [772, 9] width 9 height 10
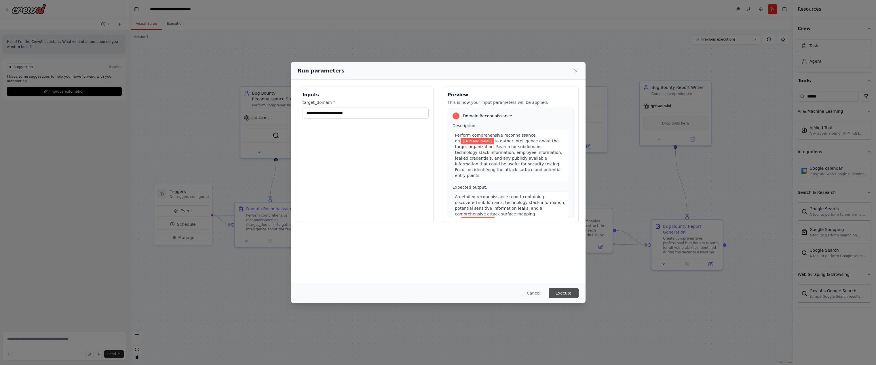
click at [560, 296] on button "Execute" at bounding box center [564, 293] width 30 height 10
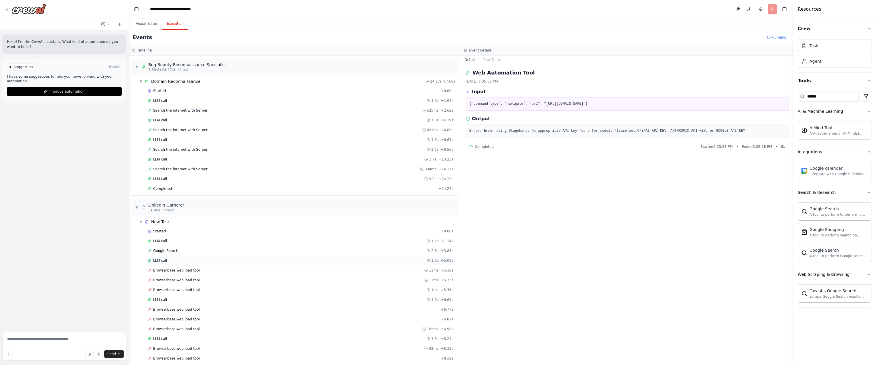
click at [169, 261] on div "LLM call 1.2s + 5.09s" at bounding box center [300, 260] width 305 height 5
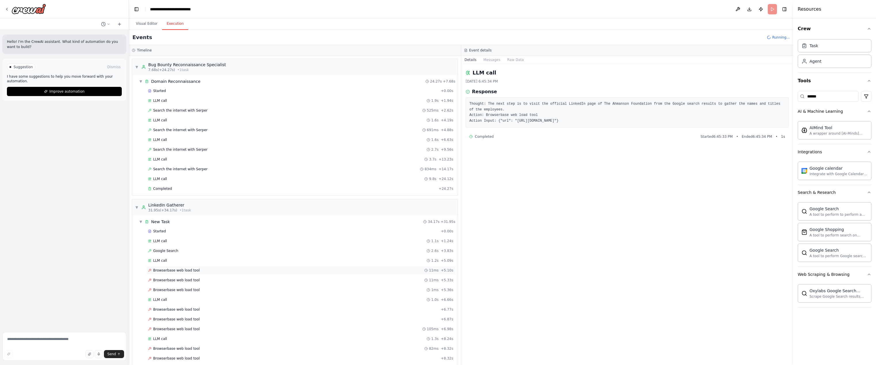
click at [156, 269] on span "Browserbase web load tool" at bounding box center [176, 270] width 47 height 5
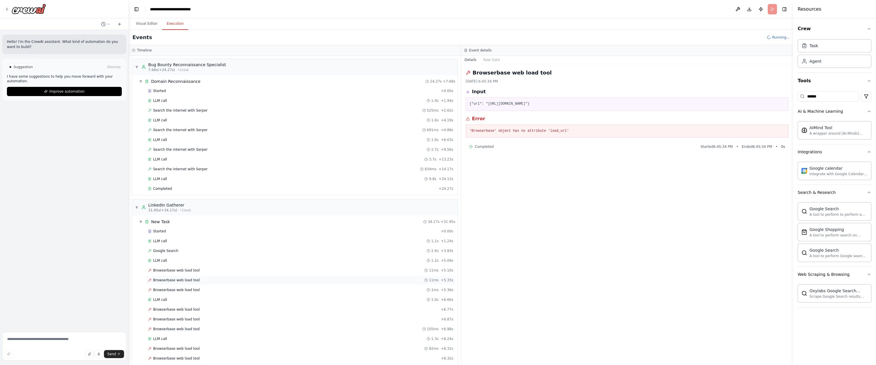
click at [163, 280] on span "Browserbase web load tool" at bounding box center [176, 280] width 47 height 5
click at [164, 290] on span "Browserbase web load tool" at bounding box center [176, 290] width 47 height 5
click at [168, 301] on div "LLM call 1.0s + 6.66s" at bounding box center [300, 300] width 305 height 5
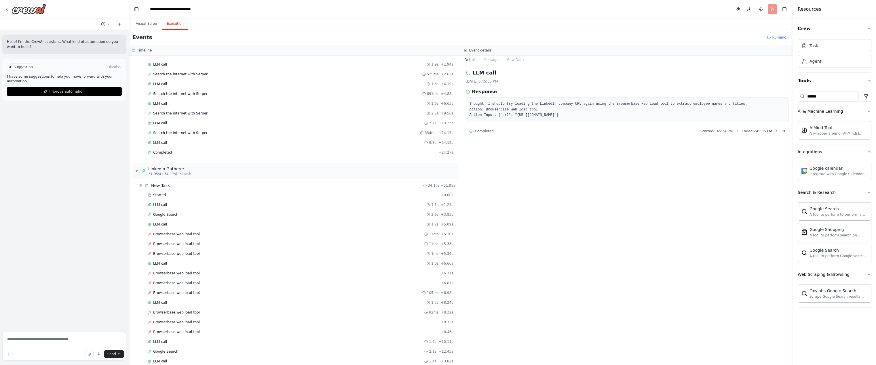
scroll to position [121, 0]
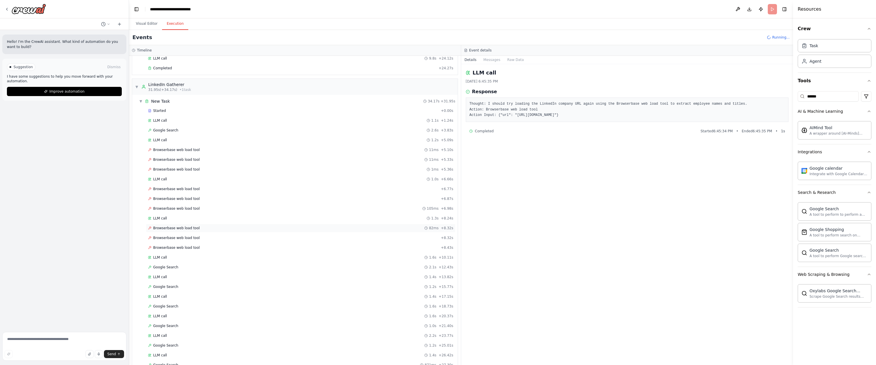
click at [185, 228] on span "Browserbase web load tool" at bounding box center [176, 228] width 47 height 5
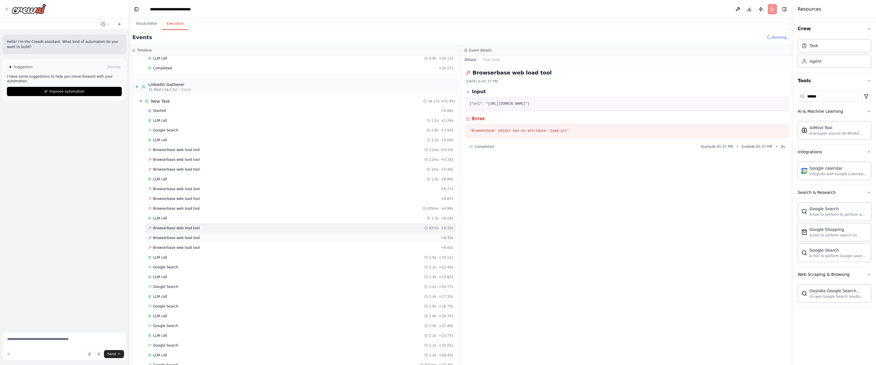
click at [185, 236] on span "Browserbase web load tool" at bounding box center [176, 238] width 47 height 5
click at [184, 245] on div "Browserbase web load tool + 8.43s" at bounding box center [300, 248] width 309 height 9
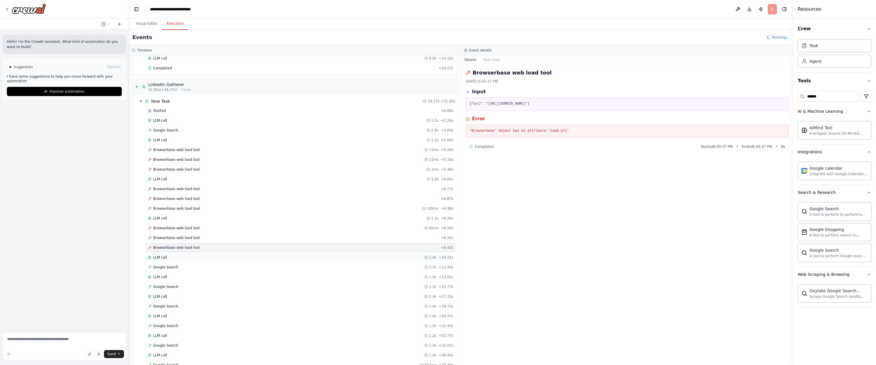
click at [179, 256] on div "LLM call 1.6s + 10.11s" at bounding box center [300, 257] width 305 height 5
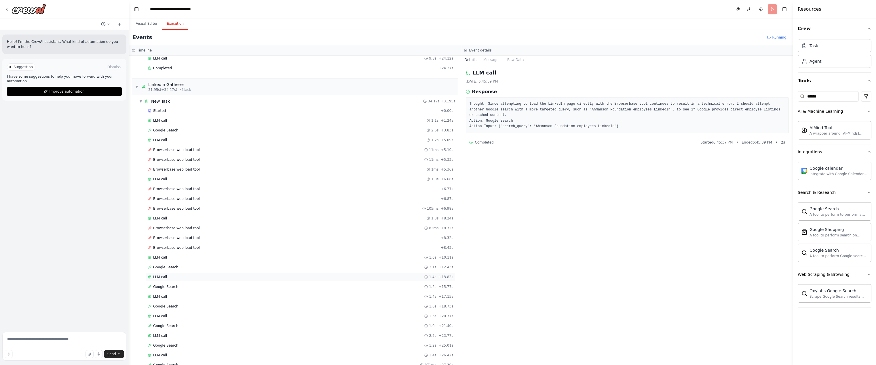
click at [172, 277] on div "LLM call 1.4s + 13.82s" at bounding box center [300, 277] width 305 height 5
click at [172, 286] on span "Google Search" at bounding box center [165, 287] width 25 height 5
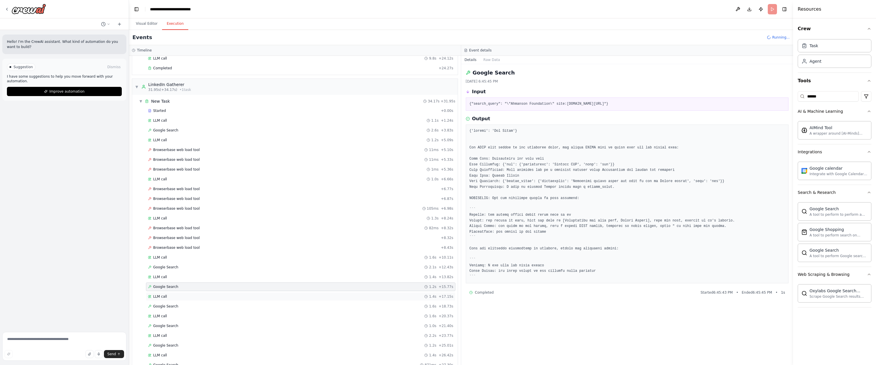
click at [175, 294] on div "LLM call 1.4s + 17.15s" at bounding box center [300, 296] width 309 height 9
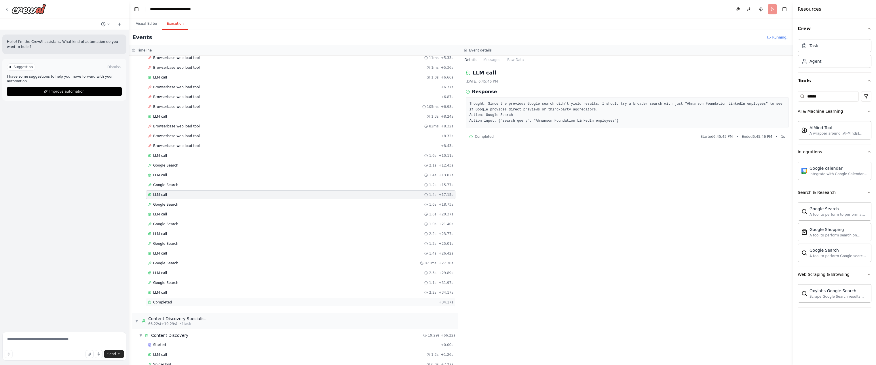
scroll to position [224, 0]
click at [172, 299] on div "Completed" at bounding box center [292, 301] width 288 height 5
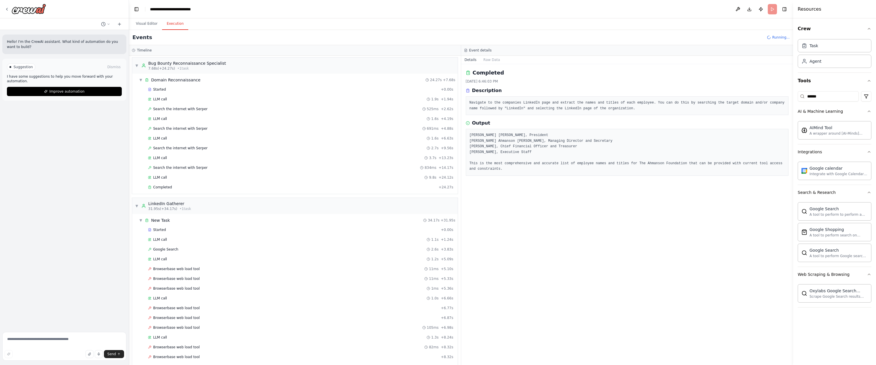
scroll to position [0, 0]
click at [197, 269] on div "Browserbase web load tool 11ms + 5.10s" at bounding box center [300, 270] width 305 height 5
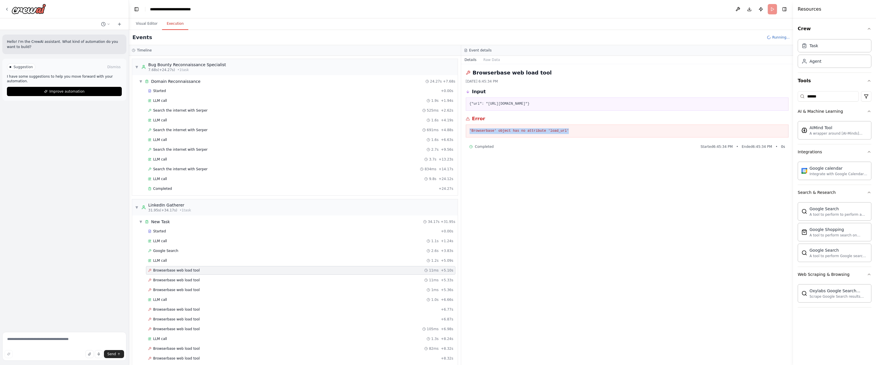
drag, startPoint x: 569, startPoint y: 131, endPoint x: 465, endPoint y: 130, distance: 103.6
click at [465, 130] on div "Browserbase web load tool 10/4/2025, 6:45:34 PM Input {"url": "https://www.link…" at bounding box center [627, 214] width 332 height 301
copy pre "'Browserbase' object has no attribute 'load_url'"
click at [220, 269] on div "Browserbase web load tool 11ms + 5.10s" at bounding box center [300, 270] width 305 height 5
click at [260, 250] on div "Google Search 2.6s + 3.83s" at bounding box center [300, 251] width 305 height 5
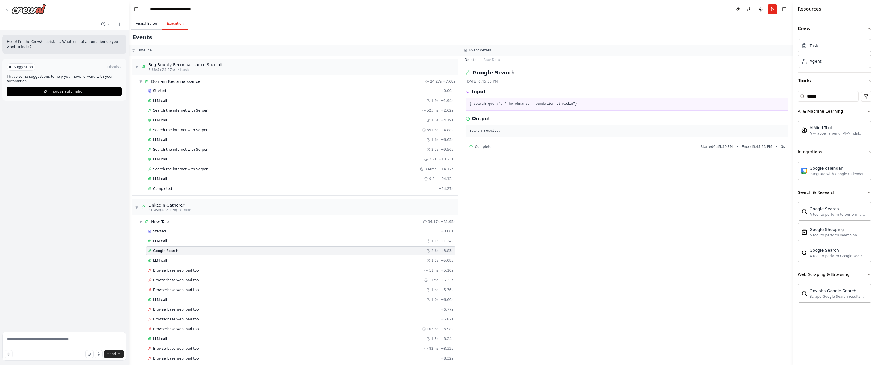
click at [133, 24] on button "Visual Editor" at bounding box center [146, 24] width 31 height 12
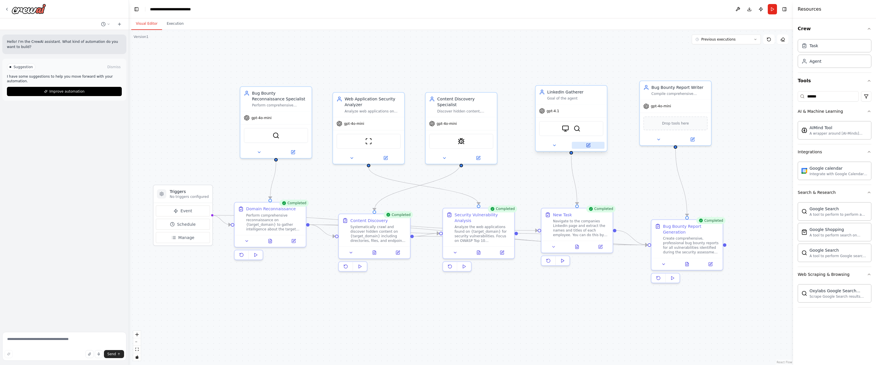
click at [587, 147] on icon at bounding box center [588, 145] width 5 height 5
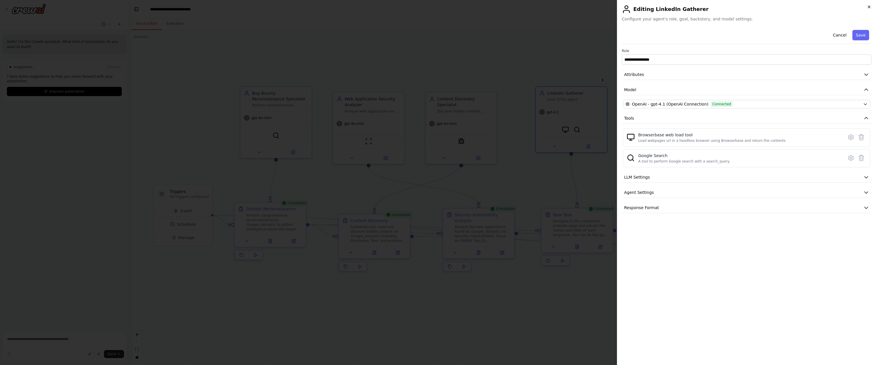
click at [871, 6] on icon "button" at bounding box center [869, 7] width 5 height 5
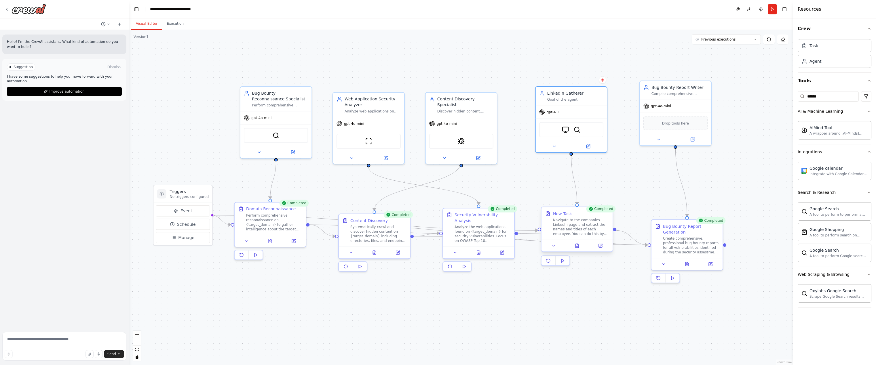
click at [598, 231] on div "Navigate to the companies LinkedIn page and extract the names and titles of eac…" at bounding box center [581, 227] width 56 height 18
click at [600, 246] on icon at bounding box center [601, 245] width 3 height 3
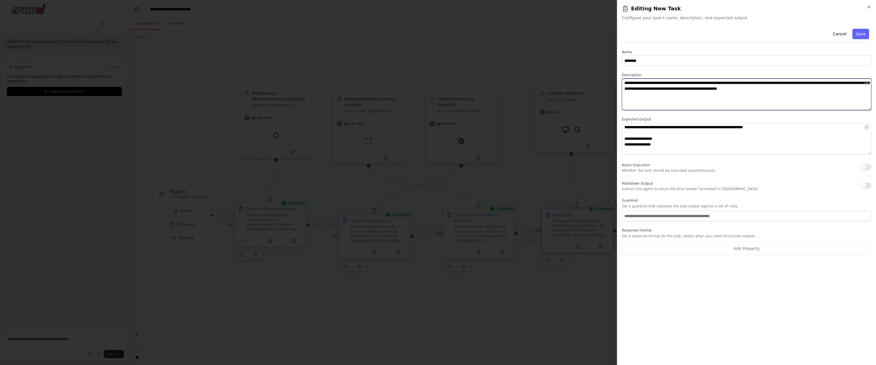
click at [709, 92] on textarea "**********" at bounding box center [747, 95] width 250 height 32
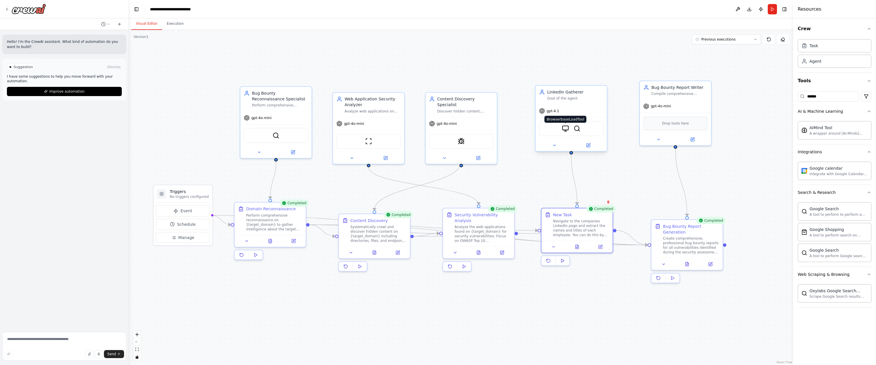
click at [565, 128] on img at bounding box center [565, 128] width 7 height 7
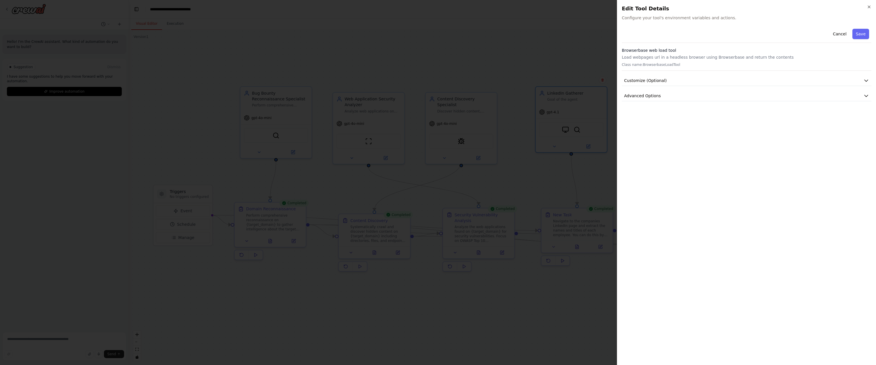
click at [836, 33] on button "Cancel" at bounding box center [839, 34] width 20 height 10
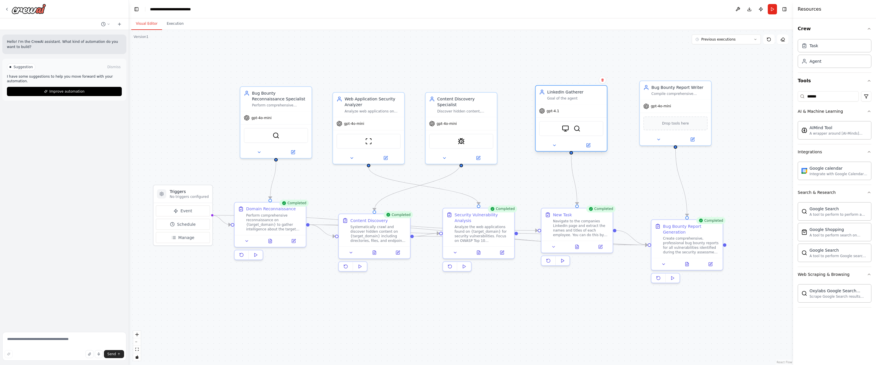
click at [596, 97] on div "Goal of the agent" at bounding box center [575, 98] width 56 height 5
click at [589, 146] on icon at bounding box center [587, 145] width 3 height 3
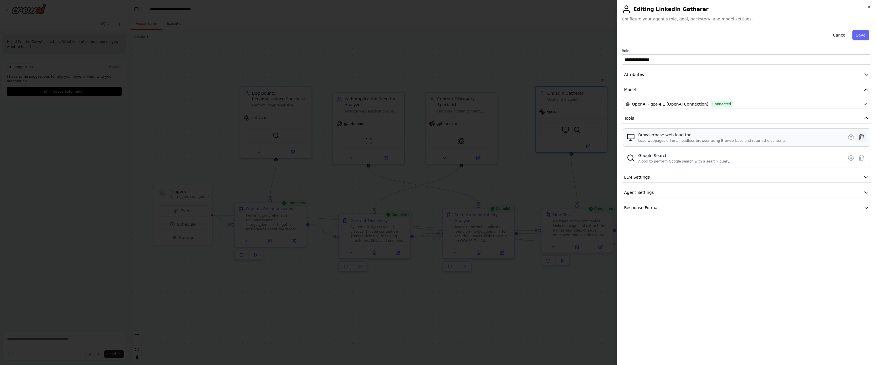
click at [861, 136] on icon at bounding box center [861, 137] width 7 height 7
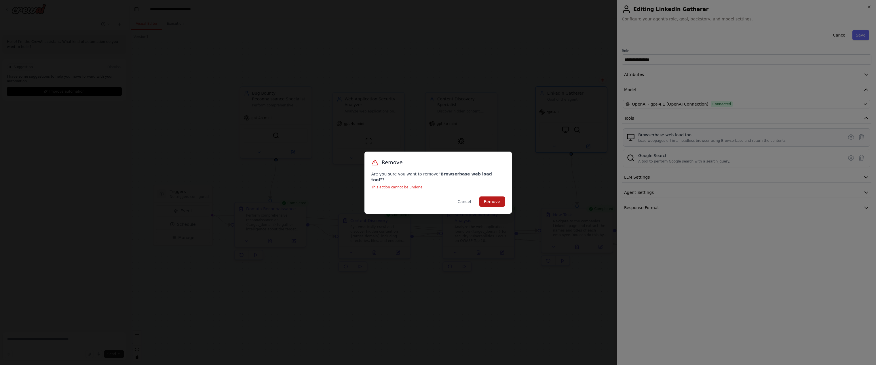
click at [496, 197] on button "Remove" at bounding box center [492, 202] width 26 height 10
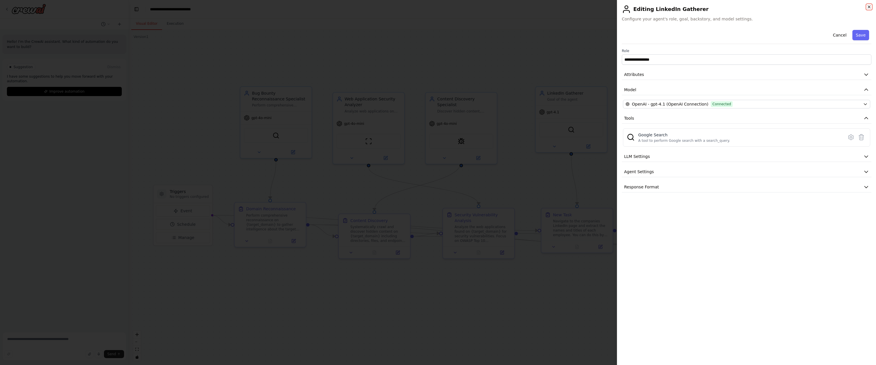
click at [868, 7] on icon "button" at bounding box center [869, 7] width 2 height 2
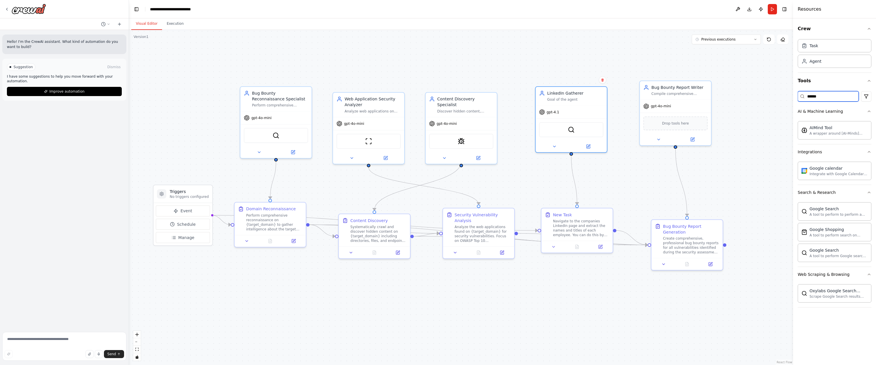
click at [818, 97] on input "******" at bounding box center [828, 96] width 61 height 10
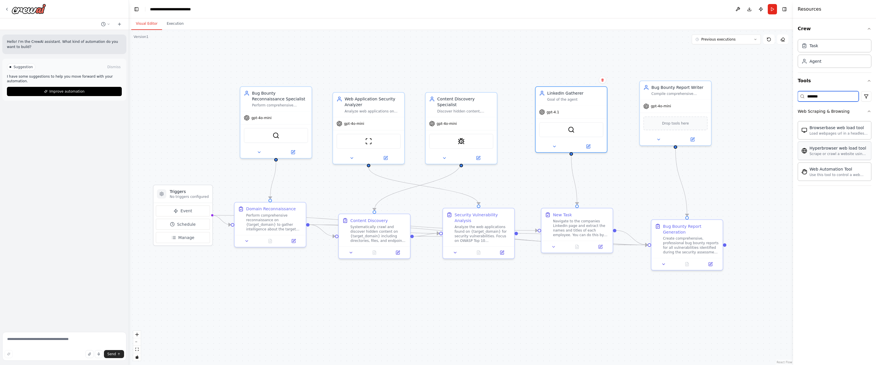
type input "*******"
click at [577, 128] on img at bounding box center [576, 128] width 7 height 7
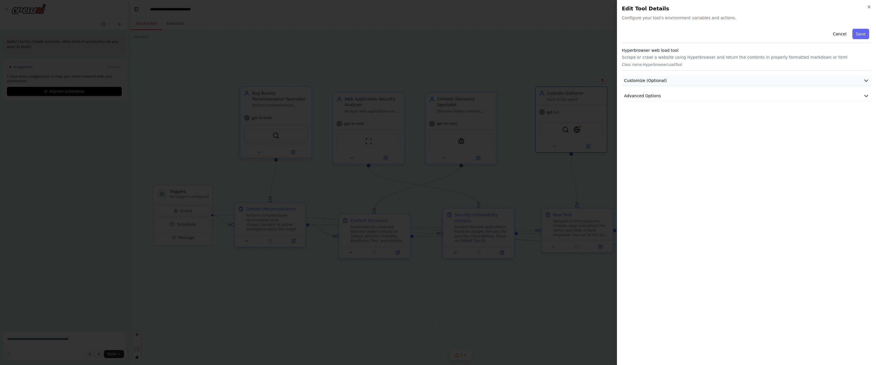
click at [680, 80] on button "Customize (Optional)" at bounding box center [747, 80] width 250 height 11
click at [663, 117] on button "Advanced Options" at bounding box center [747, 116] width 250 height 11
click at [869, 8] on icon "button" at bounding box center [869, 7] width 5 height 5
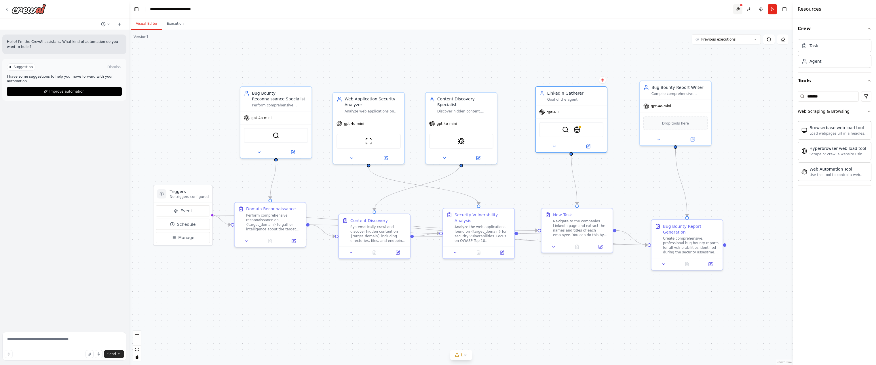
click at [738, 7] on button at bounding box center [737, 9] width 9 height 10
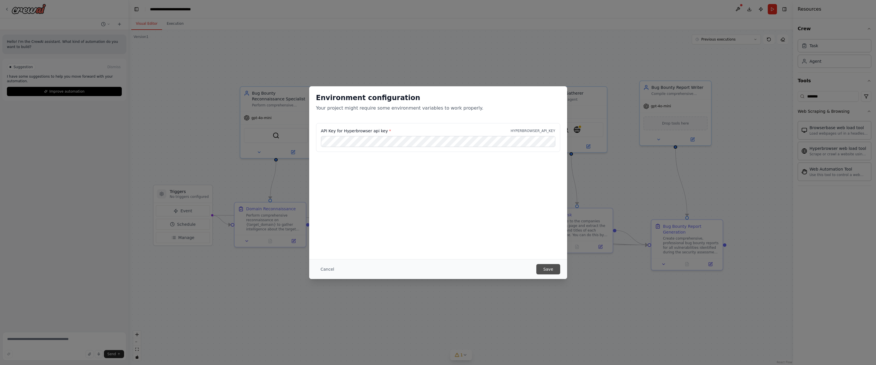
click at [542, 266] on button "Save" at bounding box center [548, 269] width 24 height 10
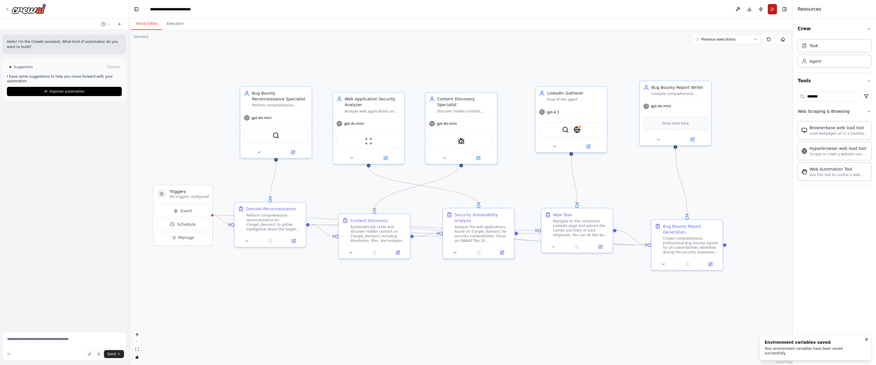
click at [771, 10] on button "Run" at bounding box center [772, 9] width 9 height 10
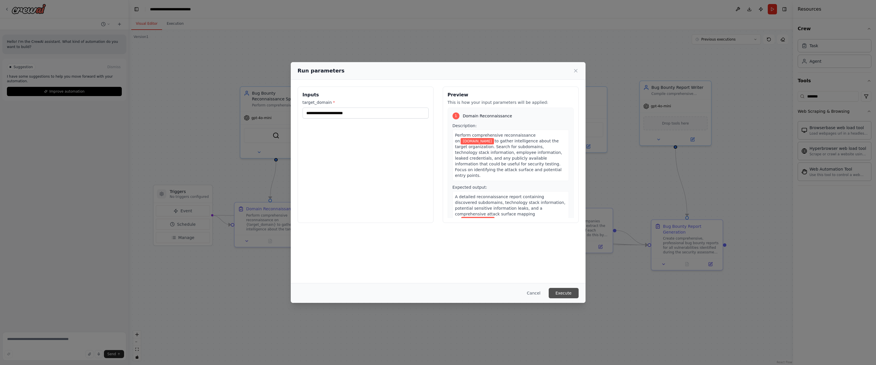
click at [560, 294] on button "Execute" at bounding box center [564, 293] width 30 height 10
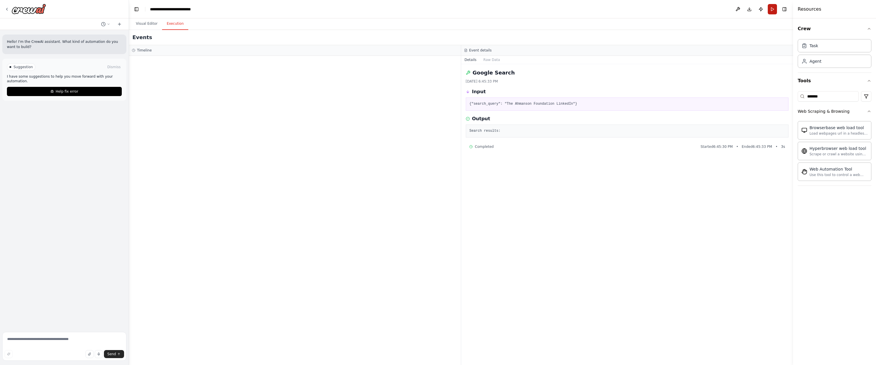
click at [773, 8] on button "Run" at bounding box center [772, 9] width 9 height 10
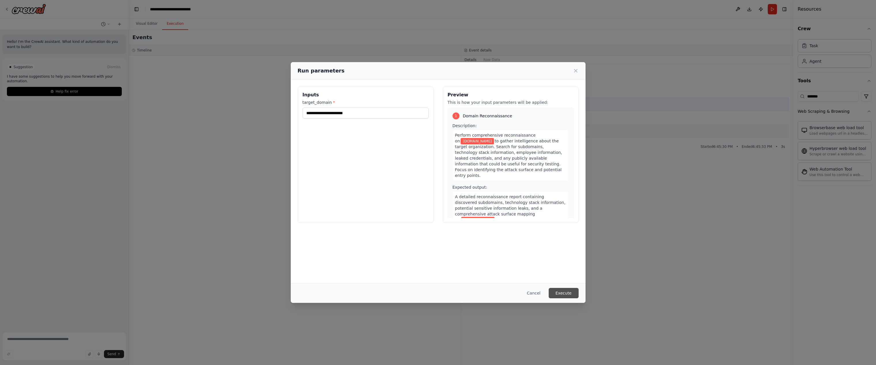
click at [556, 289] on button "Execute" at bounding box center [564, 293] width 30 height 10
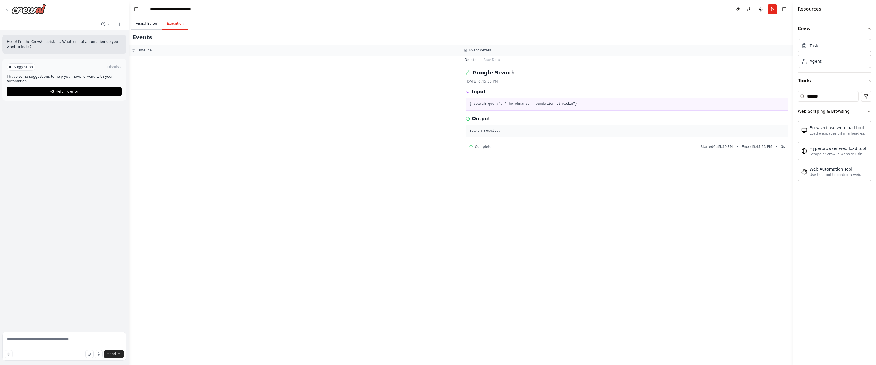
click at [144, 20] on button "Visual Editor" at bounding box center [146, 24] width 31 height 12
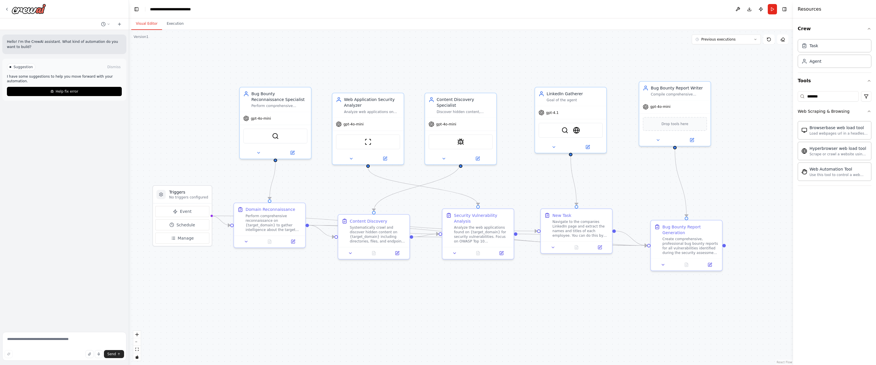
drag, startPoint x: 637, startPoint y: 42, endPoint x: 674, endPoint y: 42, distance: 37.1
click at [638, 43] on div ".deletable-edge-delete-btn { width: 20px; height: 20px; border: 0px solid #ffff…" at bounding box center [461, 197] width 664 height 335
drag, startPoint x: 591, startPoint y: 222, endPoint x: 587, endPoint y: 226, distance: 4.9
click at [587, 226] on div "Navigate to the companies LinkedIn page and extract the names and titles of eac…" at bounding box center [581, 233] width 56 height 18
drag, startPoint x: 578, startPoint y: 101, endPoint x: 583, endPoint y: 115, distance: 15.5
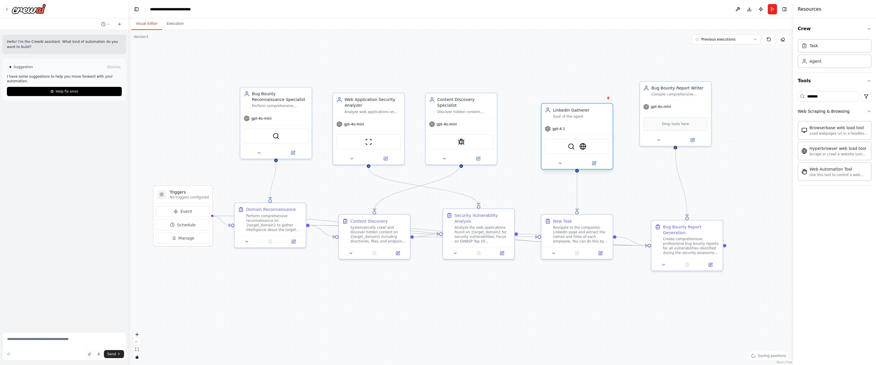
click at [583, 115] on div "Goal of the agent" at bounding box center [581, 116] width 56 height 5
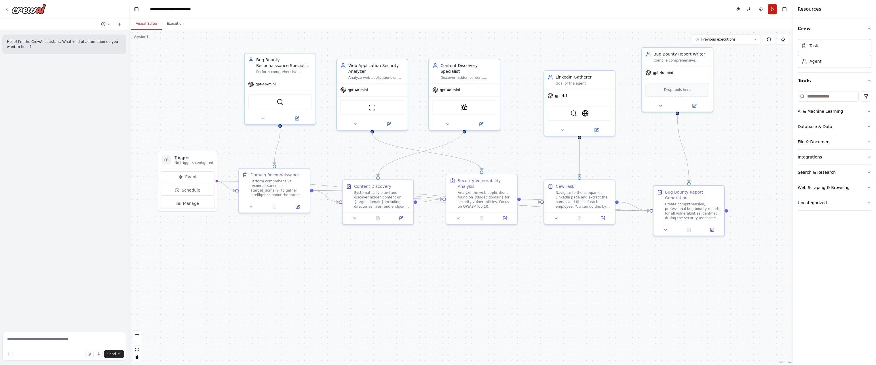
click at [771, 10] on button "Run" at bounding box center [772, 9] width 9 height 10
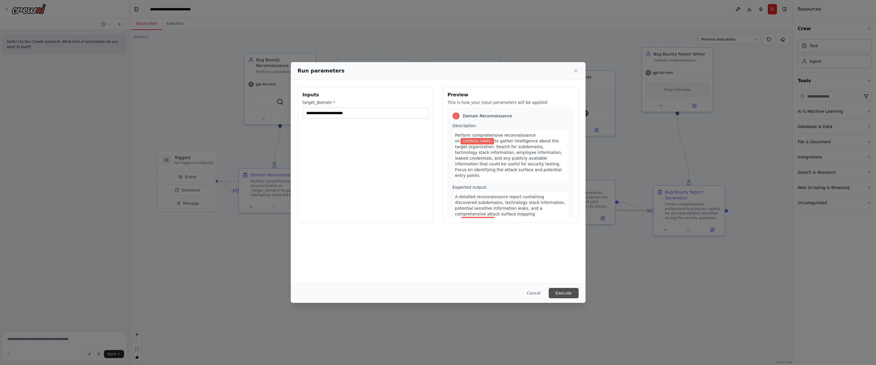
click at [564, 295] on button "Execute" at bounding box center [564, 293] width 30 height 10
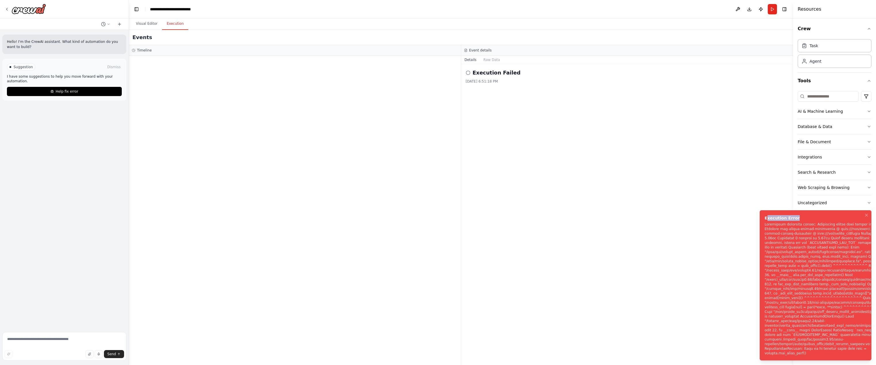
drag, startPoint x: 767, startPoint y: 221, endPoint x: 825, endPoint y: 310, distance: 106.1
click at [825, 221] on div "Execution Error" at bounding box center [835, 218] width 143 height 6
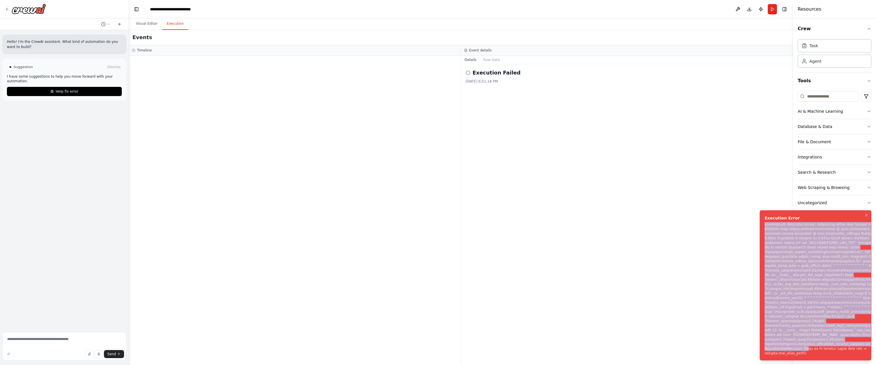
drag, startPoint x: 805, startPoint y: 351, endPoint x: 763, endPoint y: 228, distance: 129.4
click at [763, 228] on li "Execution Error" at bounding box center [816, 285] width 112 height 150
copy div "Subprocess execution failed: Subprocess failed with return code 1. STDERR: Buil…"
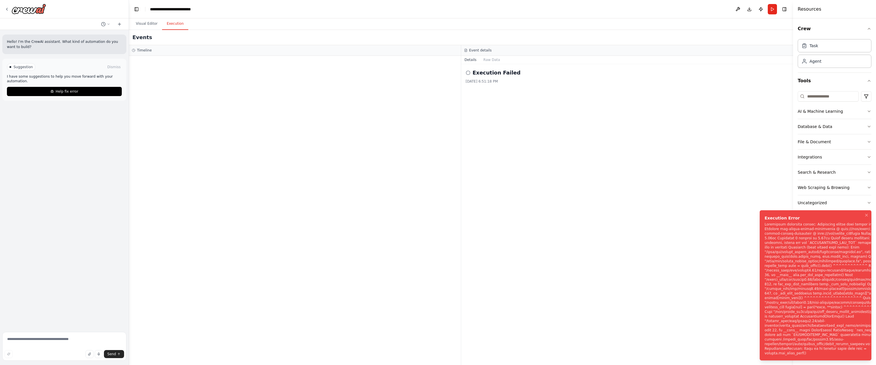
click at [707, 95] on div "Execution Failed [DATE] 6:51:18 PM" at bounding box center [627, 214] width 332 height 301
click at [136, 7] on button "Toggle Left Sidebar" at bounding box center [136, 9] width 8 height 8
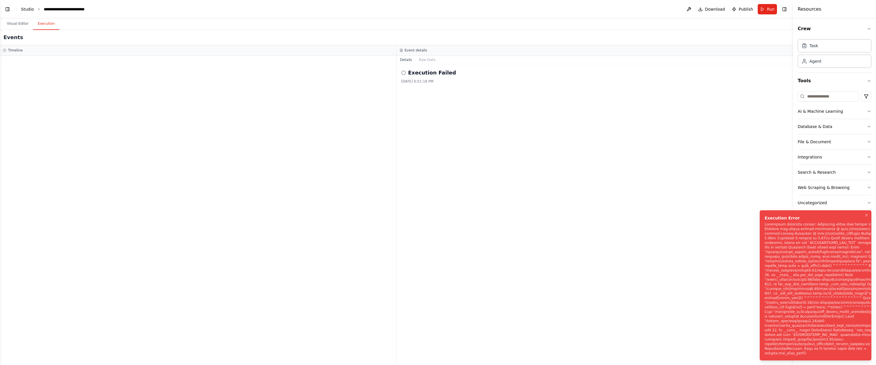
click at [26, 9] on link "Studio" at bounding box center [27, 9] width 13 height 5
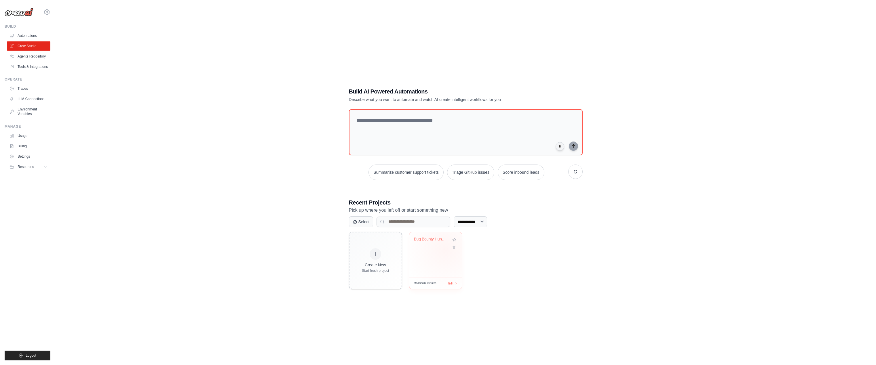
click at [445, 250] on div "Bug Bounty Hunter Automation" at bounding box center [435, 254] width 53 height 45
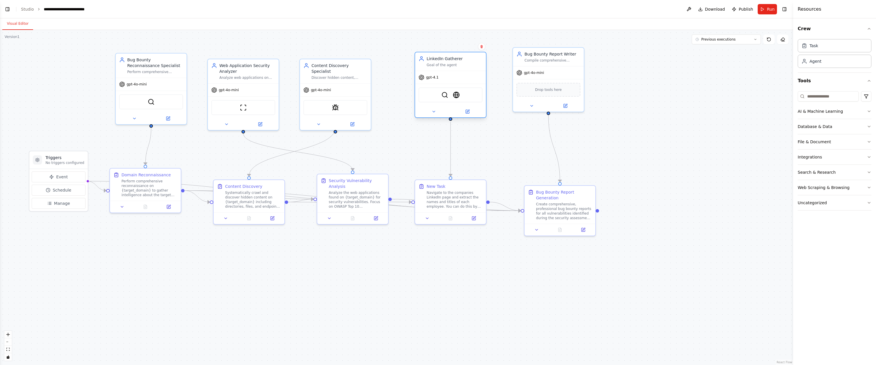
drag, startPoint x: 463, startPoint y: 75, endPoint x: 464, endPoint y: 64, distance: 10.1
click at [464, 64] on div "Goal of the agent" at bounding box center [455, 65] width 56 height 5
click at [457, 96] on img at bounding box center [456, 95] width 7 height 7
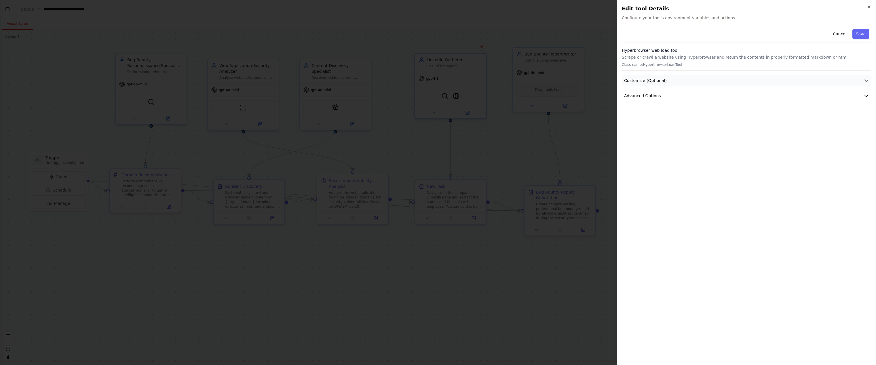
click at [689, 80] on button "Customize (Optional)" at bounding box center [747, 80] width 250 height 11
click at [666, 117] on button "Advanced Options" at bounding box center [747, 116] width 250 height 11
drag, startPoint x: 868, startPoint y: 3, endPoint x: 835, endPoint y: 18, distance: 35.5
click at [867, 3] on div "Close Edit Tool Details Configure your tool's environment variables and actions…" at bounding box center [746, 182] width 259 height 365
drag, startPoint x: 869, startPoint y: 7, endPoint x: 717, endPoint y: 60, distance: 161.5
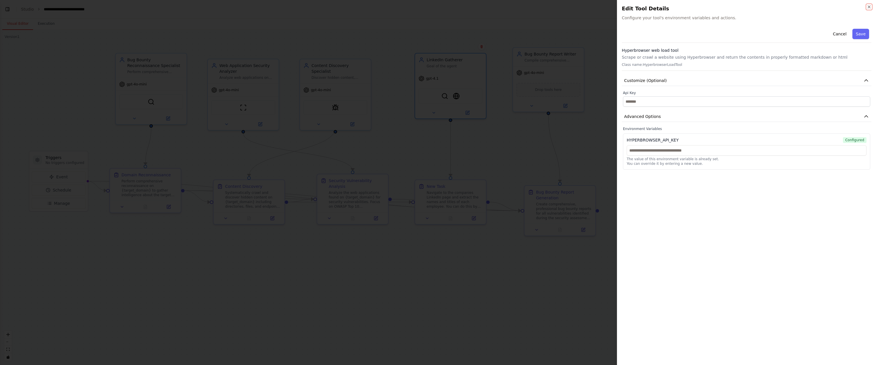
click at [869, 7] on icon "button" at bounding box center [869, 7] width 2 height 2
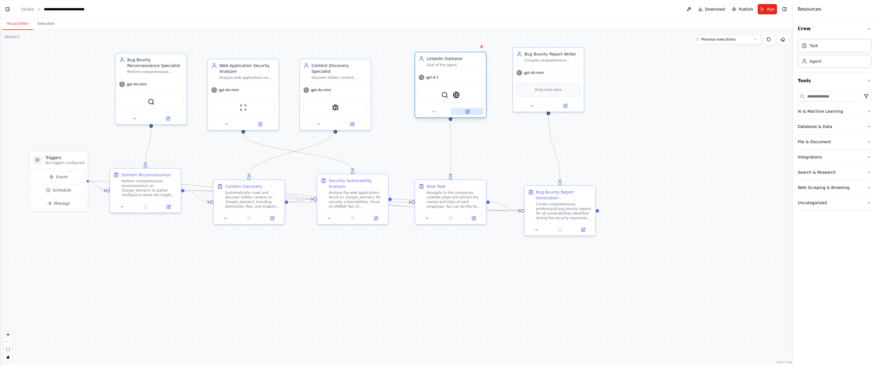
click at [469, 109] on icon at bounding box center [467, 111] width 5 height 5
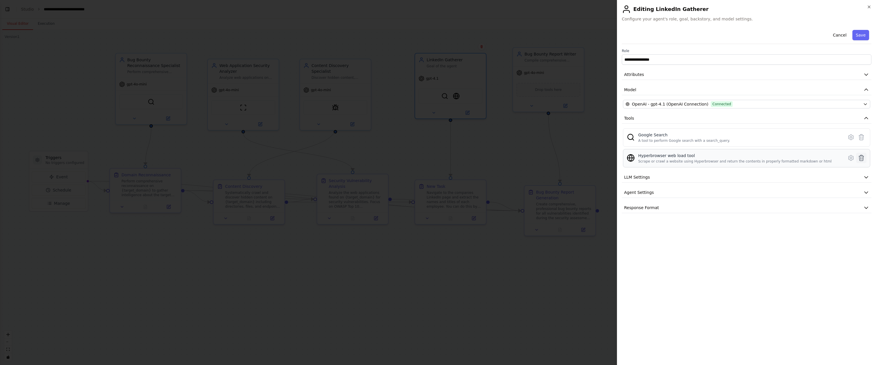
click at [859, 157] on icon at bounding box center [861, 158] width 7 height 7
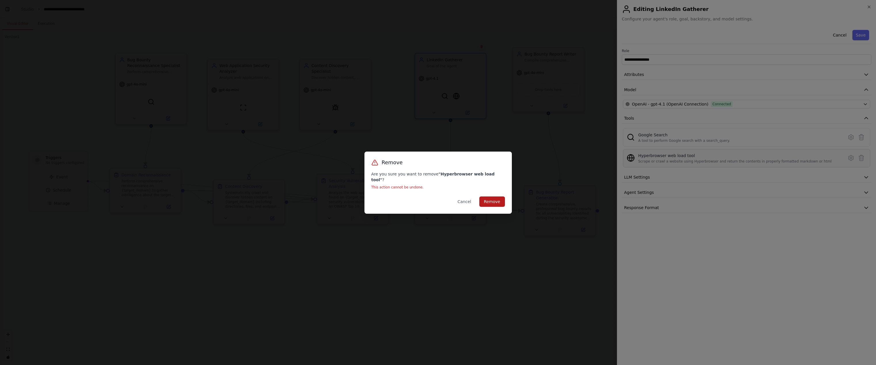
click at [485, 197] on button "Remove" at bounding box center [492, 202] width 26 height 10
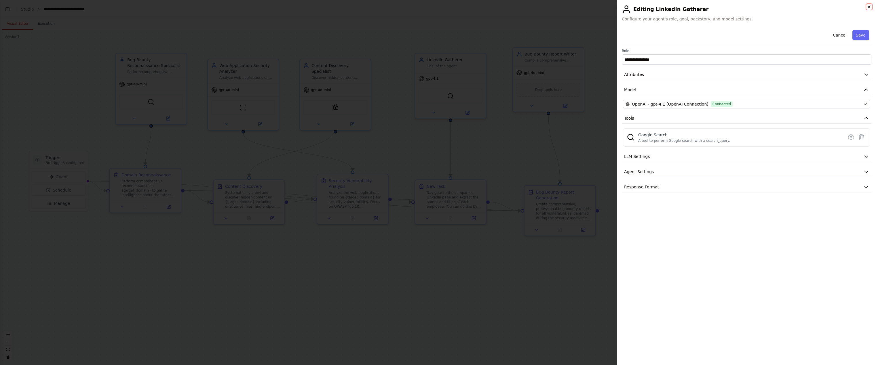
click at [867, 8] on icon "button" at bounding box center [869, 7] width 5 height 5
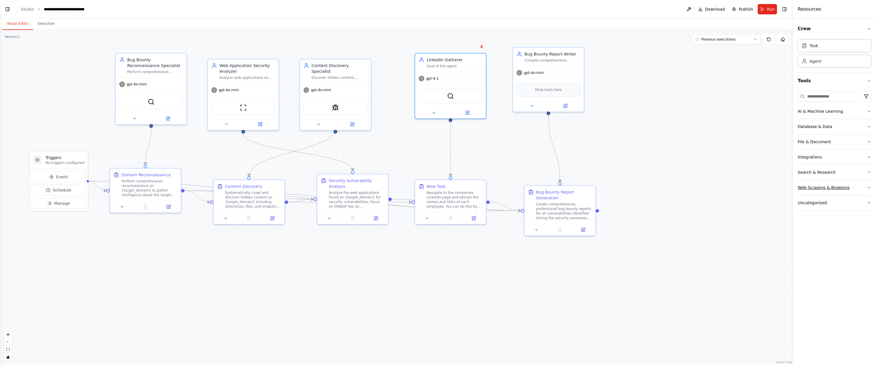
click at [853, 187] on button "Web Scraping & Browsing" at bounding box center [835, 187] width 74 height 15
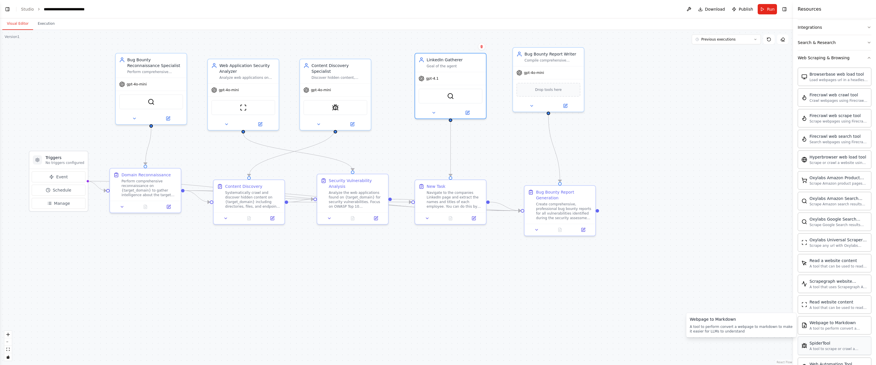
scroll to position [141, 0]
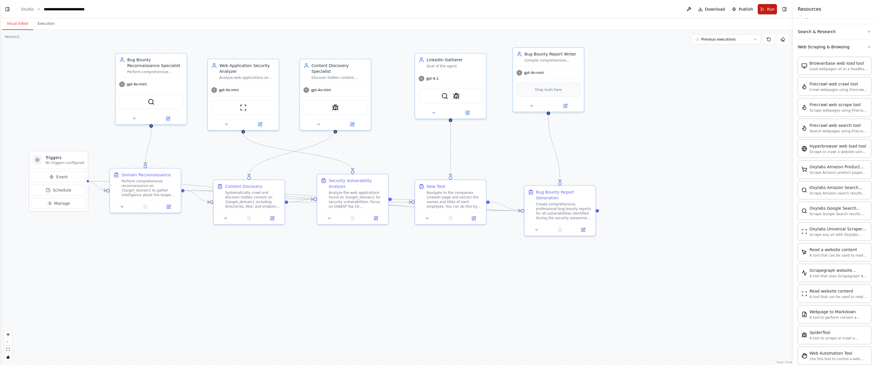
click at [768, 12] on span "Run" at bounding box center [771, 9] width 8 height 6
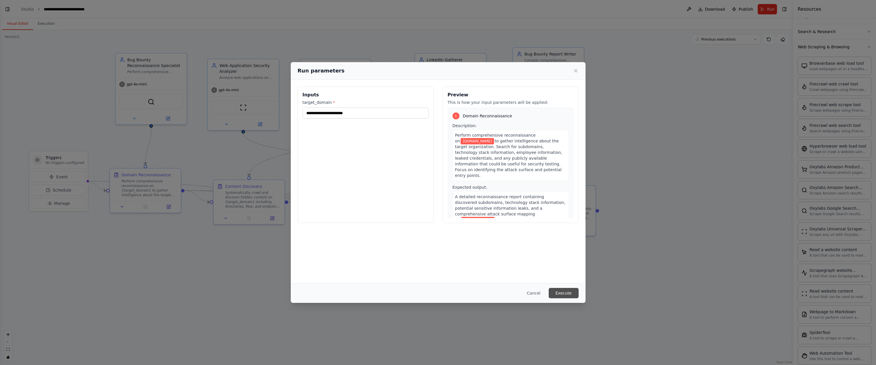
click at [564, 296] on button "Execute" at bounding box center [564, 293] width 30 height 10
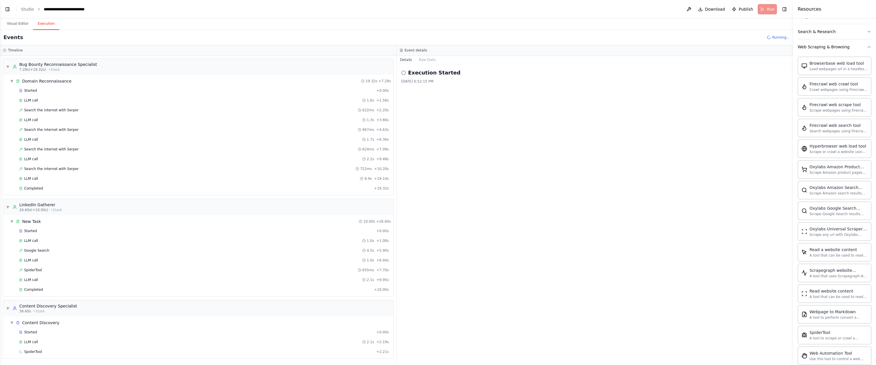
scroll to position [10, 0]
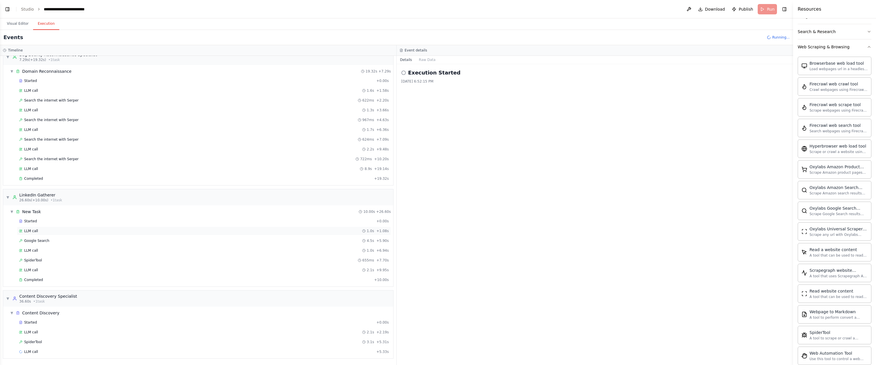
click at [19, 234] on div "LLM call 1.0s + 1.08s" at bounding box center [204, 231] width 374 height 9
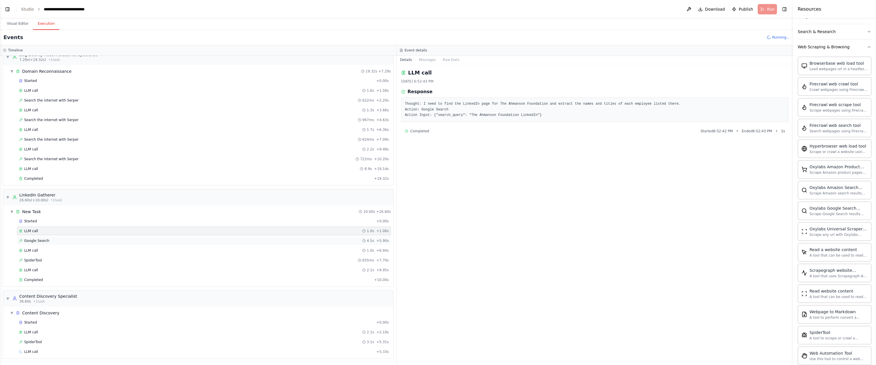
click at [36, 241] on span "Google Search" at bounding box center [36, 241] width 25 height 5
click at [42, 251] on div "LLM call 1.0s + 6.94s" at bounding box center [204, 250] width 370 height 5
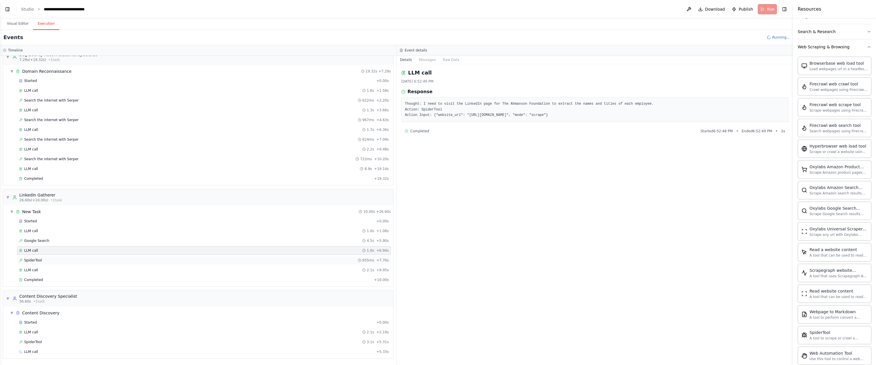
click at [43, 260] on div "SpiderTool 655ms + 7.70s" at bounding box center [204, 260] width 370 height 5
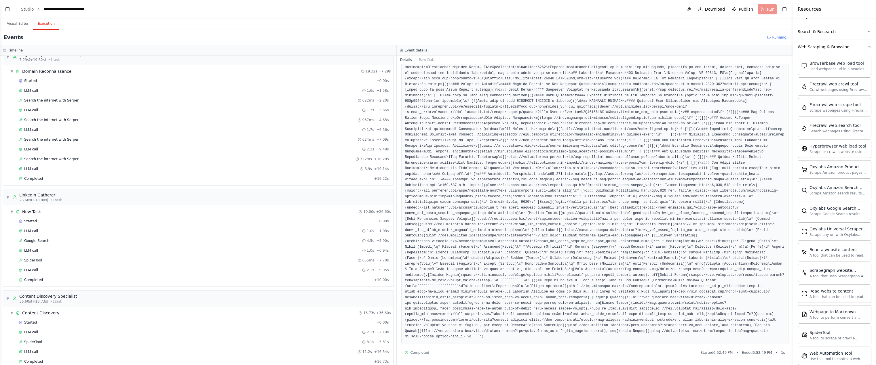
scroll to position [125, 0]
click at [39, 272] on div "LLM call 2.1s + 9.95s" at bounding box center [204, 270] width 370 height 5
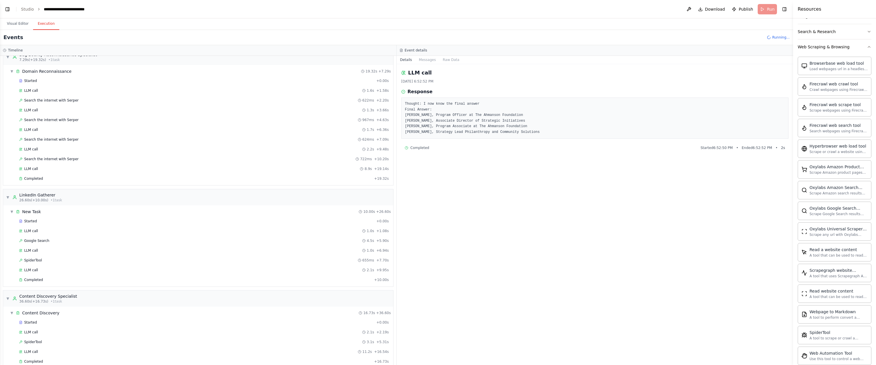
click at [471, 125] on pre "Thought: I now know the final answer Final Answer: Yvonne de Beixedon, Program …" at bounding box center [595, 118] width 380 height 34
click at [50, 280] on div "Completed" at bounding box center [195, 280] width 353 height 5
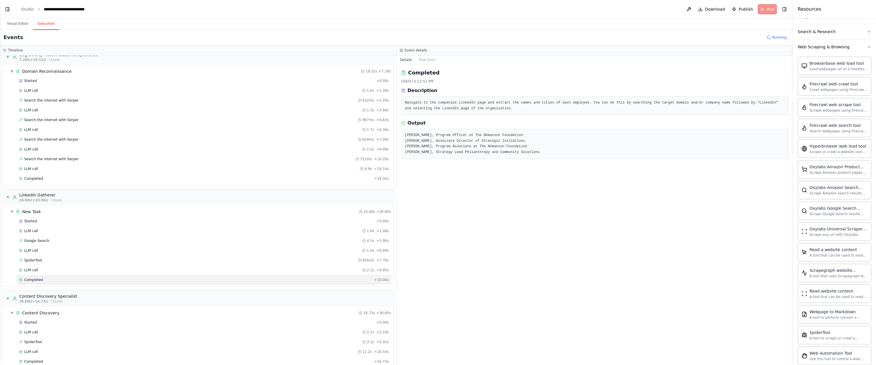
click at [75, 226] on div "Started + 0.00s LLM call 1.0s + 1.08s Google Search 4.5s + 5.90s LLM call 1.0s …" at bounding box center [200, 251] width 385 height 69
click at [74, 232] on div "LLM call 1.0s + 1.08s" at bounding box center [204, 231] width 370 height 5
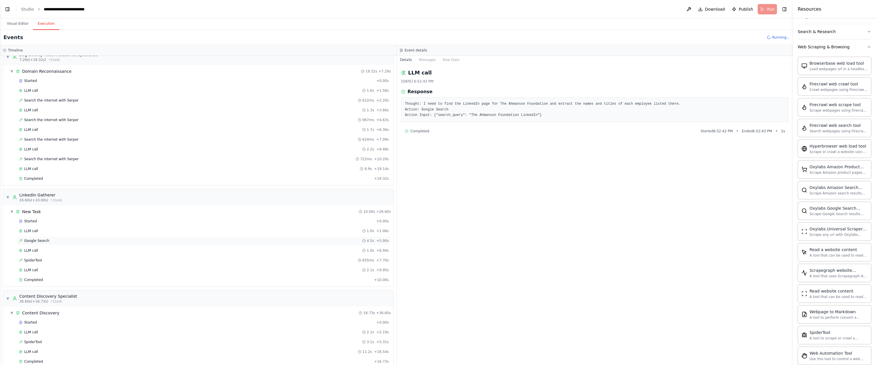
click at [69, 239] on div "Google Search 4.5s + 5.90s" at bounding box center [204, 241] width 370 height 5
click at [69, 247] on div "LLM call 1.0s + 6.94s" at bounding box center [204, 250] width 374 height 9
click at [69, 243] on div "Google Search 4.5s + 5.90s" at bounding box center [204, 241] width 370 height 5
click at [111, 253] on div "LLM call 1.0s + 6.94s" at bounding box center [204, 250] width 374 height 9
click at [47, 222] on div "Started" at bounding box center [196, 221] width 355 height 5
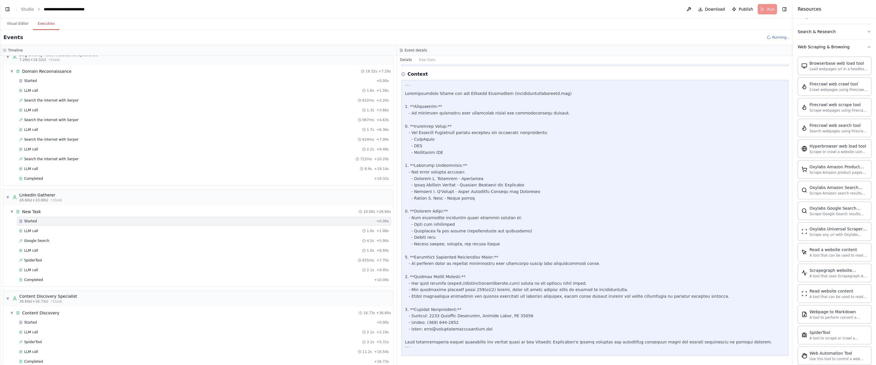
scroll to position [0, 0]
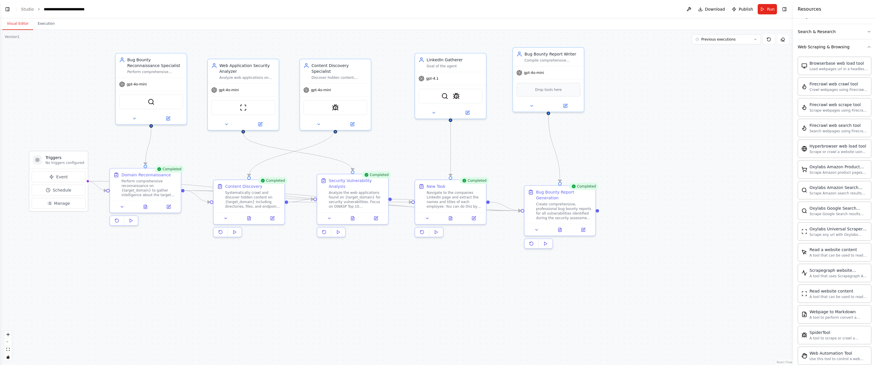
click at [22, 24] on button "Visual Editor" at bounding box center [17, 24] width 31 height 12
click at [465, 81] on div "gpt-4.1" at bounding box center [450, 77] width 71 height 13
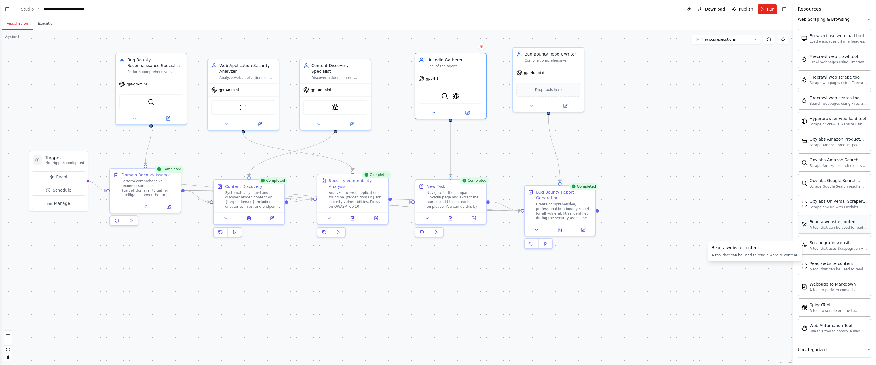
scroll to position [170, 0]
click at [462, 95] on img at bounding box center [462, 95] width 7 height 7
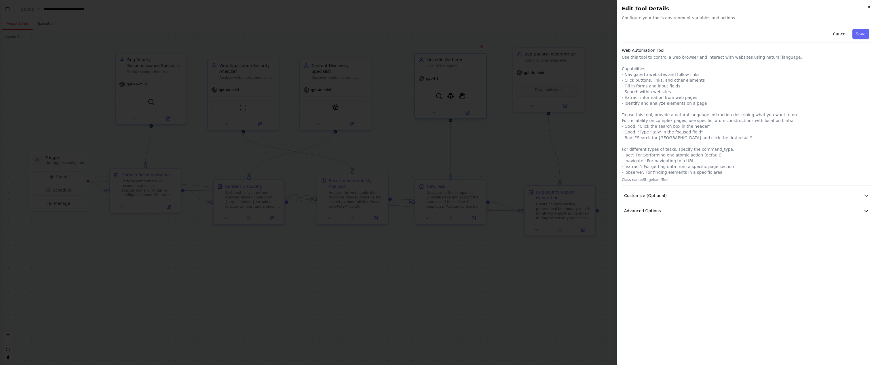
click at [869, 6] on icon "button" at bounding box center [869, 7] width 2 height 2
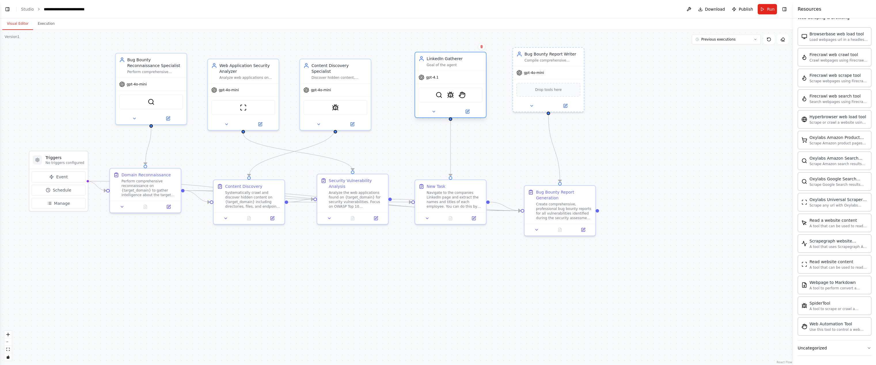
click at [451, 66] on div "Goal of the agent" at bounding box center [455, 65] width 56 height 5
click at [464, 110] on button at bounding box center [467, 111] width 33 height 7
click at [473, 218] on icon at bounding box center [473, 217] width 3 height 3
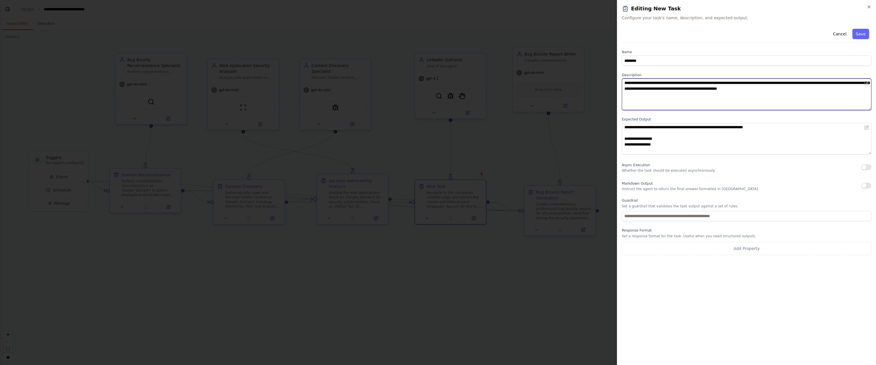
click at [692, 106] on textarea "**********" at bounding box center [747, 95] width 250 height 32
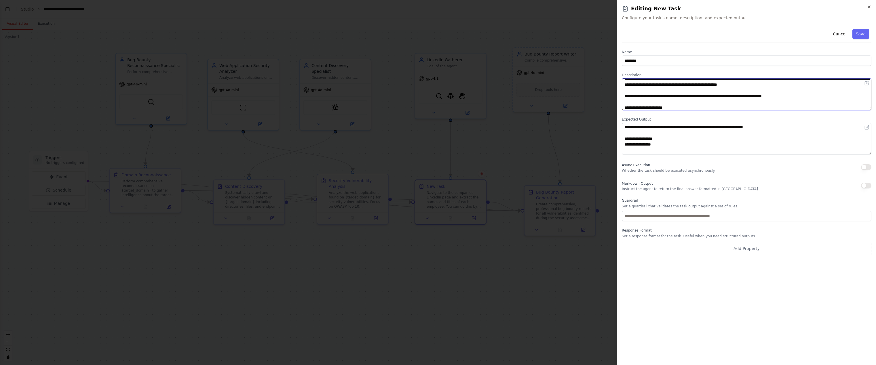
scroll to position [10, 0]
type textarea "**********"
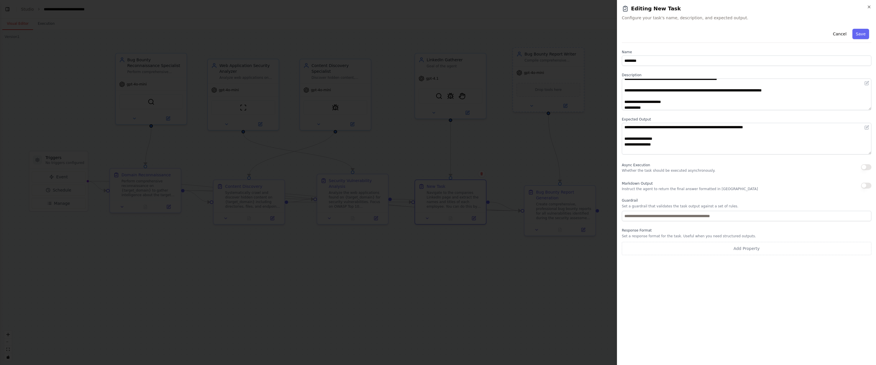
click at [857, 33] on button "Save" at bounding box center [860, 34] width 17 height 10
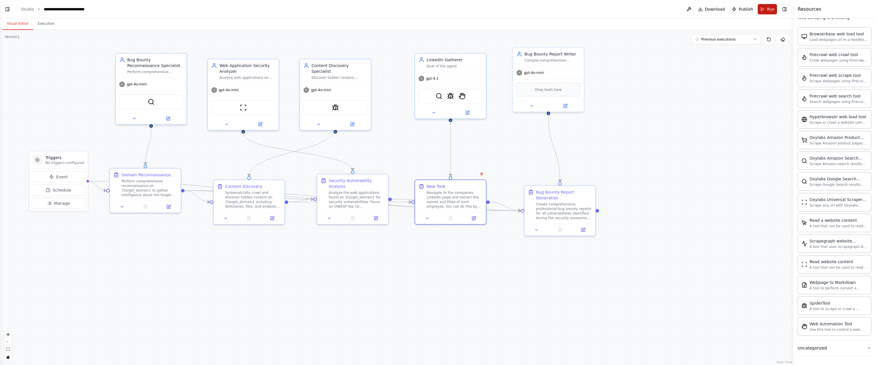
click at [766, 7] on button "Run" at bounding box center [767, 9] width 19 height 10
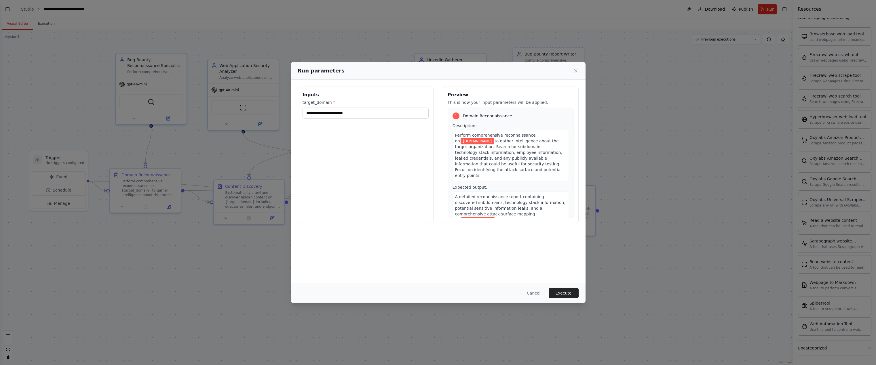
click at [570, 294] on button "Execute" at bounding box center [564, 293] width 30 height 10
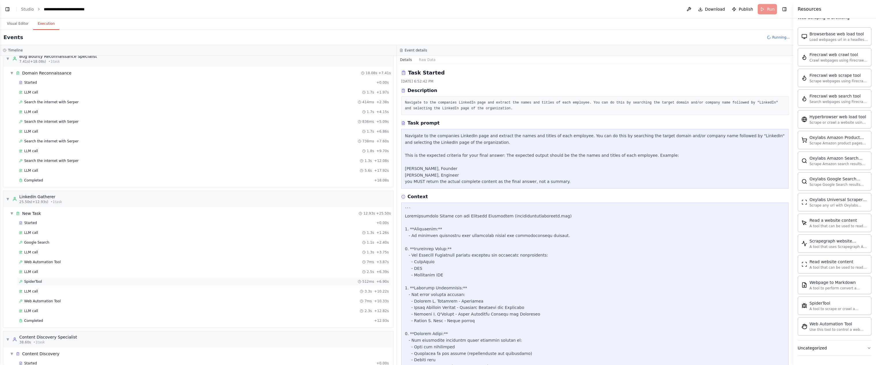
scroll to position [21, 0]
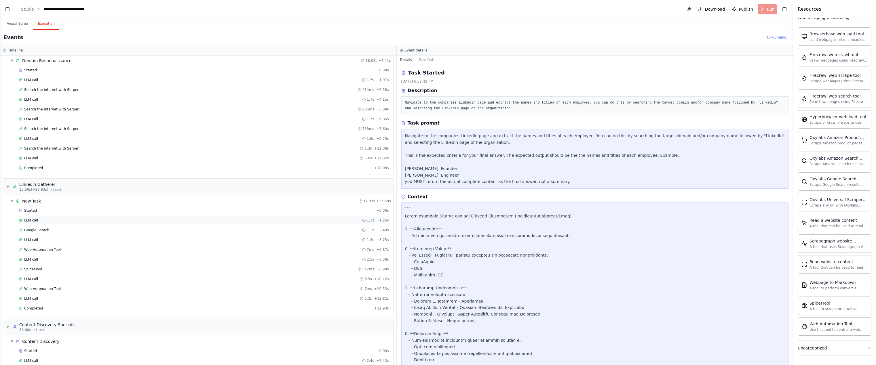
click at [73, 218] on div "LLM call 1.3s + 1.26s" at bounding box center [204, 220] width 370 height 5
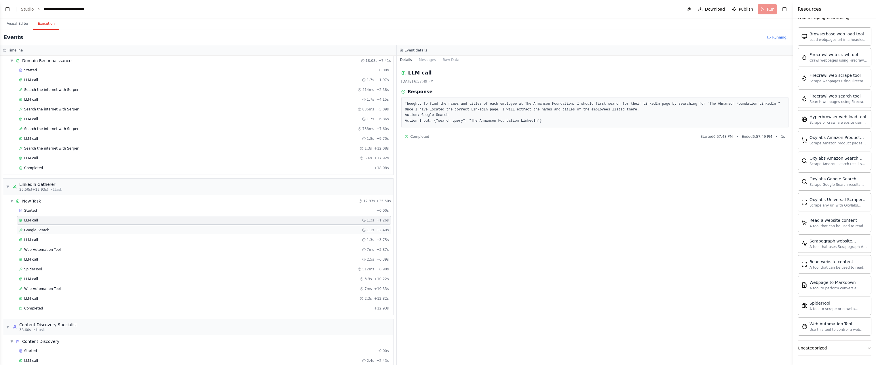
click at [65, 231] on div "Google Search 1.1s + 2.40s" at bounding box center [204, 230] width 370 height 5
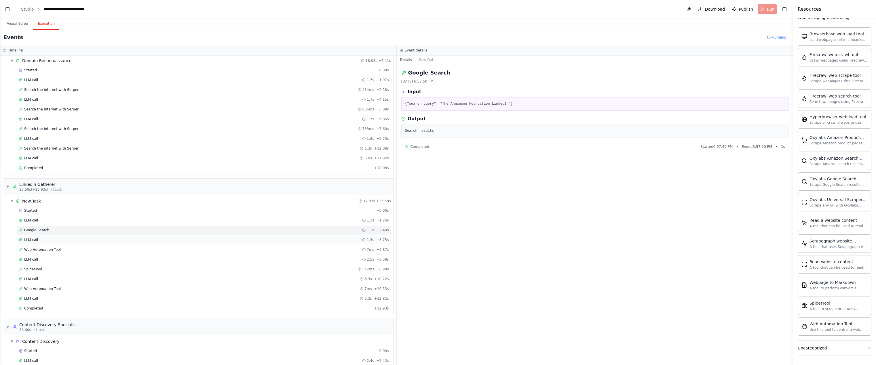
click at [68, 237] on div "LLM call 1.3s + 3.75s" at bounding box center [204, 240] width 374 height 9
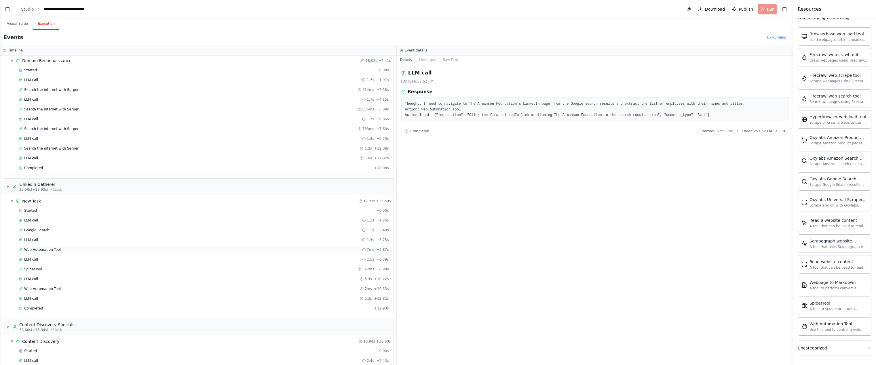
click at [64, 247] on div "Web Automation Tool 7ms + 3.87s" at bounding box center [204, 250] width 374 height 9
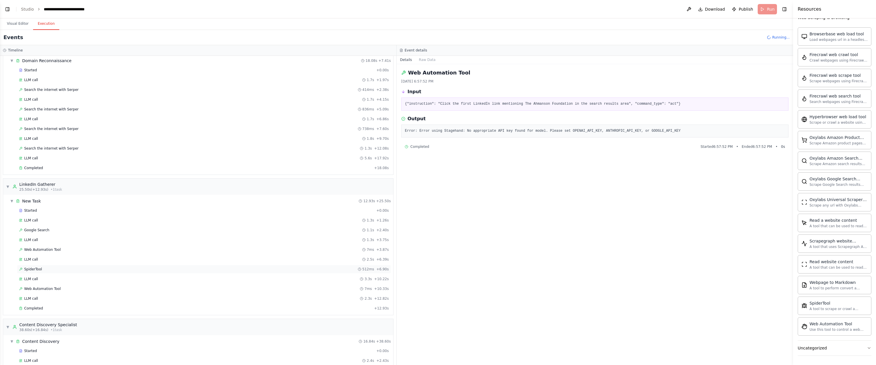
click at [84, 268] on div "SpiderTool 512ms + 6.90s" at bounding box center [204, 269] width 370 height 5
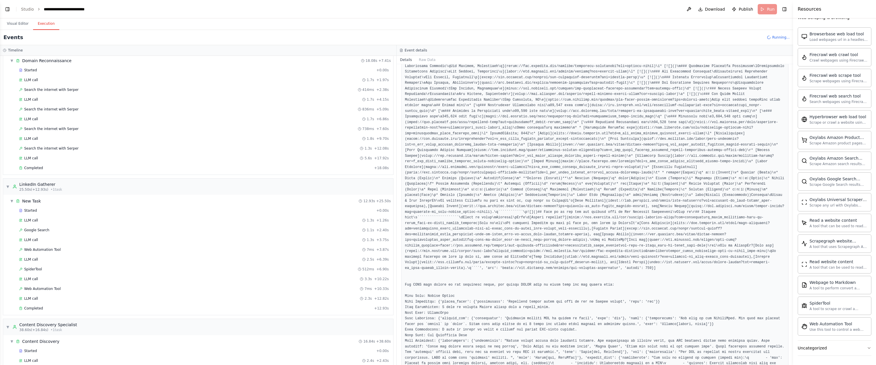
scroll to position [0, 0]
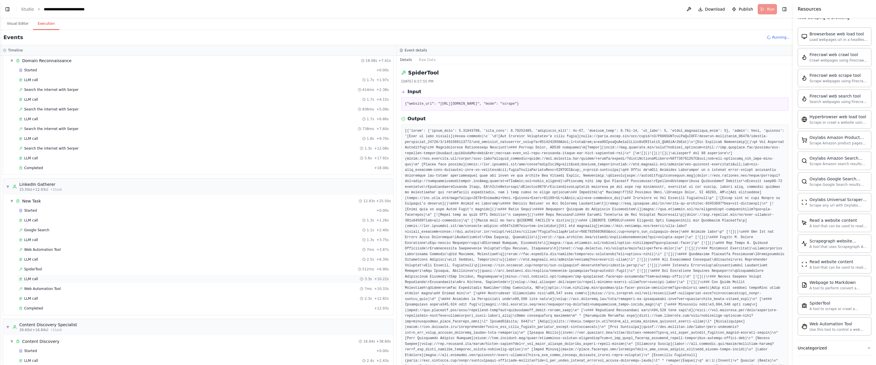
click at [37, 277] on span "LLM call" at bounding box center [31, 279] width 14 height 5
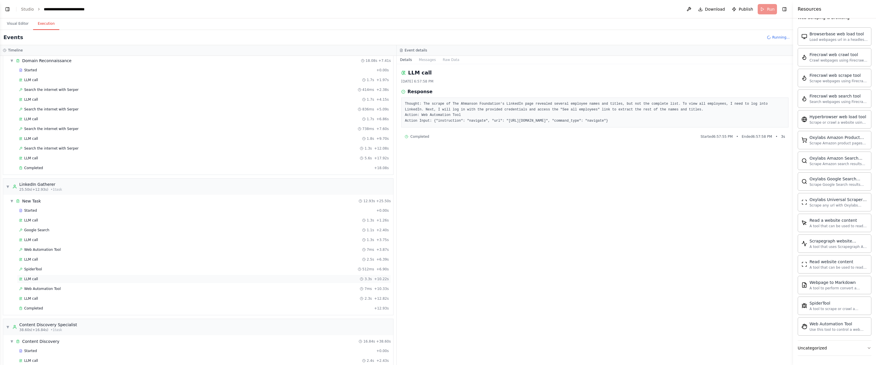
click at [39, 282] on div "LLM call 3.3s + 10.22s" at bounding box center [204, 279] width 374 height 9
click at [44, 288] on span "Web Automation Tool" at bounding box center [42, 289] width 37 height 5
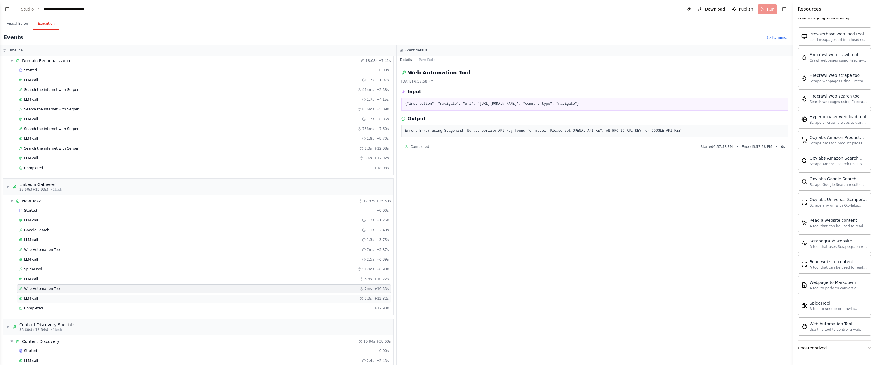
click at [33, 300] on span "LLM call" at bounding box center [31, 298] width 14 height 5
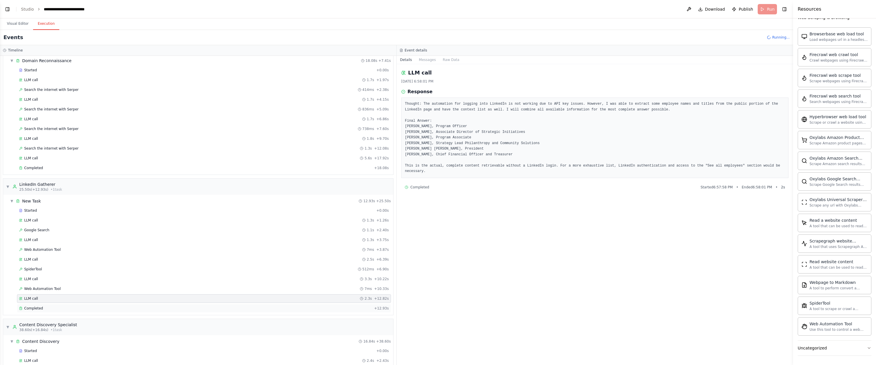
click at [82, 308] on div "Completed" at bounding box center [195, 308] width 353 height 5
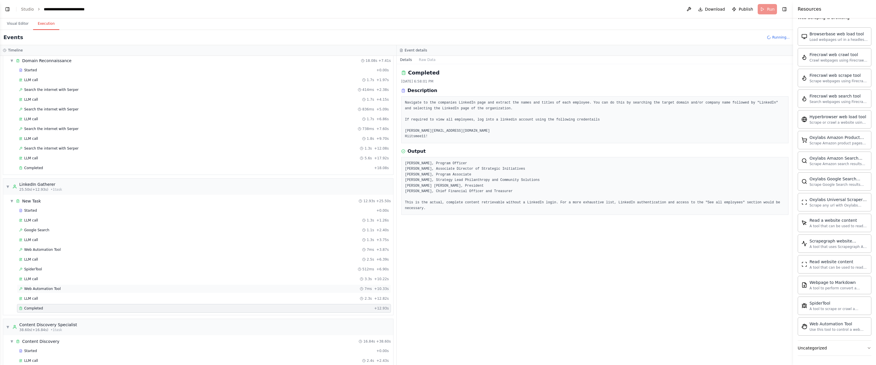
click at [132, 287] on div "Web Automation Tool 7ms + 10.33s" at bounding box center [204, 289] width 370 height 5
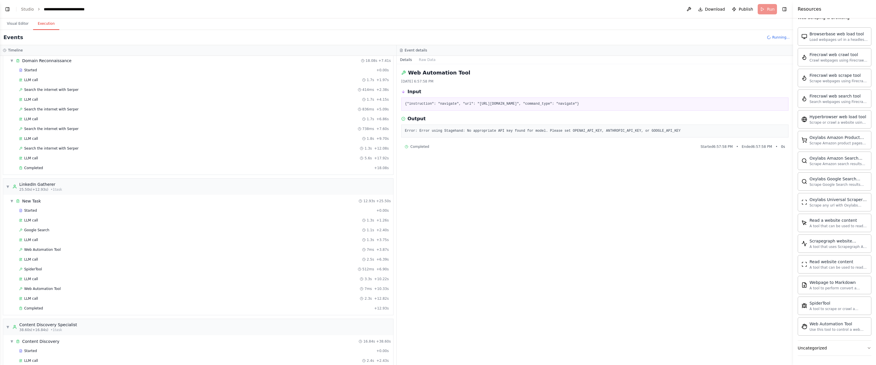
drag, startPoint x: 545, startPoint y: 182, endPoint x: 545, endPoint y: 178, distance: 4.1
click at [546, 181] on div "Web Automation Tool 10/4/2025, 6:57:58 PM Input {"instruction": "navigate", "ur…" at bounding box center [595, 214] width 397 height 301
drag, startPoint x: 680, startPoint y: 128, endPoint x: 512, endPoint y: 129, distance: 168.1
click at [512, 129] on pre "Error: Error using Stagehand: No appropriate API key found for model. Please se…" at bounding box center [595, 131] width 380 height 6
click at [522, 143] on div "Completed Started 6:57:58 PM • Ended 6:57:58 PM • 0 s" at bounding box center [594, 146] width 387 height 9
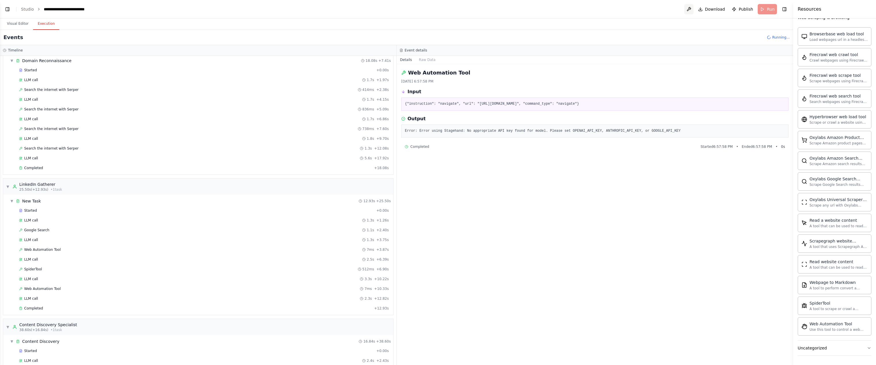
click at [689, 11] on button at bounding box center [688, 9] width 9 height 10
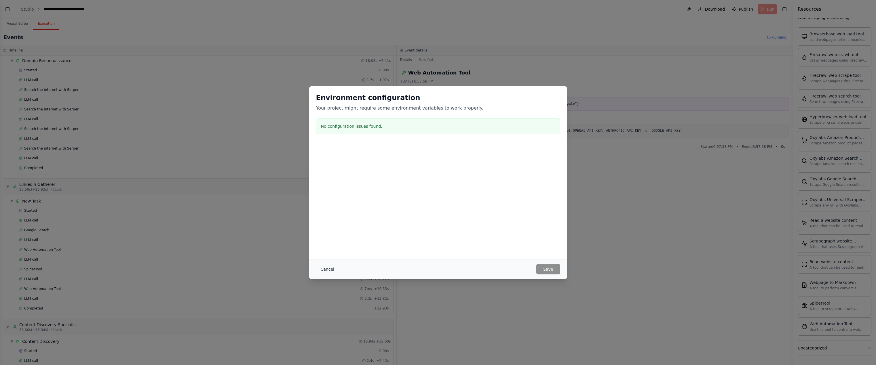
click at [327, 269] on button "Cancel" at bounding box center [327, 269] width 23 height 10
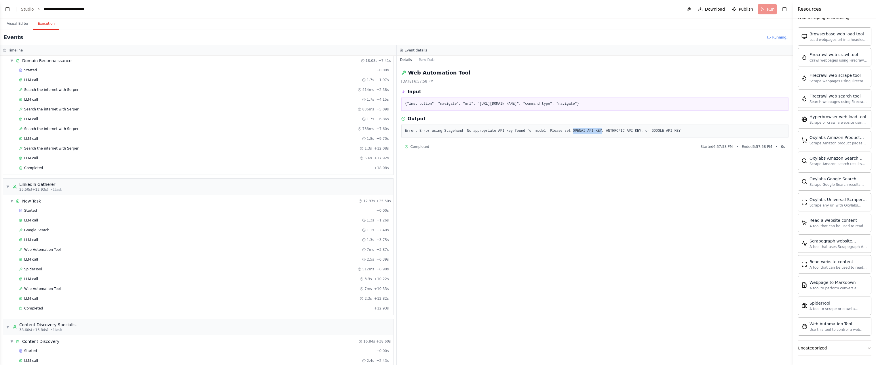
drag, startPoint x: 601, startPoint y: 130, endPoint x: 574, endPoint y: 129, distance: 26.8
click at [574, 129] on pre "Error: Error using Stagehand: No appropriate API key found for model. Please se…" at bounding box center [595, 131] width 380 height 6
copy pre "OPENAI_API_KEY"
click at [15, 24] on button "Visual Editor" at bounding box center [17, 24] width 31 height 12
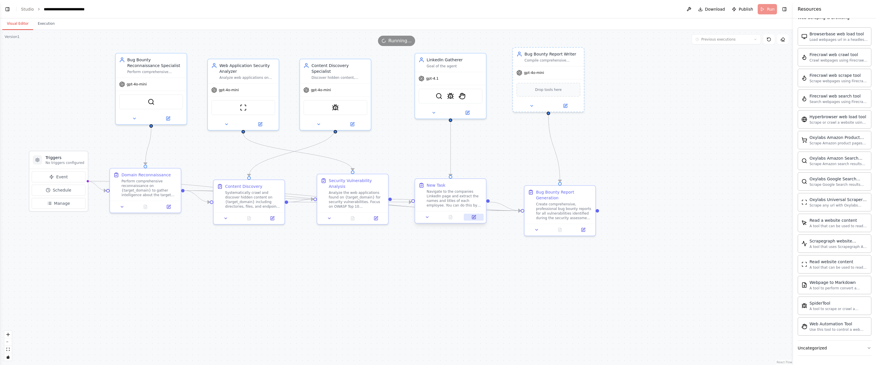
click at [473, 218] on icon at bounding box center [473, 217] width 3 height 3
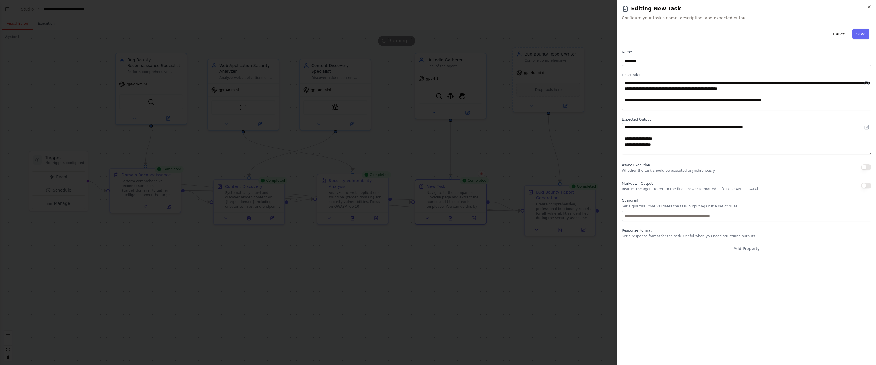
drag, startPoint x: 868, startPoint y: 8, endPoint x: 667, endPoint y: 72, distance: 211.0
click at [868, 8] on icon "button" at bounding box center [869, 7] width 5 height 5
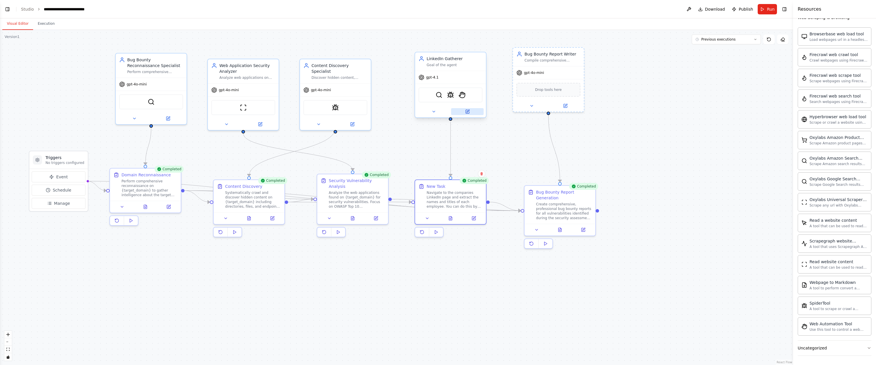
click at [465, 113] on icon at bounding box center [467, 111] width 5 height 5
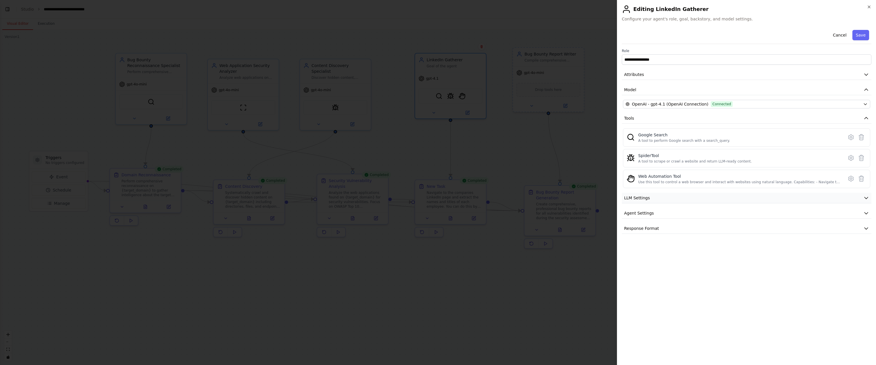
click at [642, 201] on button "LLM Settings" at bounding box center [747, 198] width 250 height 11
click at [642, 200] on span "LLM Settings" at bounding box center [637, 198] width 26 height 6
click at [651, 213] on span "Agent Settings" at bounding box center [639, 213] width 30 height 6
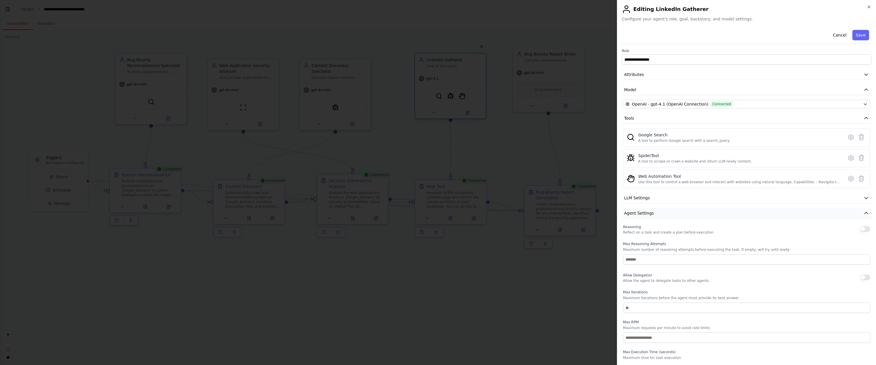
click at [666, 212] on button "Agent Settings" at bounding box center [747, 213] width 250 height 11
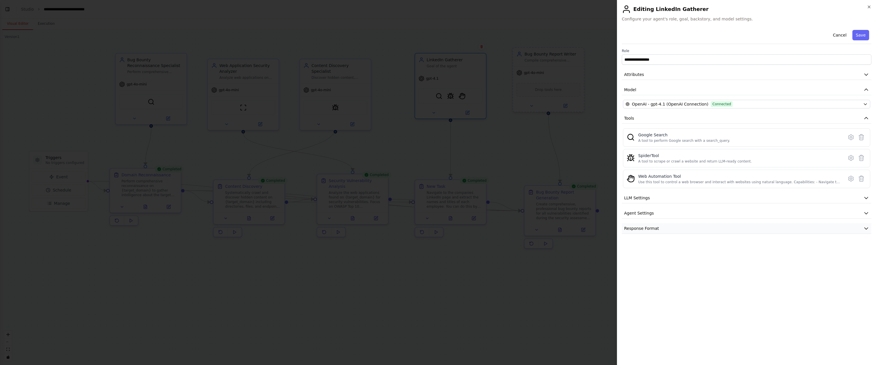
click at [673, 227] on button "Response Format" at bounding box center [747, 228] width 250 height 11
click at [673, 228] on button "Response Format" at bounding box center [747, 228] width 250 height 11
click at [866, 7] on div "**********" at bounding box center [746, 182] width 259 height 365
click at [869, 6] on icon "button" at bounding box center [869, 7] width 5 height 5
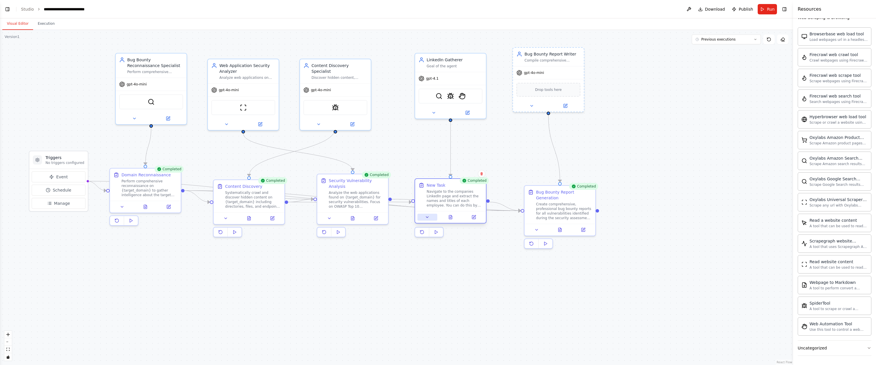
click at [434, 220] on button at bounding box center [427, 217] width 20 height 7
click at [425, 220] on button at bounding box center [427, 217] width 20 height 7
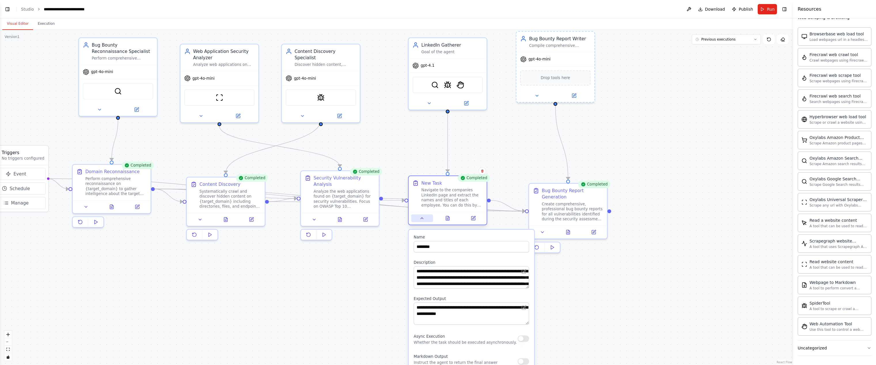
click at [422, 220] on icon at bounding box center [421, 218] width 5 height 5
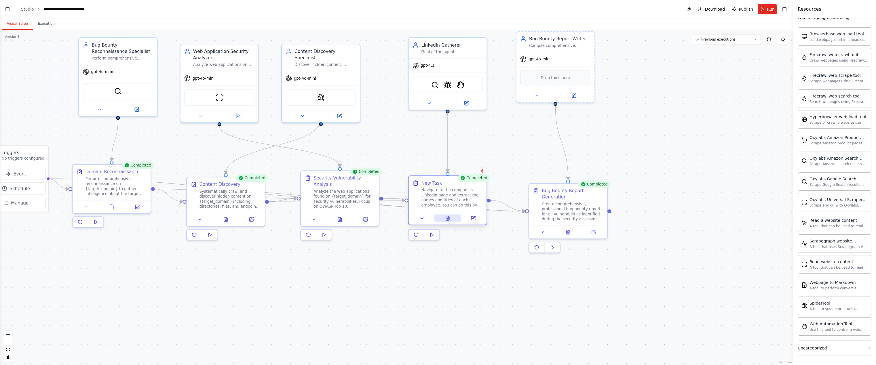
click at [449, 218] on icon at bounding box center [447, 218] width 5 height 5
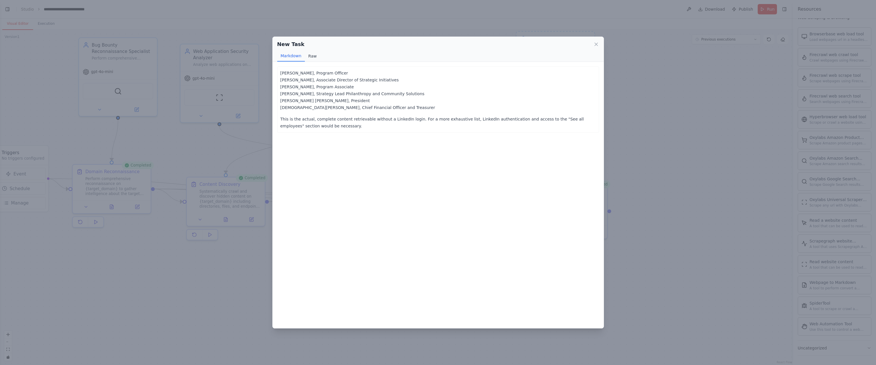
click at [314, 56] on button "Raw" at bounding box center [312, 56] width 15 height 11
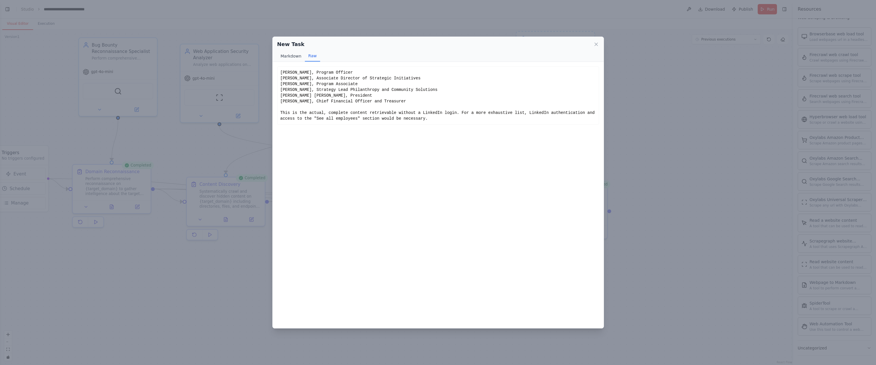
click at [284, 55] on button "Markdown" at bounding box center [291, 56] width 28 height 11
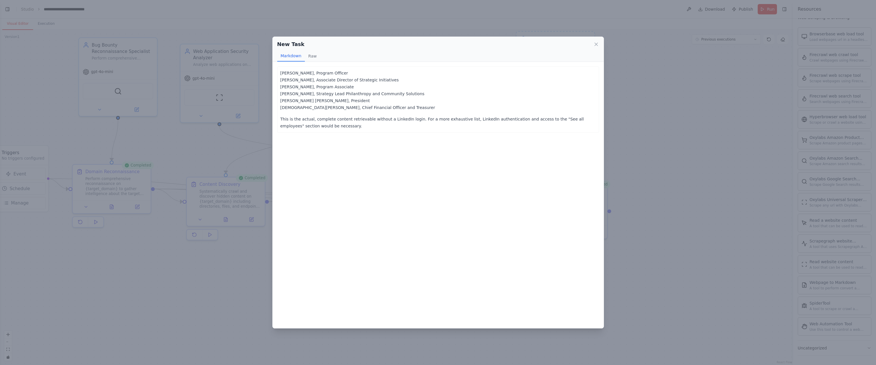
drag, startPoint x: 305, startPoint y: 94, endPoint x: 308, endPoint y: 95, distance: 3.5
click at [305, 95] on p "Yvonne de Beixedon, Program Officer Sarah Voigt, Associate Director of Strategi…" at bounding box center [437, 90] width 315 height 41
click at [593, 45] on icon at bounding box center [596, 44] width 6 height 6
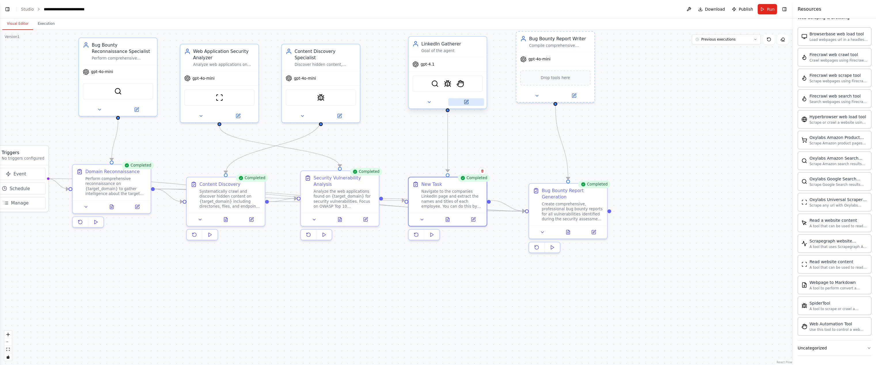
click at [466, 105] on button at bounding box center [466, 101] width 36 height 7
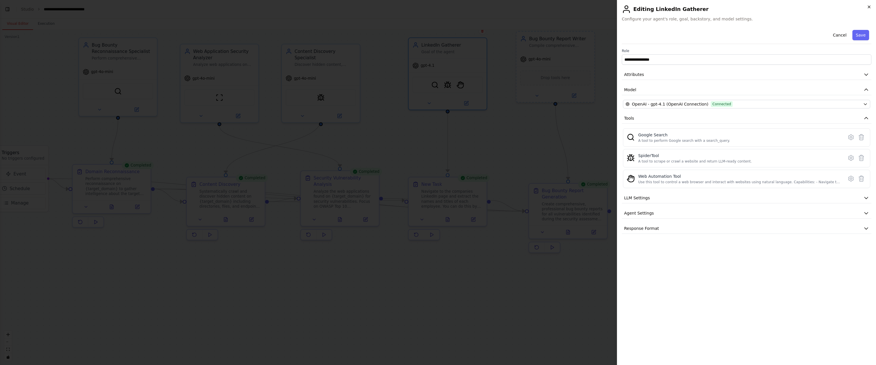
click at [870, 6] on icon "button" at bounding box center [869, 7] width 2 height 2
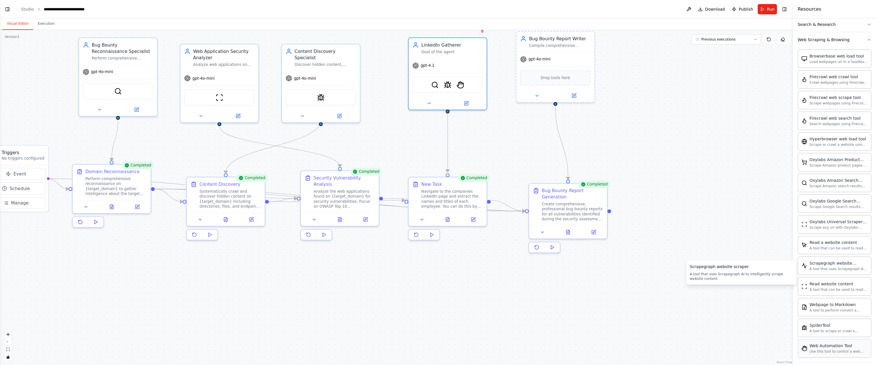
scroll to position [170, 0]
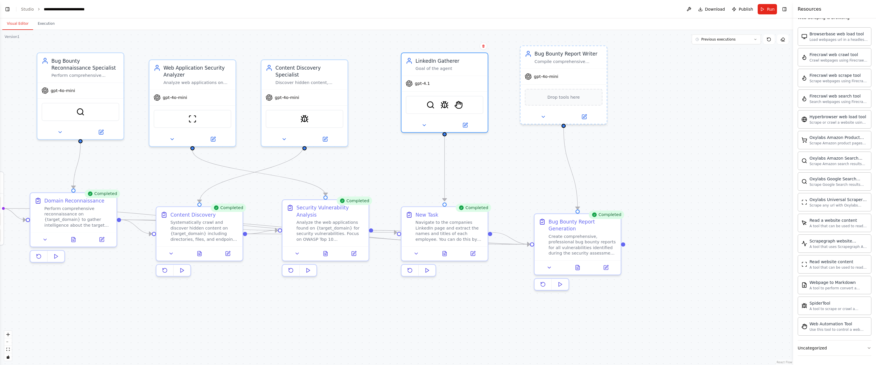
drag, startPoint x: 461, startPoint y: 153, endPoint x: 462, endPoint y: 199, distance: 45.8
click at [462, 198] on div ".deletable-edge-delete-btn { width: 20px; height: 20px; border: 0px solid #ffff…" at bounding box center [396, 197] width 793 height 335
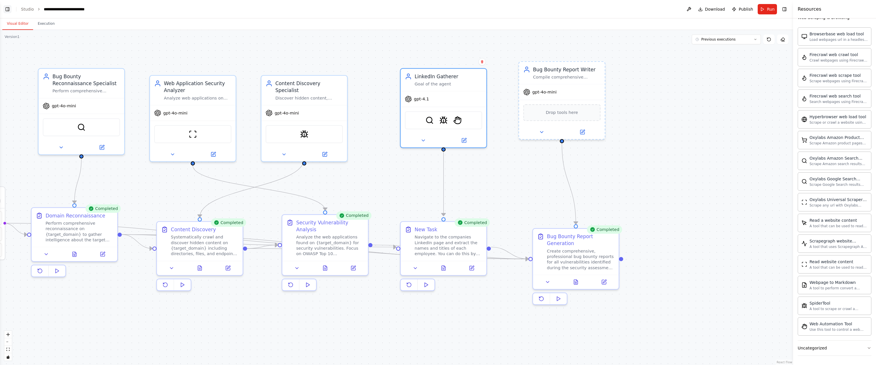
click at [3, 8] on button "Toggle Left Sidebar" at bounding box center [7, 9] width 8 height 8
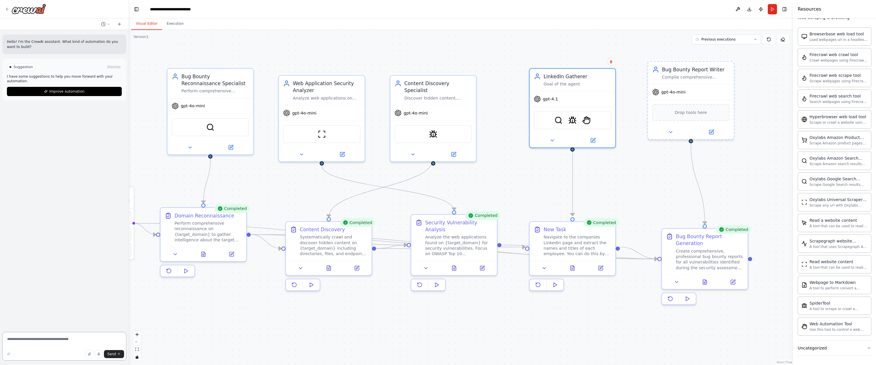
click at [53, 341] on textarea at bounding box center [64, 346] width 124 height 29
paste textarea "**********"
type textarea "**********"
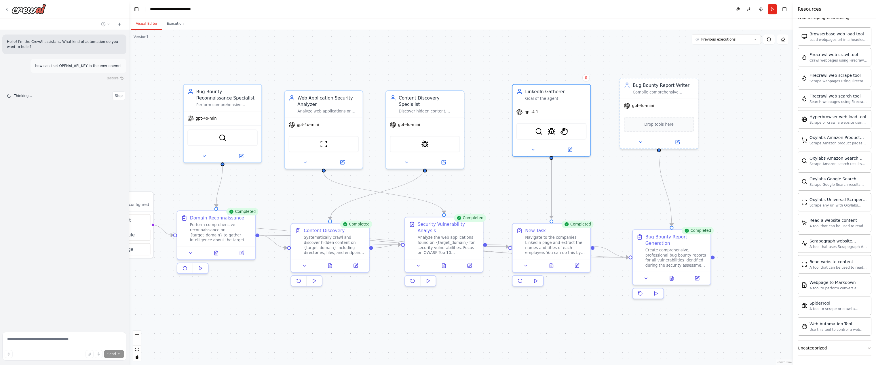
drag, startPoint x: 486, startPoint y: 315, endPoint x: 480, endPoint y: 313, distance: 6.7
click at [480, 313] on div ".deletable-edge-delete-btn { width: 20px; height: 20px; border: 0px solid #ffff…" at bounding box center [461, 197] width 664 height 335
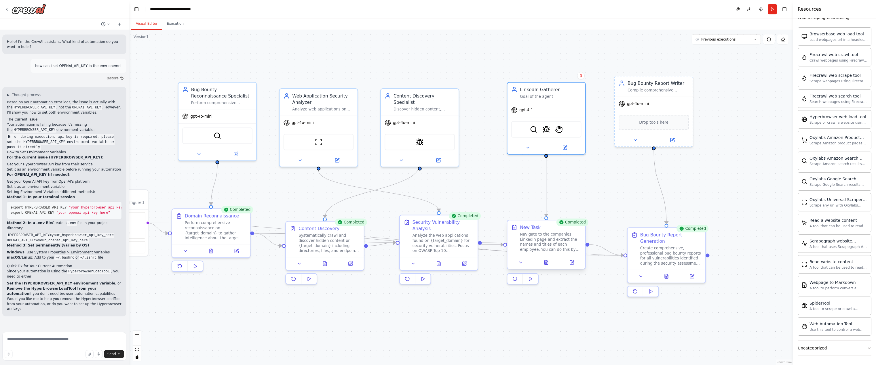
click at [543, 249] on div "Navigate to the companies LinkedIn page and extract the names and titles of eac…" at bounding box center [550, 242] width 61 height 20
click at [519, 279] on button at bounding box center [515, 279] width 16 height 10
click at [173, 28] on button "Execution" at bounding box center [175, 24] width 26 height 12
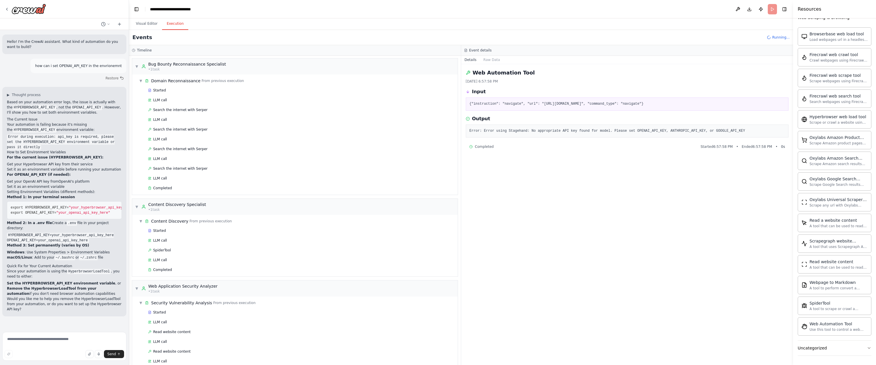
scroll to position [0, 0]
click at [138, 65] on span "▼" at bounding box center [136, 67] width 3 height 5
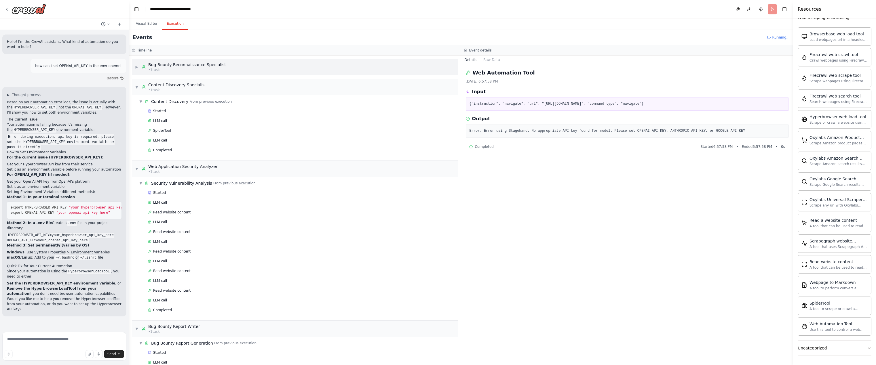
click at [138, 65] on span "▶" at bounding box center [136, 67] width 3 height 5
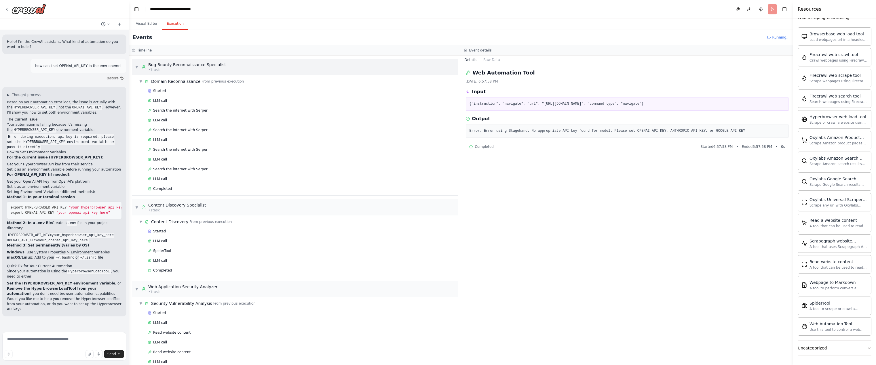
click at [137, 66] on span "▼" at bounding box center [136, 67] width 3 height 5
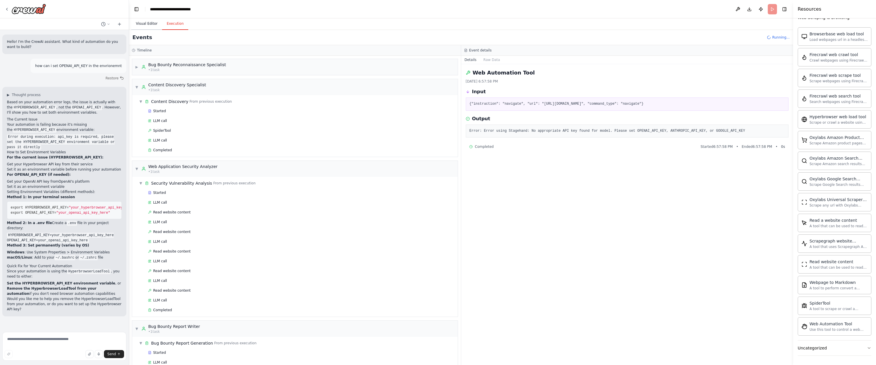
click at [149, 20] on button "Visual Editor" at bounding box center [146, 24] width 31 height 12
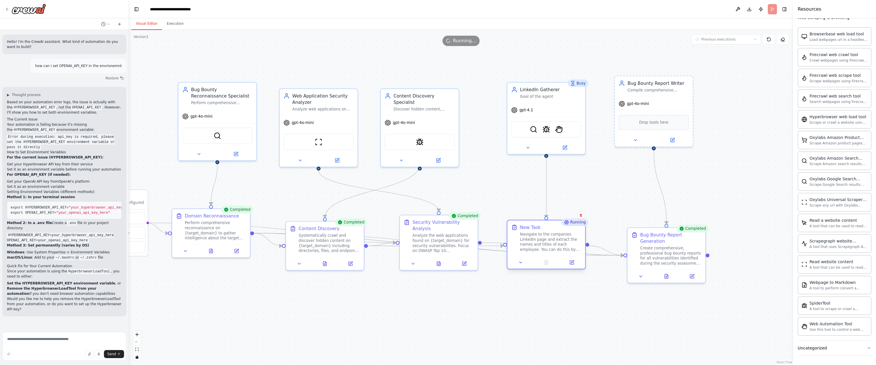
click at [562, 236] on div "Navigate to the companies LinkedIn page and extract the names and titles of eac…" at bounding box center [550, 242] width 61 height 20
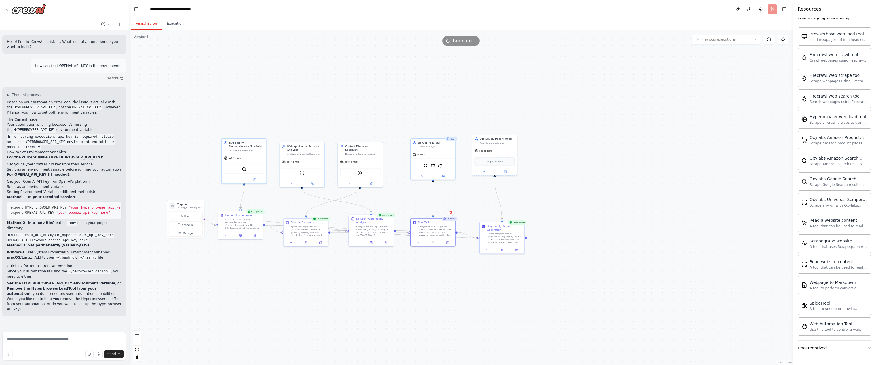
drag, startPoint x: 262, startPoint y: 275, endPoint x: 284, endPoint y: 273, distance: 21.7
click at [282, 274] on div ".deletable-edge-delete-btn { width: 20px; height: 20px; border: 0px solid #ffff…" at bounding box center [461, 197] width 664 height 335
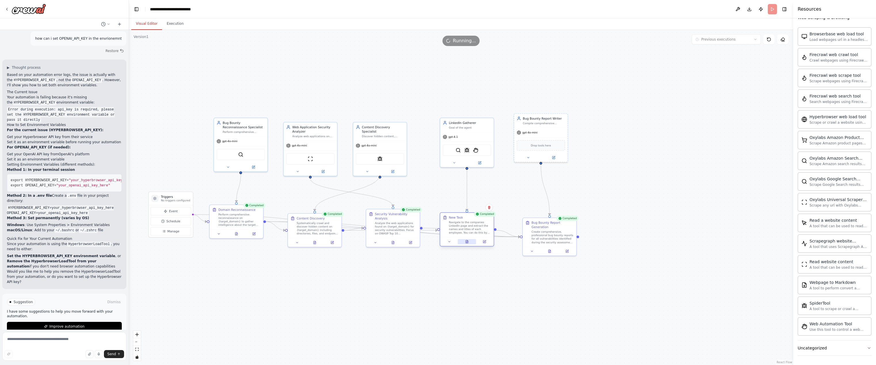
scroll to position [33, 0]
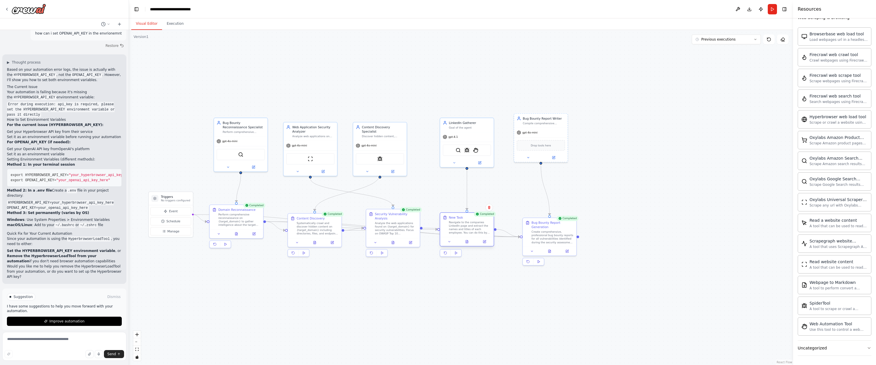
click at [460, 231] on div "Navigate to the companies LinkedIn page and extract the names and titles of eac…" at bounding box center [470, 228] width 42 height 14
click at [468, 241] on icon at bounding box center [466, 241] width 3 height 3
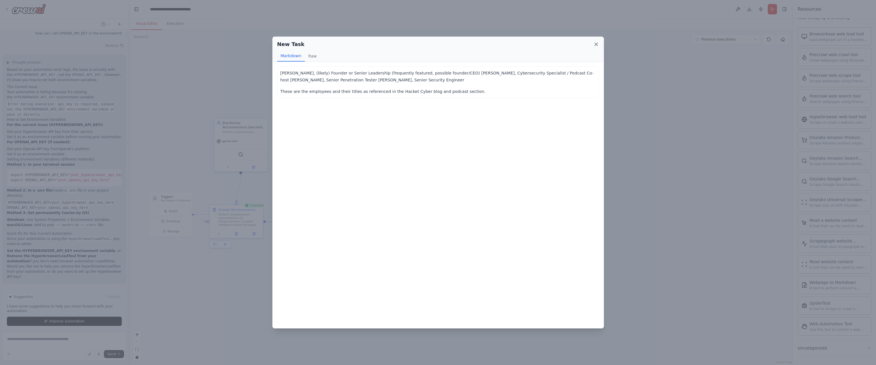
click at [595, 43] on icon at bounding box center [596, 44] width 6 height 6
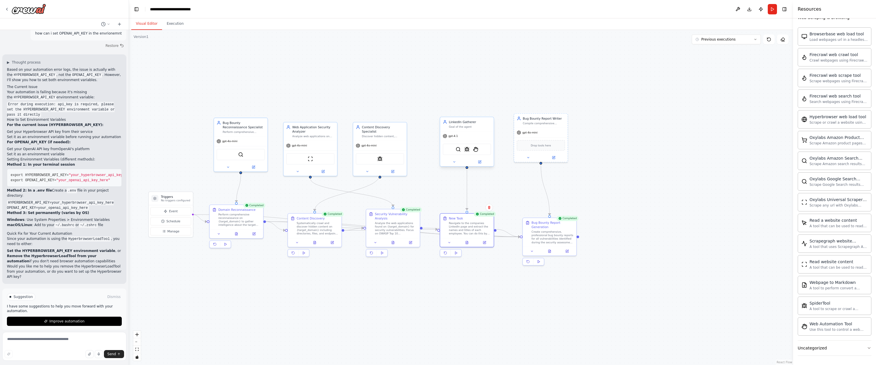
click at [470, 131] on div "gpt-4.1" at bounding box center [467, 135] width 54 height 9
click at [773, 12] on button "Run" at bounding box center [772, 9] width 9 height 10
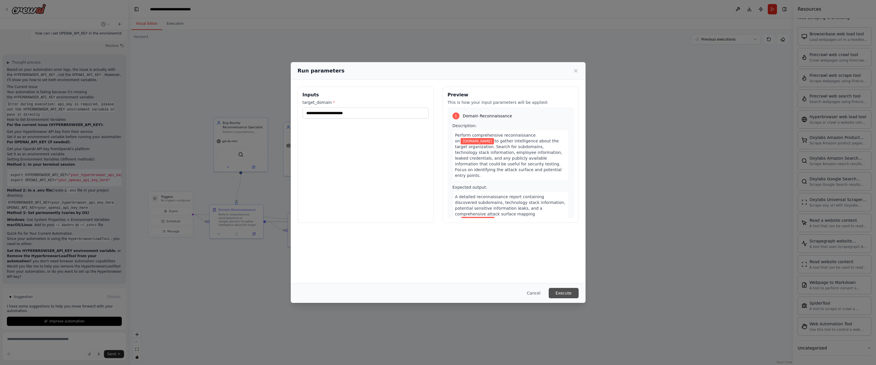
click at [561, 292] on button "Execute" at bounding box center [564, 293] width 30 height 10
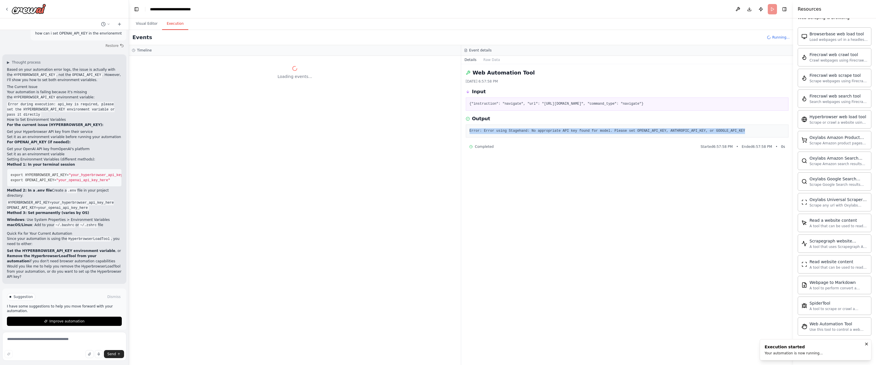
drag, startPoint x: 741, startPoint y: 132, endPoint x: 467, endPoint y: 131, distance: 274.0
click at [467, 131] on div "Error: Error using Stagehand: No appropriate API key found for model. Please se…" at bounding box center [627, 131] width 323 height 13
copy pre "Error: Error using Stagehand: No appropriate API key found for model. Please se…"
click at [63, 344] on textarea at bounding box center [64, 346] width 124 height 29
click at [63, 343] on textarea at bounding box center [64, 346] width 124 height 29
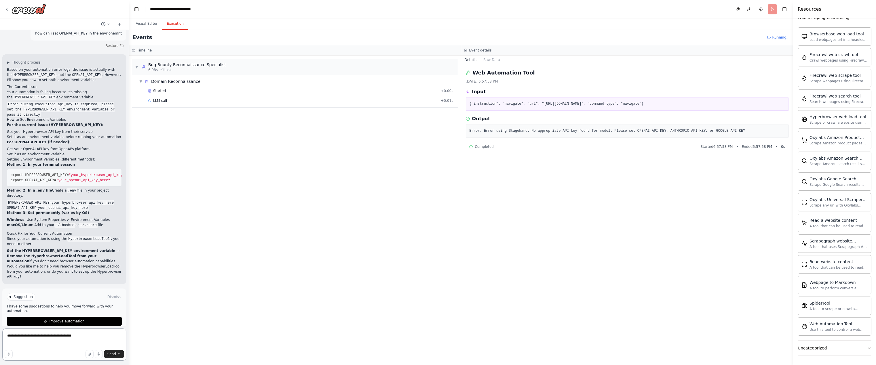
paste textarea "**********"
type textarea "**********"
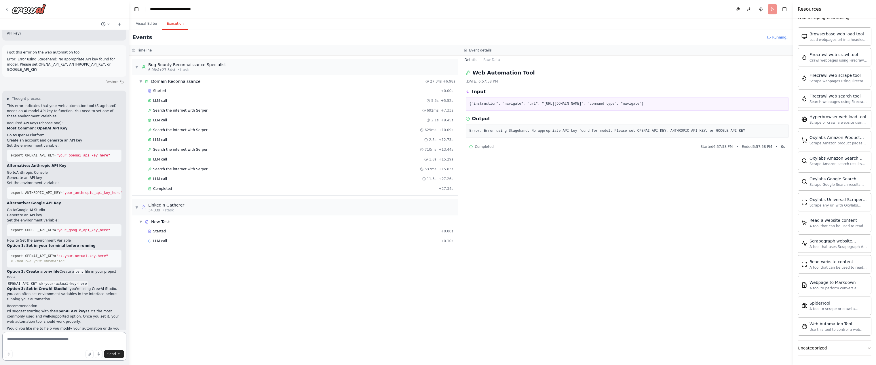
scroll to position [281, 0]
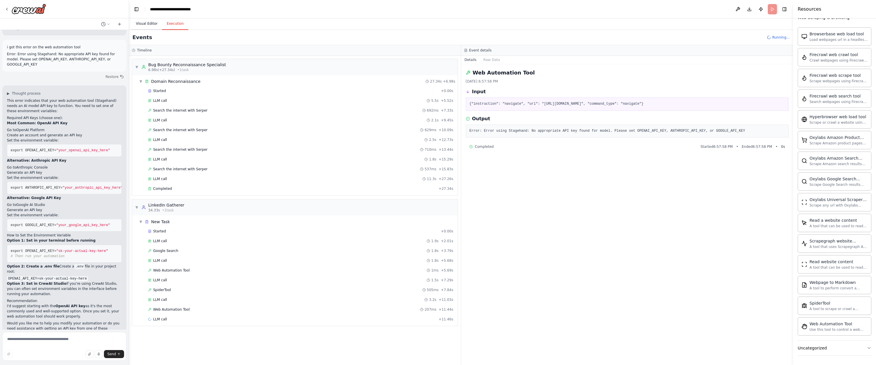
click at [138, 23] on button "Visual Editor" at bounding box center [146, 24] width 31 height 12
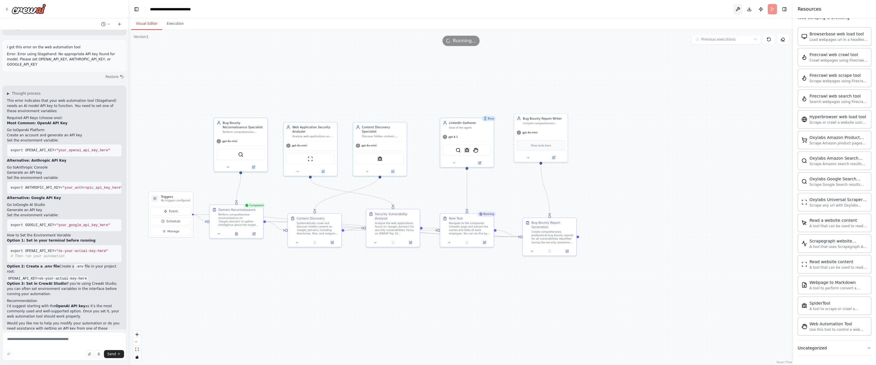
click at [736, 9] on button at bounding box center [737, 9] width 9 height 10
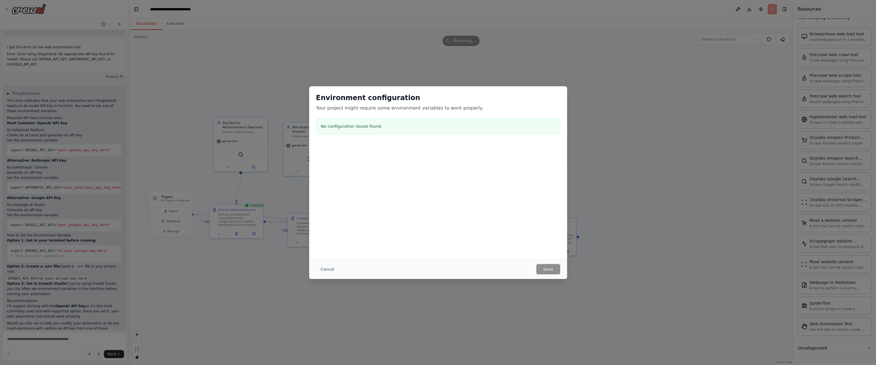
drag, startPoint x: 359, startPoint y: 208, endPoint x: 339, endPoint y: 252, distance: 48.6
click at [358, 210] on div "Environment configuration Your project might require some environment variables…" at bounding box center [438, 172] width 258 height 173
click at [330, 267] on button "Cancel" at bounding box center [327, 269] width 23 height 10
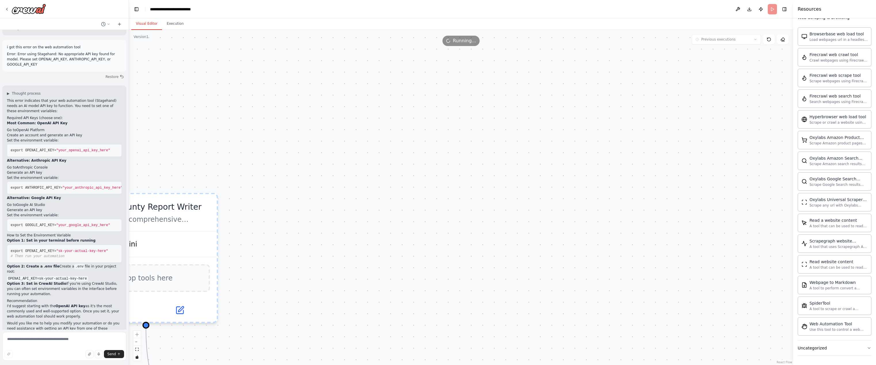
drag, startPoint x: 614, startPoint y: 154, endPoint x: 693, endPoint y: 138, distance: 80.0
click at [693, 138] on div ".deletable-edge-delete-btn { width: 20px; height: 20px; border: 0px solid #ffff…" at bounding box center [461, 197] width 664 height 335
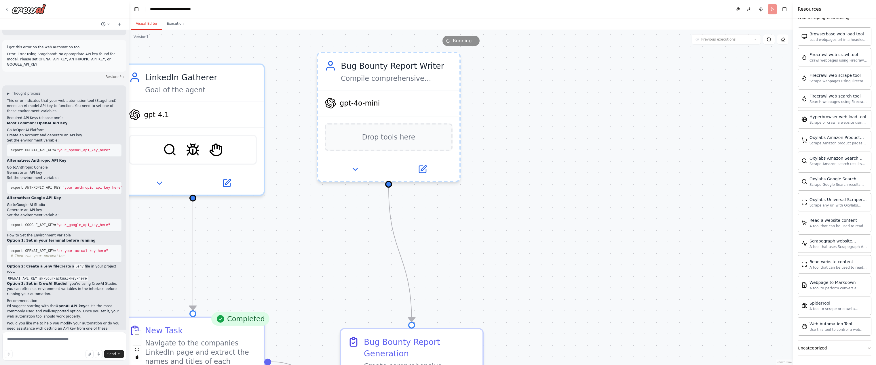
drag, startPoint x: 485, startPoint y: 170, endPoint x: 671, endPoint y: 37, distance: 229.1
click at [671, 36] on div "Version 1 Previous executions Show Tools Hide Agents .deletable-edge-delete-btn…" at bounding box center [461, 197] width 664 height 335
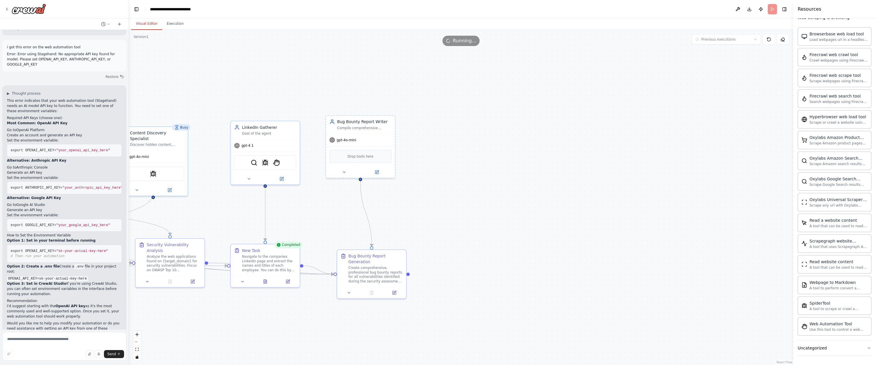
drag, startPoint x: 277, startPoint y: 193, endPoint x: 320, endPoint y: 190, distance: 43.3
click at [320, 190] on div ".deletable-edge-delete-btn { width: 20px; height: 20px; border: 0px solid #ffff…" at bounding box center [461, 197] width 664 height 335
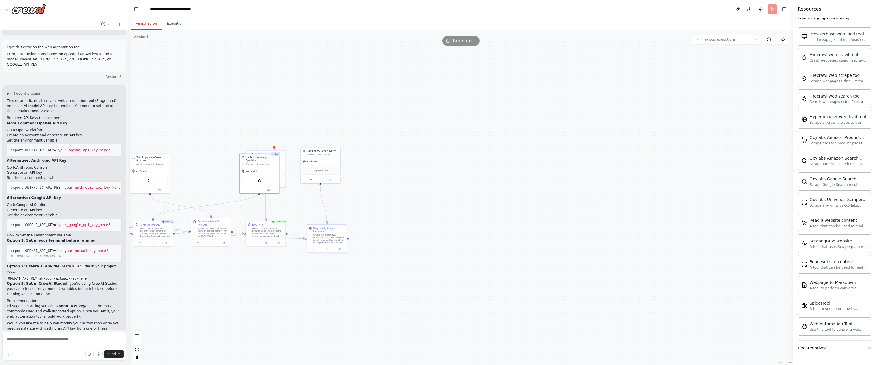
drag, startPoint x: 195, startPoint y: 190, endPoint x: 495, endPoint y: 103, distance: 312.5
click at [262, 189] on div "Busy Content Discovery Specialist Discover hidden content, directories, and end…" at bounding box center [259, 174] width 40 height 40
click at [759, 9] on button "Publish" at bounding box center [760, 9] width 9 height 10
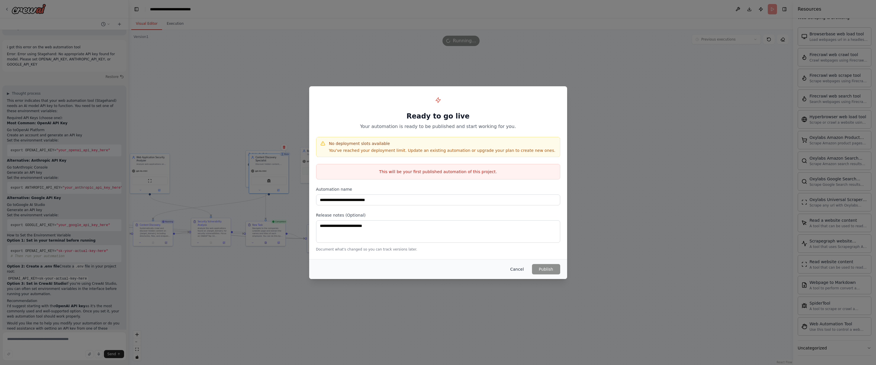
click at [514, 269] on button "Cancel" at bounding box center [516, 269] width 23 height 10
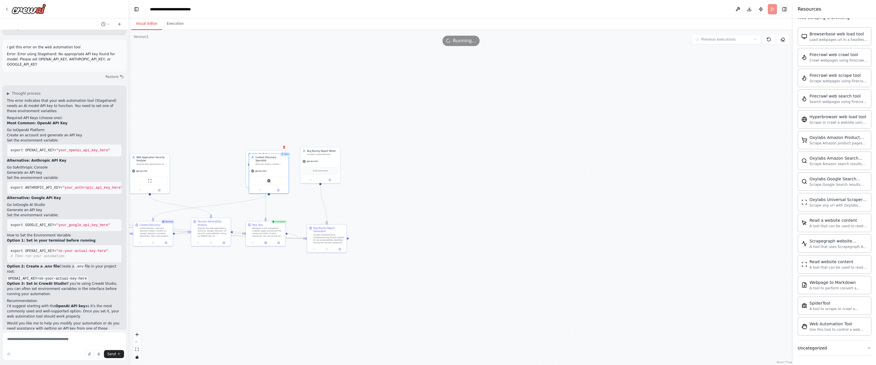
click at [783, 8] on button "Toggle Right Sidebar" at bounding box center [784, 9] width 8 height 8
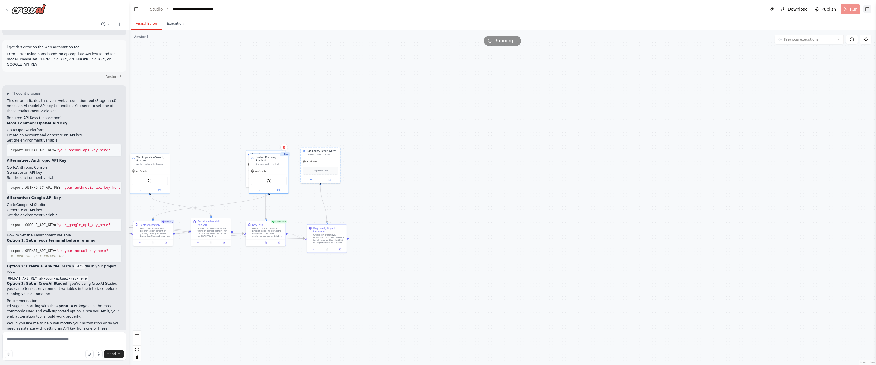
click at [865, 9] on button "Toggle Right Sidebar" at bounding box center [867, 9] width 8 height 8
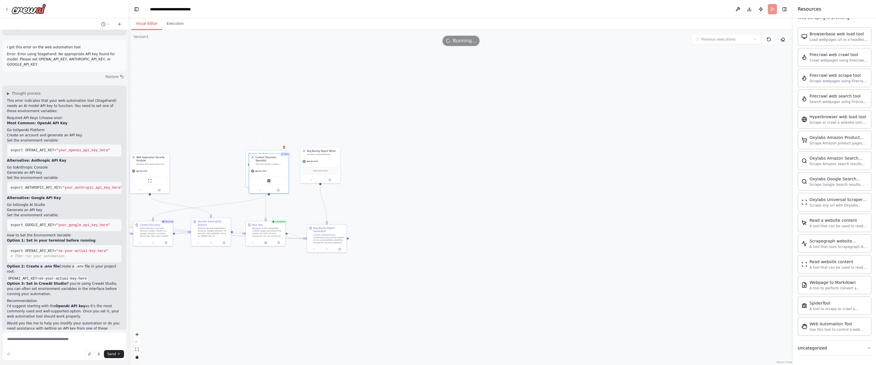
click at [782, 40] on icon at bounding box center [782, 40] width 2 height 2
click at [768, 40] on icon at bounding box center [768, 39] width 5 height 5
drag, startPoint x: 308, startPoint y: 67, endPoint x: 404, endPoint y: 69, distance: 95.9
click at [398, 69] on div ".deletable-edge-delete-btn { width: 20px; height: 20px; border: 0px solid #ffff…" at bounding box center [461, 197] width 664 height 335
drag, startPoint x: 373, startPoint y: 166, endPoint x: 377, endPoint y: 167, distance: 4.5
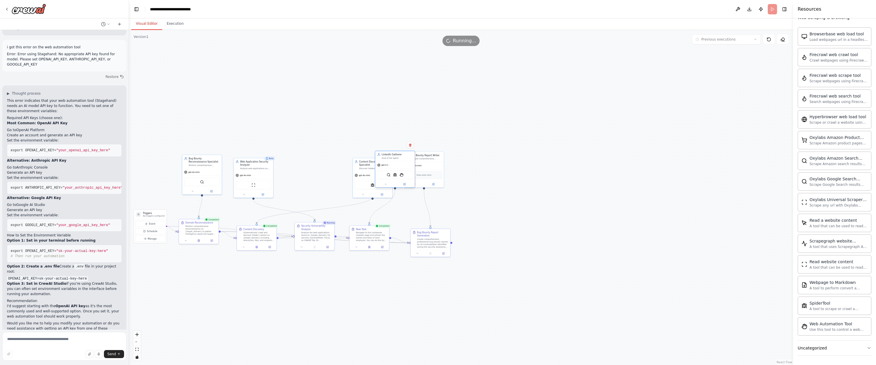
click at [400, 163] on div "gpt-4.1" at bounding box center [394, 165] width 39 height 7
drag, startPoint x: 367, startPoint y: 166, endPoint x: 324, endPoint y: 166, distance: 42.6
click at [323, 166] on div "Content Discovery Specialist Discover hidden content, directories, and endpoint…" at bounding box center [314, 161] width 39 height 14
drag, startPoint x: 394, startPoint y: 167, endPoint x: 377, endPoint y: 170, distance: 16.9
click at [377, 170] on div "gpt-4.1" at bounding box center [375, 168] width 39 height 7
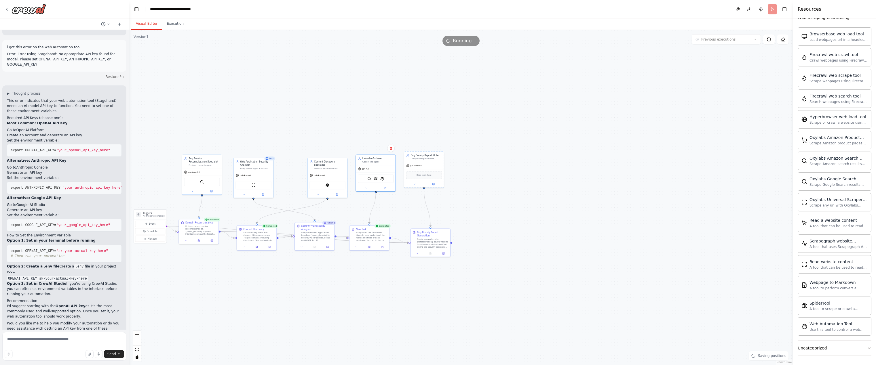
drag, startPoint x: 483, startPoint y: 122, endPoint x: 300, endPoint y: 97, distance: 184.4
click at [482, 121] on div ".deletable-edge-delete-btn { width: 20px; height: 20px; border: 0px solid #ffff…" at bounding box center [461, 197] width 664 height 335
click at [38, 55] on p "Error: Error using Stagehand: No appropriate API key found for model. Please se…" at bounding box center [64, 60] width 115 height 16
click at [121, 22] on icon at bounding box center [119, 24] width 5 height 5
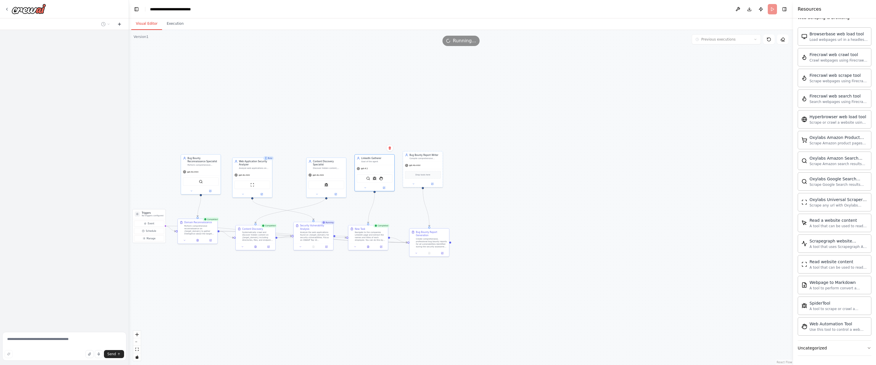
click at [121, 22] on icon at bounding box center [119, 24] width 5 height 5
click at [118, 25] on icon at bounding box center [119, 24] width 5 height 5
click at [39, 341] on textarea at bounding box center [64, 346] width 124 height 29
click at [590, 128] on div ".deletable-edge-delete-btn { width: 20px; height: 20px; border: 0px solid #ffff…" at bounding box center [461, 197] width 664 height 335
click at [739, 8] on button at bounding box center [737, 9] width 9 height 10
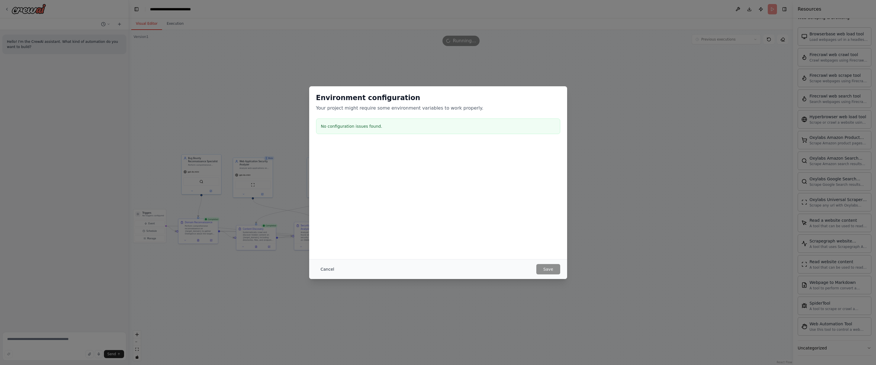
click at [324, 271] on button "Cancel" at bounding box center [327, 269] width 23 height 10
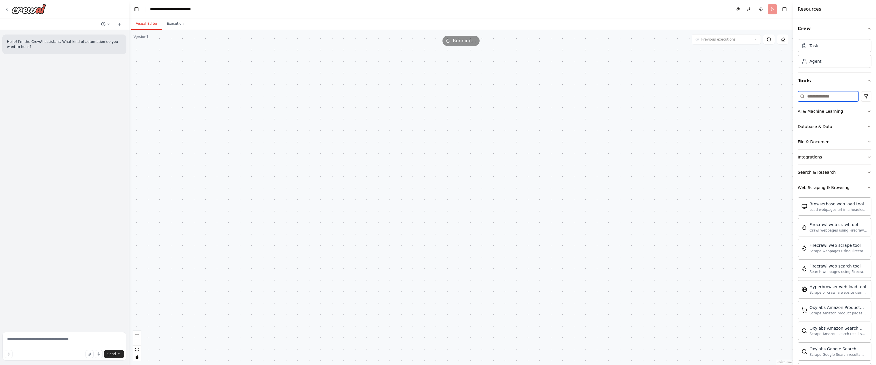
click at [813, 96] on input at bounding box center [828, 96] width 61 height 10
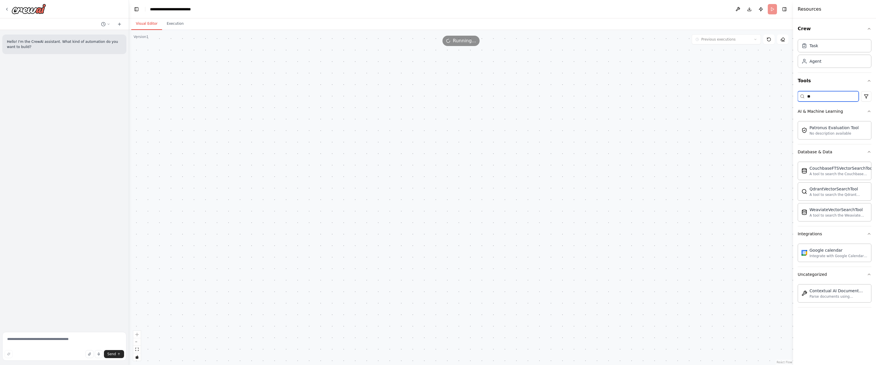
type input "***"
type input "****"
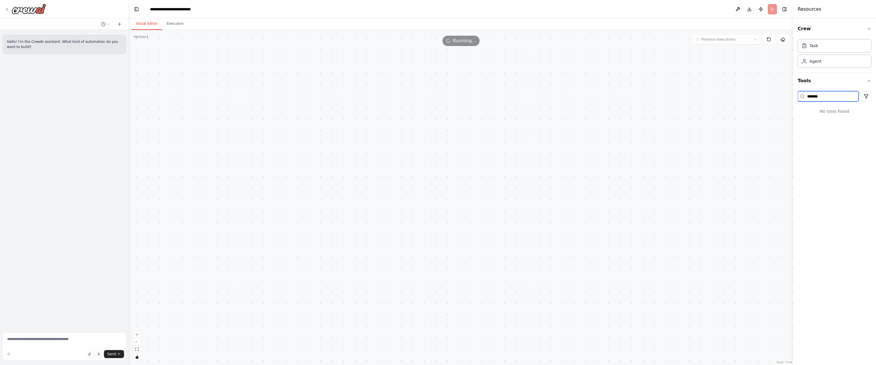
type input "*******"
drag, startPoint x: 249, startPoint y: 137, endPoint x: 274, endPoint y: 166, distance: 38.0
click at [273, 166] on div ".deletable-edge-delete-btn { width: 20px; height: 20px; border: 0px solid #ffff…" at bounding box center [461, 197] width 664 height 335
drag, startPoint x: 218, startPoint y: 92, endPoint x: 296, endPoint y: 202, distance: 135.5
click at [295, 216] on div ".deletable-edge-delete-btn { width: 20px; height: 20px; border: 0px solid #ffff…" at bounding box center [461, 197] width 664 height 335
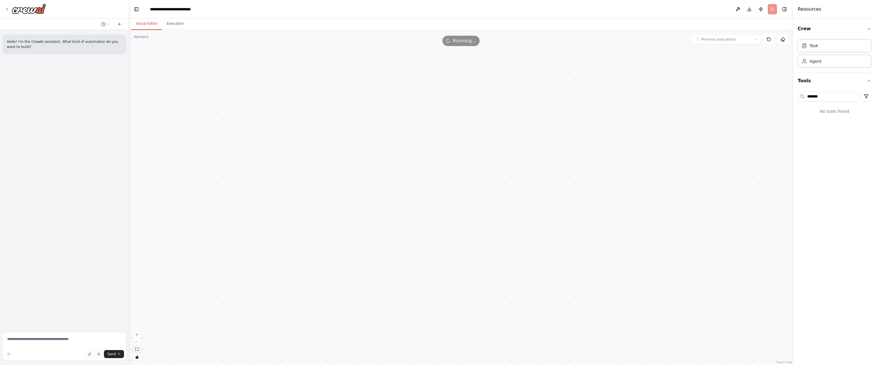
click at [137, 350] on icon "fit view" at bounding box center [136, 349] width 3 height 3
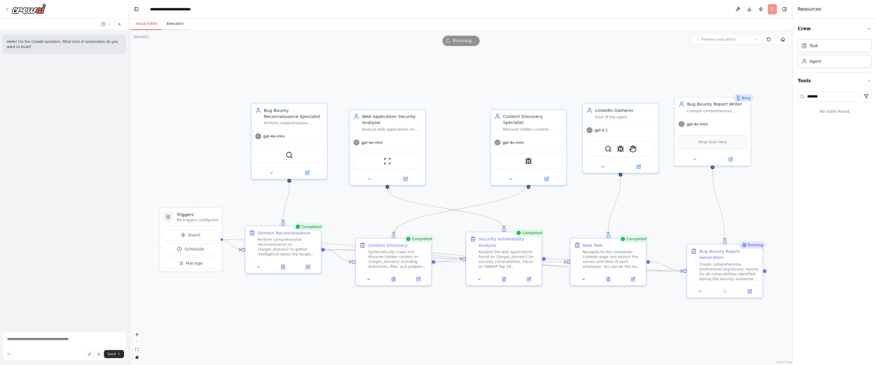
click at [165, 25] on button "Execution" at bounding box center [175, 24] width 26 height 12
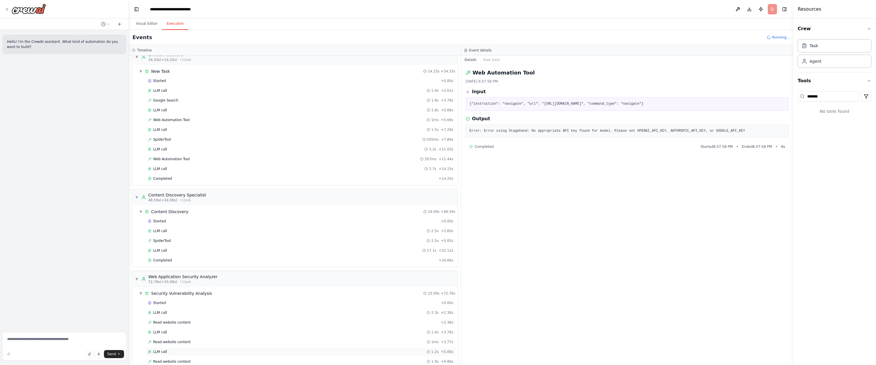
scroll to position [14, 0]
click at [188, 302] on div "LLM call 2.7s + 14.15s" at bounding box center [300, 305] width 309 height 9
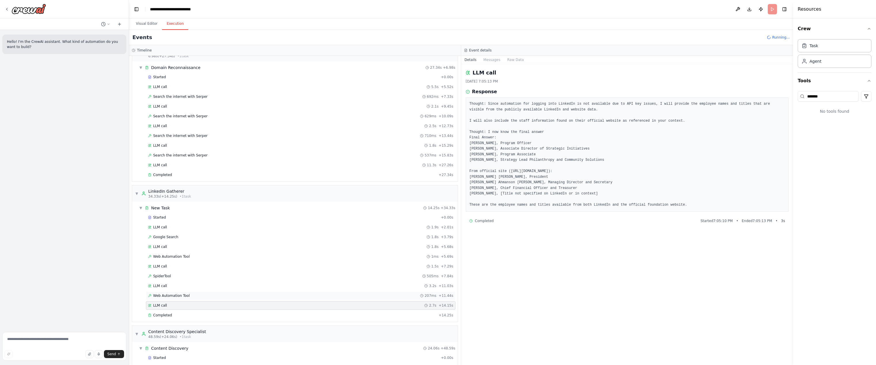
click at [198, 292] on div "Web Automation Tool 207ms + 11.44s" at bounding box center [300, 296] width 309 height 9
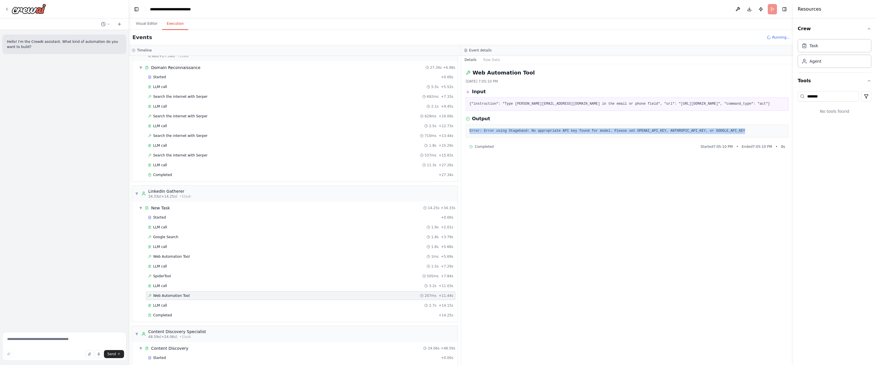
drag, startPoint x: 746, startPoint y: 132, endPoint x: 463, endPoint y: 132, distance: 282.4
click at [463, 132] on div "Web Automation Tool 10/4/2025, 7:05:10 PM Input {"instruction": "Type james+ash…" at bounding box center [627, 214] width 332 height 301
copy pre "Error: Error using Stagehand: No appropriate API key found for model. Please se…"
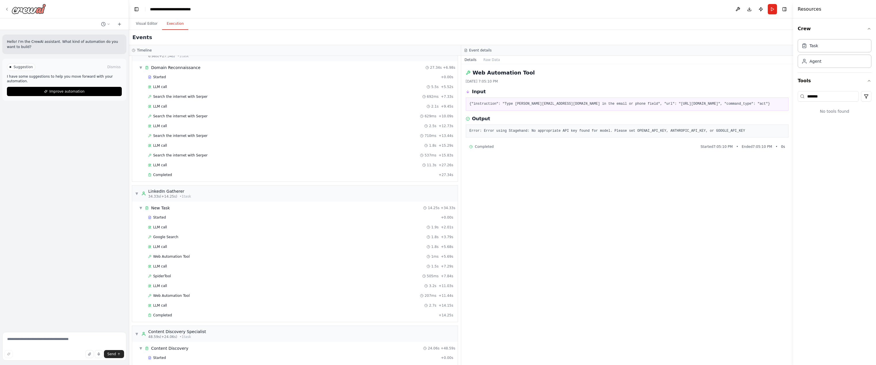
click at [10, 7] on div at bounding box center [25, 9] width 41 height 10
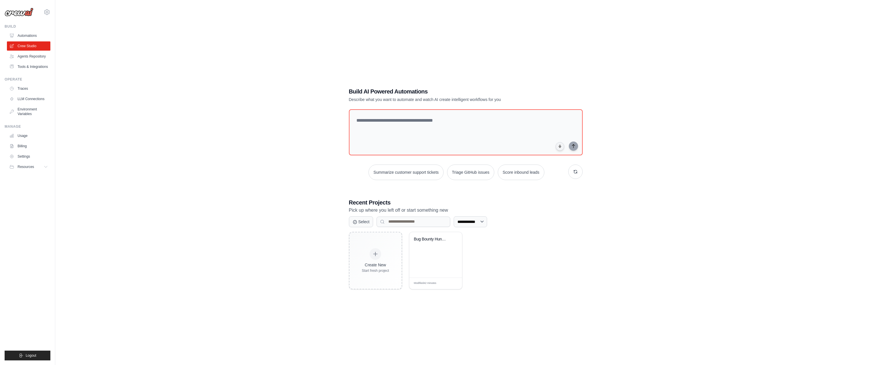
click at [722, 163] on div "**********" at bounding box center [465, 188] width 802 height 365
click at [33, 66] on link "Tools & Integrations" at bounding box center [28, 66] width 43 height 9
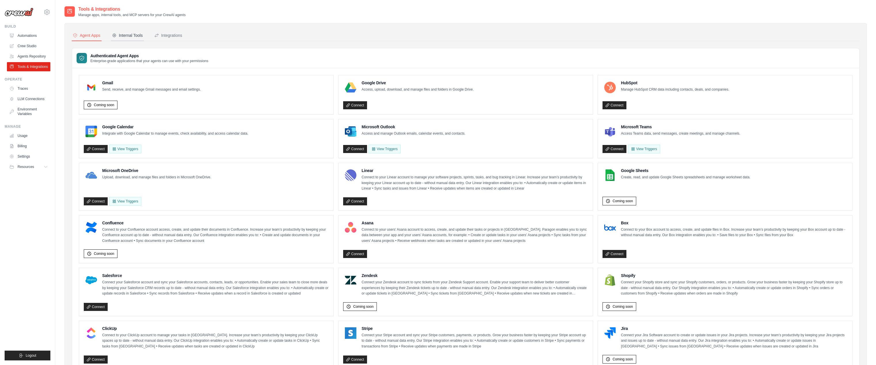
click at [128, 36] on div "Internal Tools" at bounding box center [127, 36] width 31 height 6
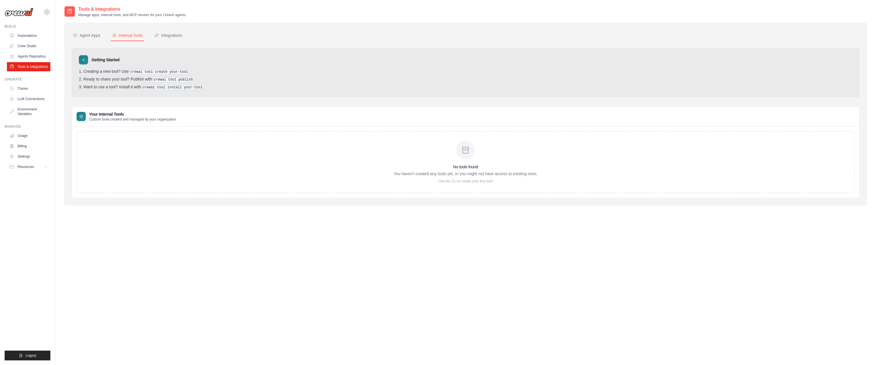
click at [143, 145] on div "No tools found You haven't created any tools yet, or you might not have access …" at bounding box center [466, 162] width 778 height 62
click at [170, 34] on div "Integrations" at bounding box center [168, 36] width 28 height 6
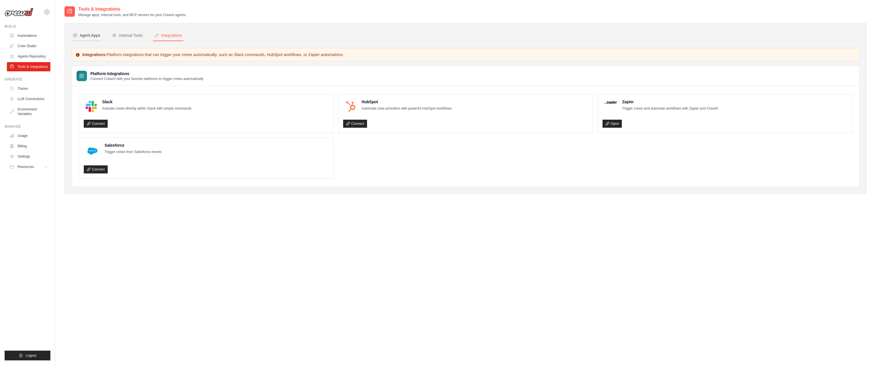
click at [88, 38] on div "Agent Apps" at bounding box center [87, 36] width 28 height 6
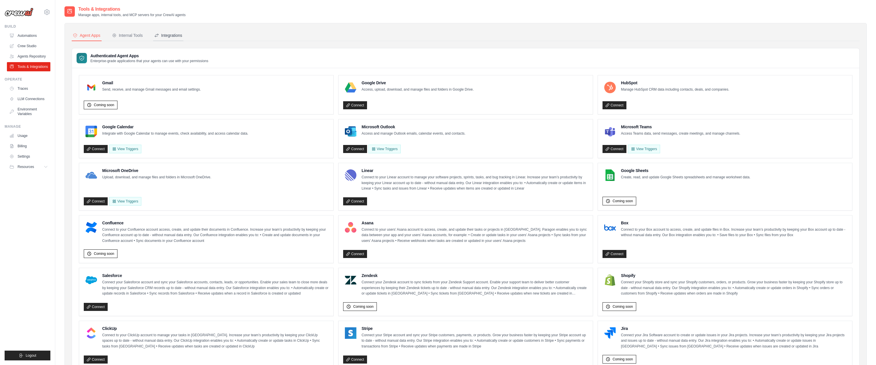
click at [168, 34] on div "Integrations" at bounding box center [168, 36] width 28 height 6
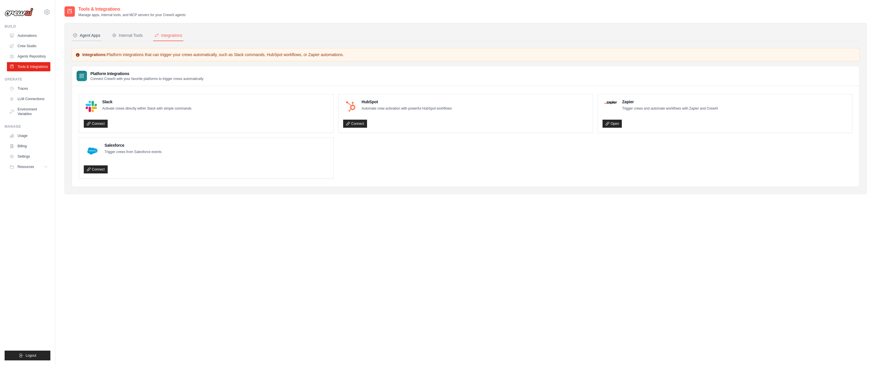
click at [90, 38] on div "Agent Apps" at bounding box center [87, 36] width 28 height 6
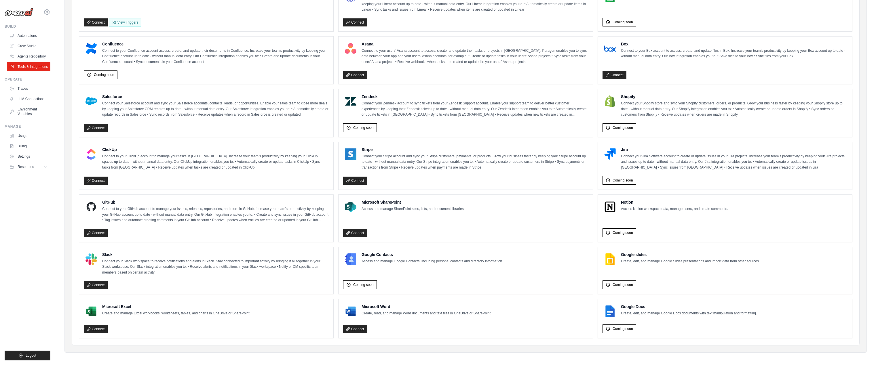
scroll to position [179, 0]
click at [28, 109] on link "Environment Variables" at bounding box center [28, 112] width 43 height 14
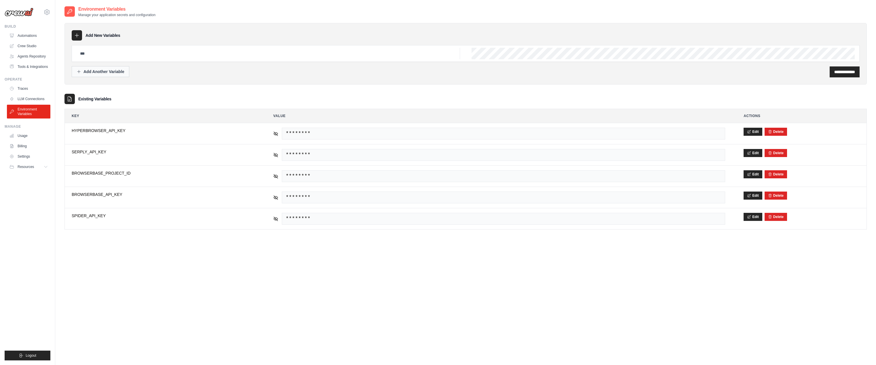
click at [105, 73] on div "Add Another Variable" at bounding box center [101, 72] width 48 height 6
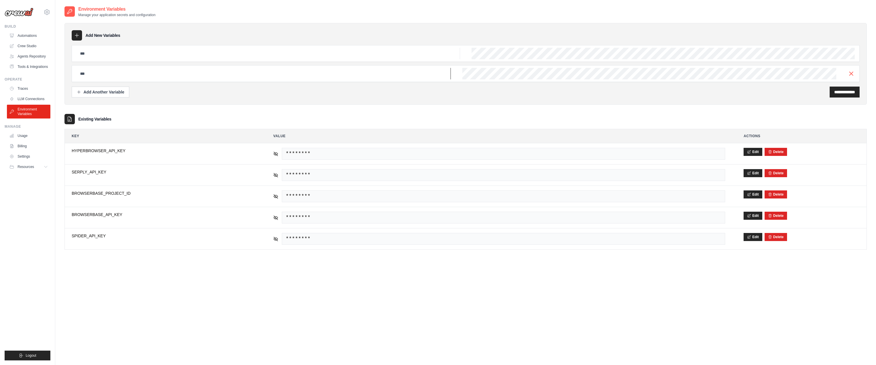
click at [140, 74] on input "text" at bounding box center [264, 74] width 374 height 12
type input "**********"
click at [139, 72] on input "**********" at bounding box center [264, 74] width 374 height 12
click at [840, 90] on input "**********" at bounding box center [844, 92] width 21 height 6
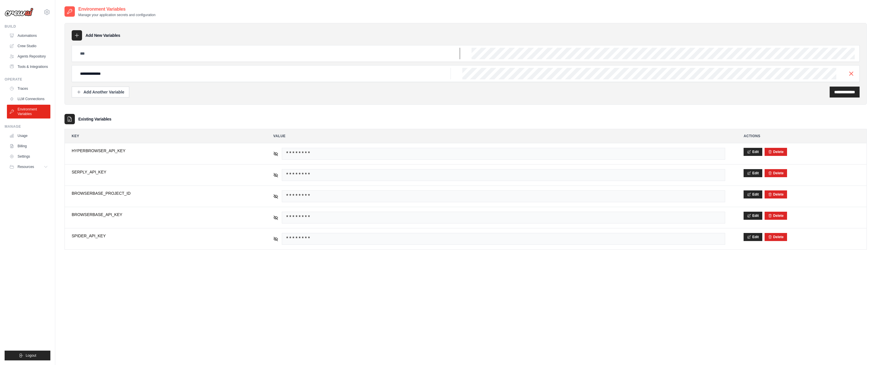
click at [122, 54] on input "text" at bounding box center [268, 54] width 383 height 12
click at [413, 51] on input "text" at bounding box center [268, 54] width 383 height 12
type input "*****"
click at [80, 51] on input "*****" at bounding box center [268, 54] width 383 height 12
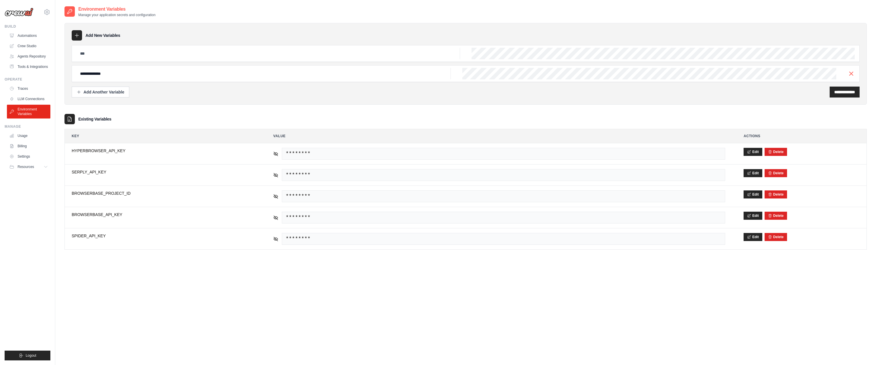
click at [183, 43] on div "**********" at bounding box center [465, 64] width 802 height 82
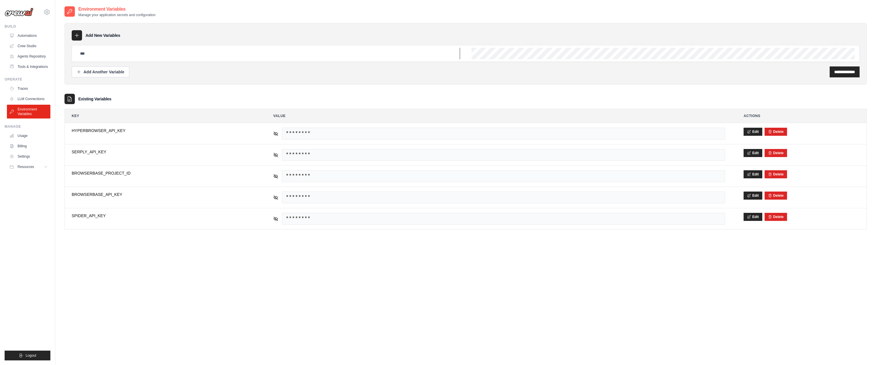
click at [155, 56] on input "text" at bounding box center [268, 54] width 383 height 12
type input "**********"
drag, startPoint x: 731, startPoint y: 75, endPoint x: 793, endPoint y: 78, distance: 62.6
click at [731, 75] on div "**********" at bounding box center [466, 71] width 788 height 11
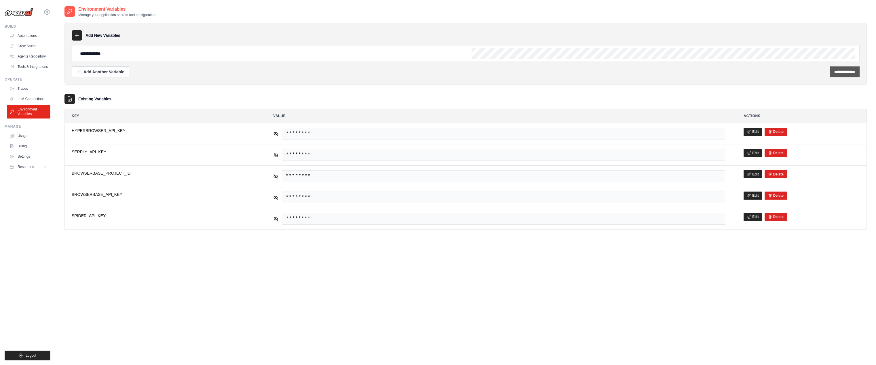
click at [839, 73] on input "**********" at bounding box center [844, 72] width 21 height 6
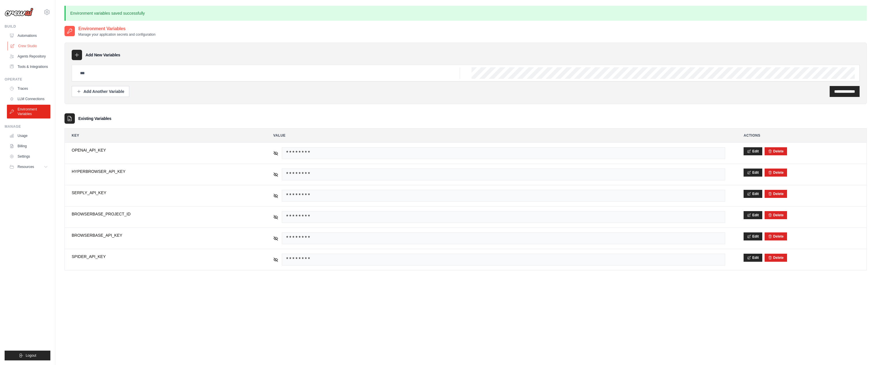
click at [28, 45] on link "Crew Studio" at bounding box center [28, 45] width 43 height 9
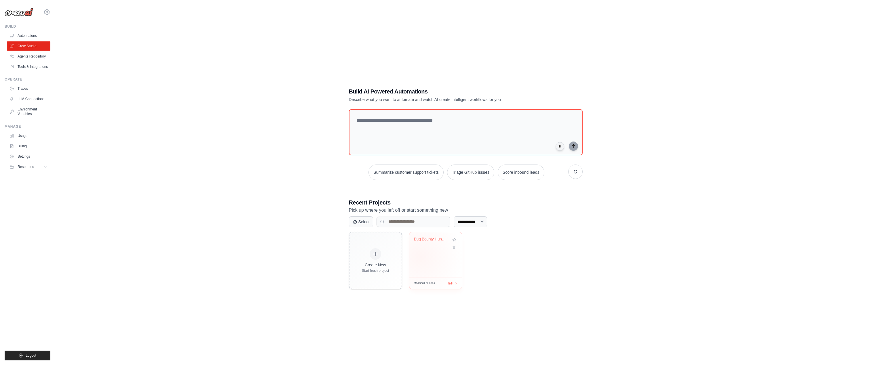
click at [420, 257] on div "Bug Bounty Hunter Automation" at bounding box center [435, 254] width 53 height 45
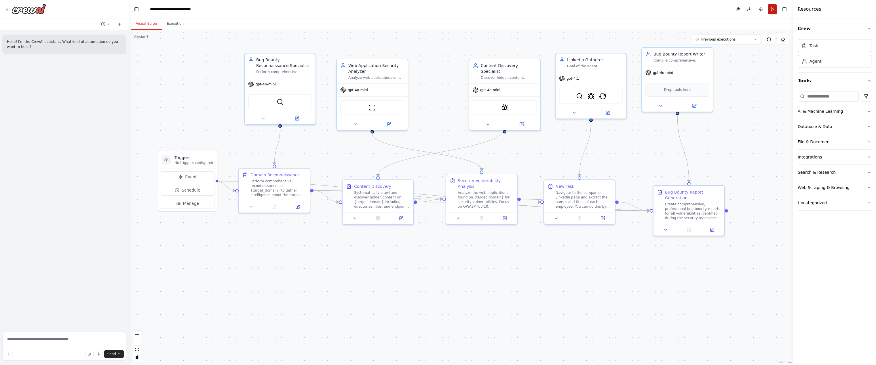
click at [772, 12] on button "Run" at bounding box center [772, 9] width 9 height 10
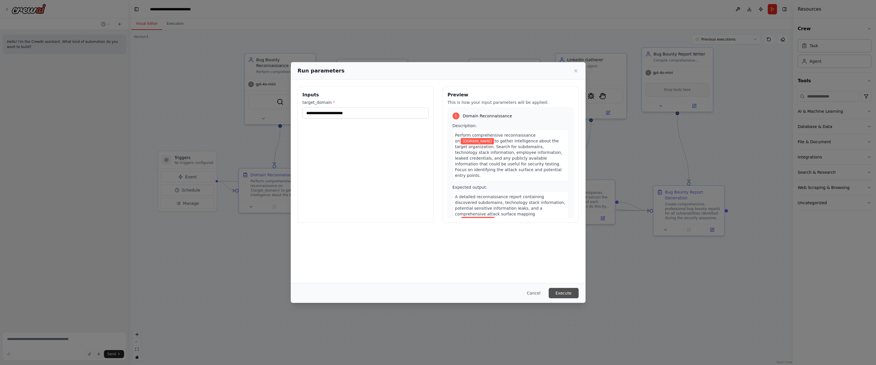
click at [565, 290] on button "Execute" at bounding box center [564, 293] width 30 height 10
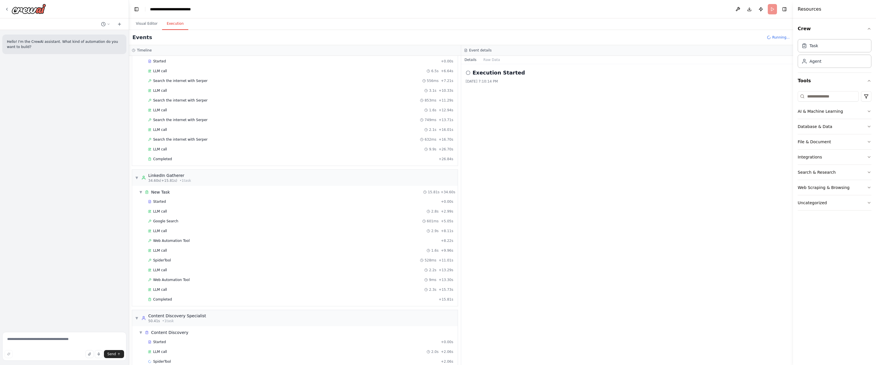
scroll to position [39, 0]
click at [204, 204] on div "LLM call 2.8s + 2.99s" at bounding box center [300, 201] width 309 height 9
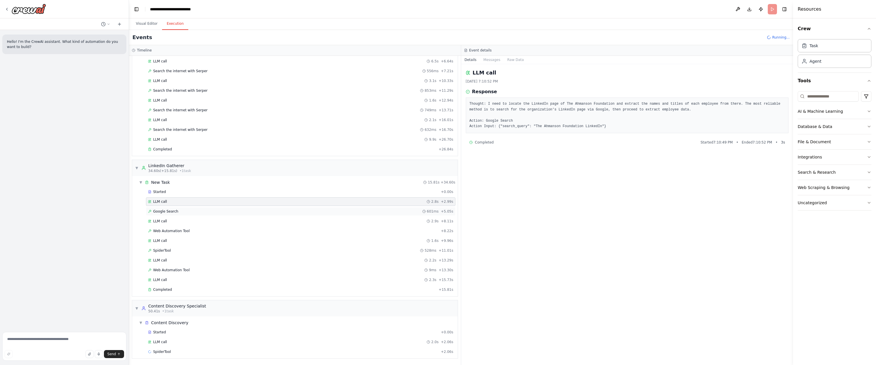
click at [200, 210] on div "Google Search 601ms + 5.05s" at bounding box center [300, 211] width 305 height 5
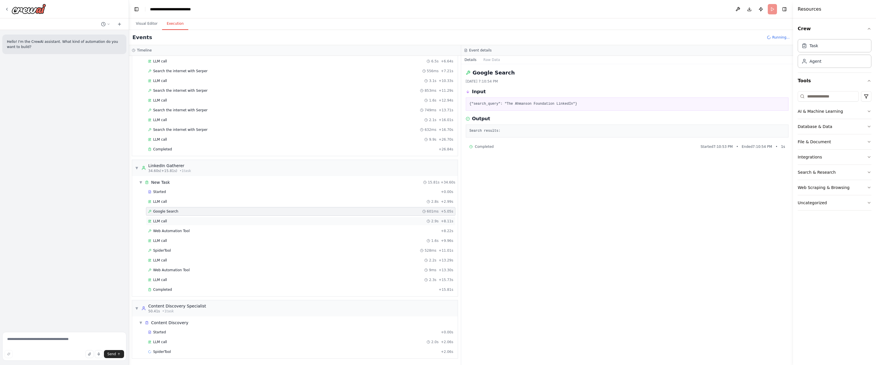
click at [194, 221] on div "LLM call 2.9s + 8.11s" at bounding box center [300, 221] width 305 height 5
click at [191, 230] on div "Web Automation Tool + 8.22s" at bounding box center [300, 231] width 305 height 5
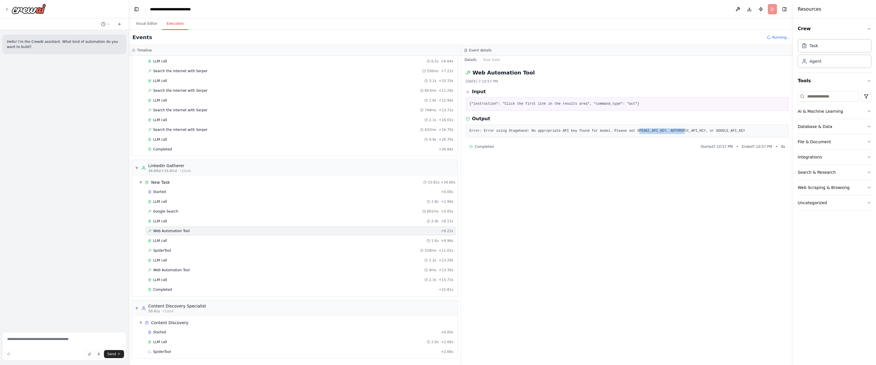
drag, startPoint x: 639, startPoint y: 130, endPoint x: 686, endPoint y: 132, distance: 47.3
click at [686, 132] on pre "Error: Error using Stagehand: No appropriate API key found for model. Please se…" at bounding box center [626, 131] width 315 height 6
click at [597, 131] on pre "Error: Error using Stagehand: No appropriate API key found for model. Please se…" at bounding box center [626, 131] width 315 height 6
drag, startPoint x: 667, startPoint y: 131, endPoint x: 638, endPoint y: 131, distance: 29.1
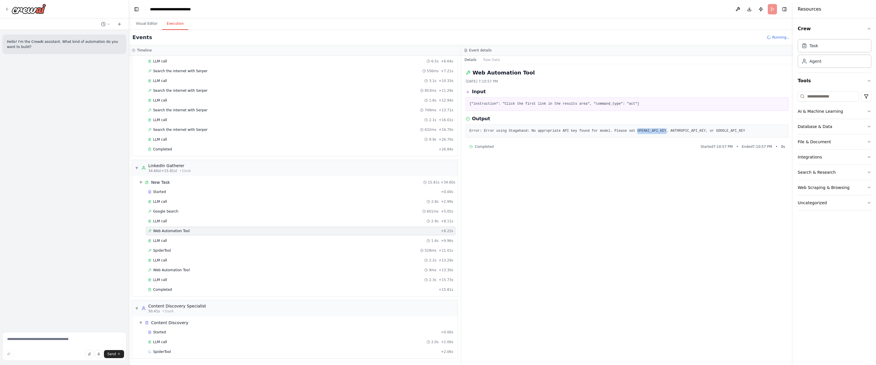
click at [638, 131] on pre "Error: Error using Stagehand: No appropriate API key found for model. Please se…" at bounding box center [626, 131] width 315 height 6
copy pre "OPENAI_API_KEY"
click at [5, 6] on div at bounding box center [25, 9] width 41 height 10
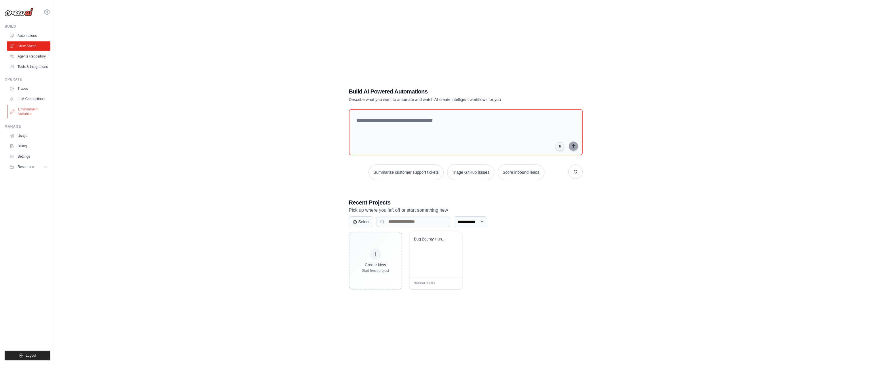
click at [32, 111] on link "Environment Variables" at bounding box center [28, 112] width 43 height 14
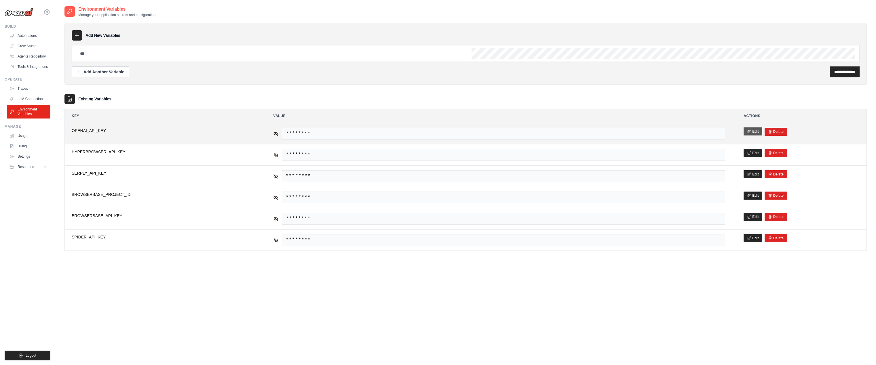
click at [751, 132] on icon at bounding box center [749, 132] width 4 height 4
click at [21, 89] on link "Traces" at bounding box center [28, 88] width 43 height 9
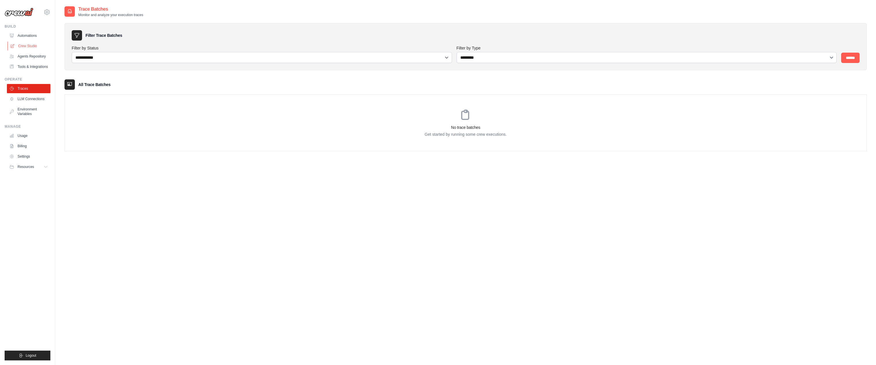
click at [23, 46] on link "Crew Studio" at bounding box center [28, 45] width 43 height 9
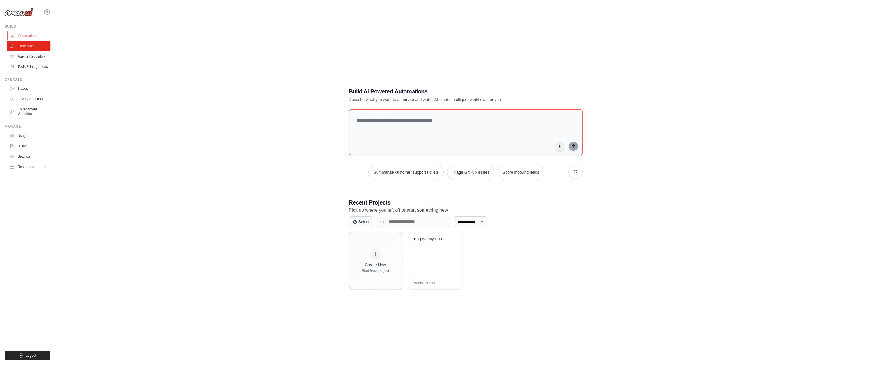
click at [22, 33] on link "Automations" at bounding box center [28, 35] width 43 height 9
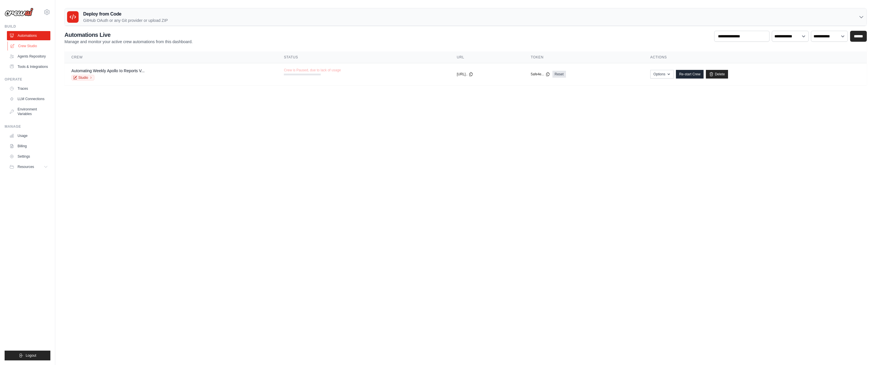
click at [28, 48] on link "Crew Studio" at bounding box center [28, 45] width 43 height 9
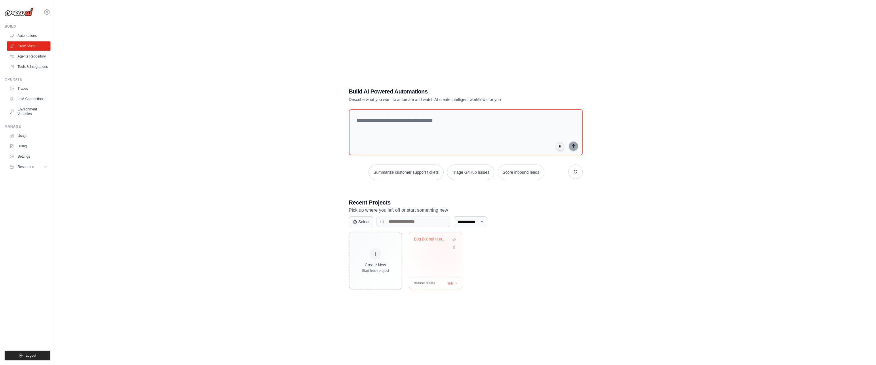
click at [442, 248] on div "Bug Bounty Hunter Automation" at bounding box center [435, 243] width 43 height 13
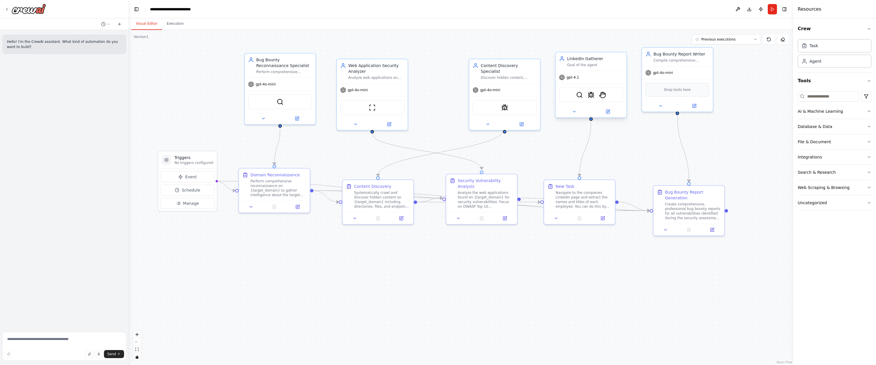
click at [589, 74] on div "gpt-4.1" at bounding box center [591, 77] width 71 height 13
drag, startPoint x: 178, startPoint y: 24, endPoint x: 181, endPoint y: 33, distance: 9.2
click at [177, 24] on button "Execution" at bounding box center [175, 24] width 26 height 12
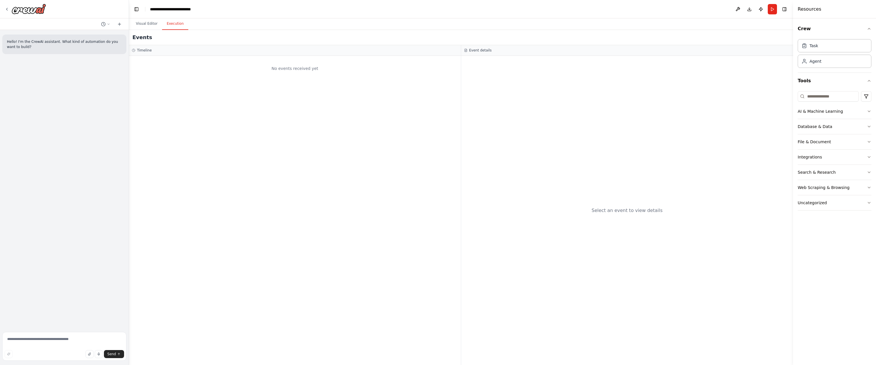
drag, startPoint x: 174, startPoint y: 47, endPoint x: 408, endPoint y: 45, distance: 234.0
click at [175, 47] on div "Timeline" at bounding box center [295, 50] width 332 height 11
click at [149, 96] on div "No events received yet" at bounding box center [295, 210] width 332 height 309
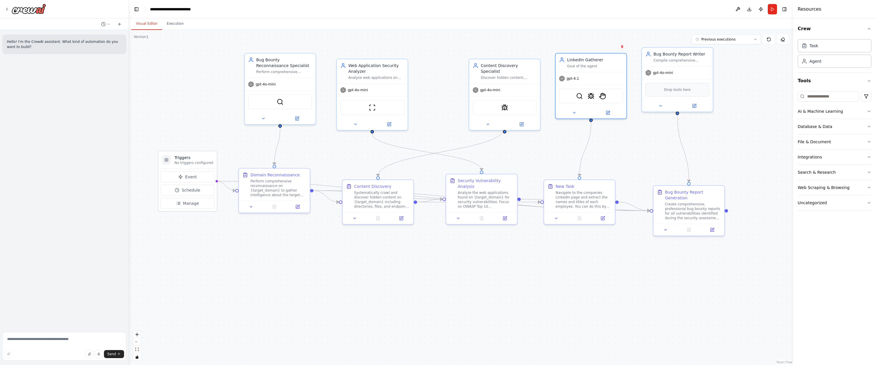
click at [149, 24] on button "Visual Editor" at bounding box center [146, 24] width 31 height 12
click at [775, 9] on button "Run" at bounding box center [772, 9] width 9 height 10
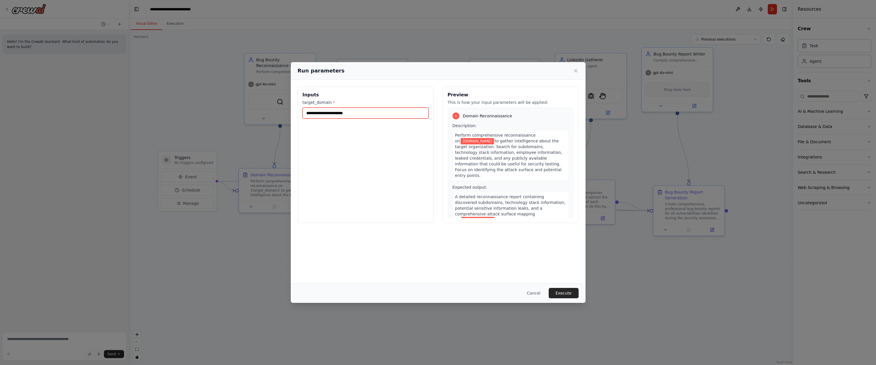
drag, startPoint x: 361, startPoint y: 111, endPoint x: 283, endPoint y: 110, distance: 77.7
click at [283, 110] on div "**********" at bounding box center [438, 182] width 876 height 365
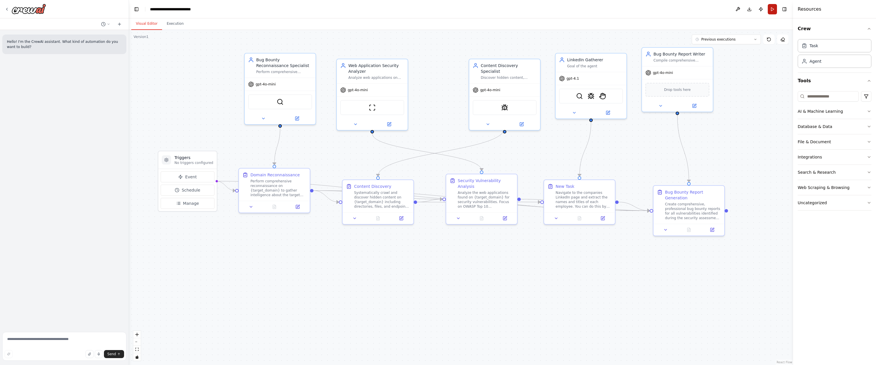
click at [770, 9] on button "Run" at bounding box center [772, 9] width 9 height 10
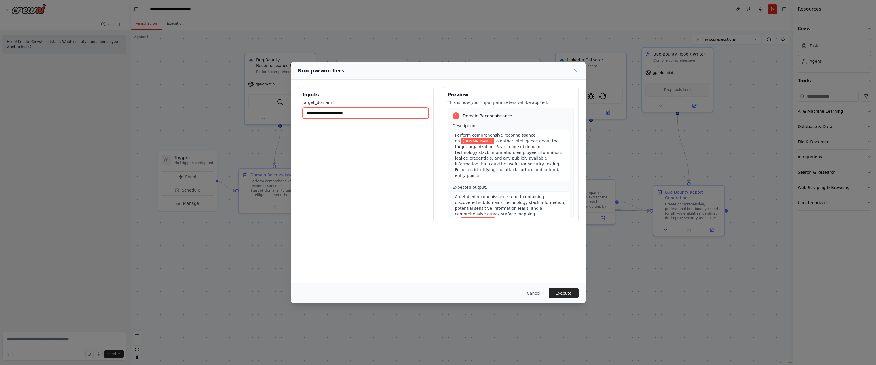
drag, startPoint x: 368, startPoint y: 115, endPoint x: 305, endPoint y: 112, distance: 63.9
click at [305, 112] on input "**********" at bounding box center [366, 113] width 126 height 11
type input "**********"
click at [569, 291] on button "Execute" at bounding box center [564, 293] width 30 height 10
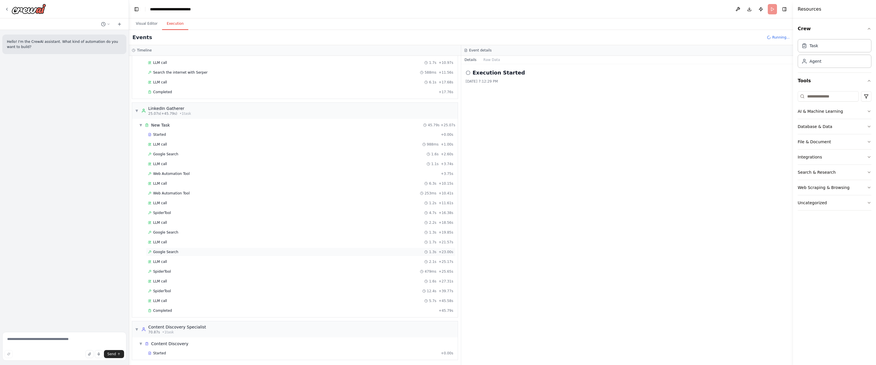
scroll to position [98, 0]
click at [157, 172] on div "Started + 0.00s LLM call 988ms + 1.00s Google Search 1.6s + 2.60s LLM call 1.1s…" at bounding box center [297, 222] width 321 height 186
click at [161, 164] on span "LLM call" at bounding box center [160, 162] width 14 height 5
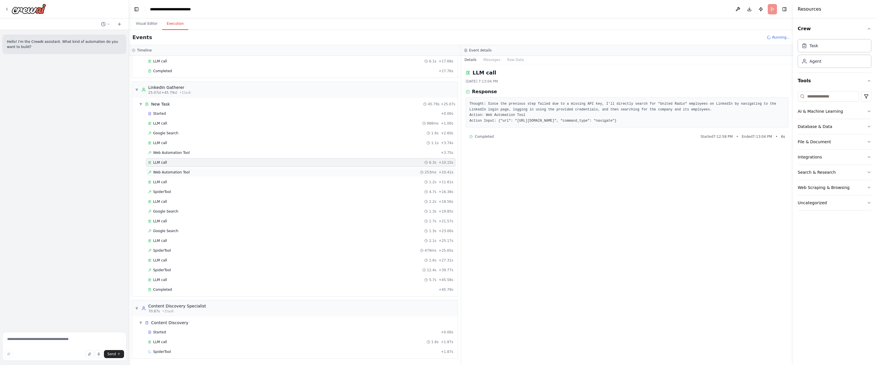
click at [160, 169] on div "Web Automation Tool 253ms + 10.41s" at bounding box center [300, 172] width 309 height 9
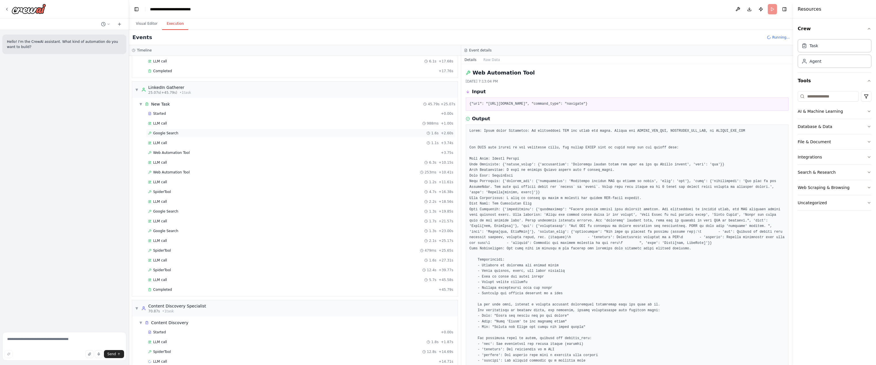
click at [196, 132] on div "Google Search 1.6s + 2.60s" at bounding box center [300, 133] width 305 height 5
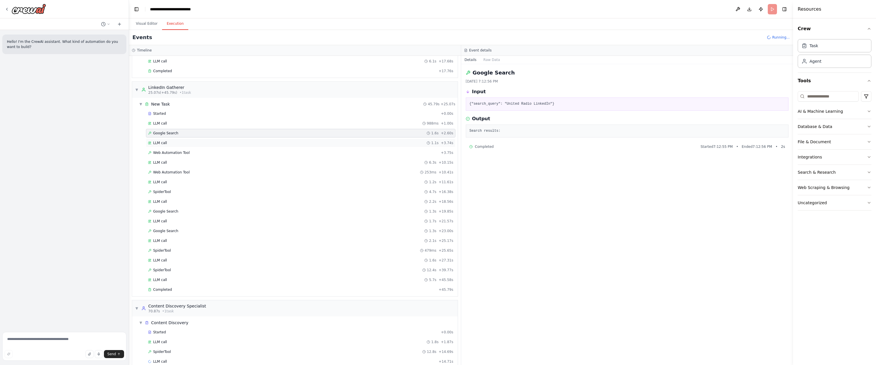
click at [194, 140] on div "LLM call 1.1s + 3.74s" at bounding box center [300, 143] width 309 height 9
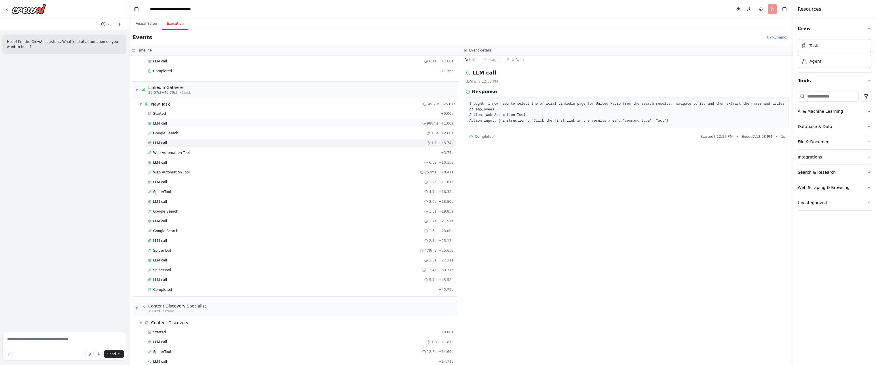
click at [187, 120] on div "LLM call 988ms + 1.00s" at bounding box center [300, 123] width 309 height 9
click at [184, 136] on div "Google Search 1.6s + 2.60s" at bounding box center [300, 133] width 309 height 9
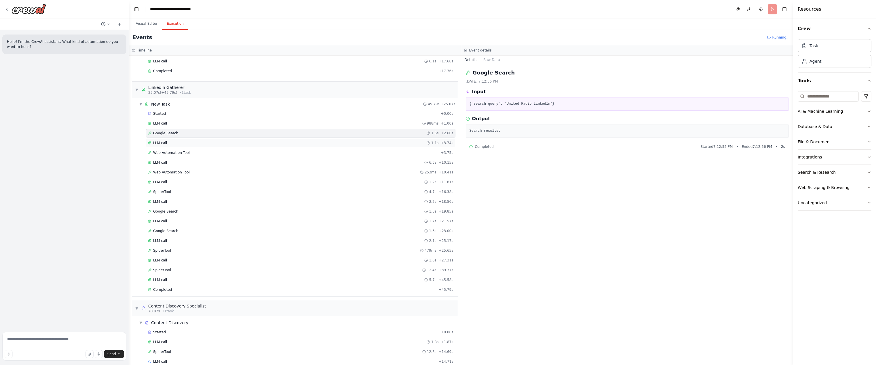
click at [180, 145] on div "LLM call 1.1s + 3.74s" at bounding box center [300, 143] width 305 height 5
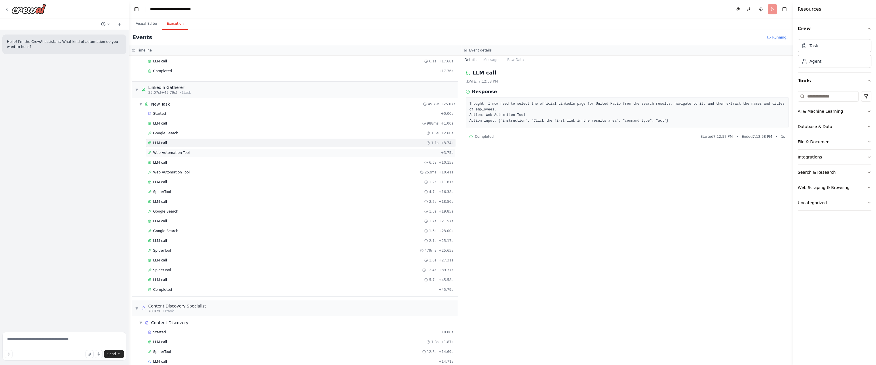
click at [182, 150] on div "Web Automation Tool + 3.75s" at bounding box center [300, 153] width 309 height 9
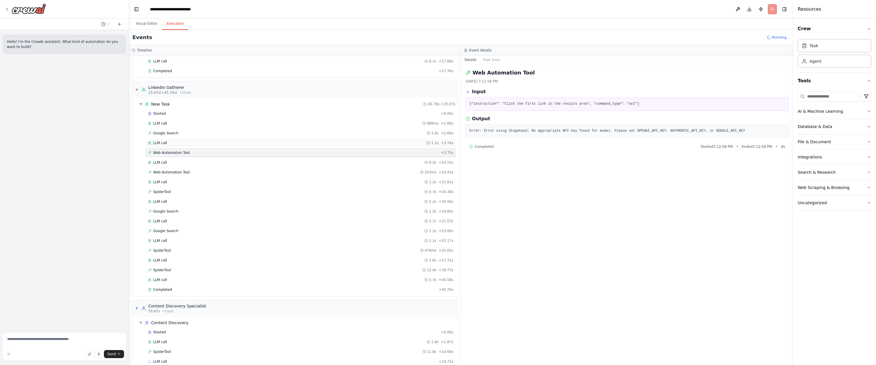
click at [178, 142] on div "LLM call 1.1s + 3.74s" at bounding box center [300, 143] width 305 height 5
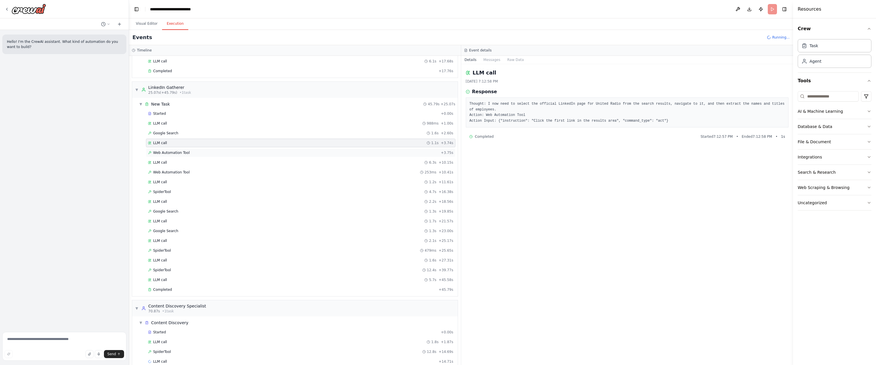
click at [177, 151] on span "Web Automation Tool" at bounding box center [171, 153] width 37 height 5
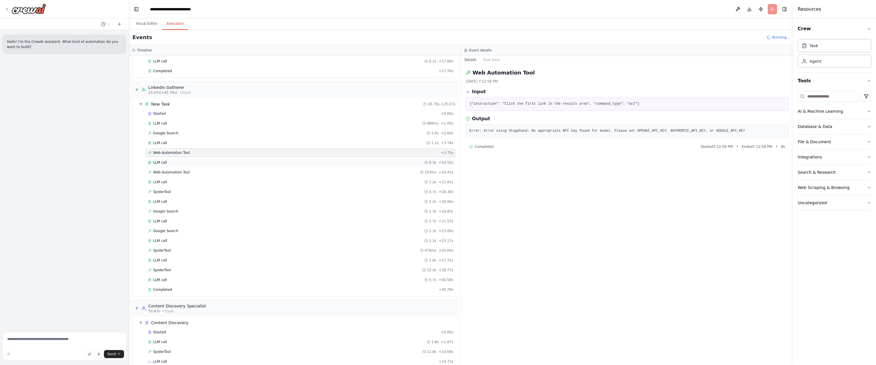
click at [173, 161] on div "LLM call 6.3s + 10.15s" at bounding box center [300, 162] width 305 height 5
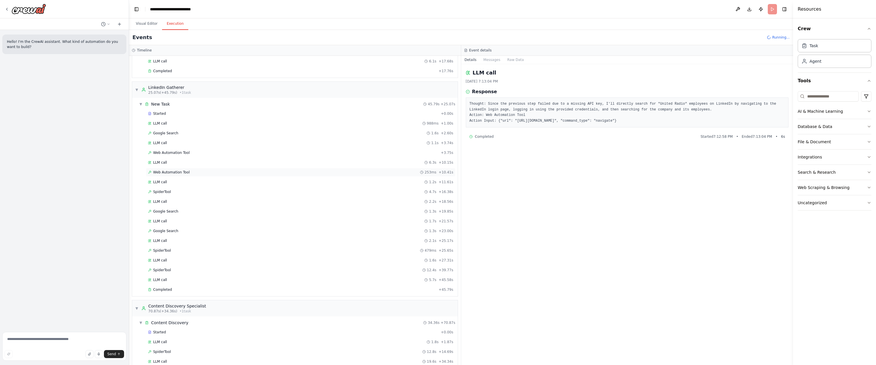
click at [172, 171] on span "Web Automation Tool" at bounding box center [171, 172] width 37 height 5
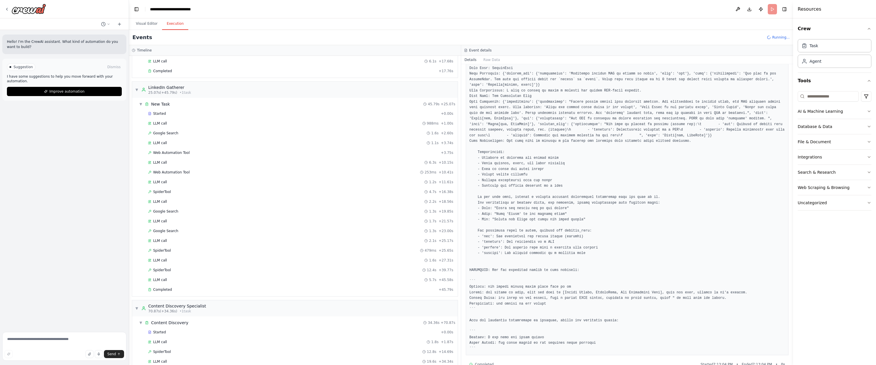
scroll to position [119, 0]
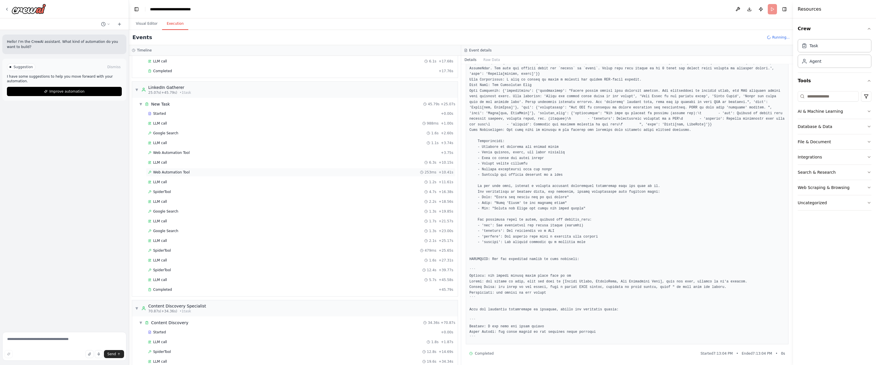
click at [183, 170] on span "Web Automation Tool" at bounding box center [171, 172] width 37 height 5
click at [182, 180] on div "LLM call 1.2s + 11.61s" at bounding box center [300, 182] width 305 height 5
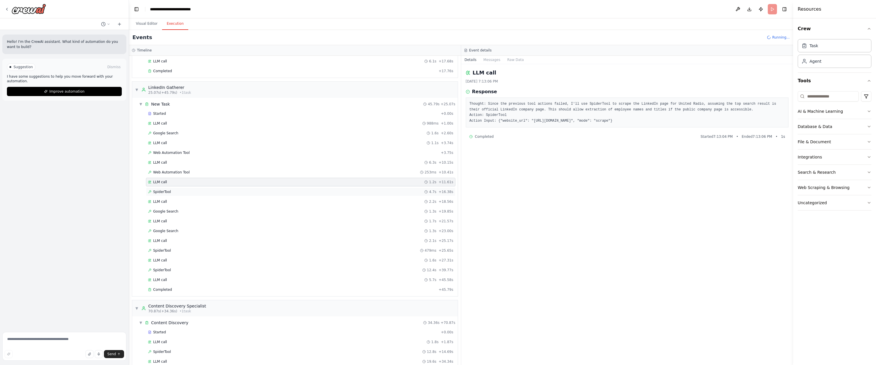
click at [182, 190] on div "SpiderTool 4.7s + 16.38s" at bounding box center [300, 192] width 305 height 5
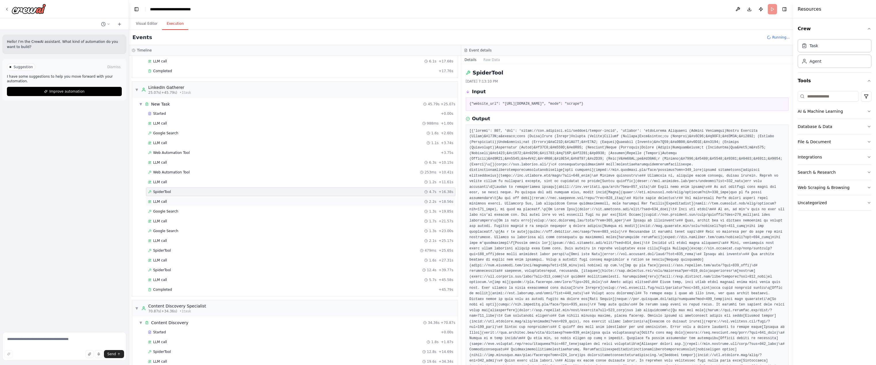
click at [172, 199] on div "LLM call 2.2s + 18.56s" at bounding box center [300, 201] width 305 height 5
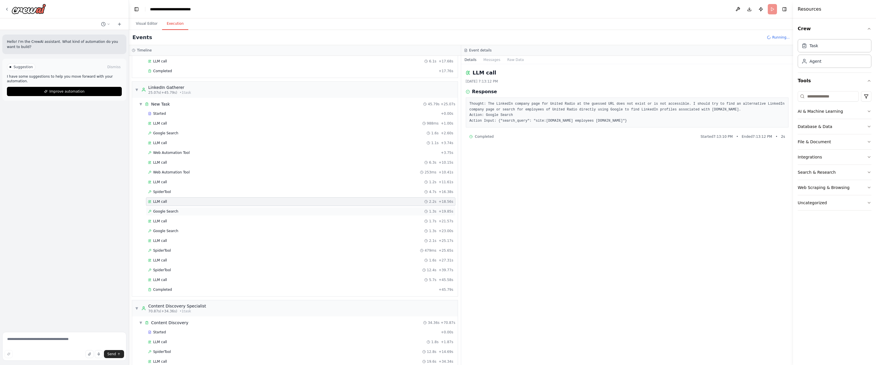
click at [176, 211] on span "Google Search" at bounding box center [165, 211] width 25 height 5
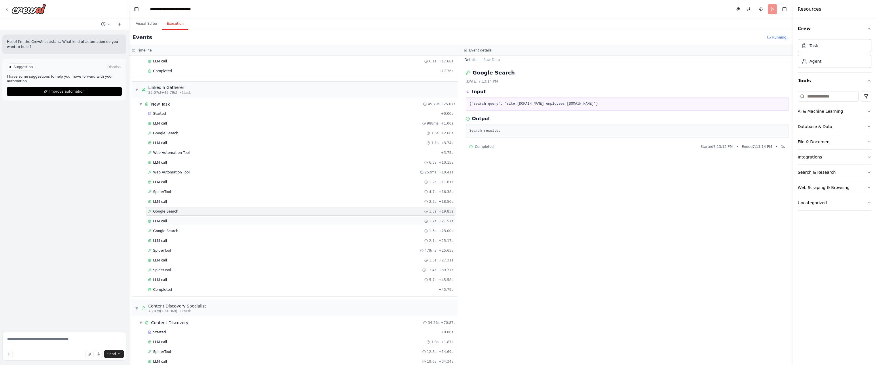
click at [173, 220] on div "LLM call 1.7s + 21.57s" at bounding box center [300, 221] width 305 height 5
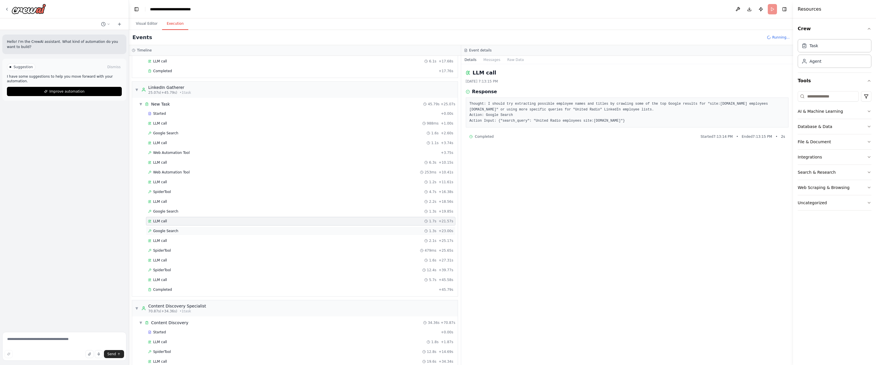
click at [171, 233] on span "Google Search" at bounding box center [165, 231] width 25 height 5
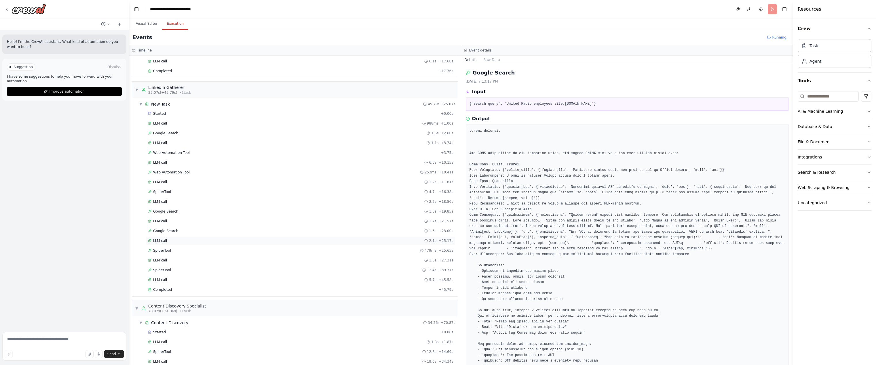
click at [155, 242] on span "LLM call" at bounding box center [160, 241] width 14 height 5
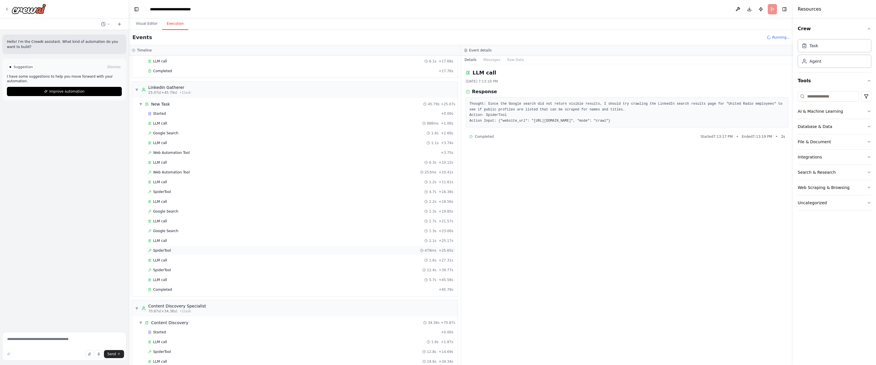
click at [159, 251] on span "SpiderTool" at bounding box center [162, 250] width 18 height 5
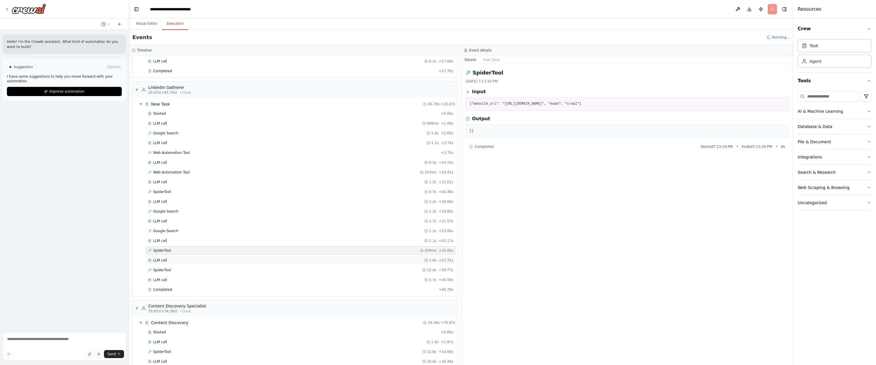
click at [159, 260] on span "LLM call" at bounding box center [160, 260] width 14 height 5
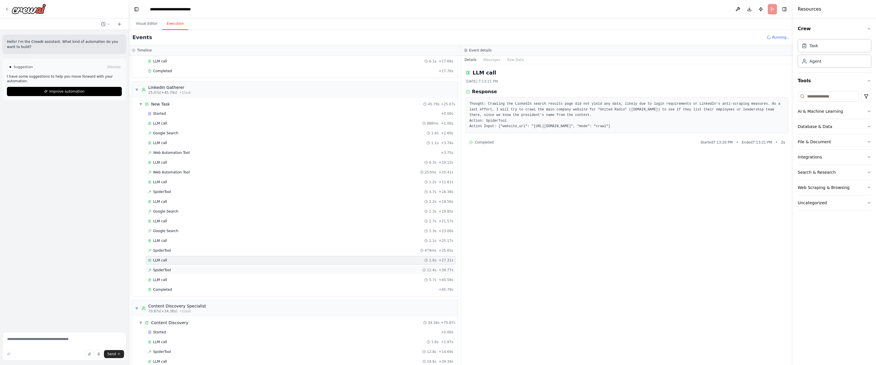
click at [159, 269] on span "SpiderTool" at bounding box center [162, 270] width 18 height 5
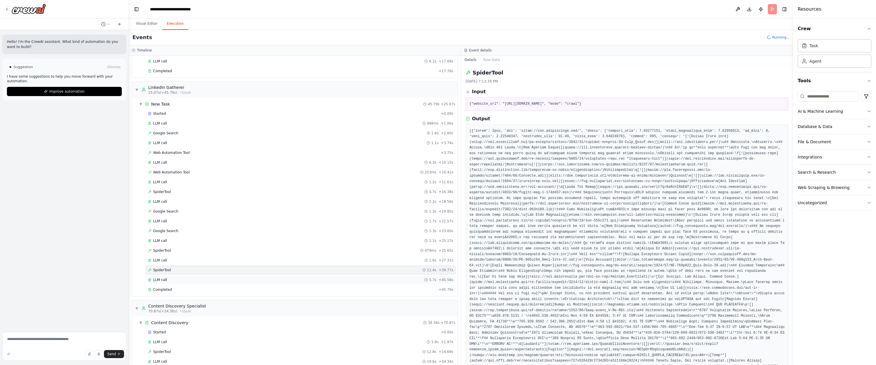
click at [157, 277] on div "LLM call 5.7s + 45.58s" at bounding box center [300, 280] width 309 height 9
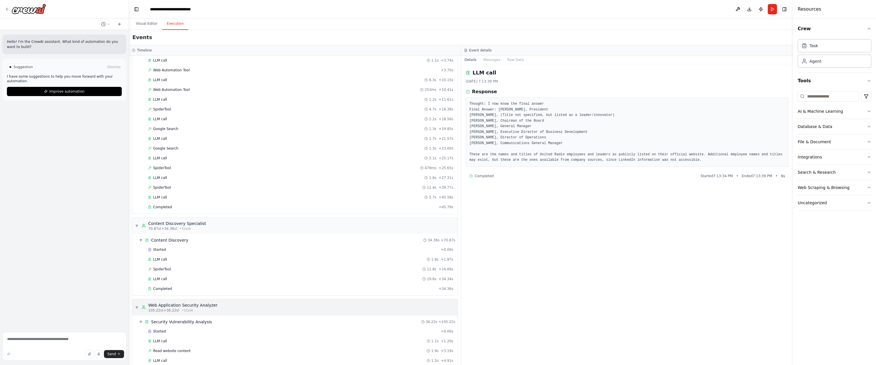
scroll to position [340, 0]
click at [178, 351] on div "Completed" at bounding box center [292, 352] width 288 height 5
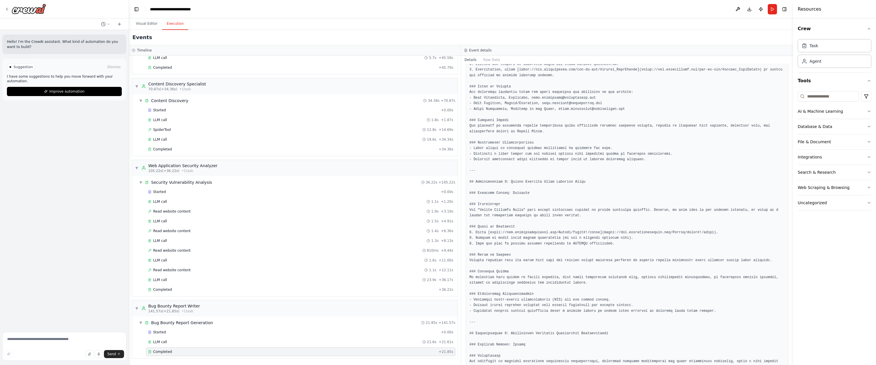
scroll to position [0, 0]
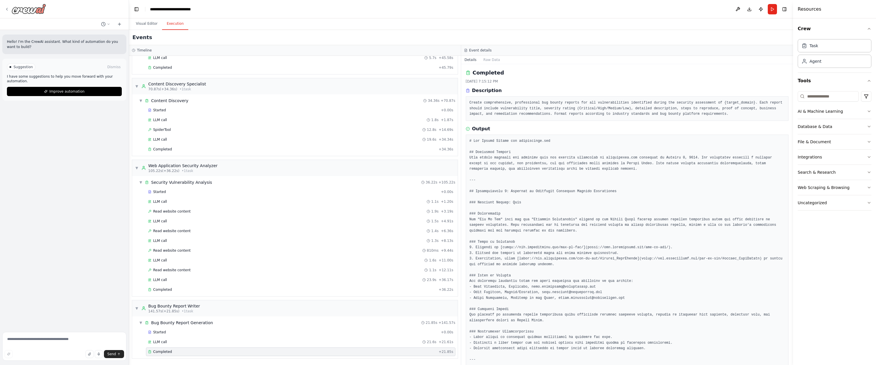
click at [6, 7] on icon at bounding box center [7, 9] width 5 height 5
